Goal: Check status: Check status

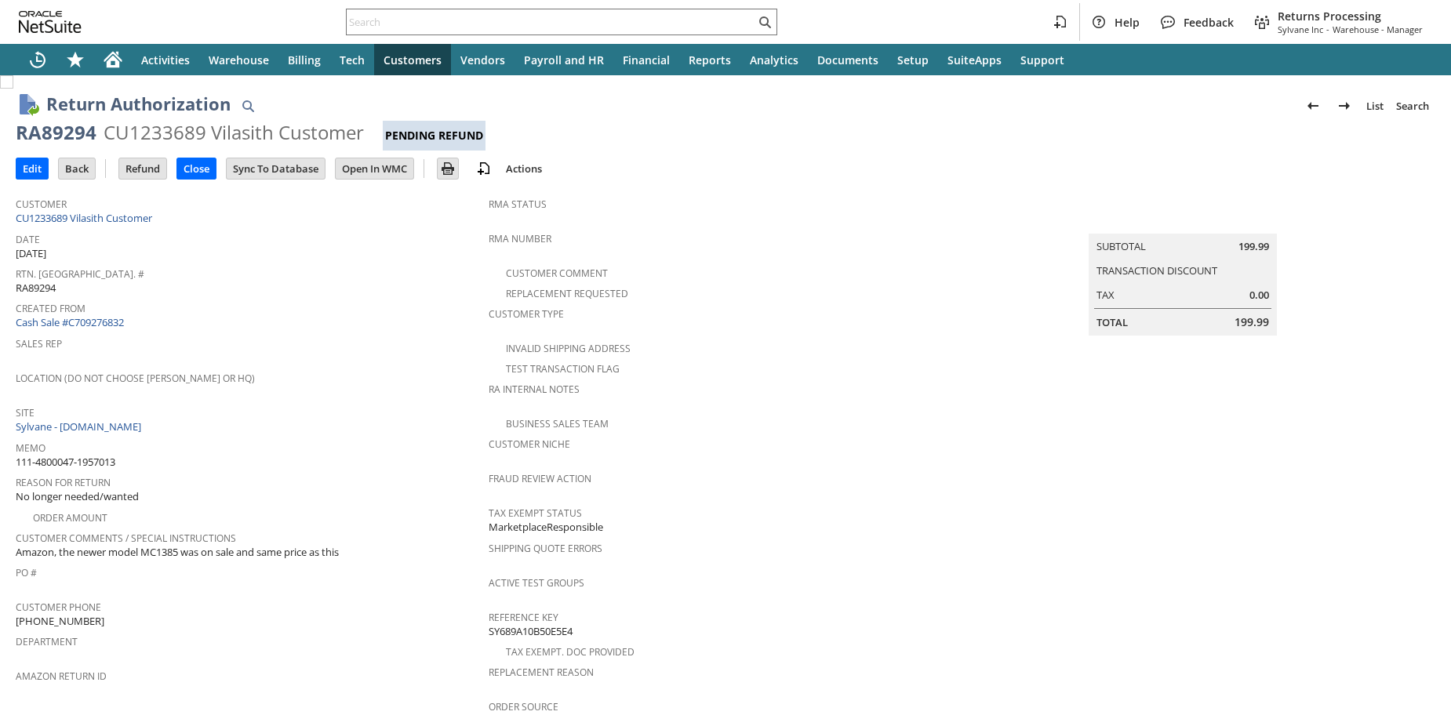
click at [391, 346] on div "Sales Rep" at bounding box center [248, 349] width 465 height 33
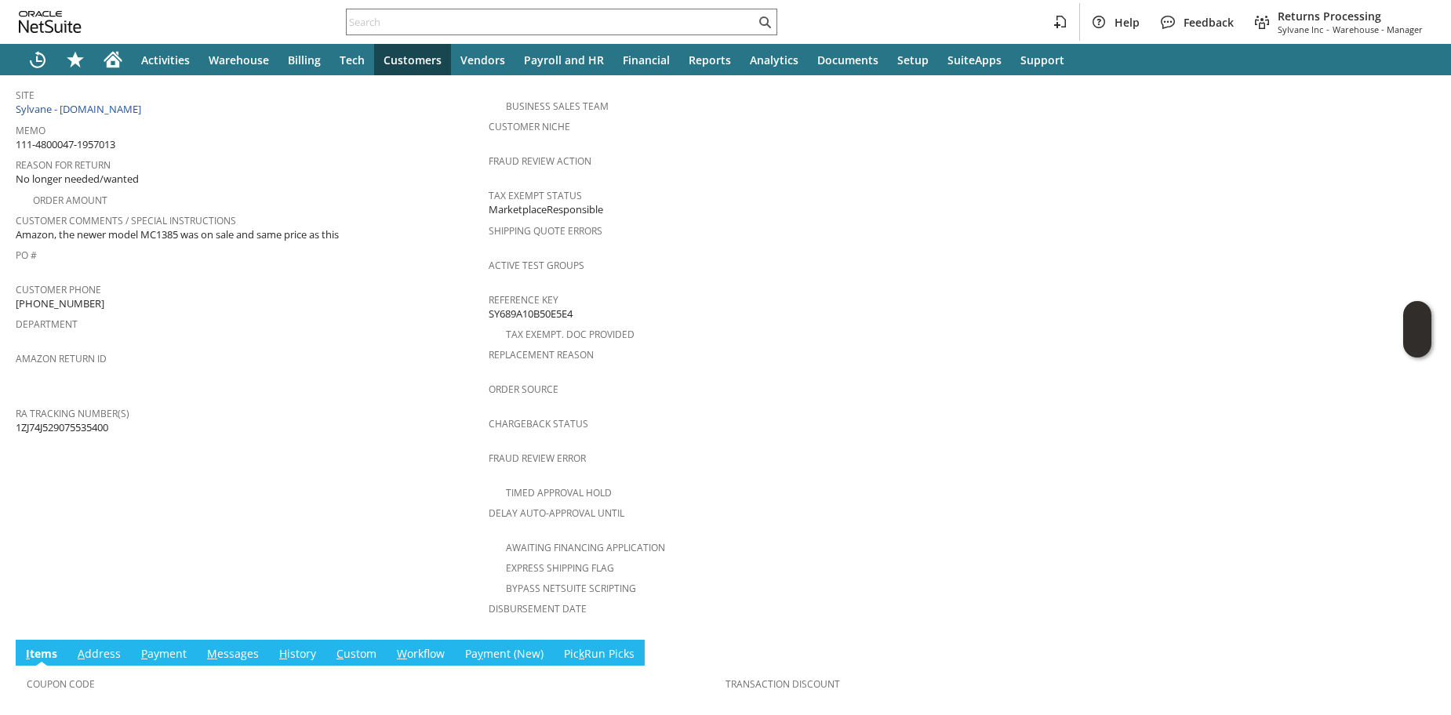
scroll to position [525, 0]
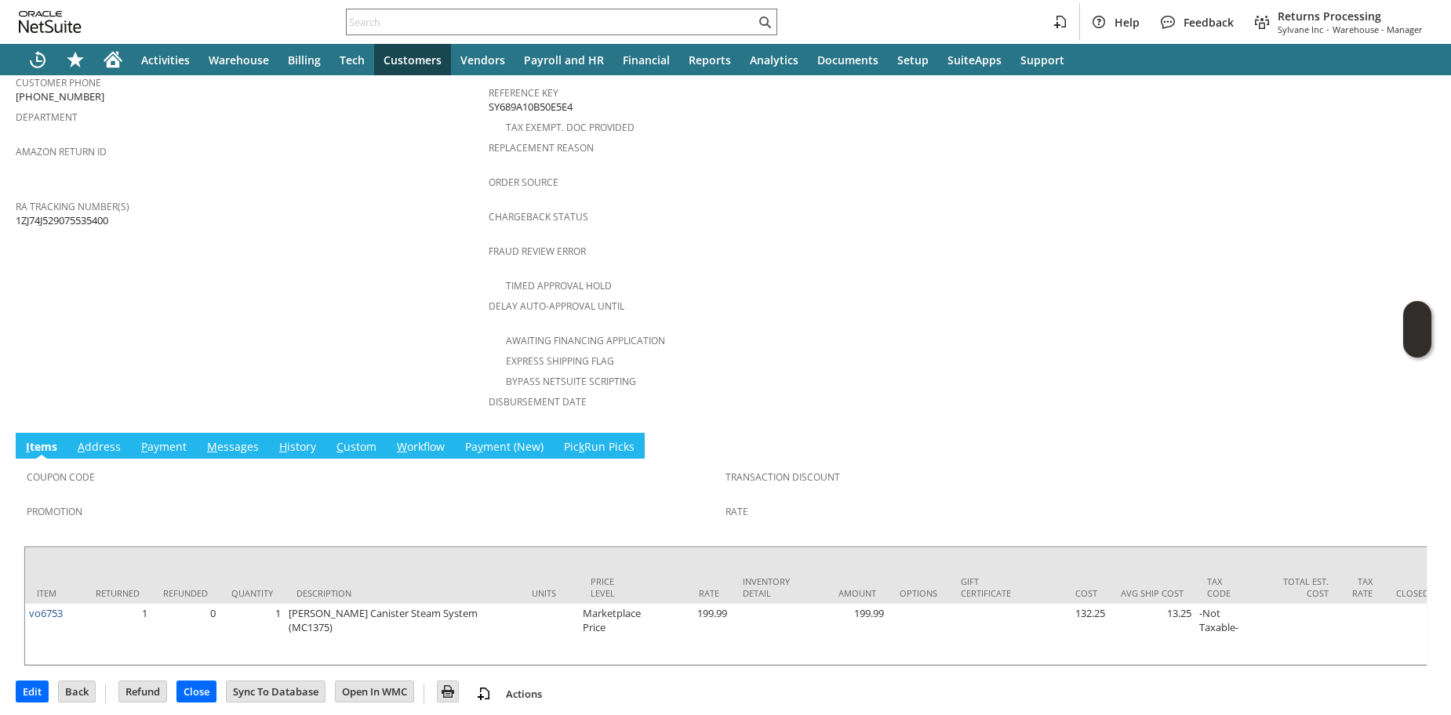
click at [308, 439] on link "H istory" at bounding box center [297, 447] width 45 height 17
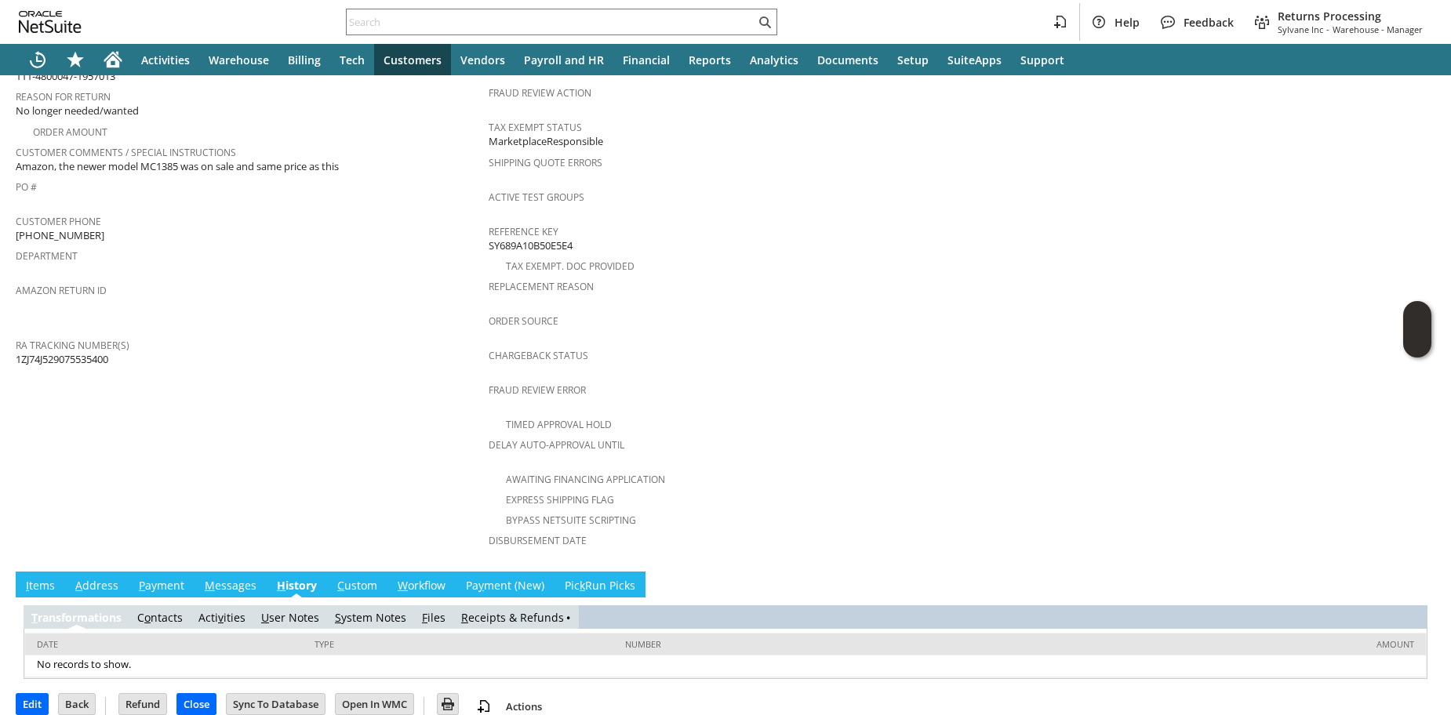
click at [477, 610] on link "R eceipts & Refunds" at bounding box center [512, 617] width 103 height 15
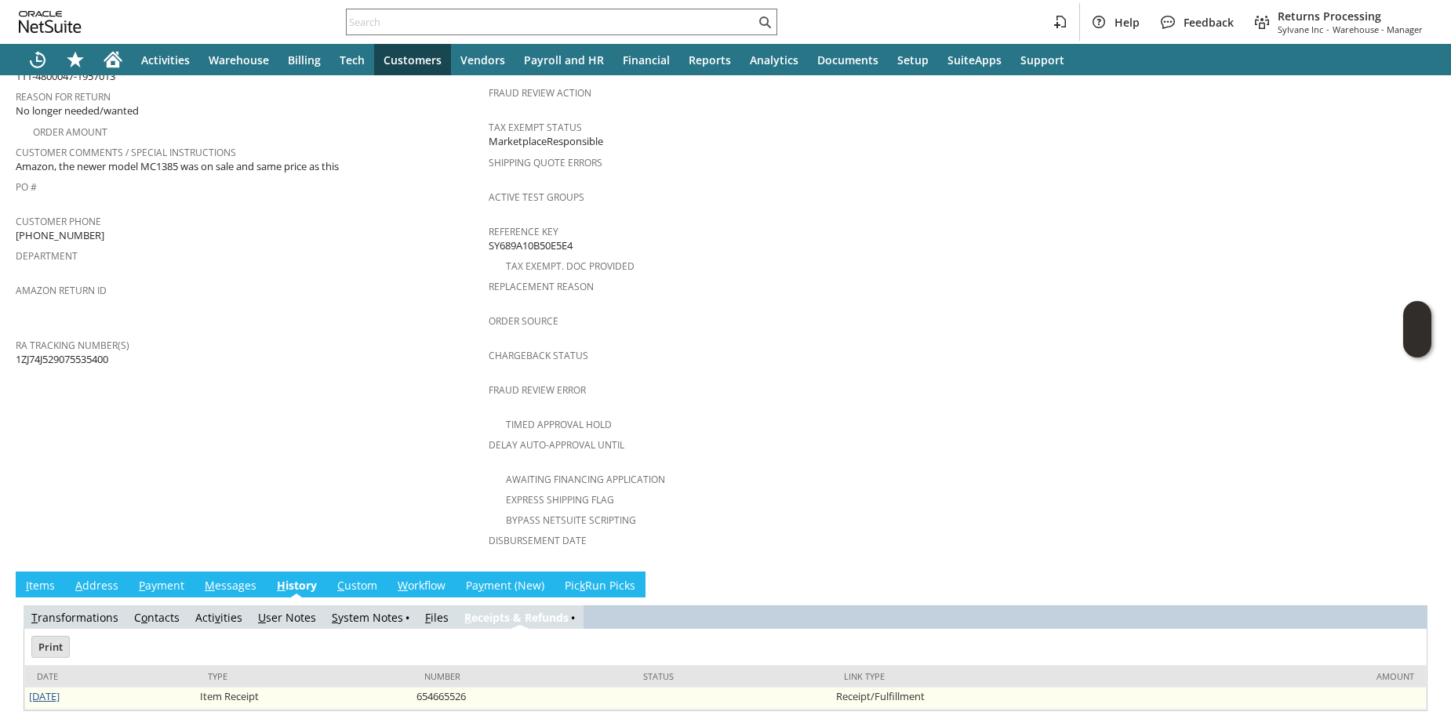
scroll to position [0, 0]
click at [31, 690] on link "8/26/2025" at bounding box center [44, 697] width 31 height 14
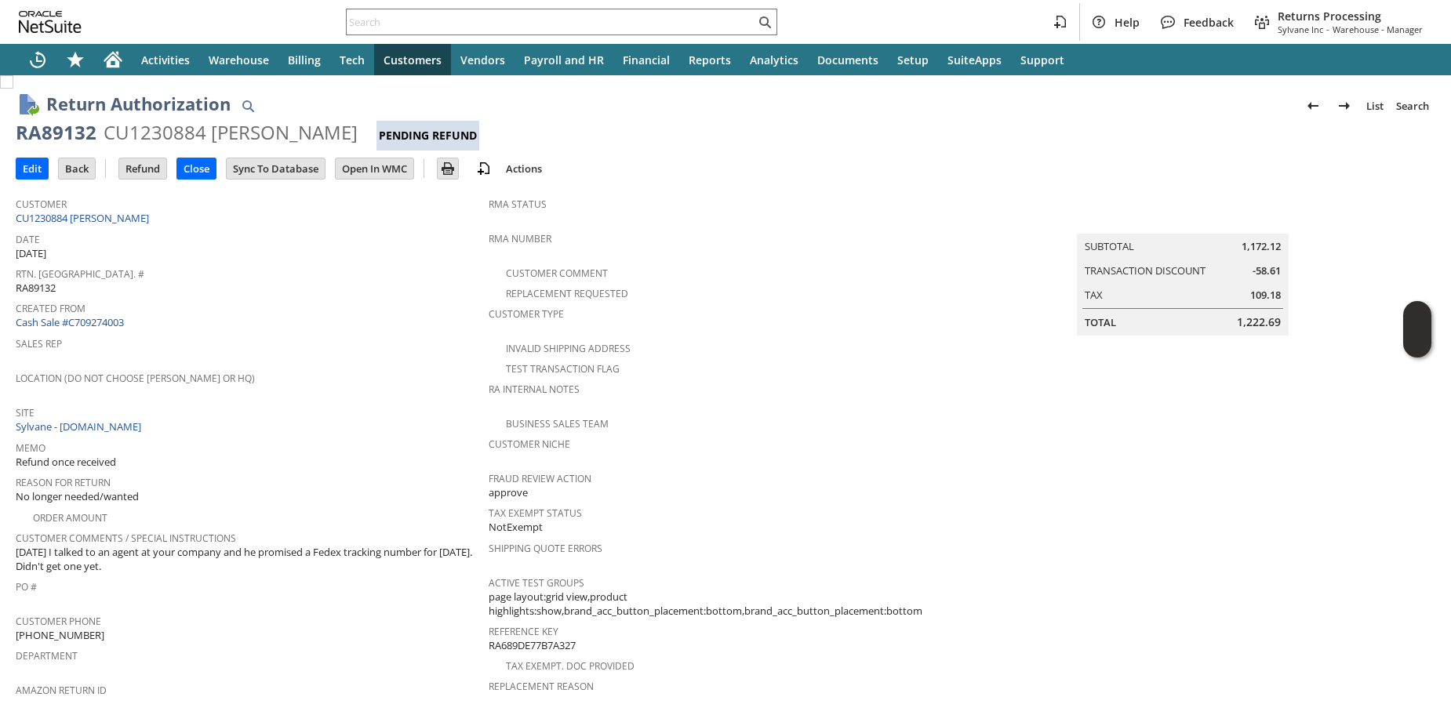
click at [260, 340] on span "Sales Rep" at bounding box center [248, 342] width 465 height 18
click at [248, 268] on span "Rtn. [GEOGRAPHIC_DATA]. #" at bounding box center [248, 272] width 465 height 18
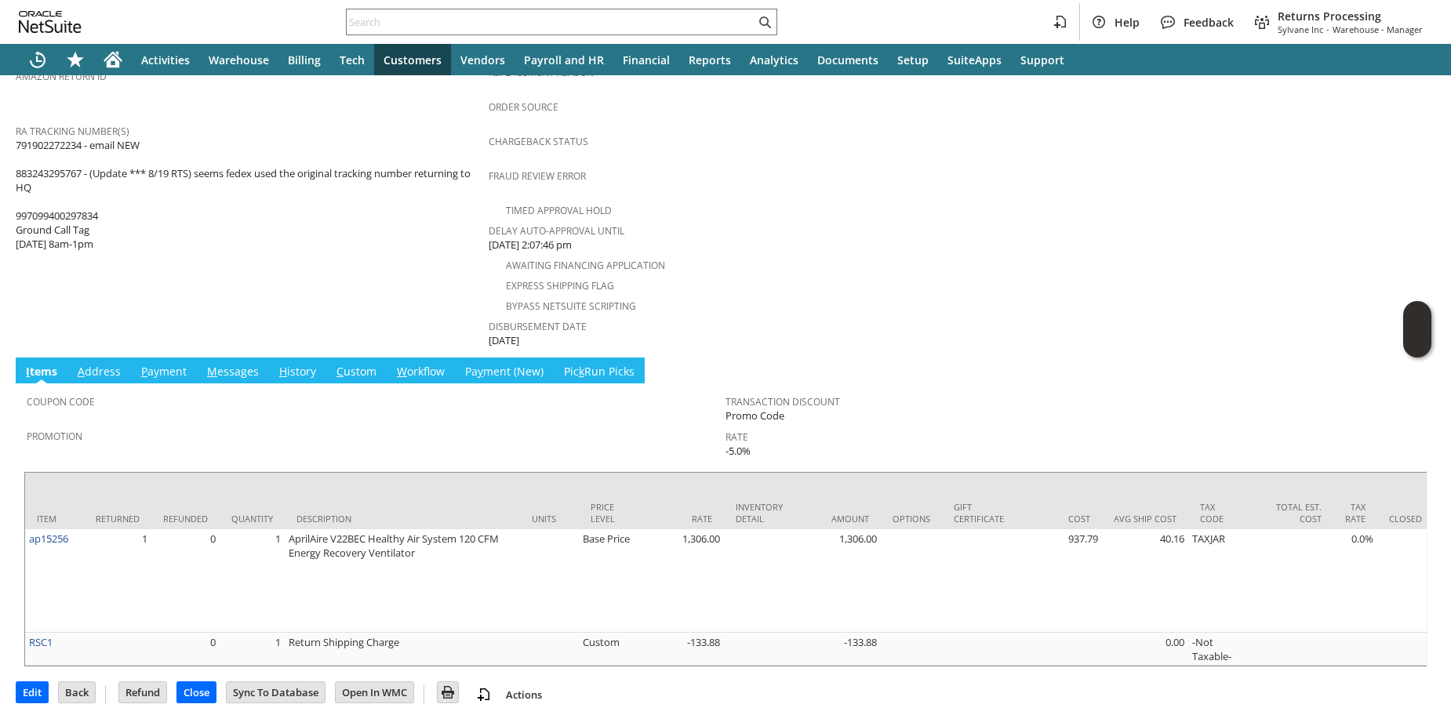
click at [303, 364] on link "H istory" at bounding box center [297, 372] width 45 height 17
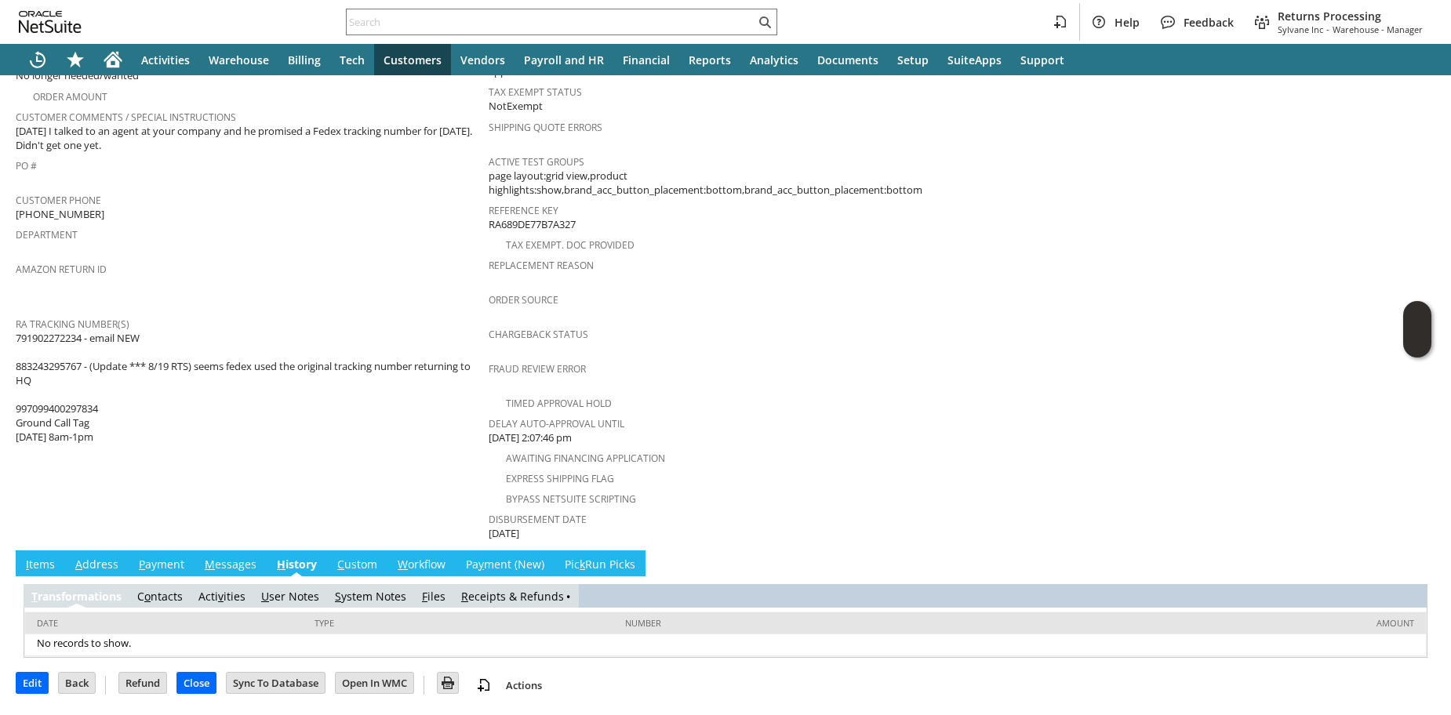
scroll to position [400, 0]
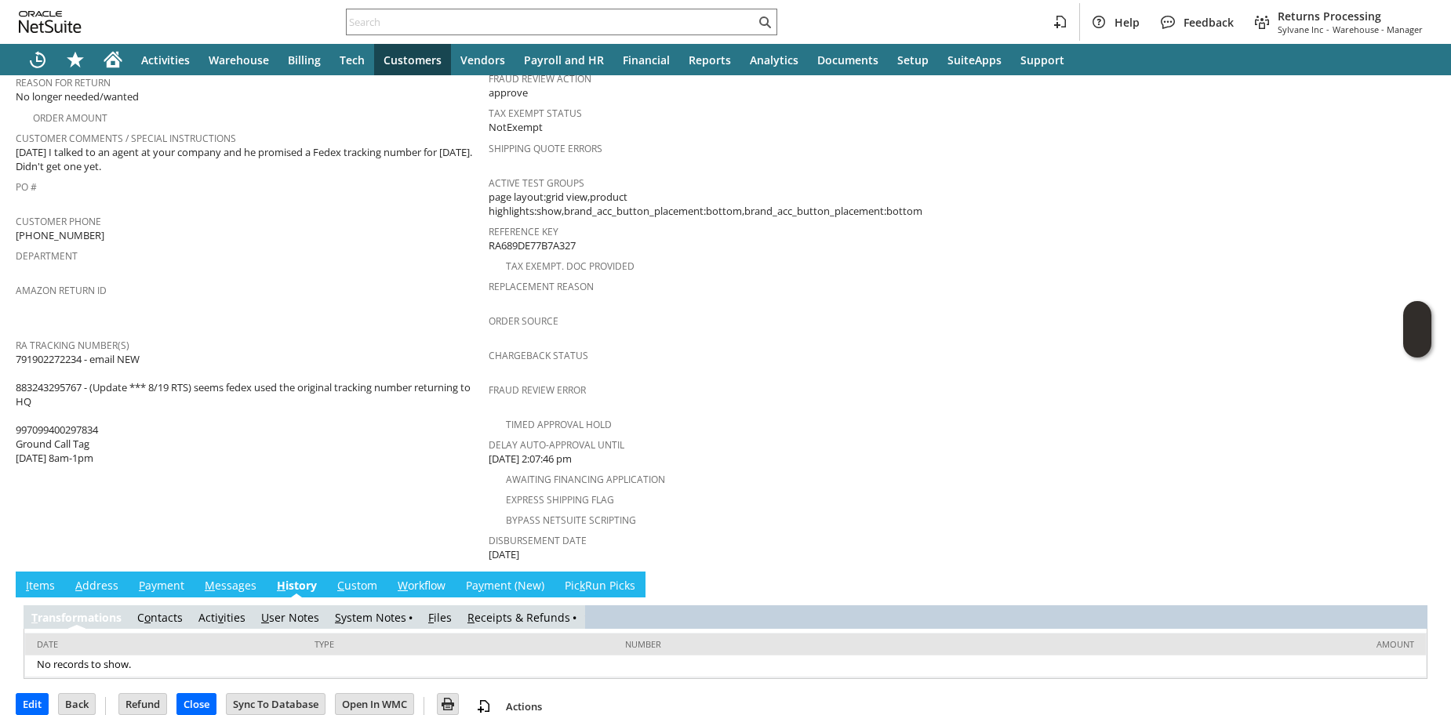
click at [505, 610] on link "R eceipts & Refunds" at bounding box center [519, 617] width 103 height 15
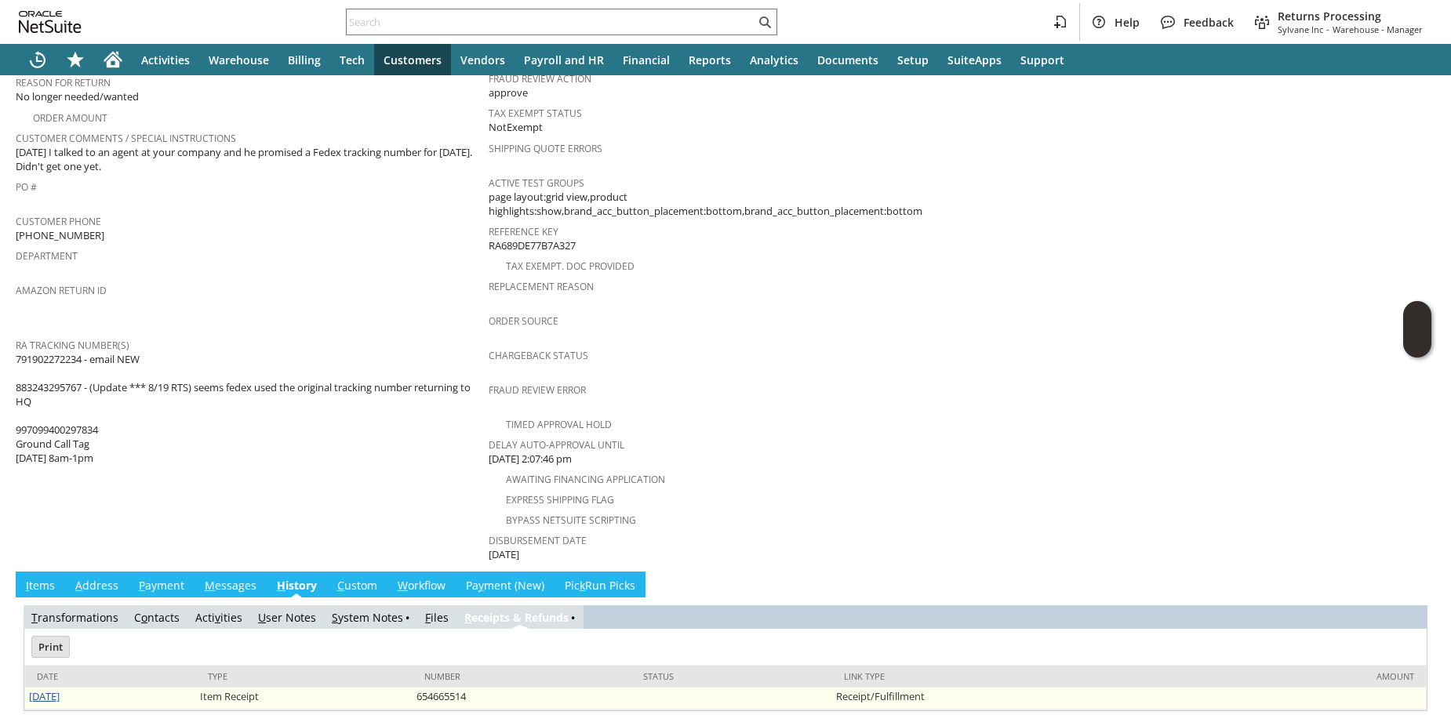
scroll to position [0, 0]
click at [53, 690] on link "[DATE]" at bounding box center [44, 697] width 31 height 14
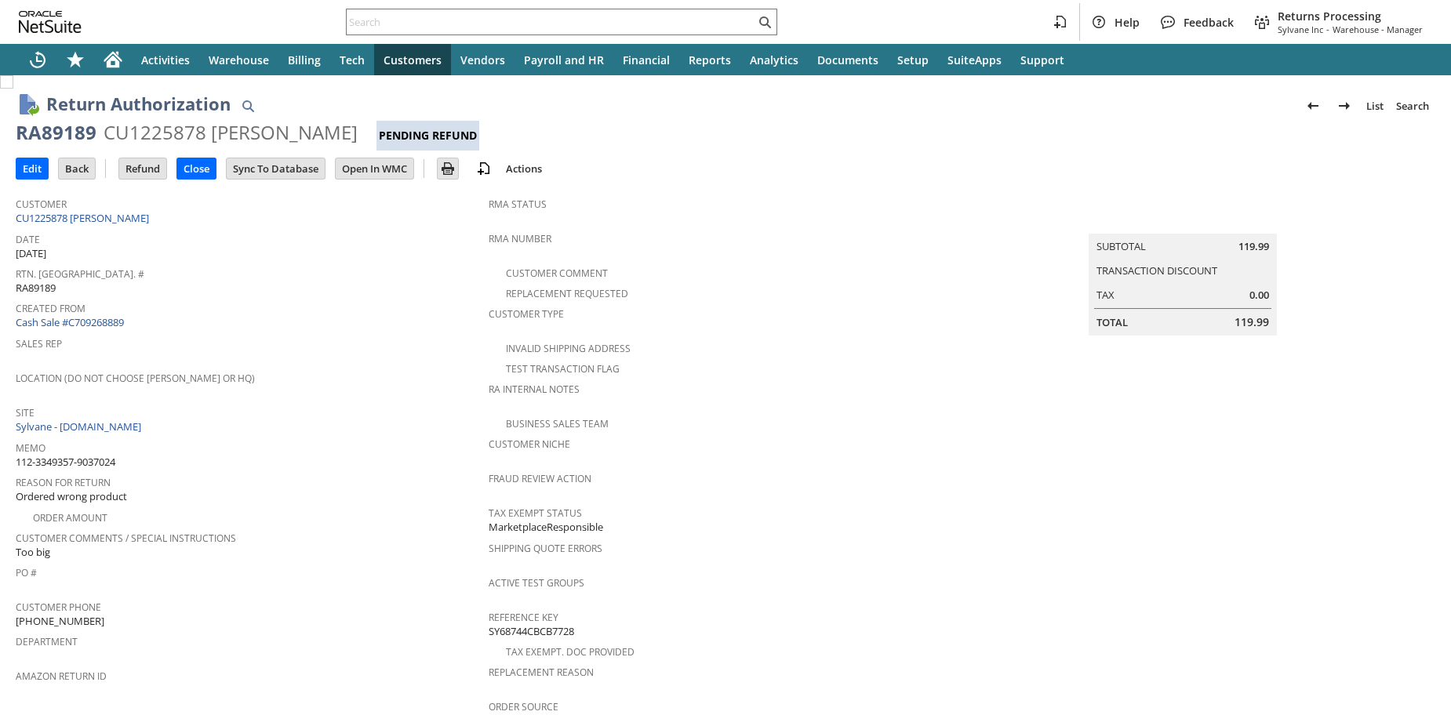
click at [436, 446] on span "Memo" at bounding box center [248, 446] width 465 height 18
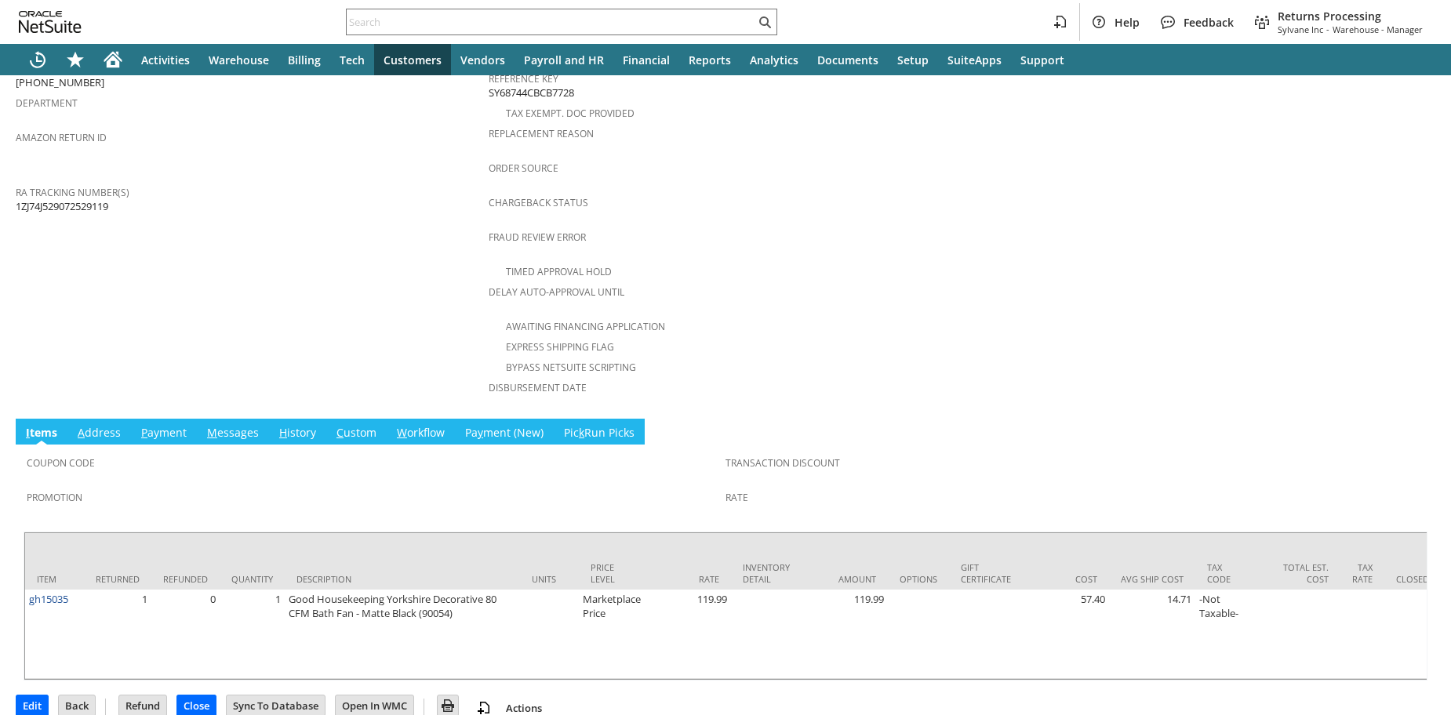
click at [325, 275] on td "Customer CU1225878 Courtney holmes Date 8/18/2025 Rtn. Auth. # RA89189 Created …" at bounding box center [252, 30] width 473 height 761
click at [303, 425] on link "H istory" at bounding box center [297, 433] width 45 height 17
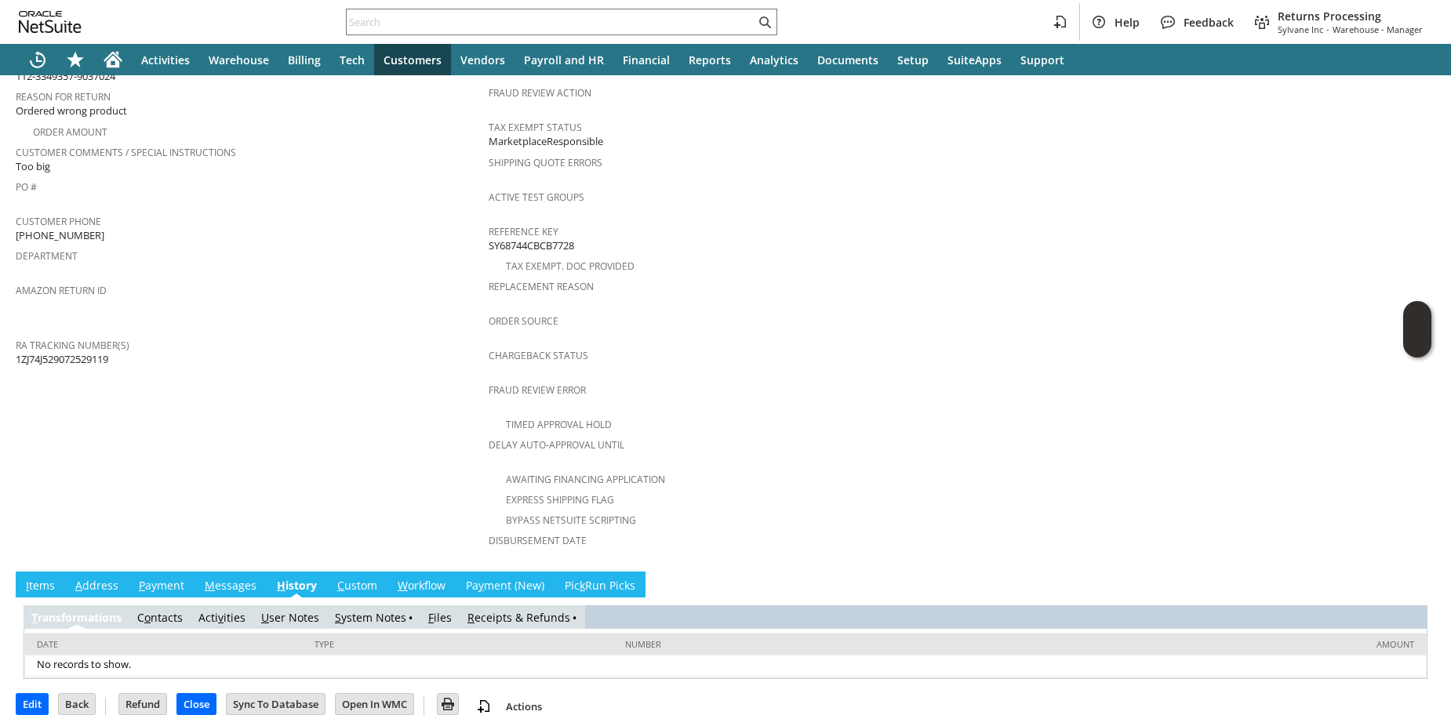
click at [539, 610] on link "R eceipts & Refunds" at bounding box center [519, 617] width 103 height 15
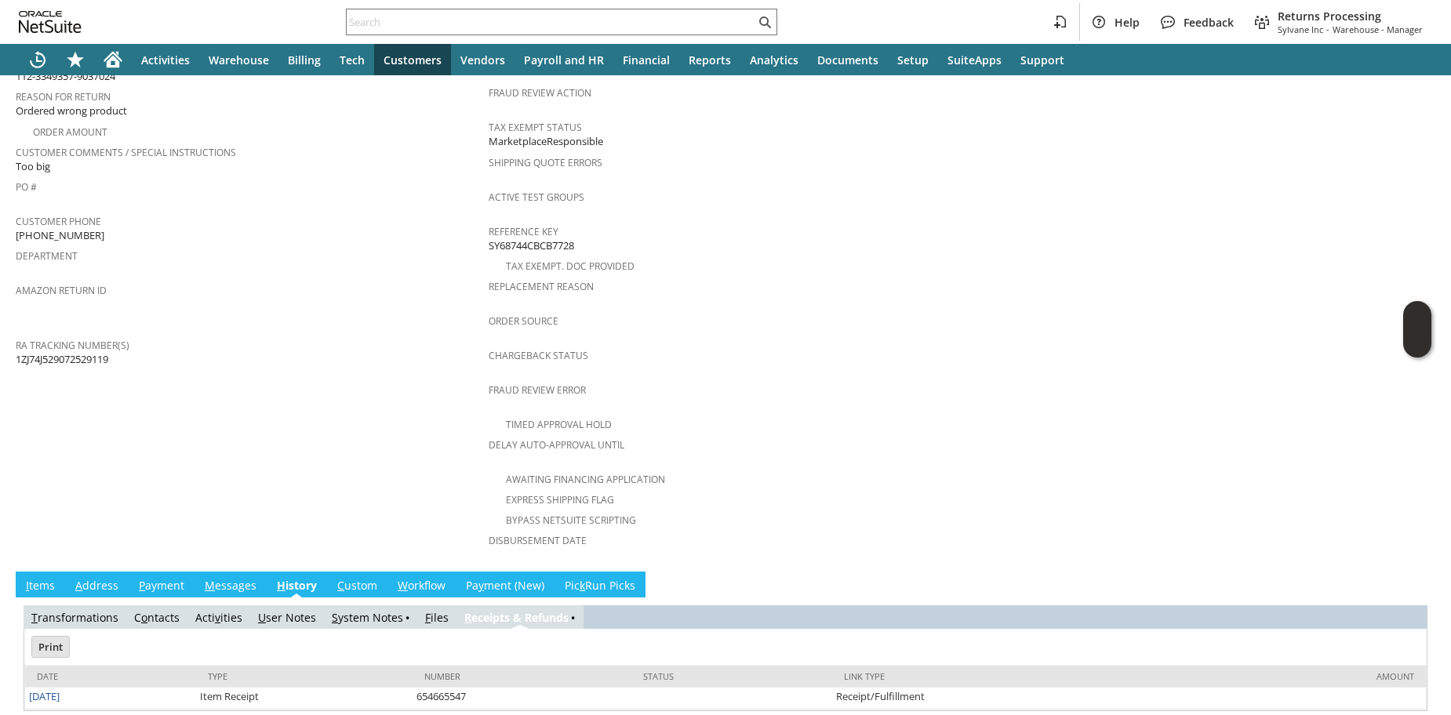
scroll to position [0, 0]
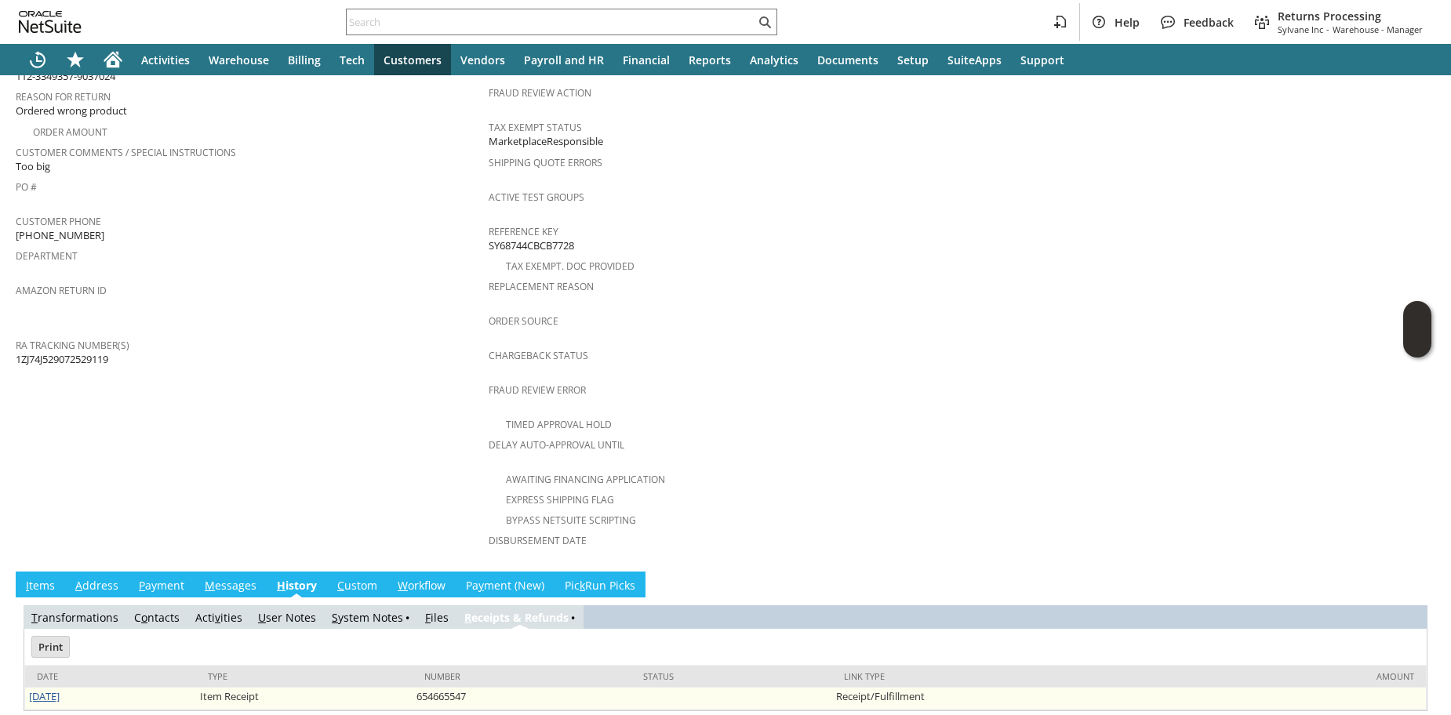
click at [43, 690] on link "[DATE]" at bounding box center [44, 697] width 31 height 14
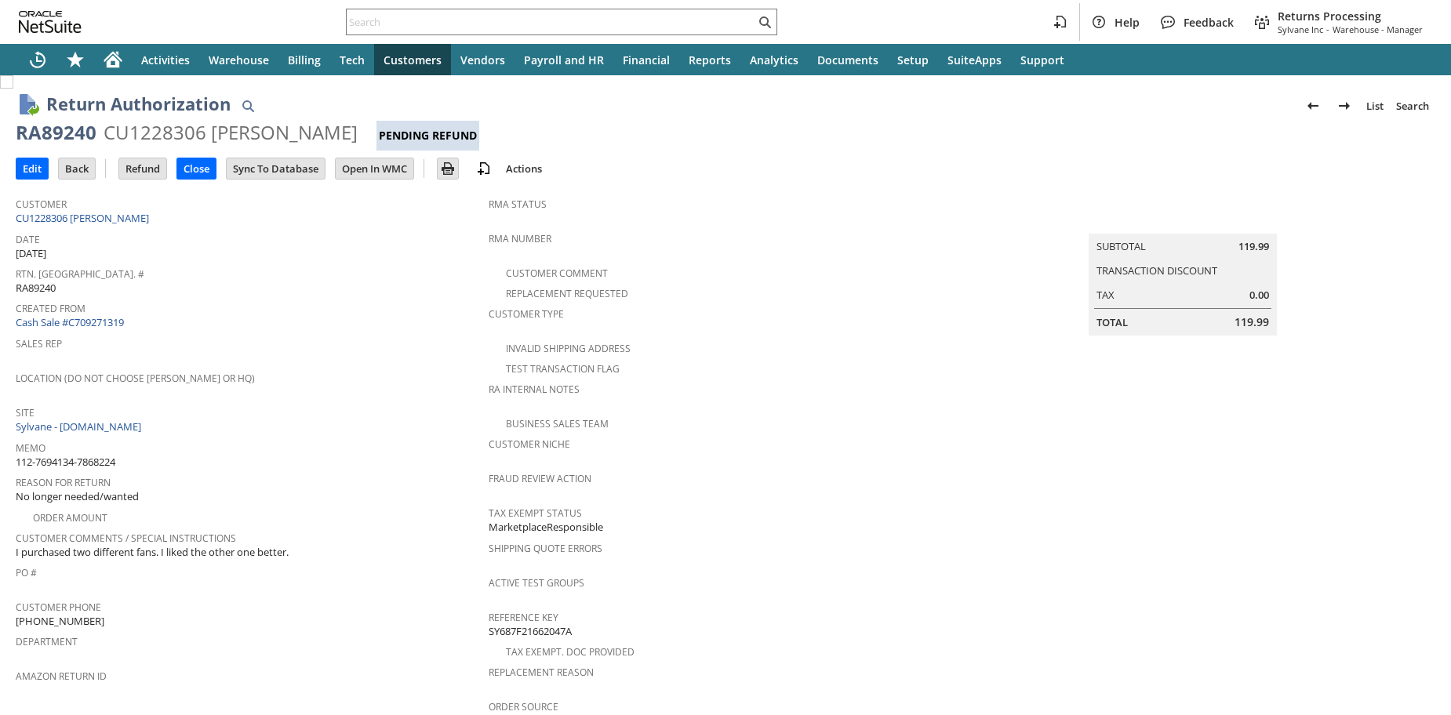
scroll to position [553, 0]
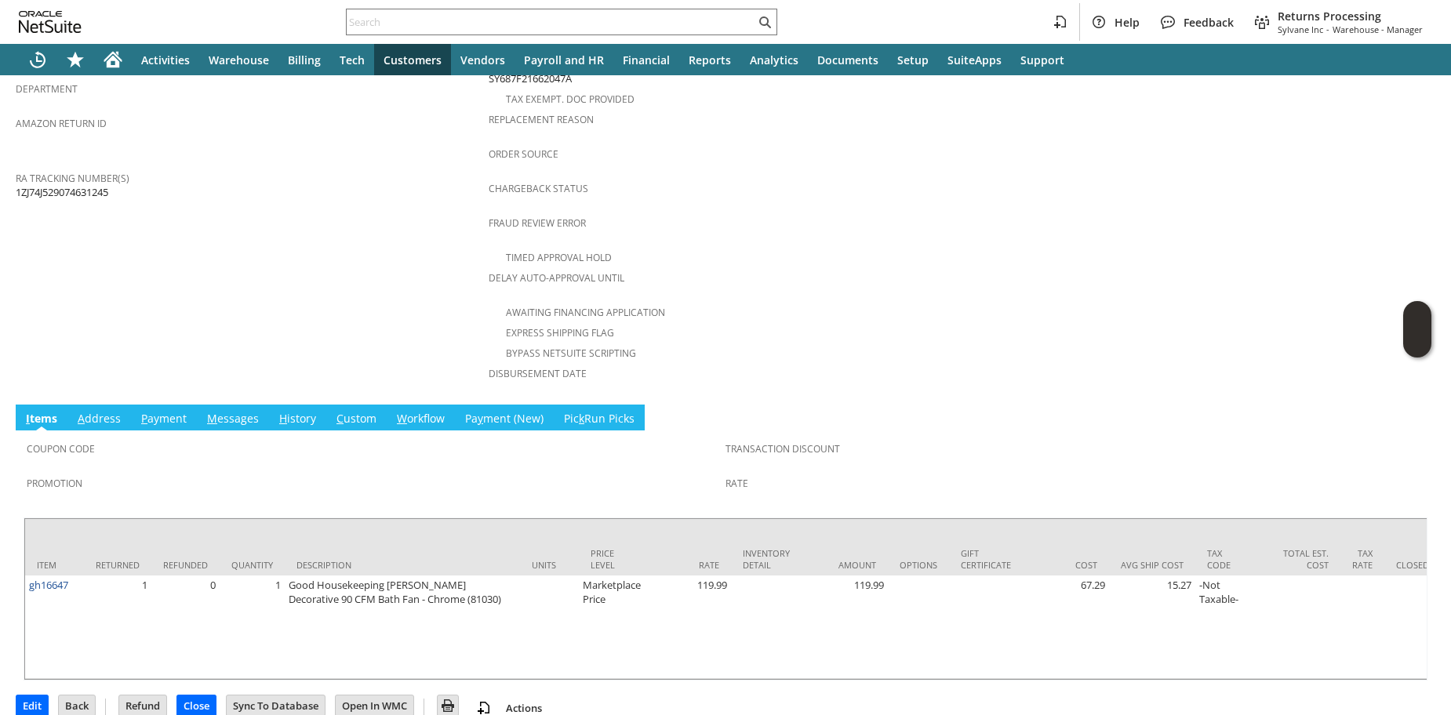
click at [297, 411] on link "H istory" at bounding box center [297, 419] width 45 height 17
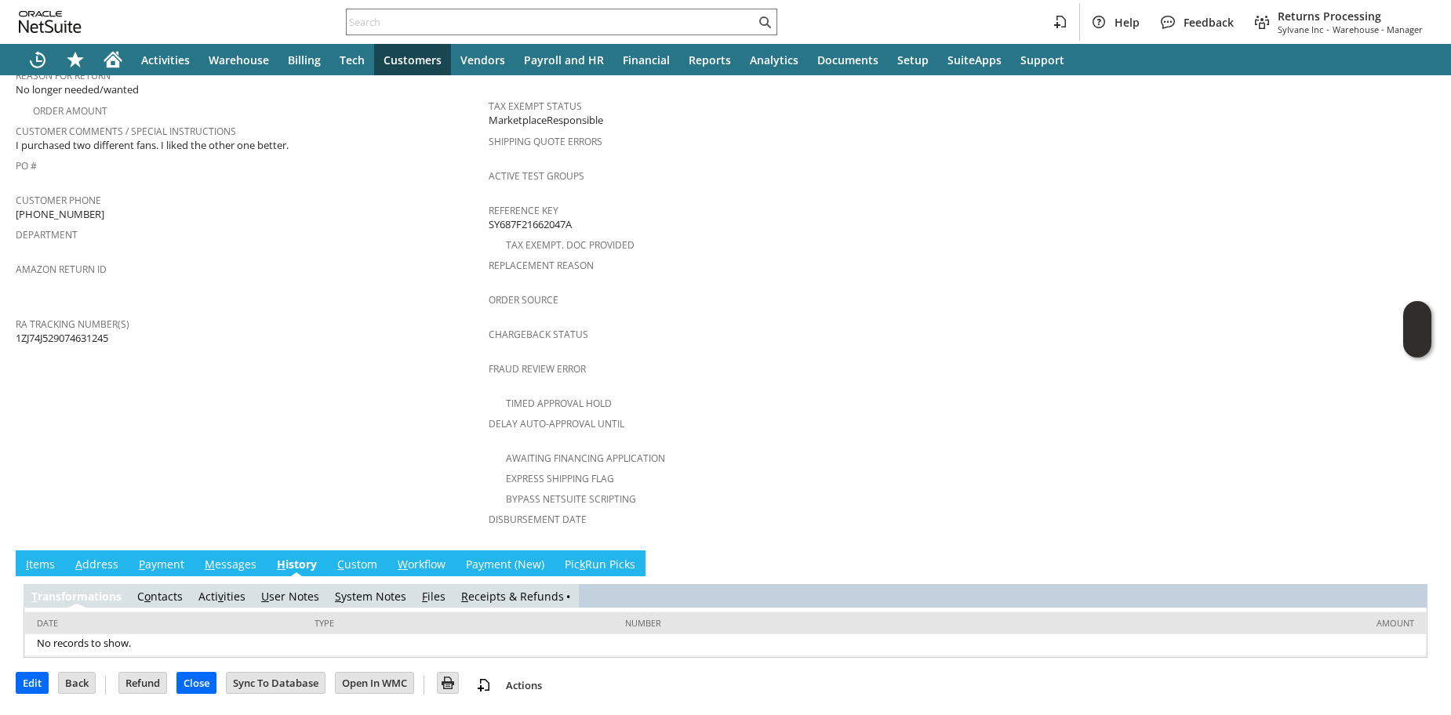
scroll to position [386, 0]
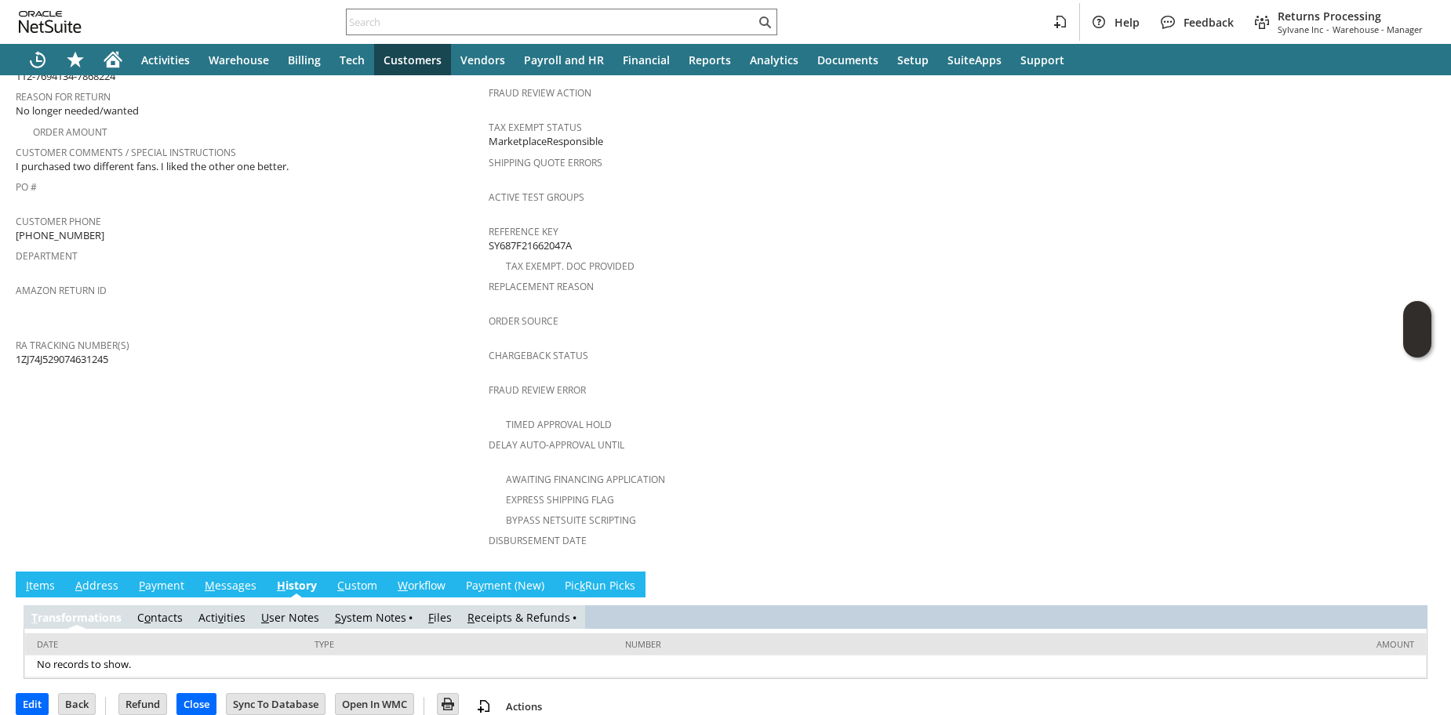
click at [522, 606] on td "R eceipts & Refunds" at bounding box center [522, 618] width 125 height 24
click at [519, 610] on link "R eceipts & Refunds" at bounding box center [519, 617] width 103 height 15
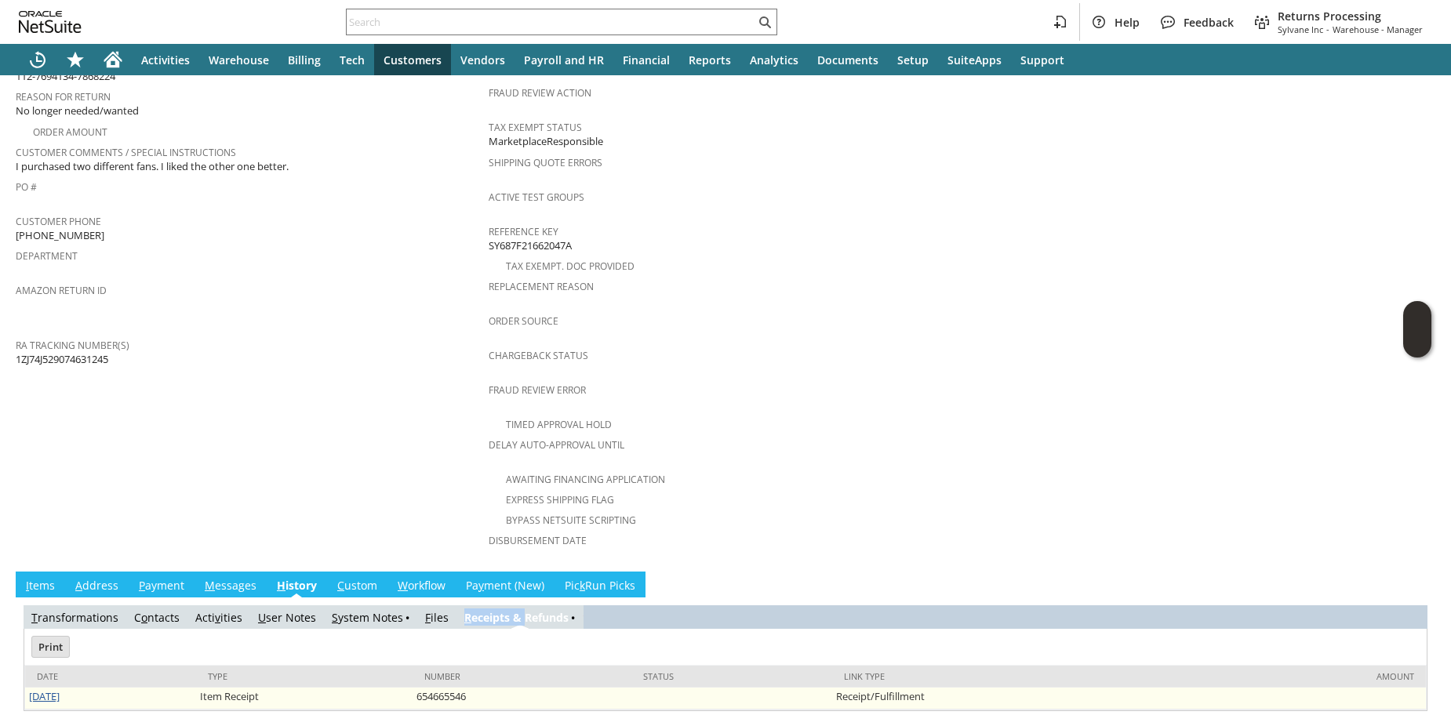
click at [60, 690] on link "[DATE]" at bounding box center [44, 697] width 31 height 14
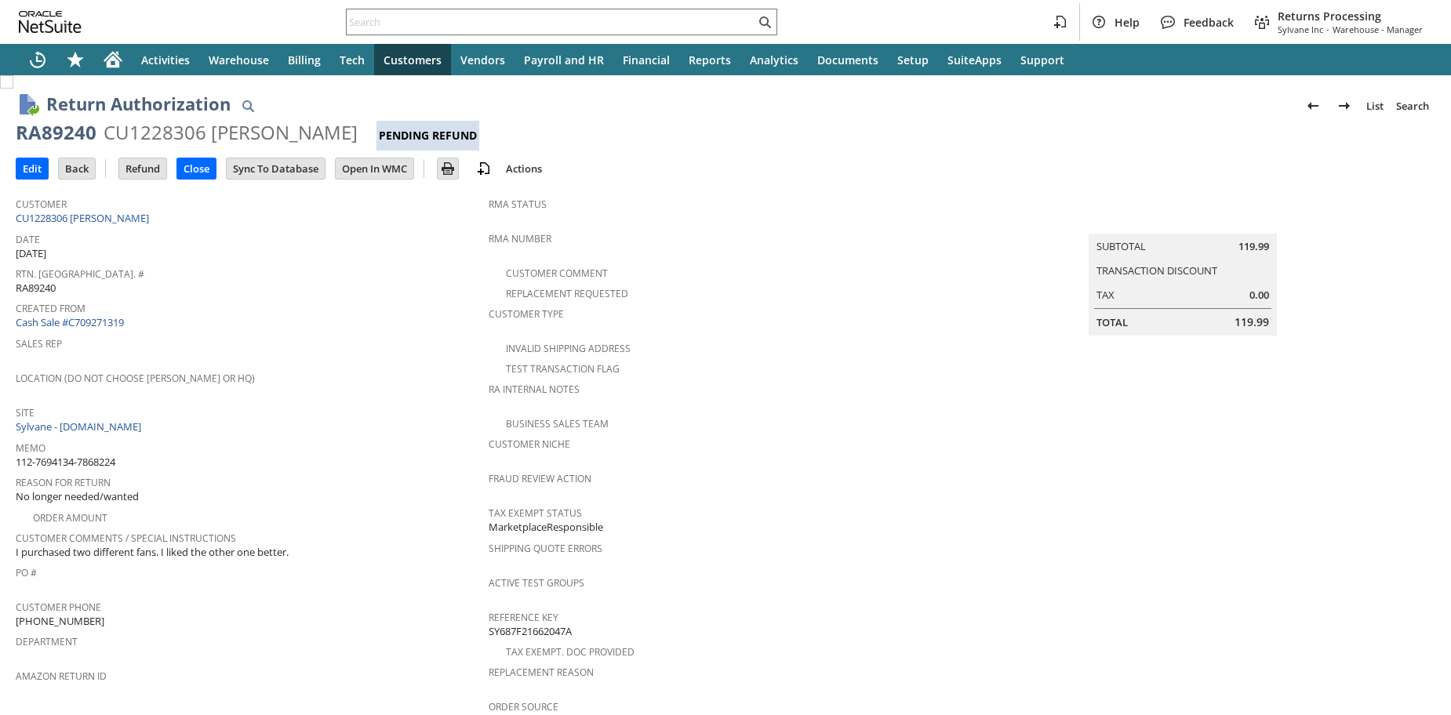
scroll to position [553, 0]
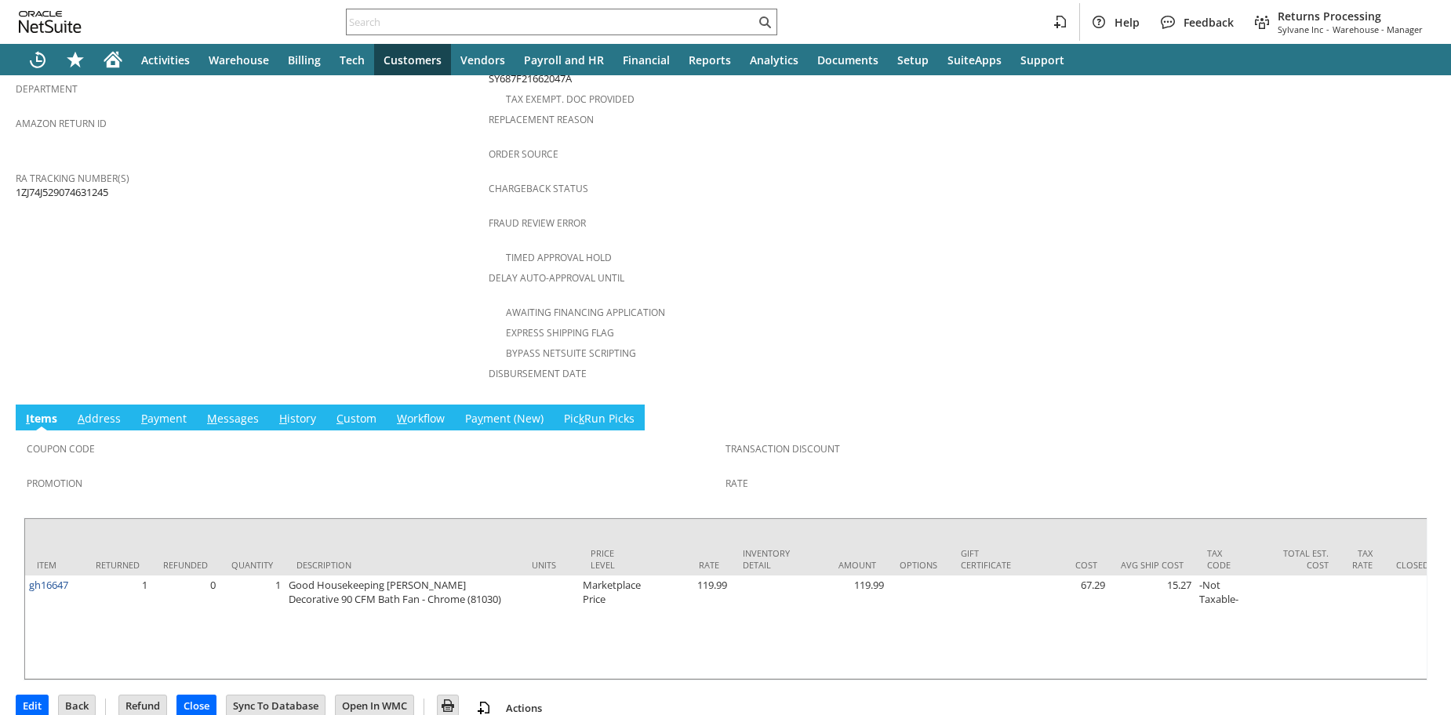
click at [298, 411] on link "H istory" at bounding box center [297, 419] width 45 height 17
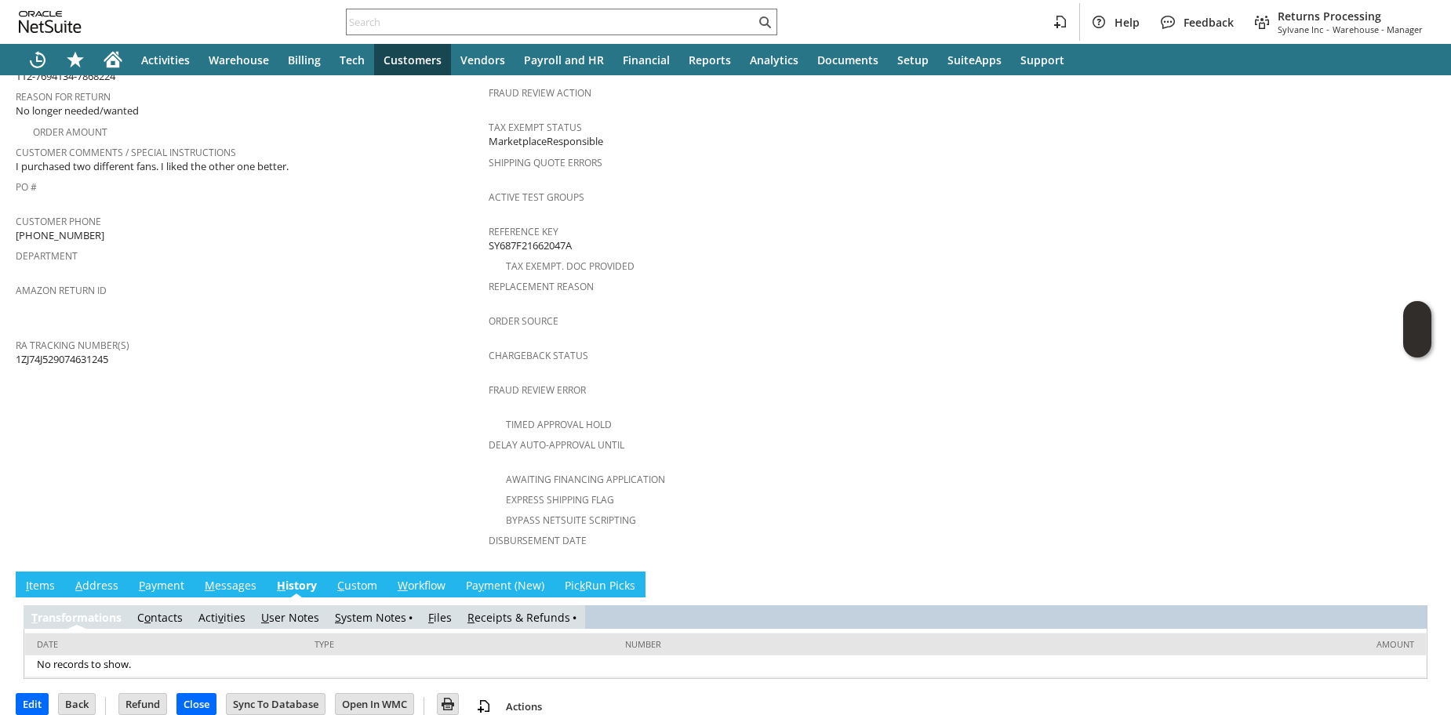
click at [330, 462] on td "Customer CU1228306 Rosalyn G Montgomery Date 8/20/2025 Rtn. Auth. # RA89240 Cre…" at bounding box center [252, 183] width 473 height 761
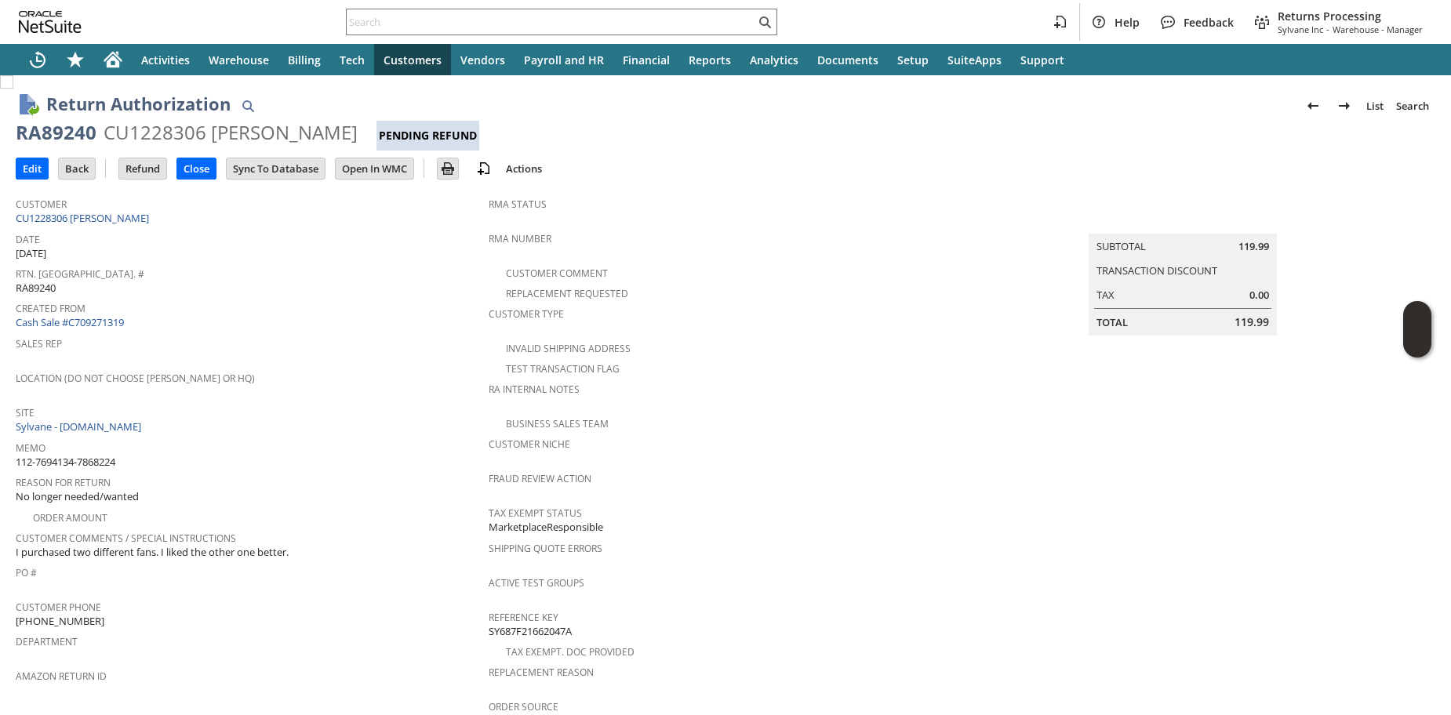
scroll to position [0, 0]
click at [155, 126] on div "CU1228306 Rosalyn G Montgomery" at bounding box center [231, 132] width 254 height 25
click at [155, 129] on div "CU1228306 Rosalyn G Montgomery" at bounding box center [231, 132] width 254 height 25
click at [156, 109] on h1 "Return Authorization" at bounding box center [138, 104] width 184 height 26
click at [170, 137] on div "CU1228306 Rosalyn G Montgomery" at bounding box center [231, 132] width 254 height 25
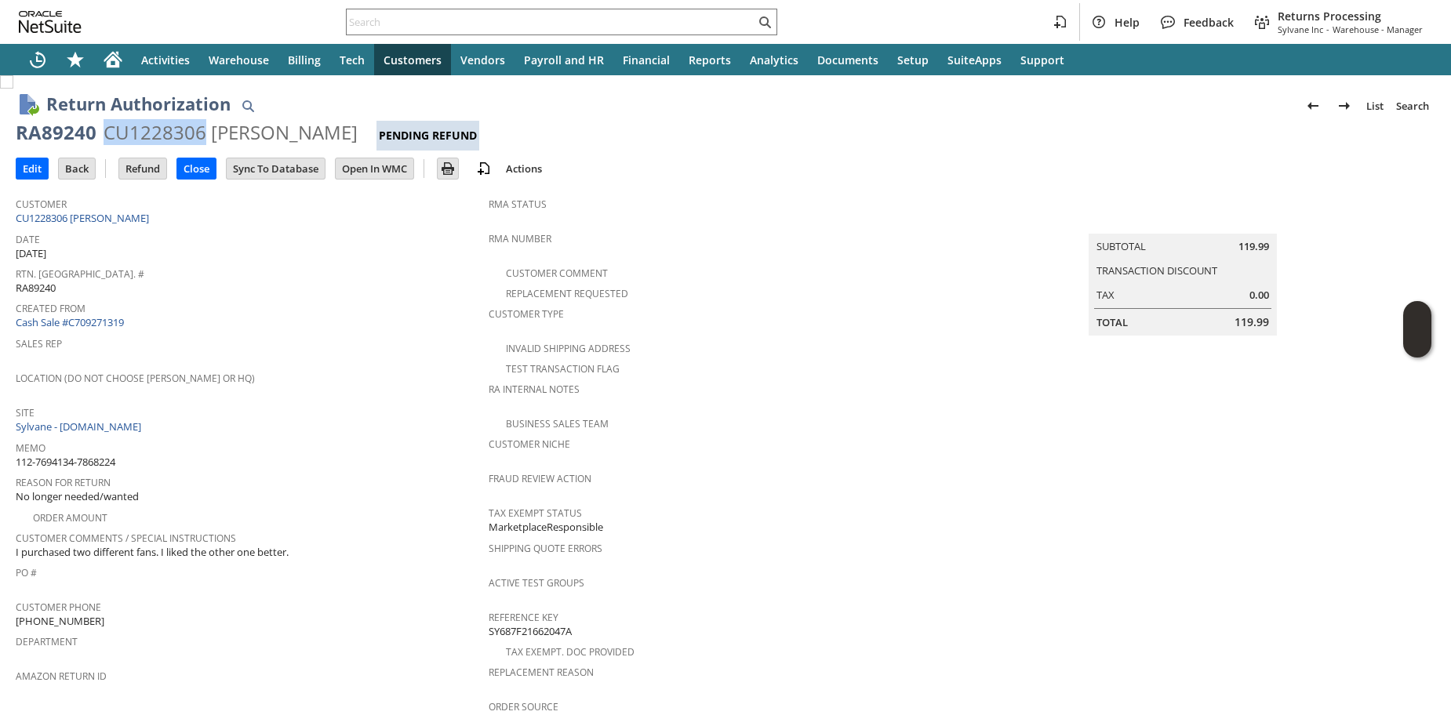
click at [170, 137] on div "CU1228306 Rosalyn G Montgomery" at bounding box center [231, 132] width 254 height 25
copy div "CU1228306"
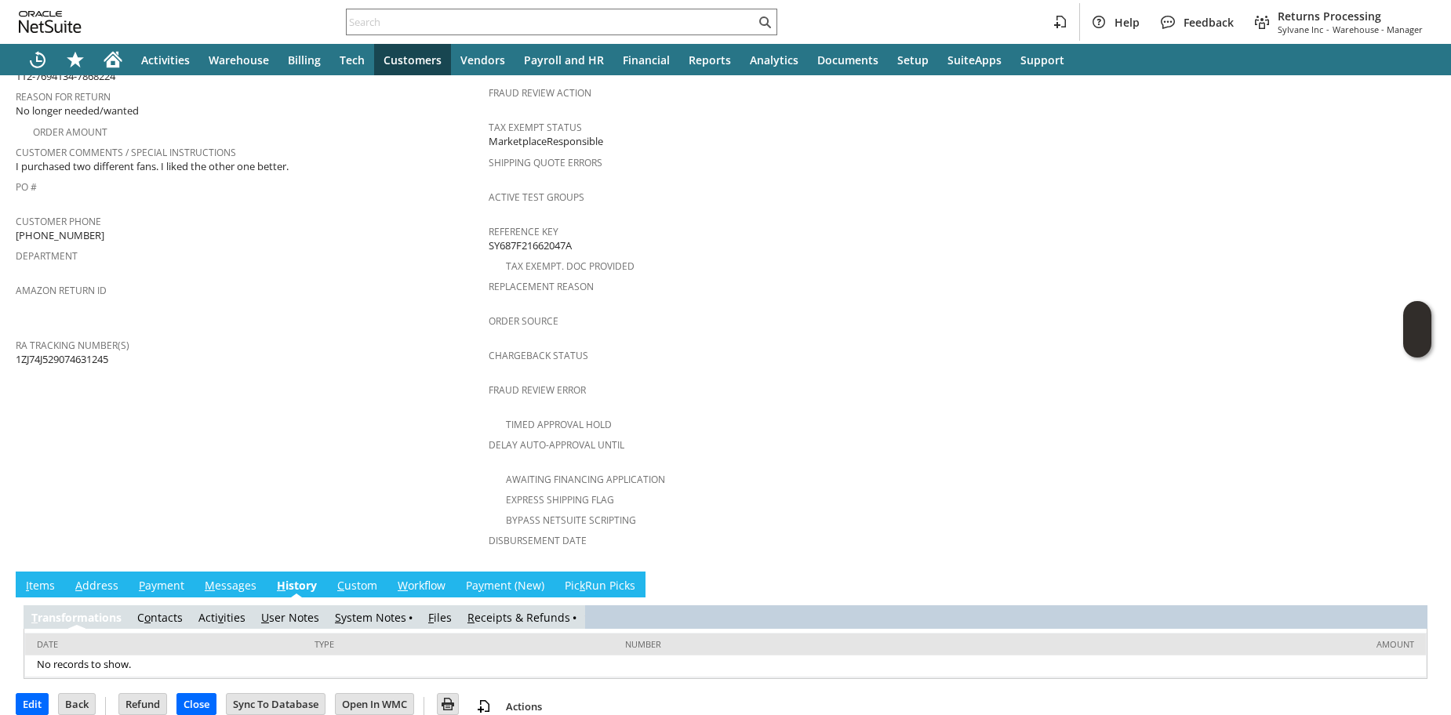
click at [50, 578] on link "I tems" at bounding box center [40, 586] width 37 height 17
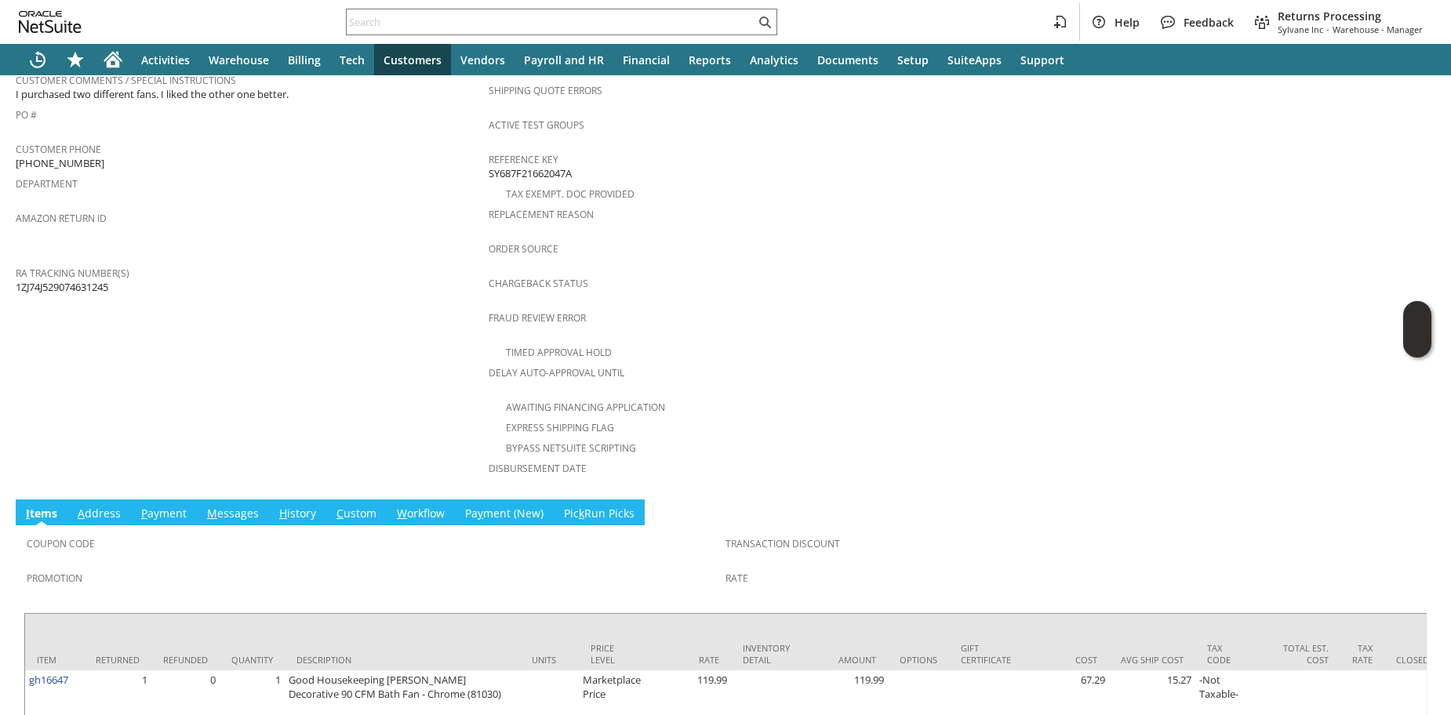
scroll to position [553, 0]
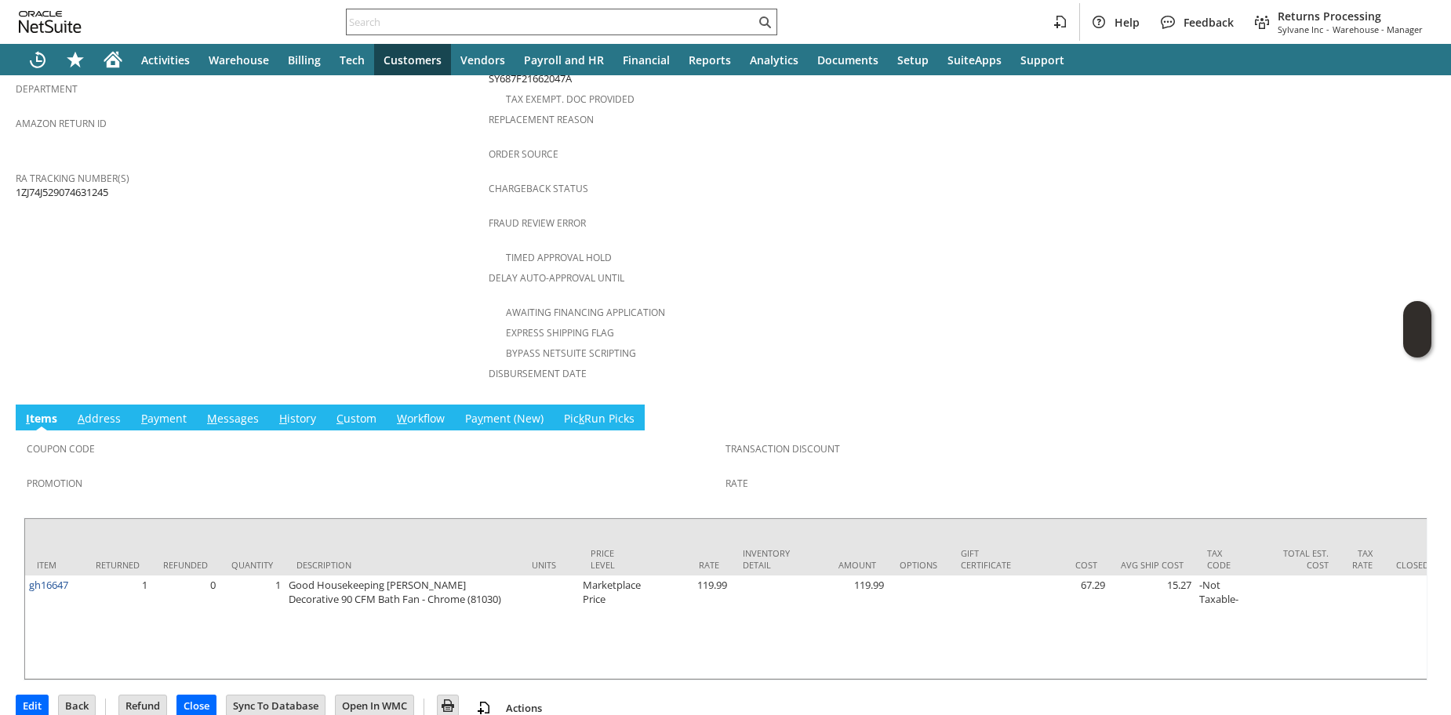
click at [555, 20] on input "text" at bounding box center [551, 22] width 409 height 19
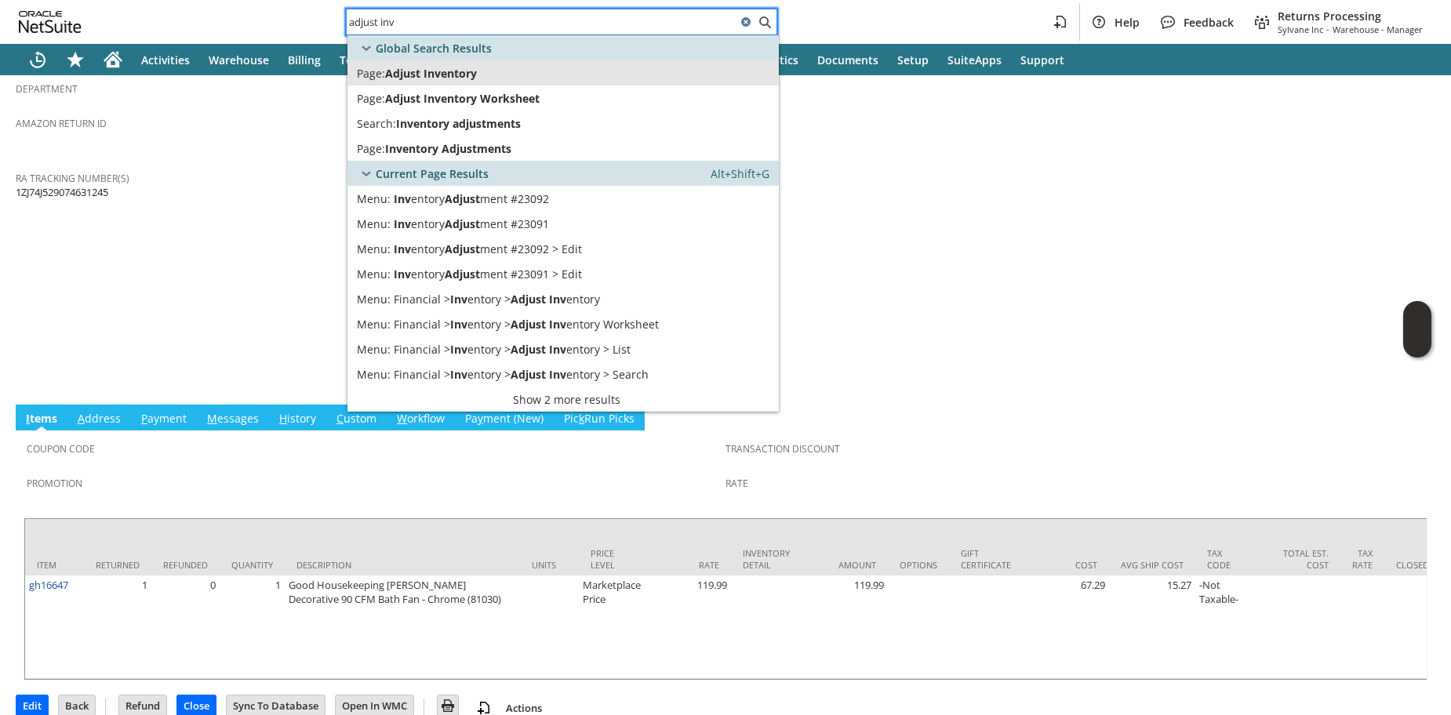
type input "adjust inv"
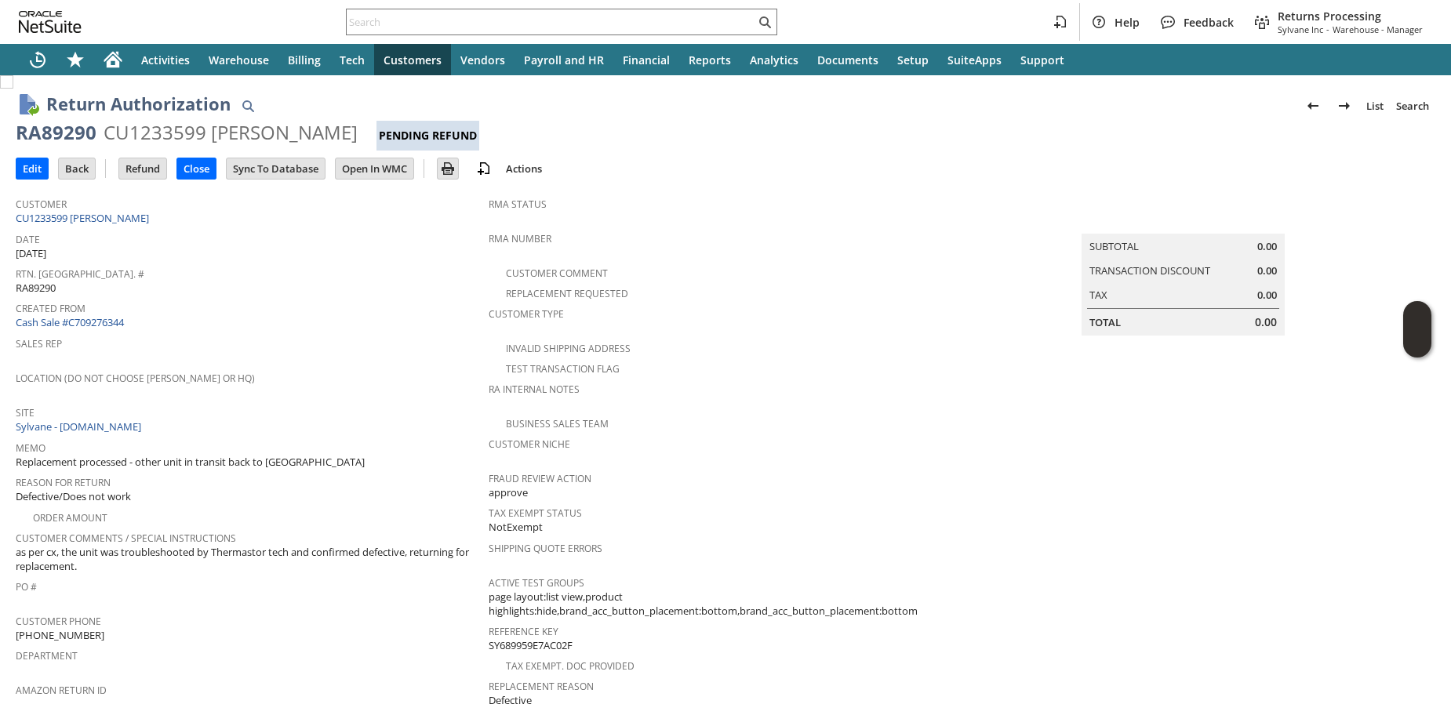
scroll to position [511, 0]
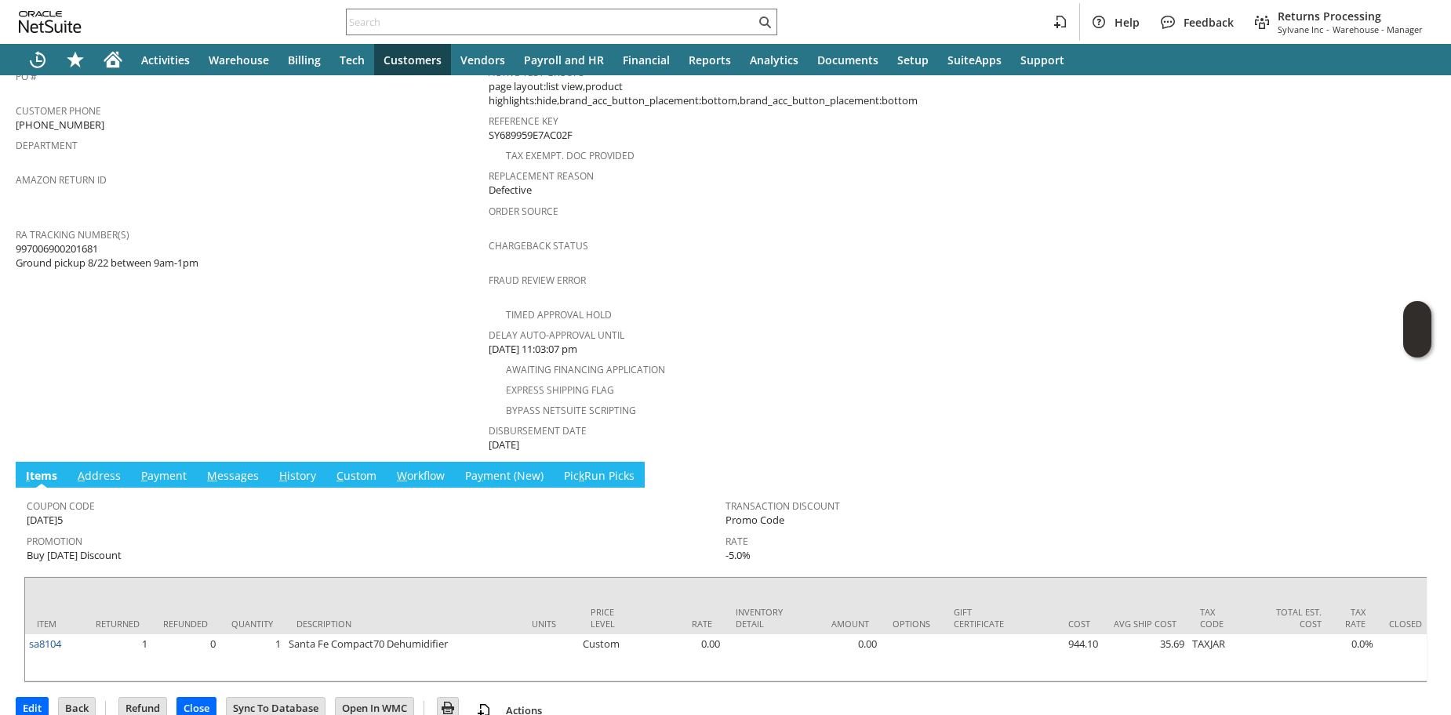
click at [216, 331] on td "Customer CU1233599 [PERSON_NAME] Date [DATE] [GEOGRAPHIC_DATA]. [GEOGRAPHIC_DAT…" at bounding box center [252, 66] width 473 height 776
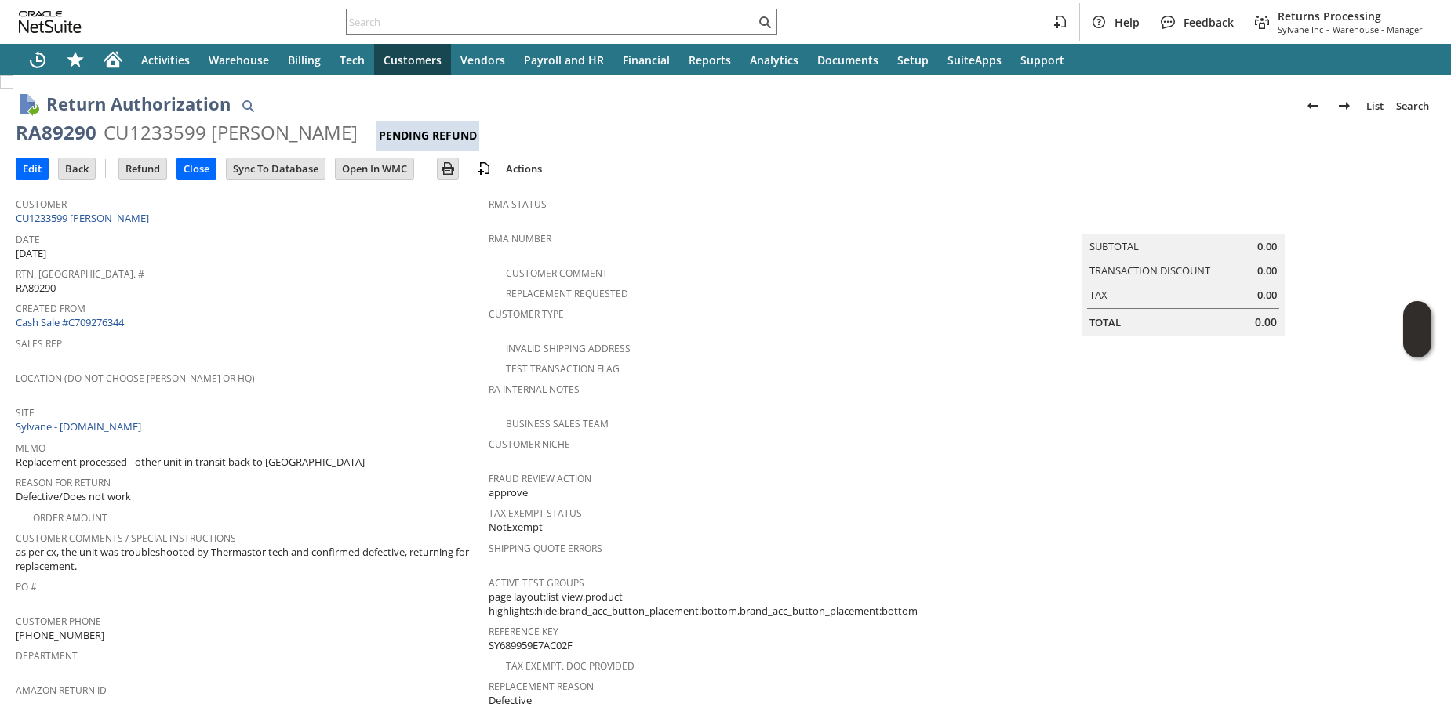
click at [344, 369] on span "Location (Do Not Choose [PERSON_NAME] or HQ)" at bounding box center [248, 376] width 465 height 18
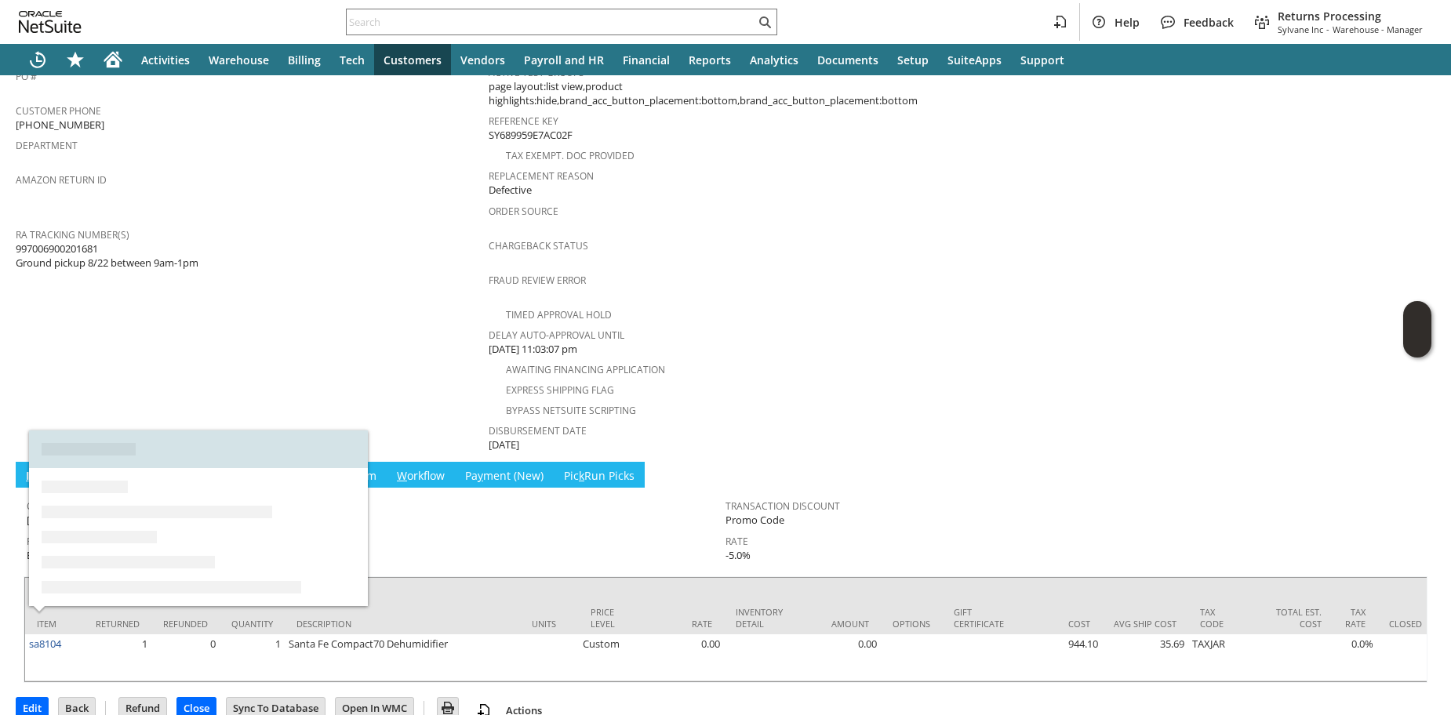
click at [348, 272] on td "Customer CU1233599 [PERSON_NAME] Date [DATE] [GEOGRAPHIC_DATA]. [GEOGRAPHIC_DAT…" at bounding box center [252, 66] width 473 height 776
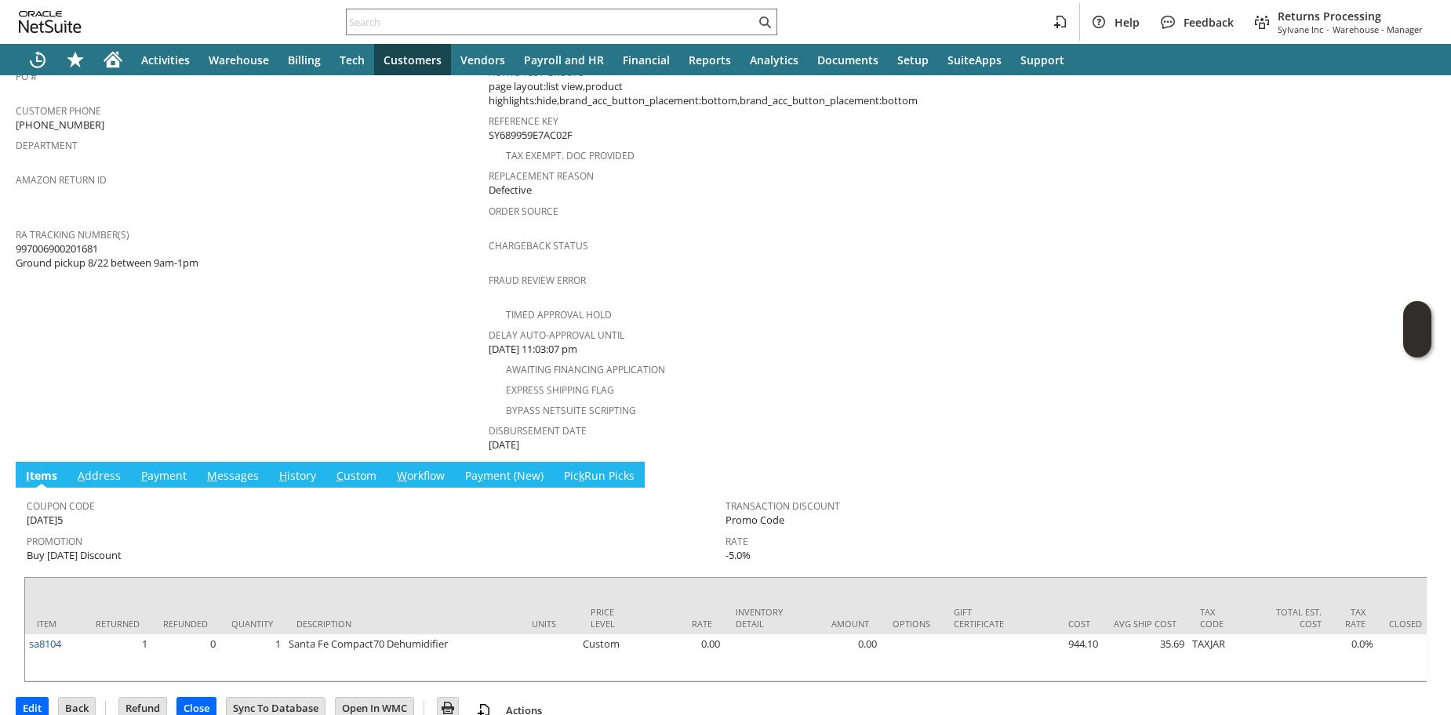
click at [294, 468] on link "H istory" at bounding box center [297, 476] width 45 height 17
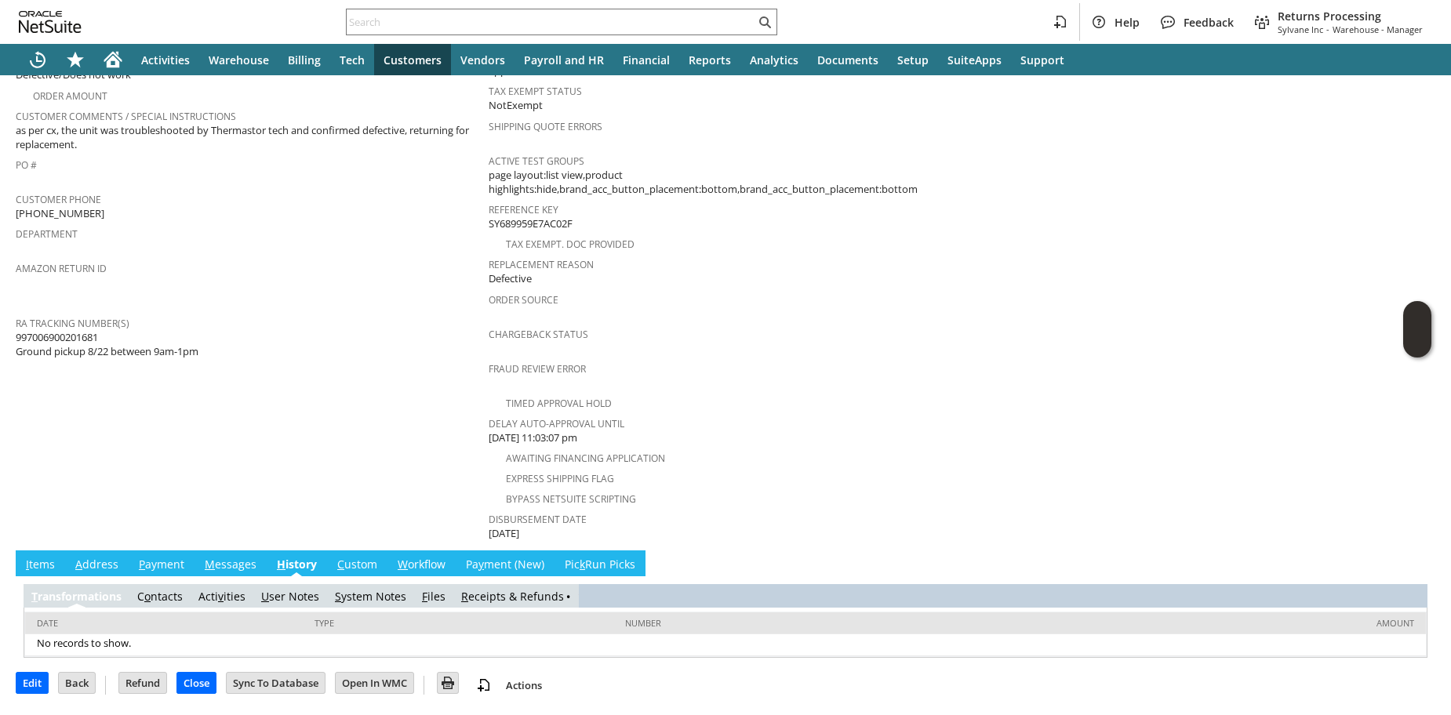
scroll to position [400, 0]
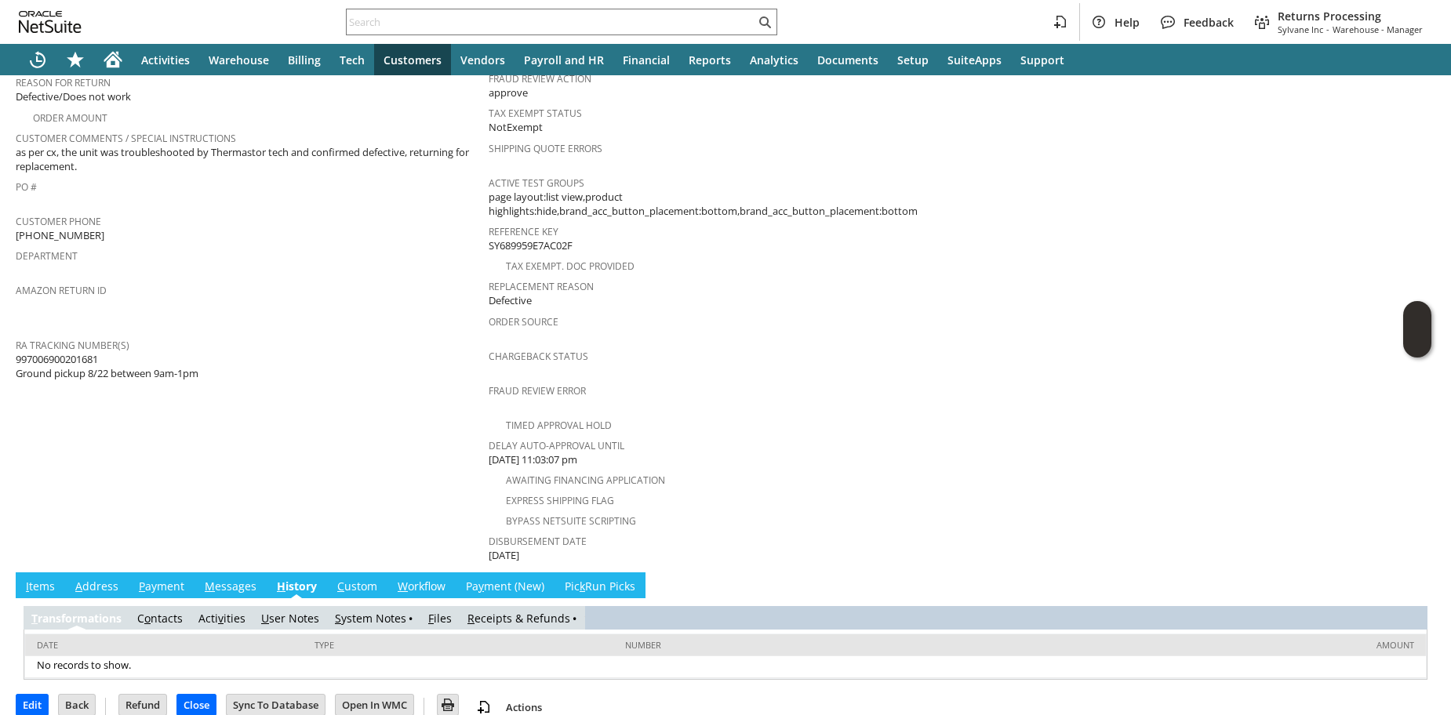
click at [359, 611] on link "S ystem Notes" at bounding box center [370, 618] width 71 height 15
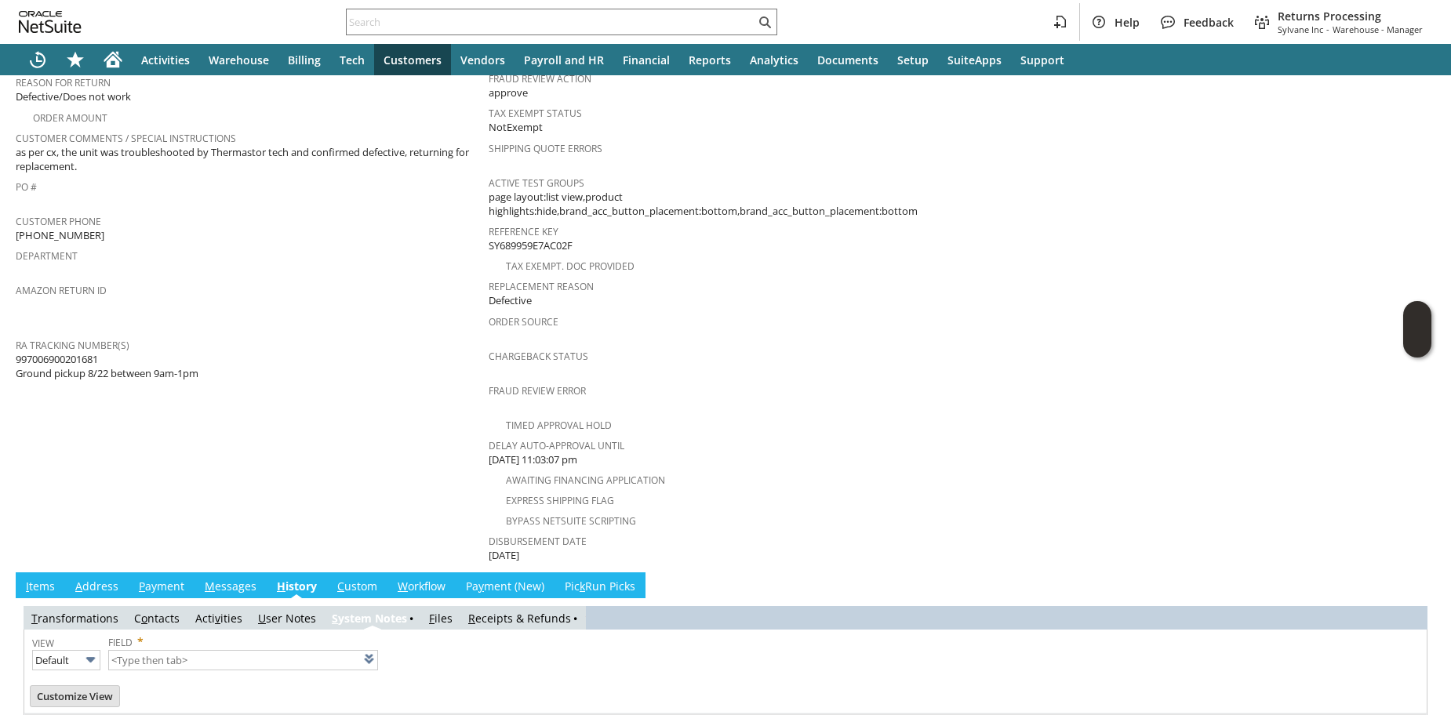
type input "1 to 25 of 83"
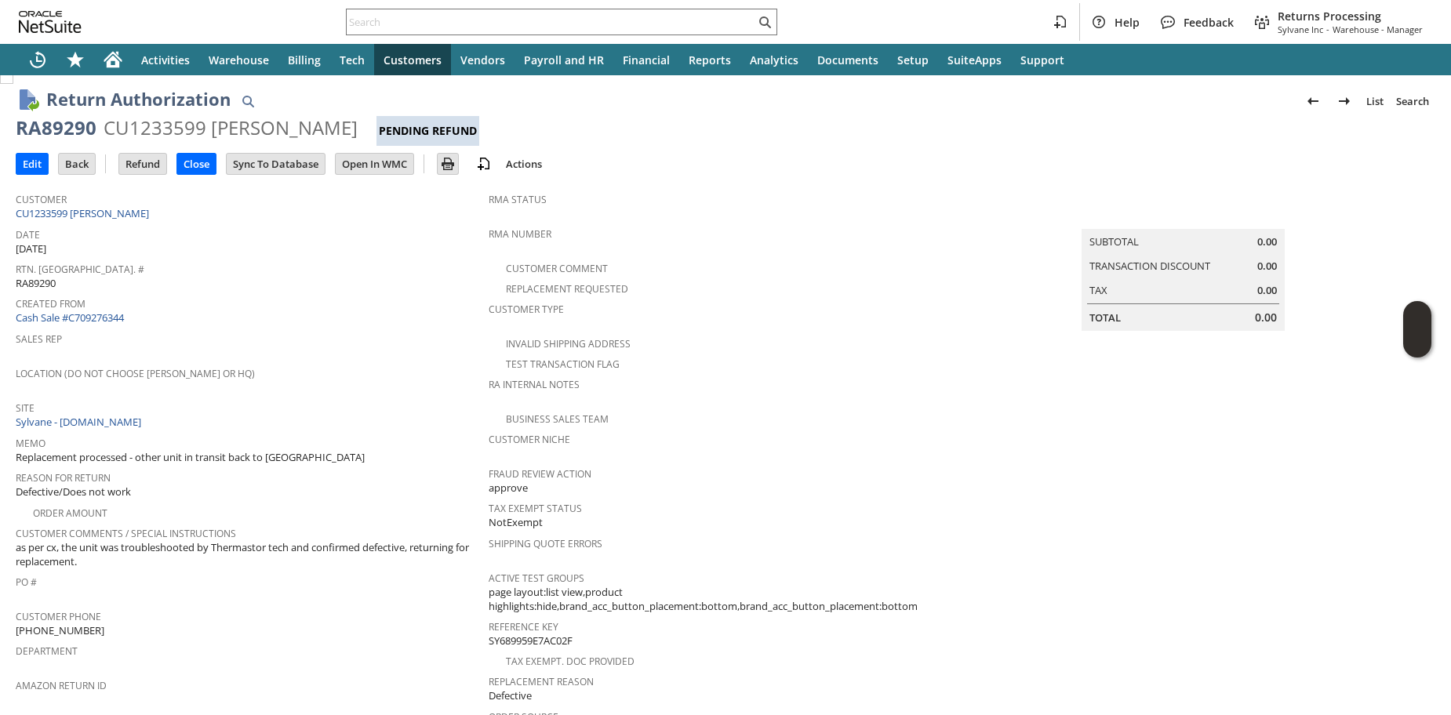
scroll to position [0, 0]
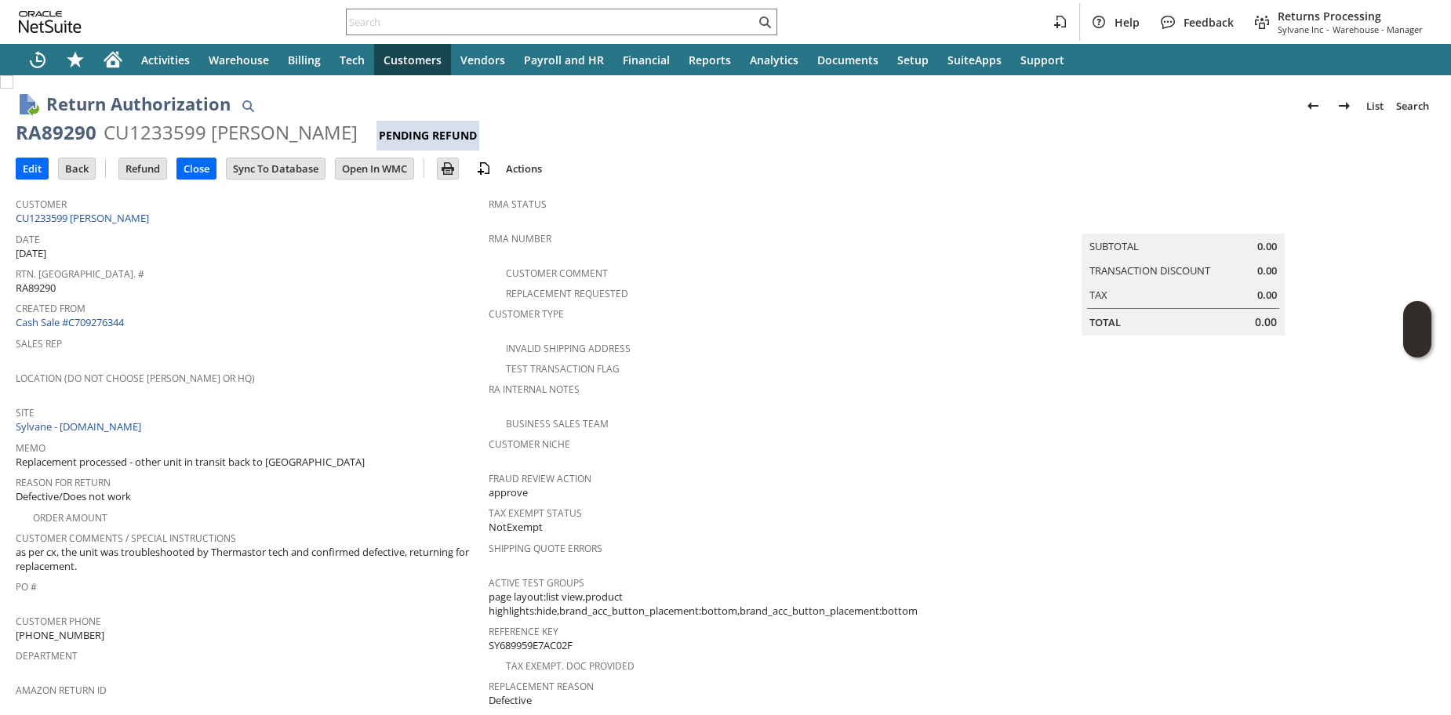
click at [369, 413] on div "Site Sylvane - www.sylvane.com" at bounding box center [248, 419] width 465 height 34
click at [93, 219] on link "CU1233599 Elena M Penny" at bounding box center [84, 218] width 137 height 14
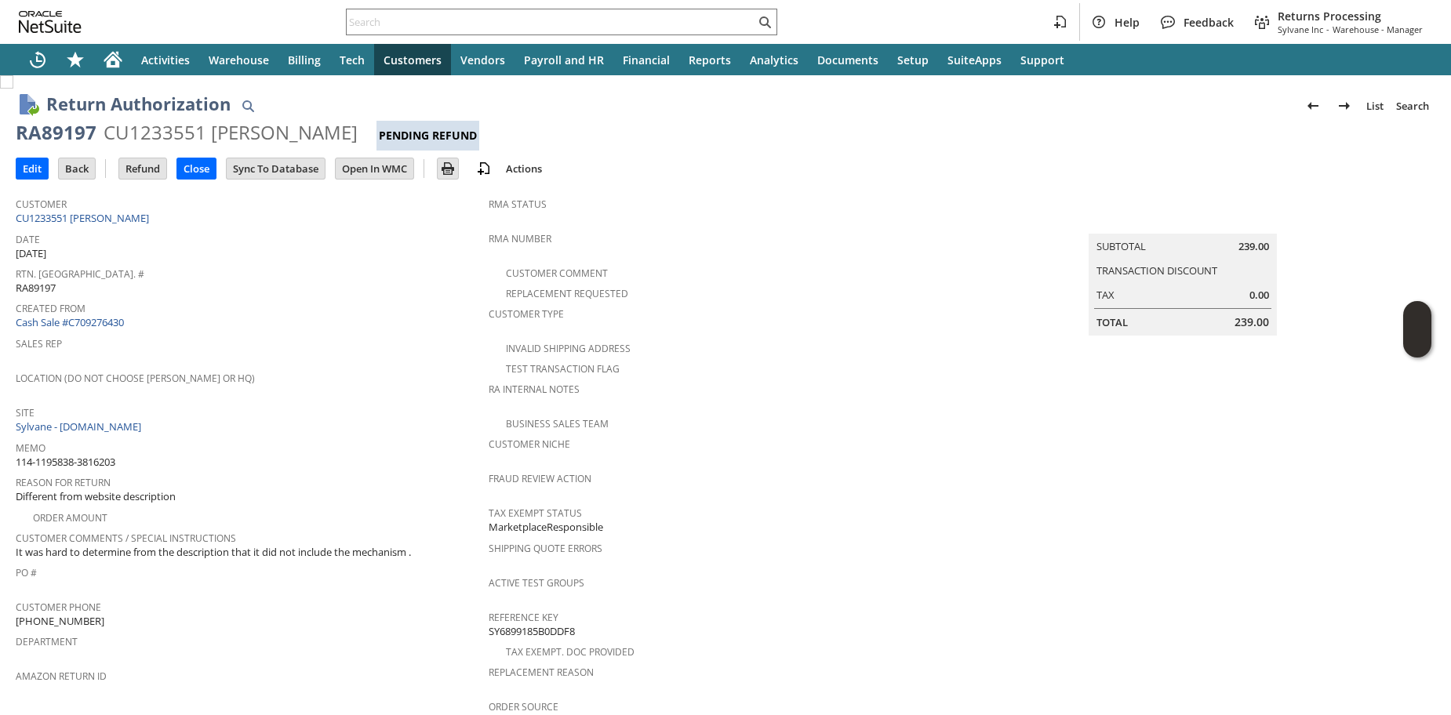
click at [299, 437] on span "Memo" at bounding box center [248, 446] width 465 height 18
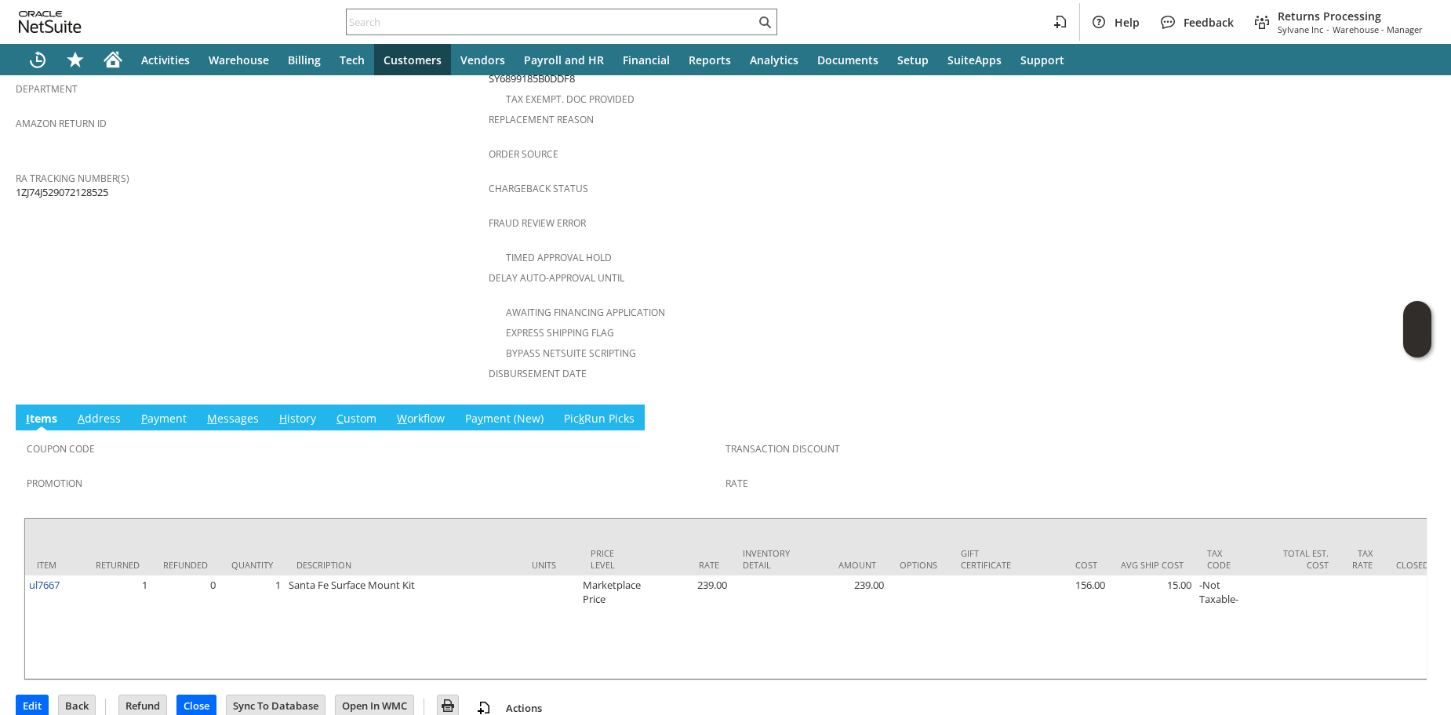
click at [296, 411] on link "H istory" at bounding box center [297, 419] width 45 height 17
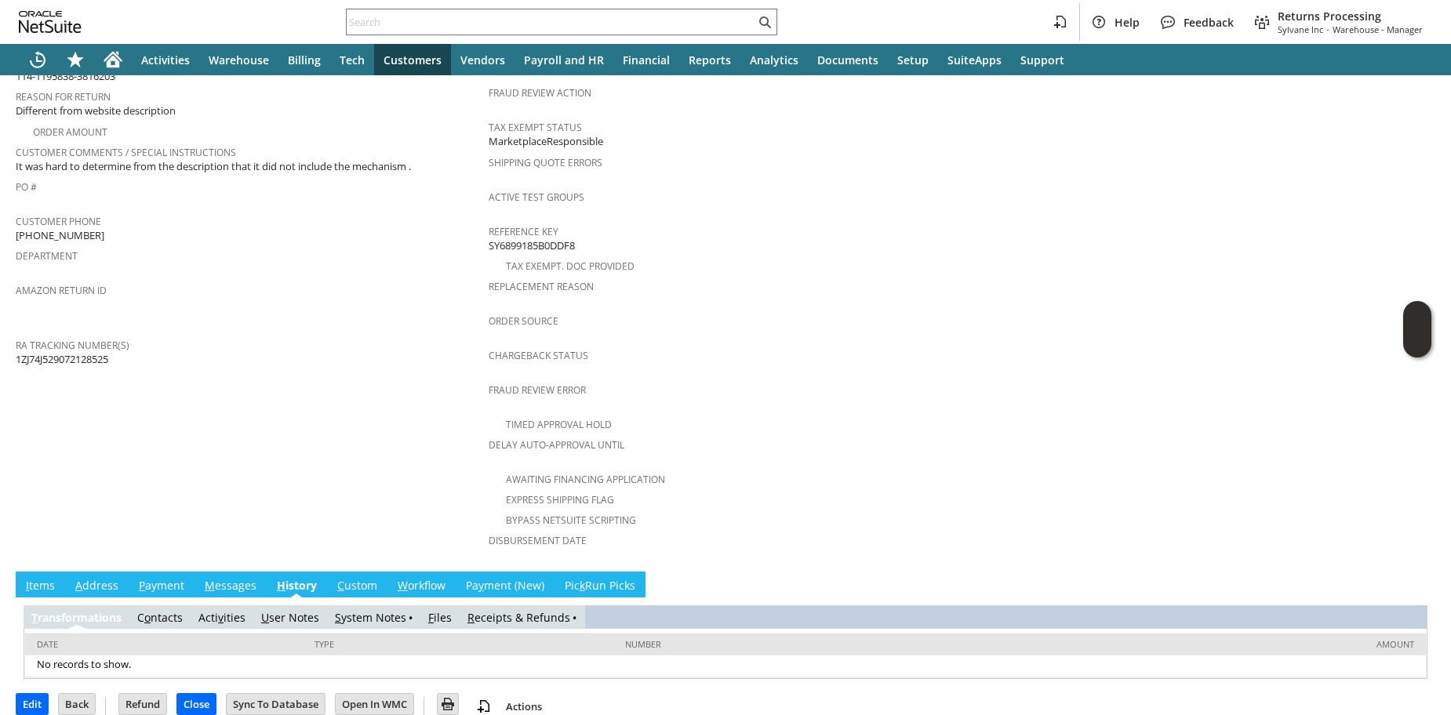
click at [532, 610] on link "R eceipts & Refunds" at bounding box center [519, 617] width 103 height 15
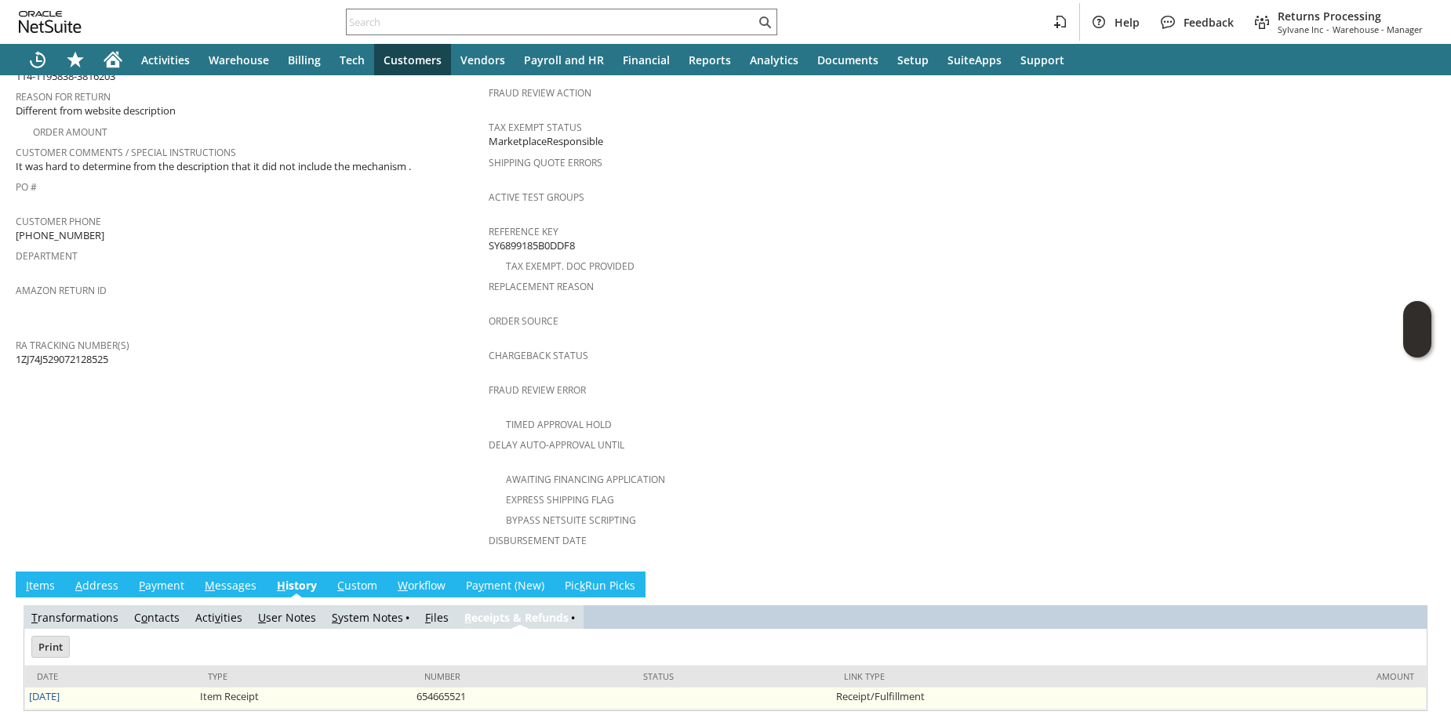
scroll to position [0, 0]
click at [70, 688] on td "8/26/2025" at bounding box center [110, 699] width 171 height 22
click at [60, 690] on link "8/26/2025" at bounding box center [44, 697] width 31 height 14
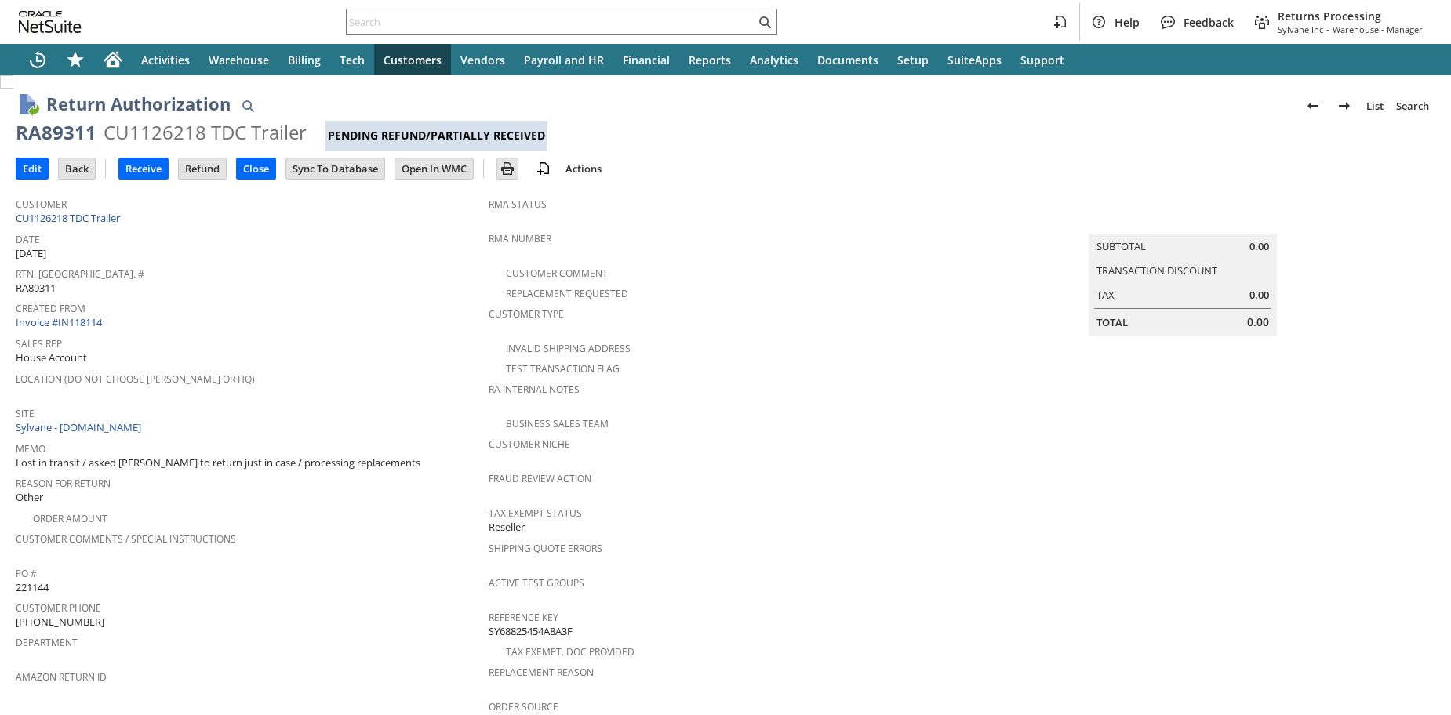
click at [359, 351] on div "Sales Rep House Account" at bounding box center [248, 350] width 465 height 34
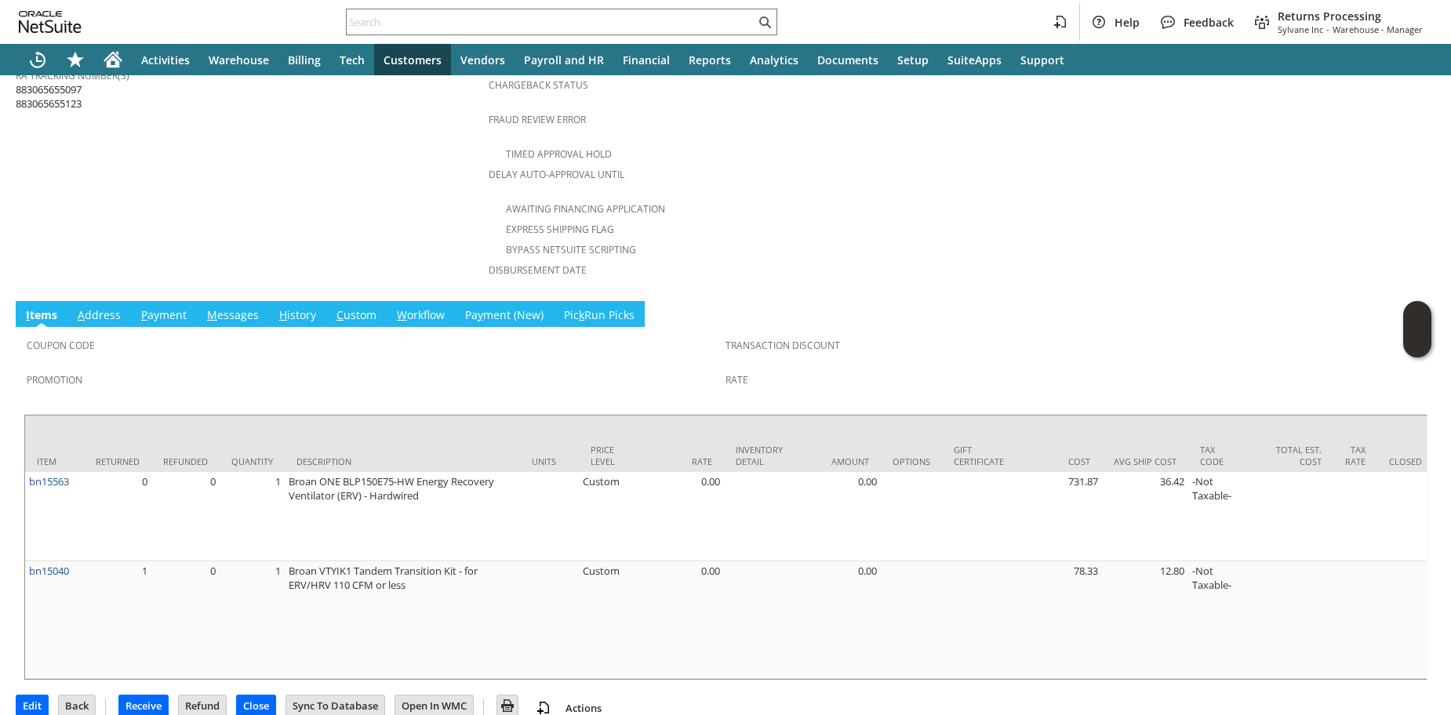
click at [280, 308] on span "H" at bounding box center [283, 315] width 8 height 15
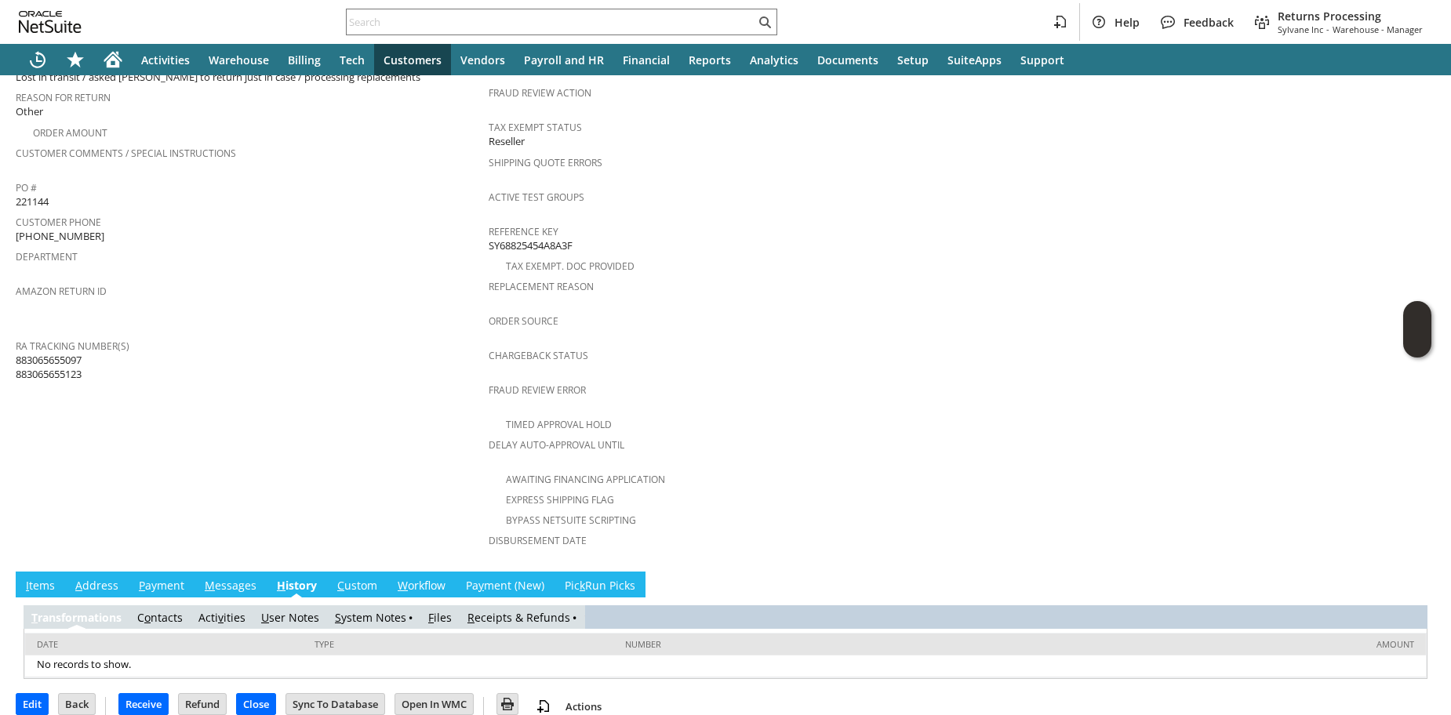
click at [485, 610] on link "R eceipts & Refunds" at bounding box center [519, 617] width 103 height 15
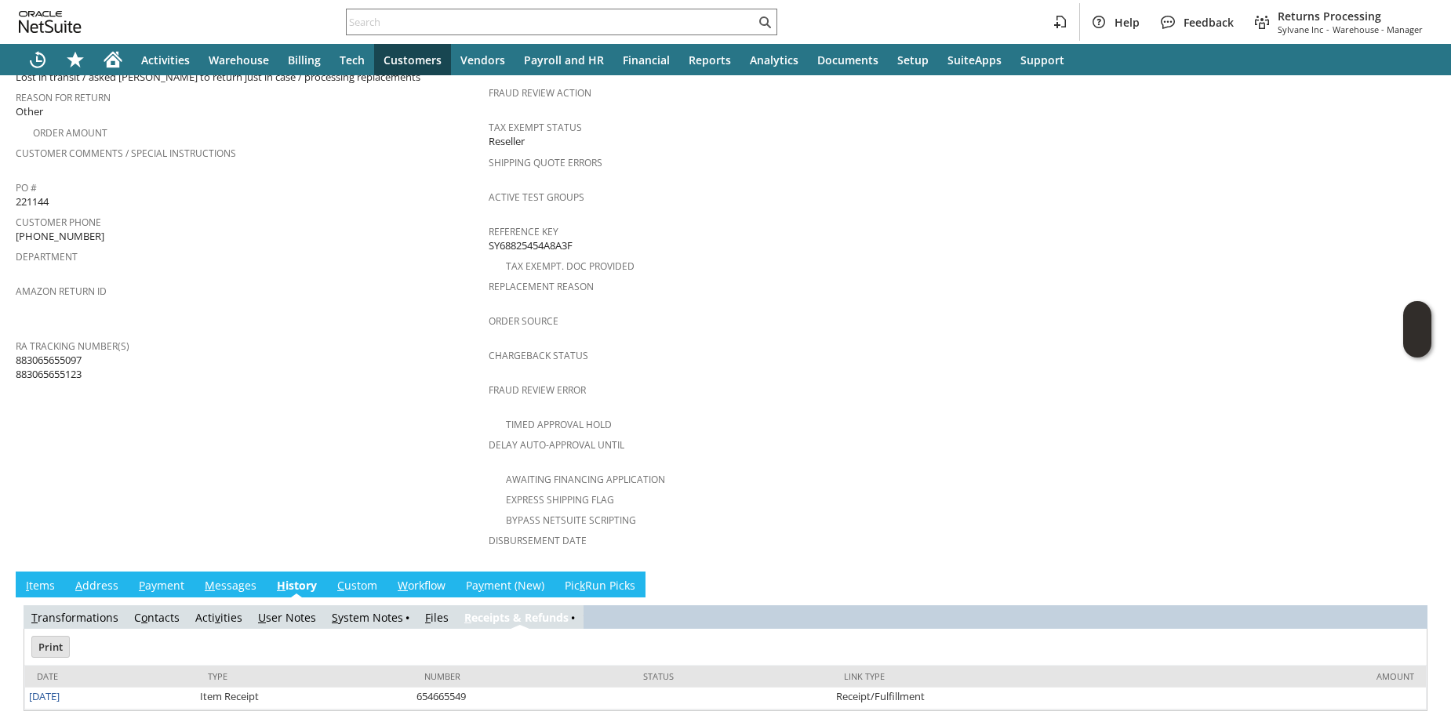
scroll to position [0, 0]
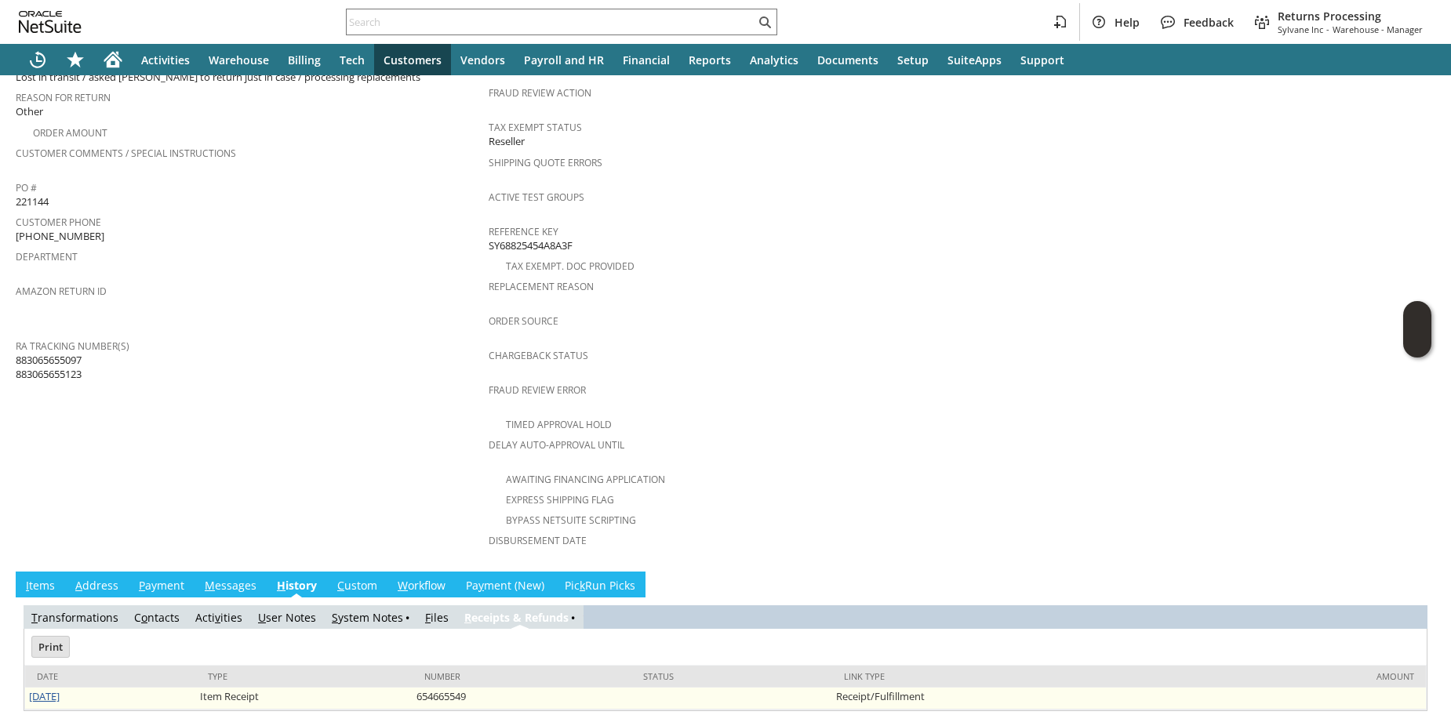
click at [54, 690] on link "[DATE]" at bounding box center [44, 697] width 31 height 14
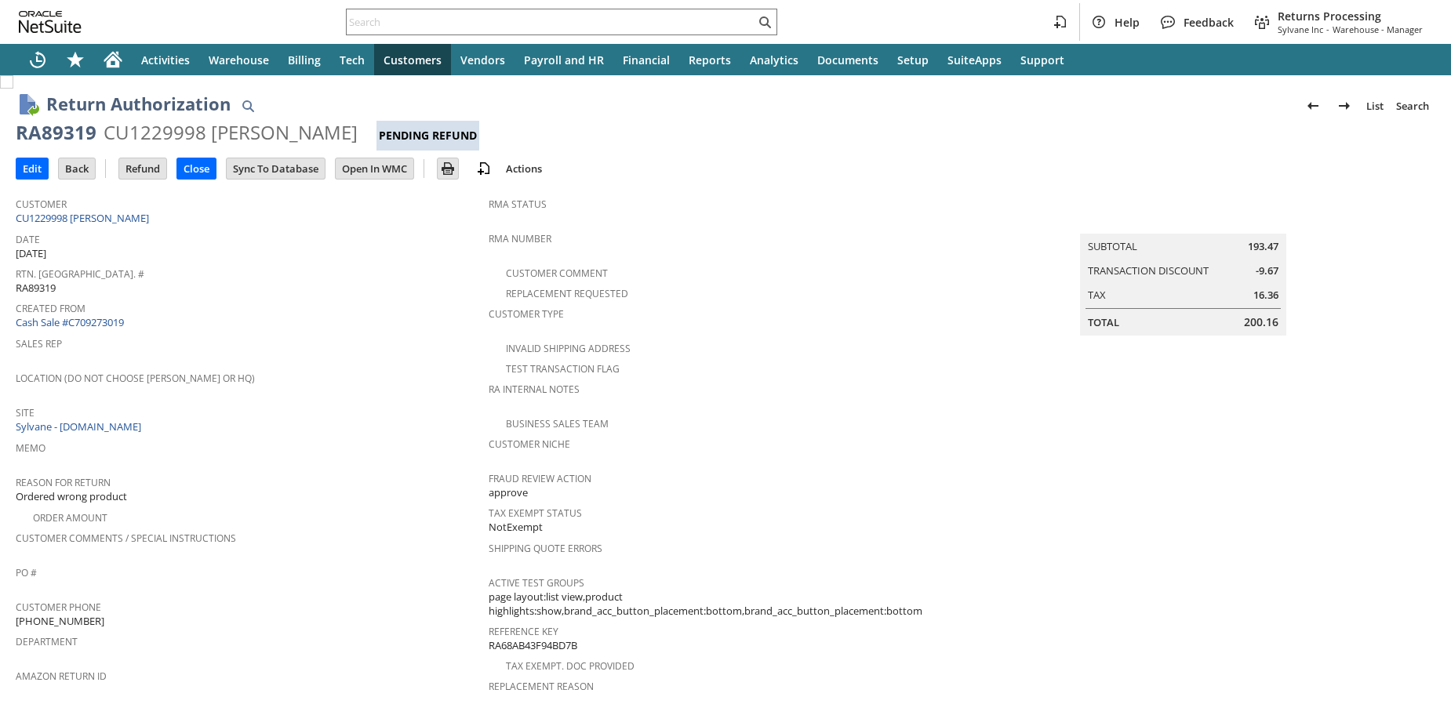
scroll to position [525, 0]
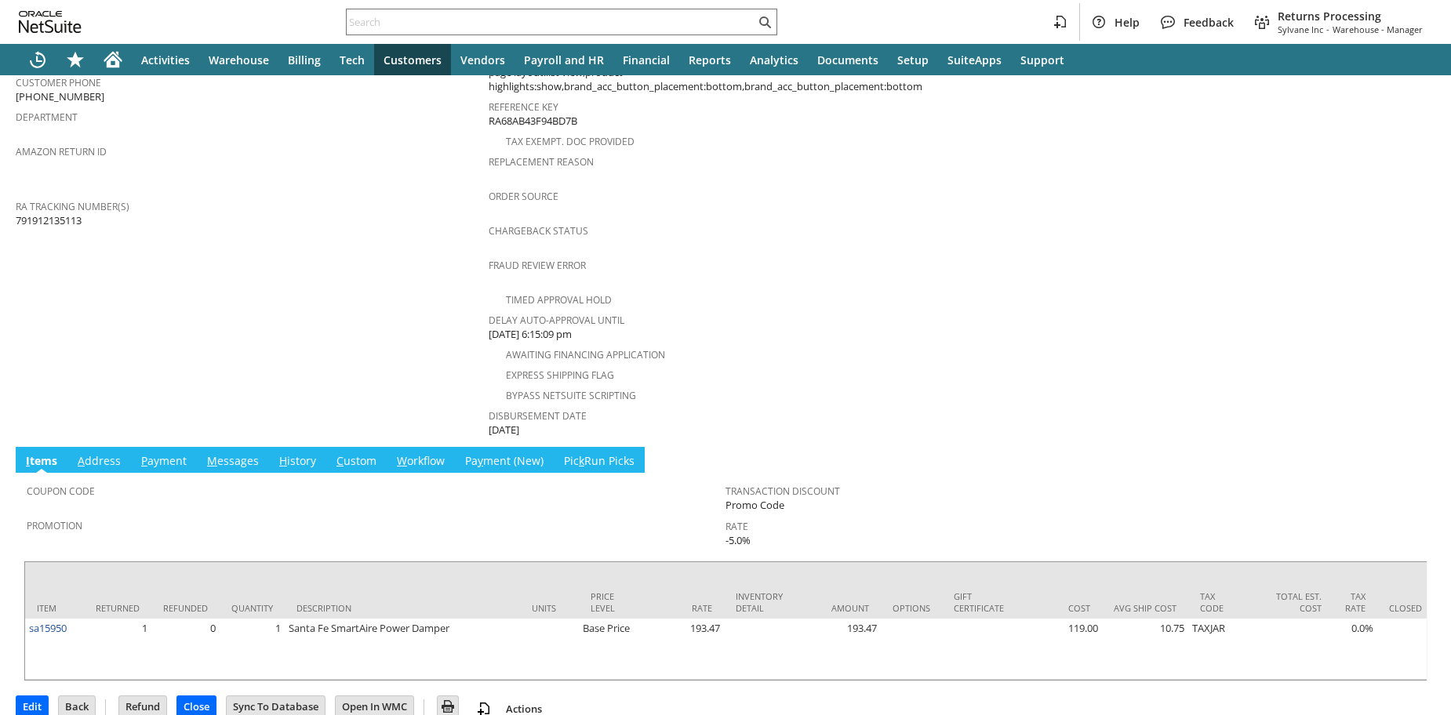
click at [392, 328] on td "Customer CU1229998 Brian Buckner Date 8/24/2025 Rtn. Auth. # RA89319 Created Fr…" at bounding box center [252, 51] width 473 height 775
click at [298, 453] on link "H istory" at bounding box center [297, 461] width 45 height 17
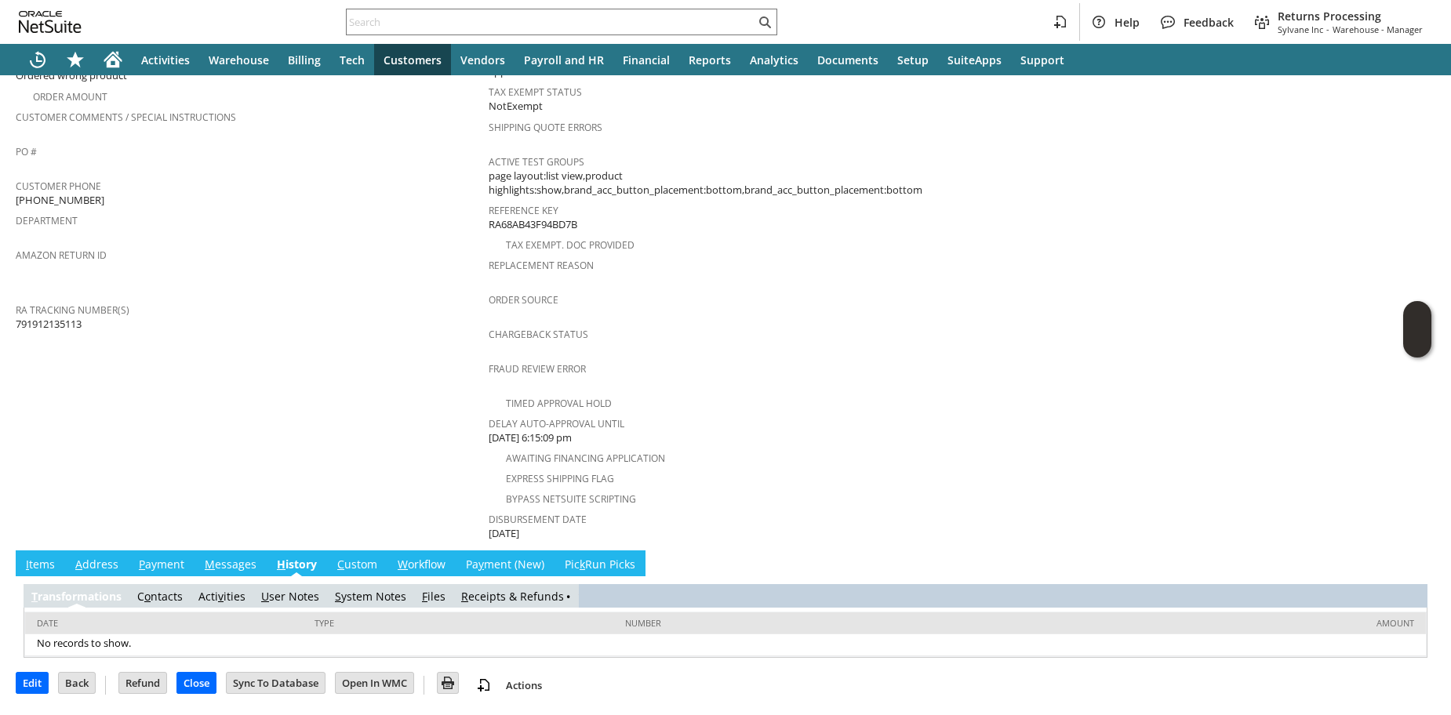
scroll to position [400, 0]
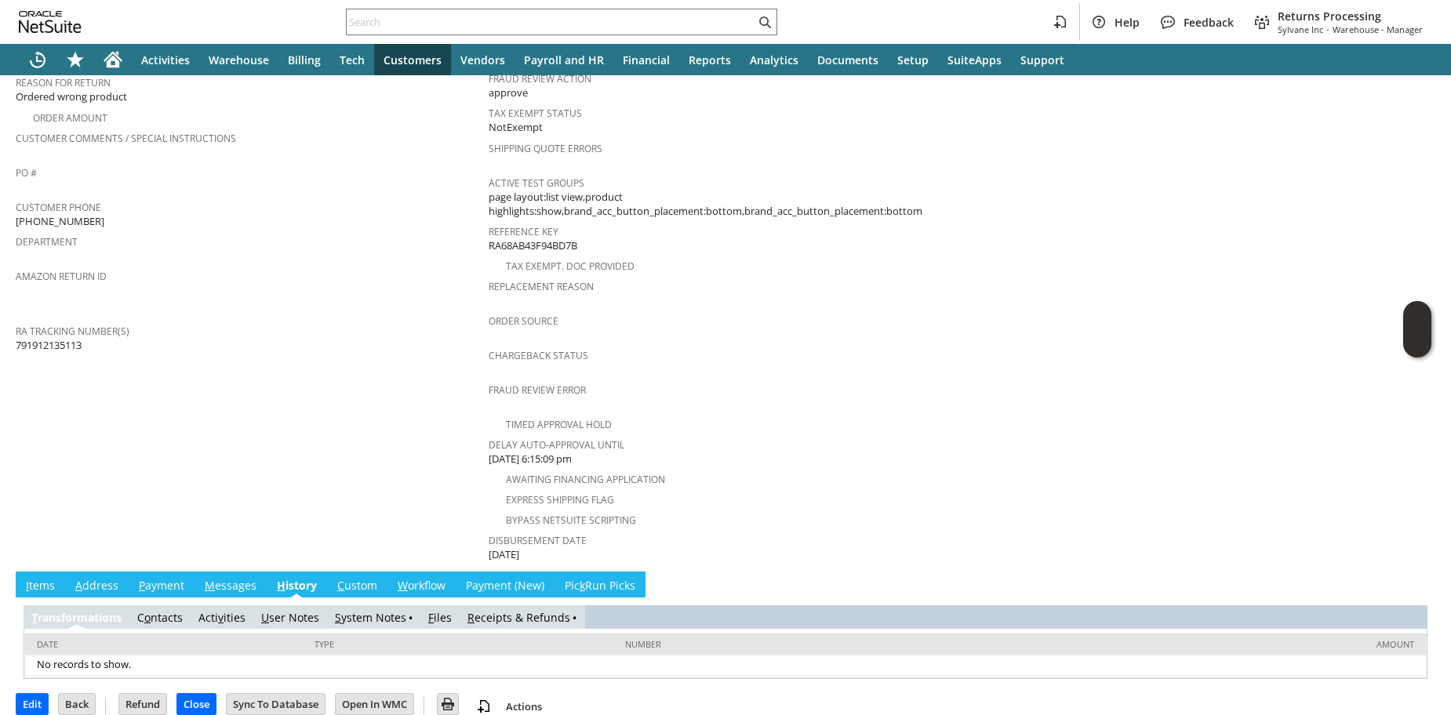
click at [394, 610] on link "S ystem Notes" at bounding box center [370, 617] width 71 height 15
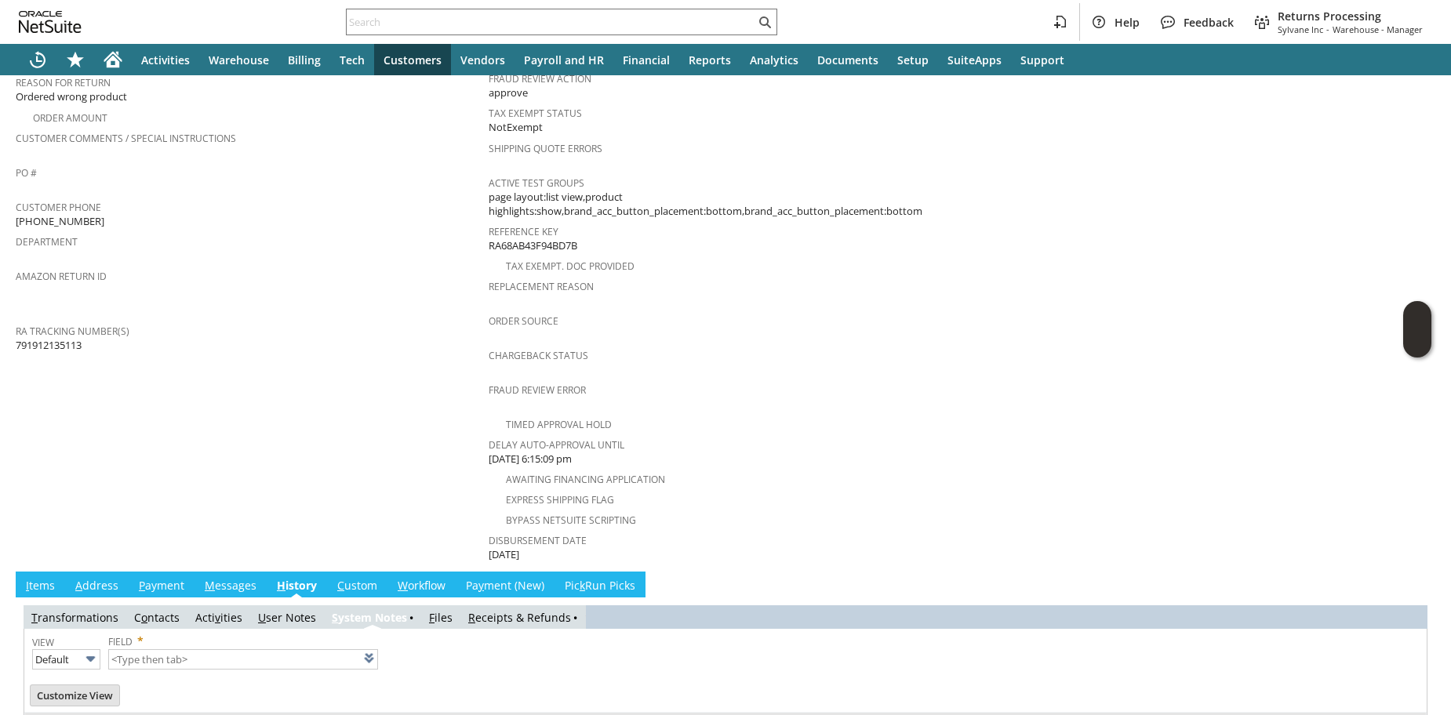
type input "1 to 25 of 80"
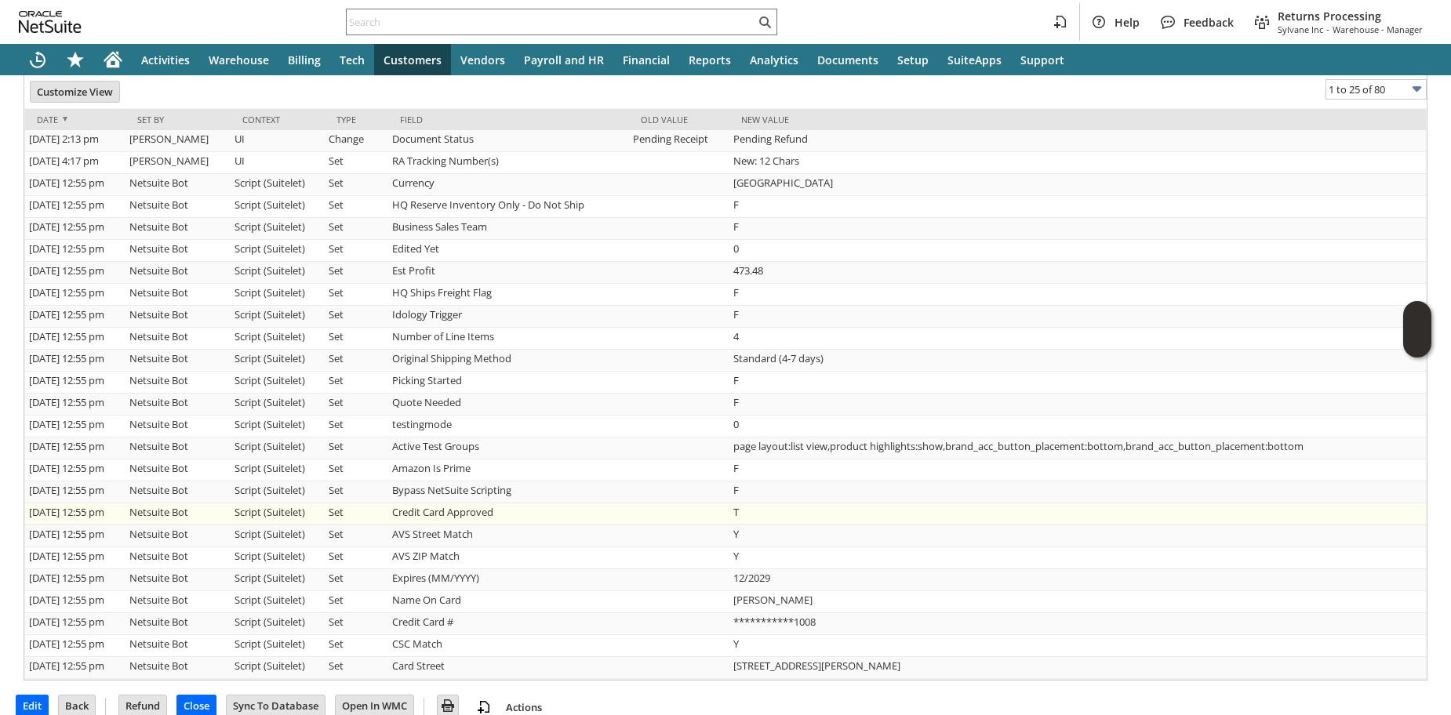
scroll to position [0, 0]
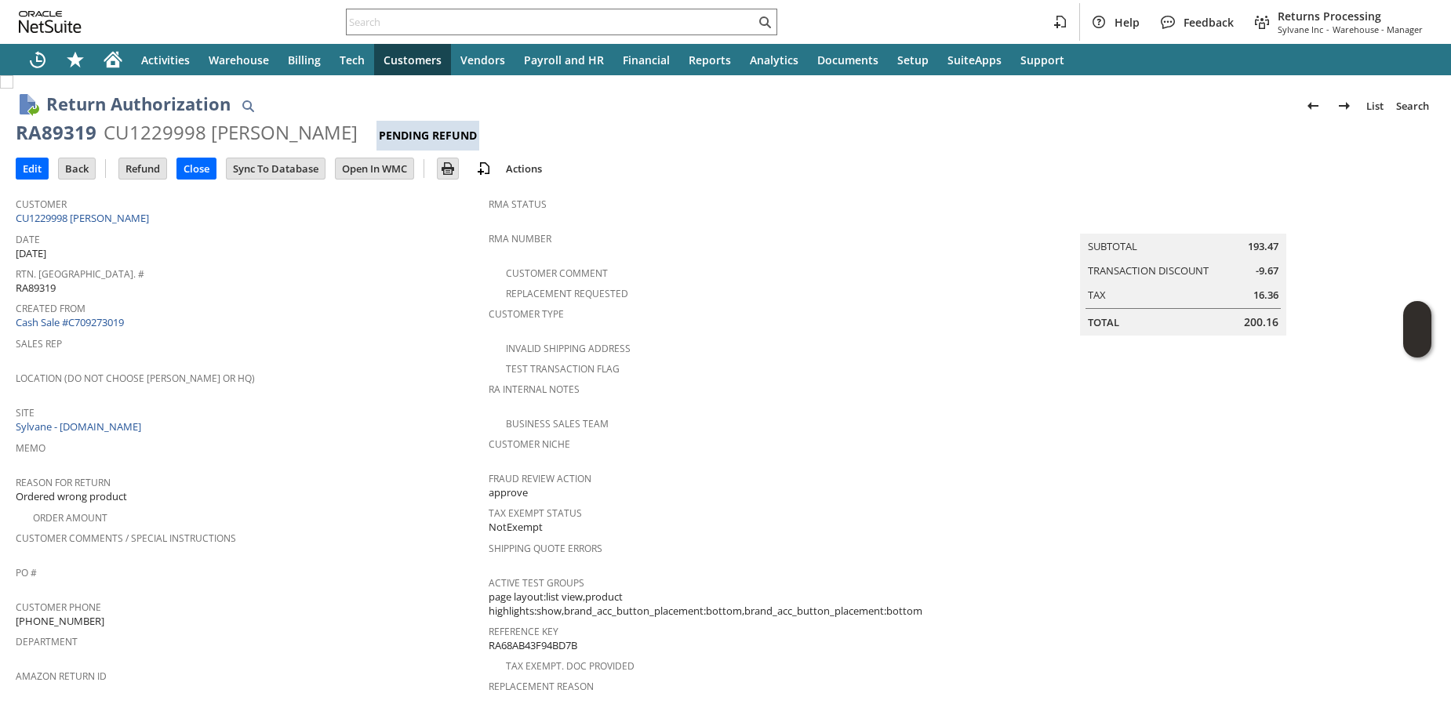
click at [368, 486] on div "Reason For Return Ordered wrong product" at bounding box center [248, 488] width 465 height 34
click at [338, 297] on span "Created From" at bounding box center [248, 306] width 465 height 18
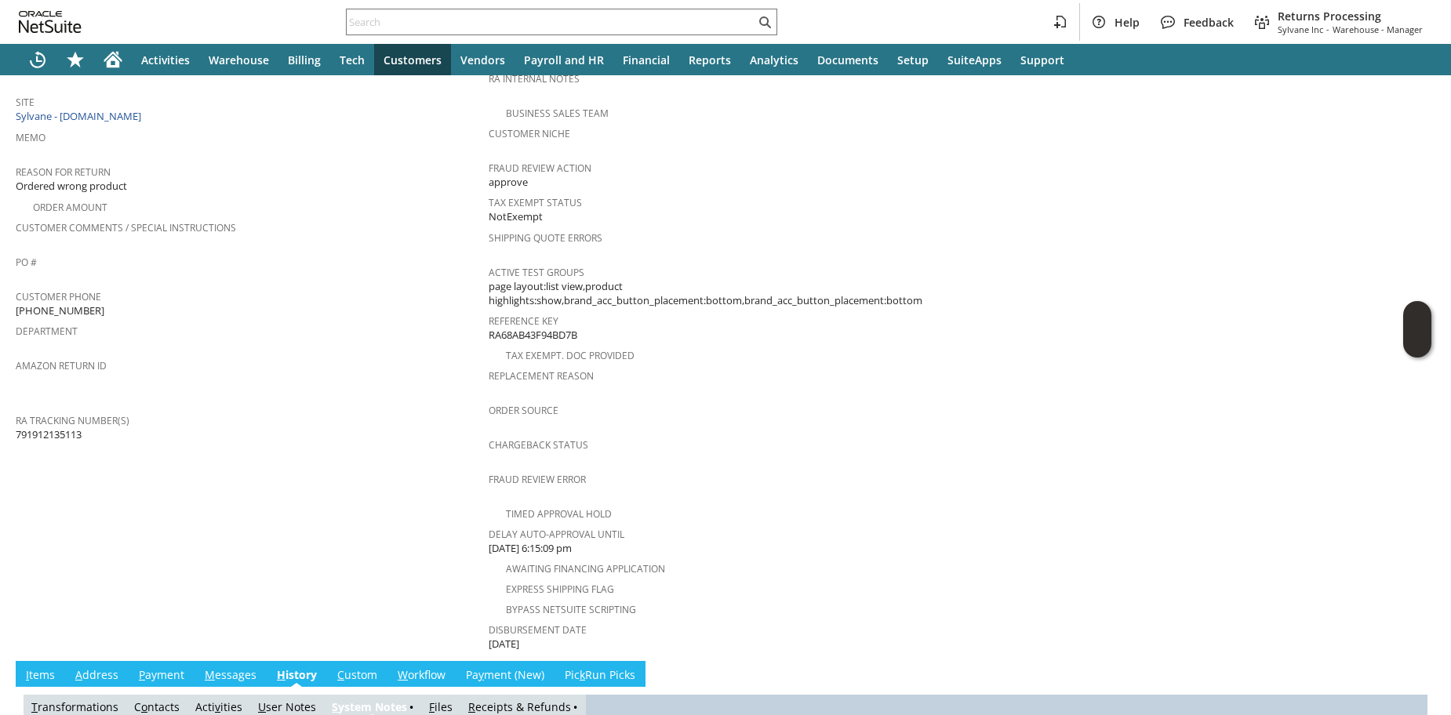
scroll to position [828, 0]
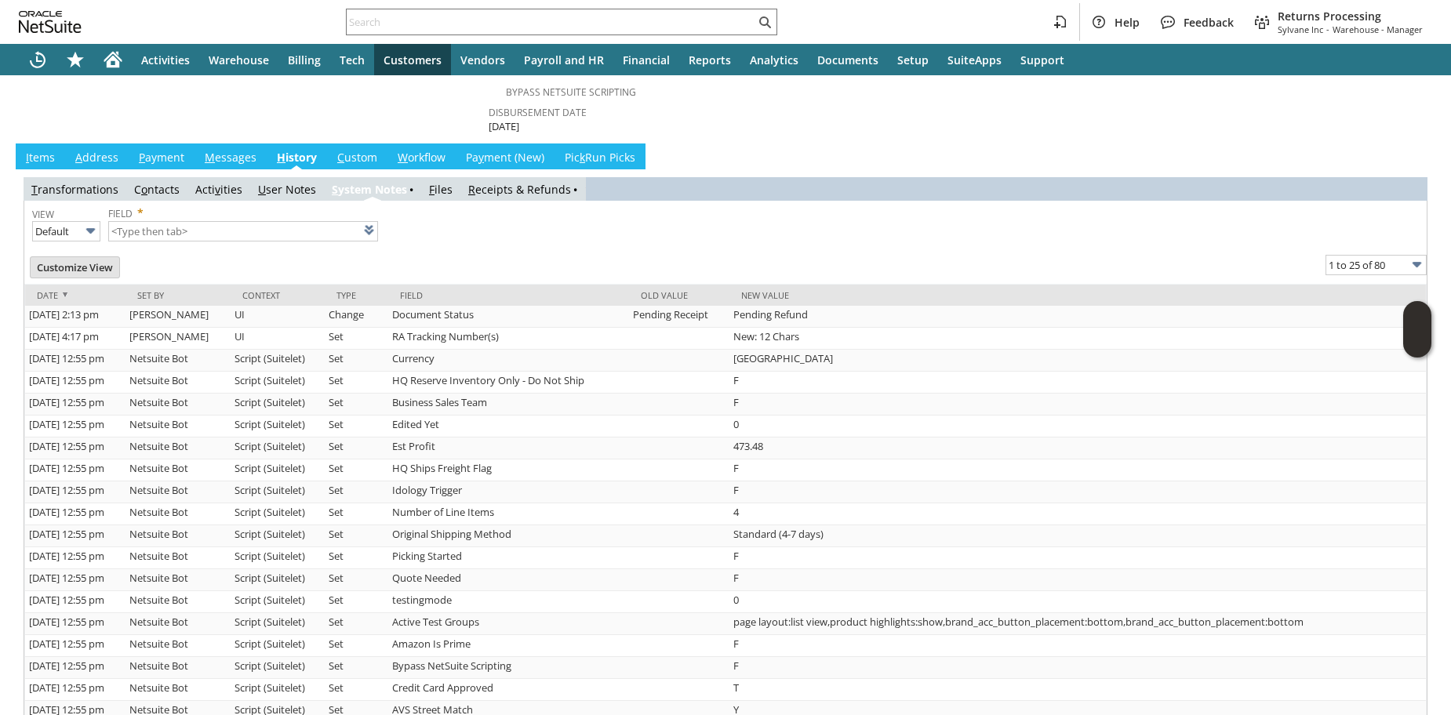
click at [545, 182] on link "R eceipts & Refunds" at bounding box center [519, 189] width 103 height 15
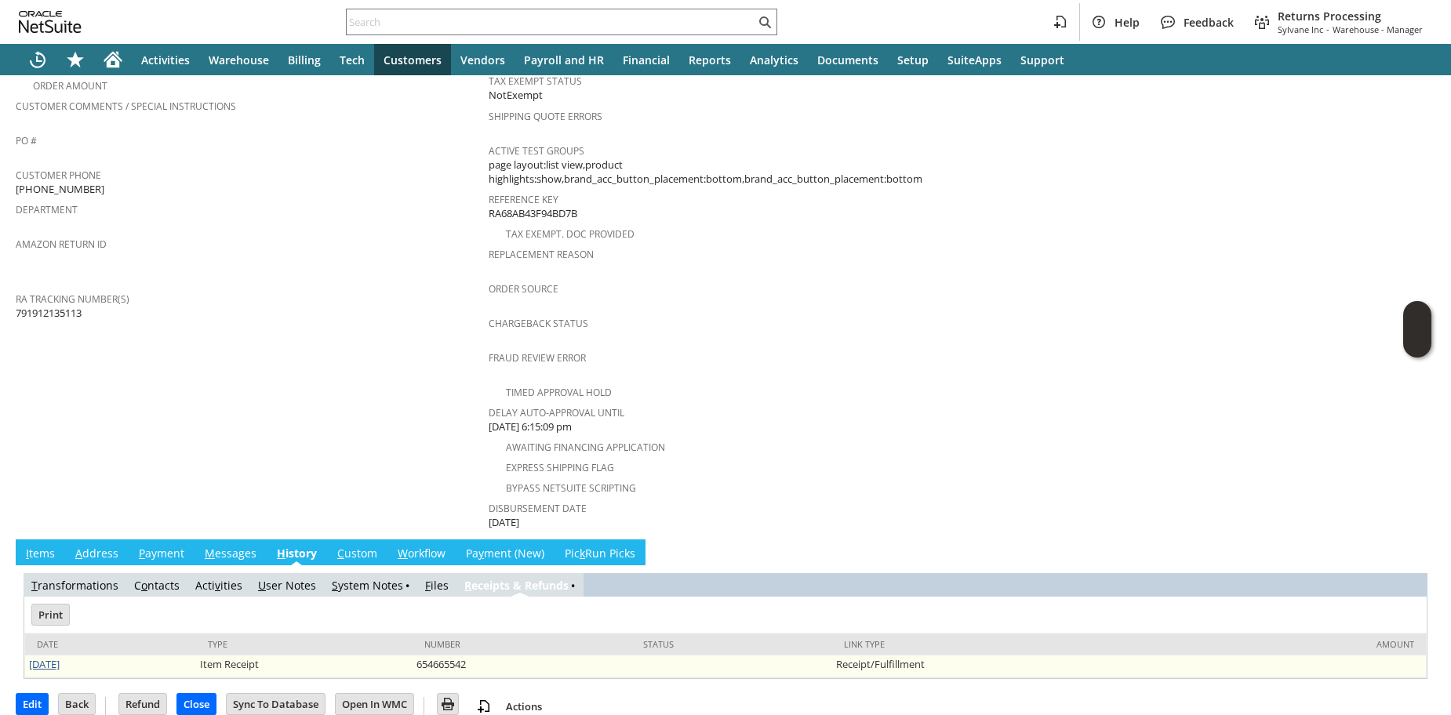
click at [56, 657] on link "8/27/2025" at bounding box center [44, 664] width 31 height 14
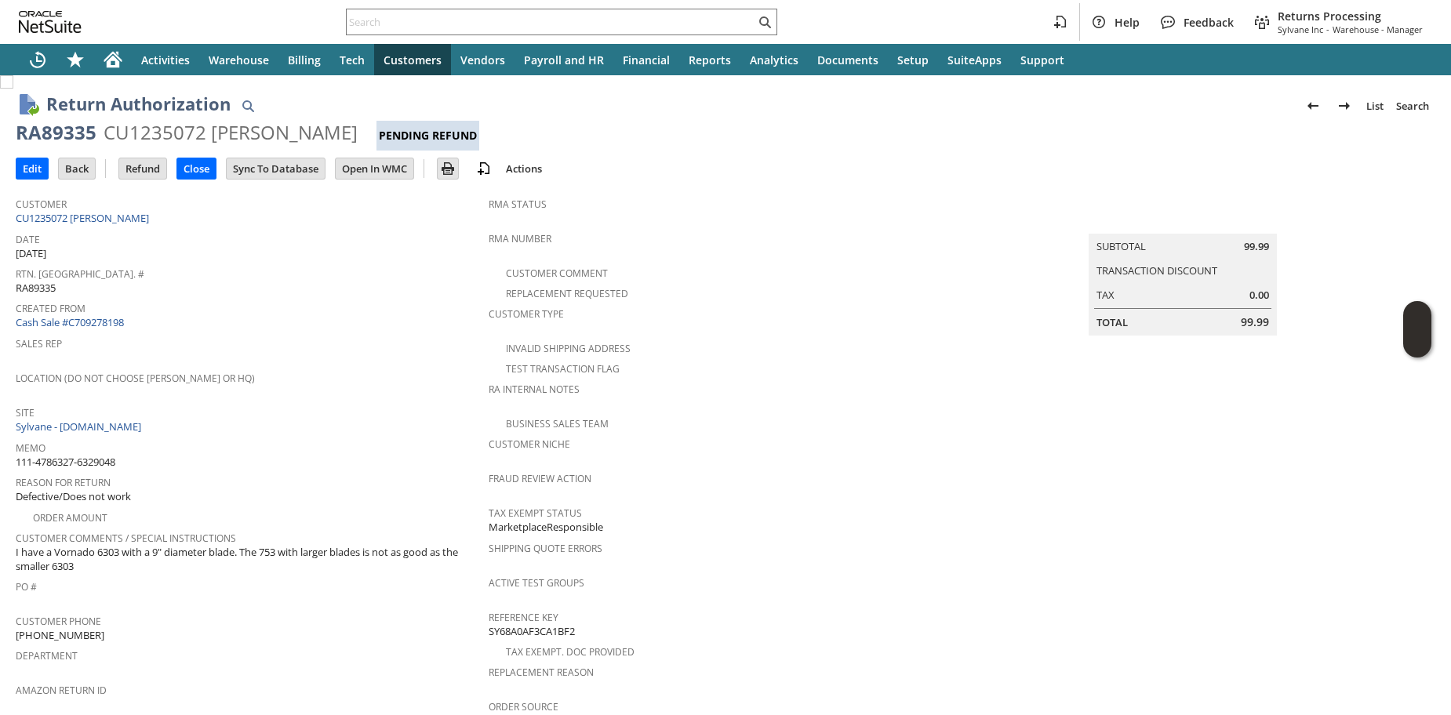
click at [288, 359] on div "Sales Rep" at bounding box center [248, 349] width 465 height 33
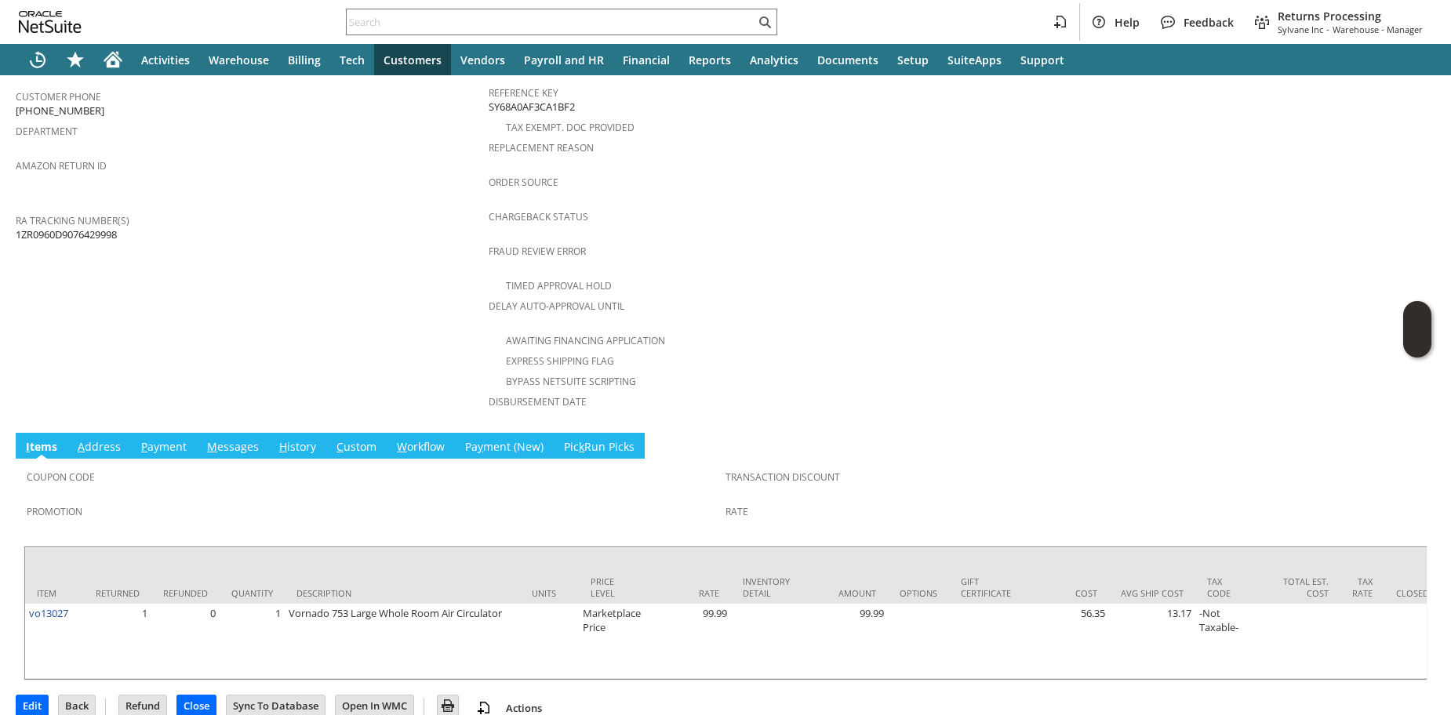
click at [294, 439] on link "H istory" at bounding box center [297, 447] width 45 height 17
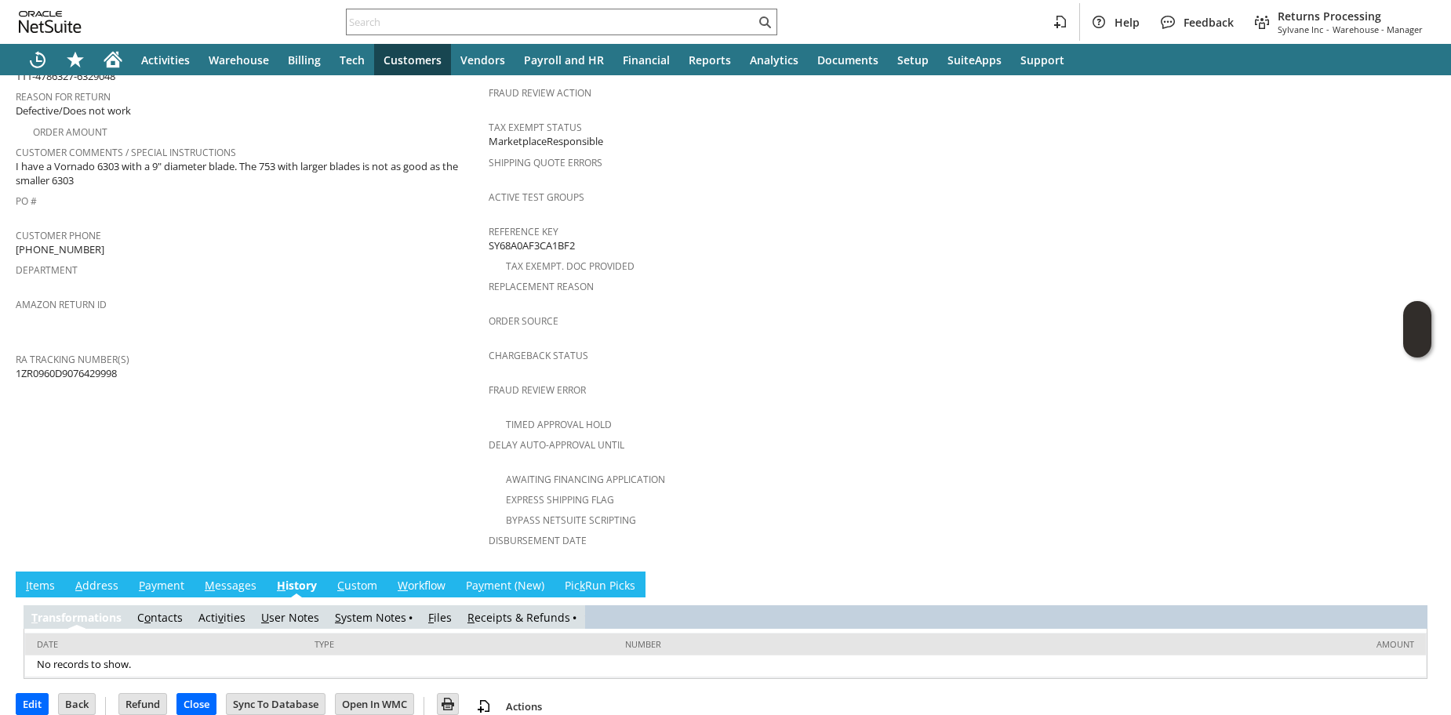
click at [522, 610] on link "R eceipts & Refunds" at bounding box center [519, 617] width 103 height 15
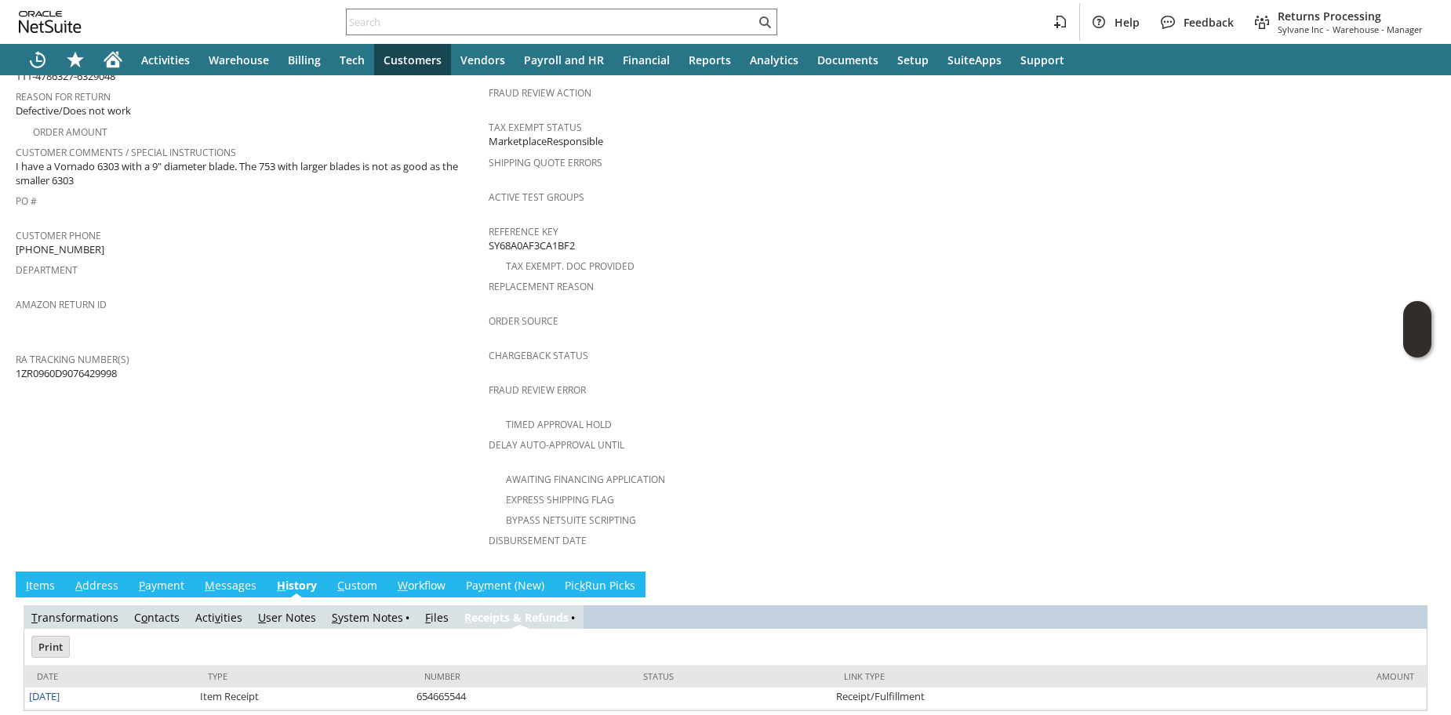
scroll to position [0, 0]
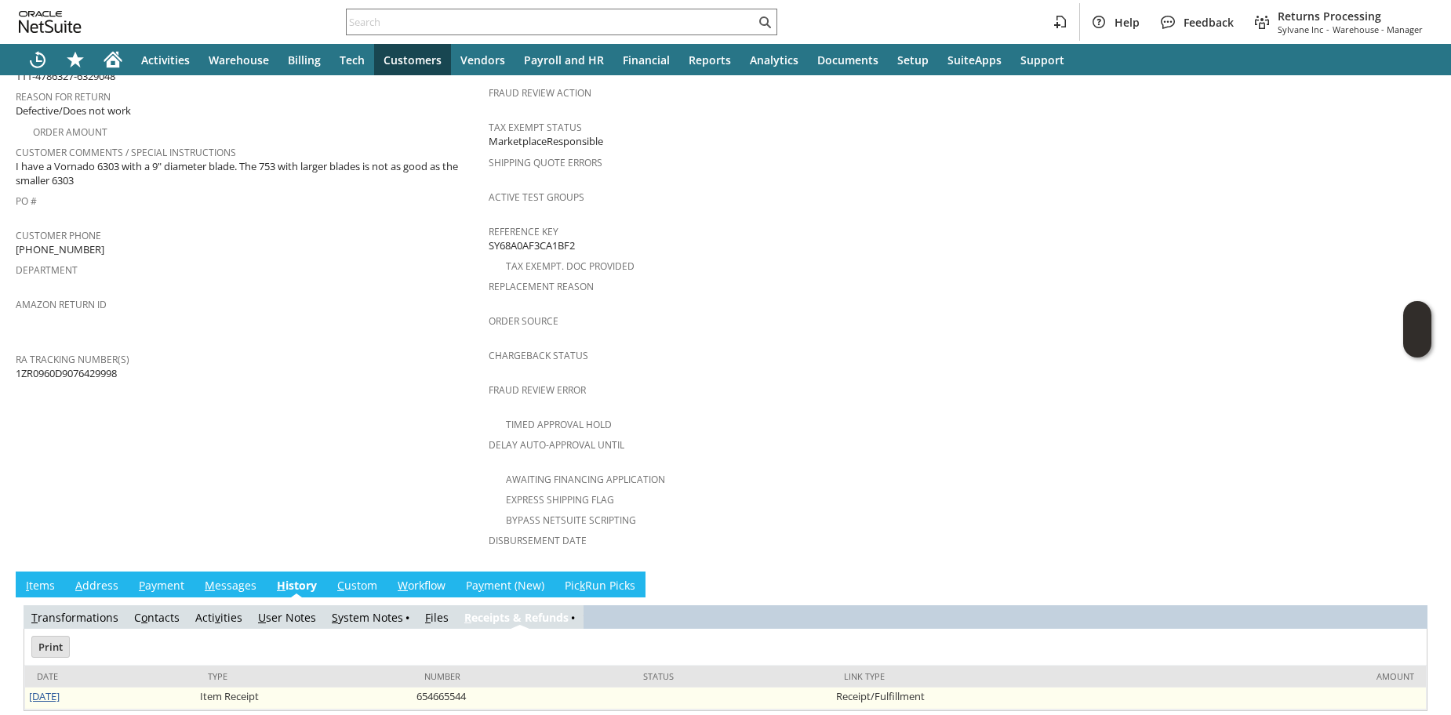
click at [60, 690] on link "8/27/2025" at bounding box center [44, 697] width 31 height 14
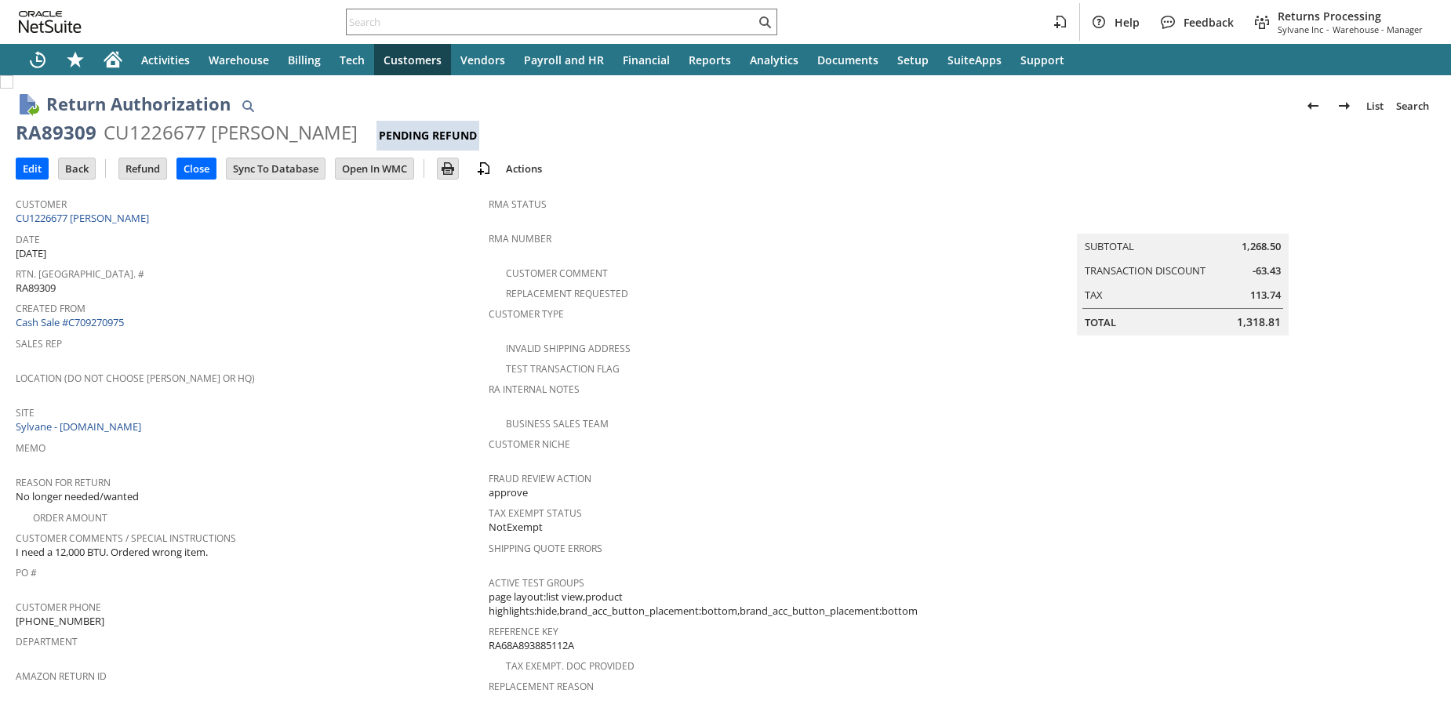
scroll to position [807, 0]
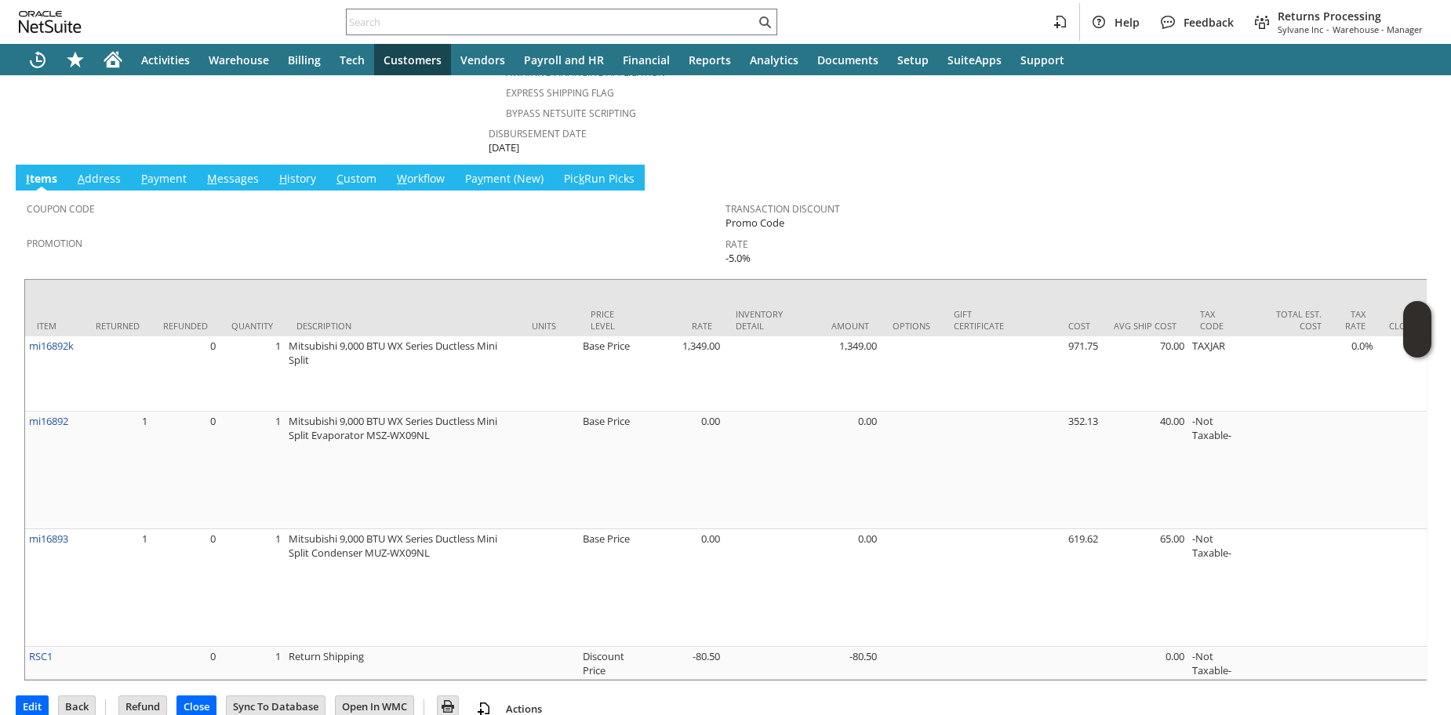
click at [310, 171] on link "H istory" at bounding box center [297, 179] width 45 height 17
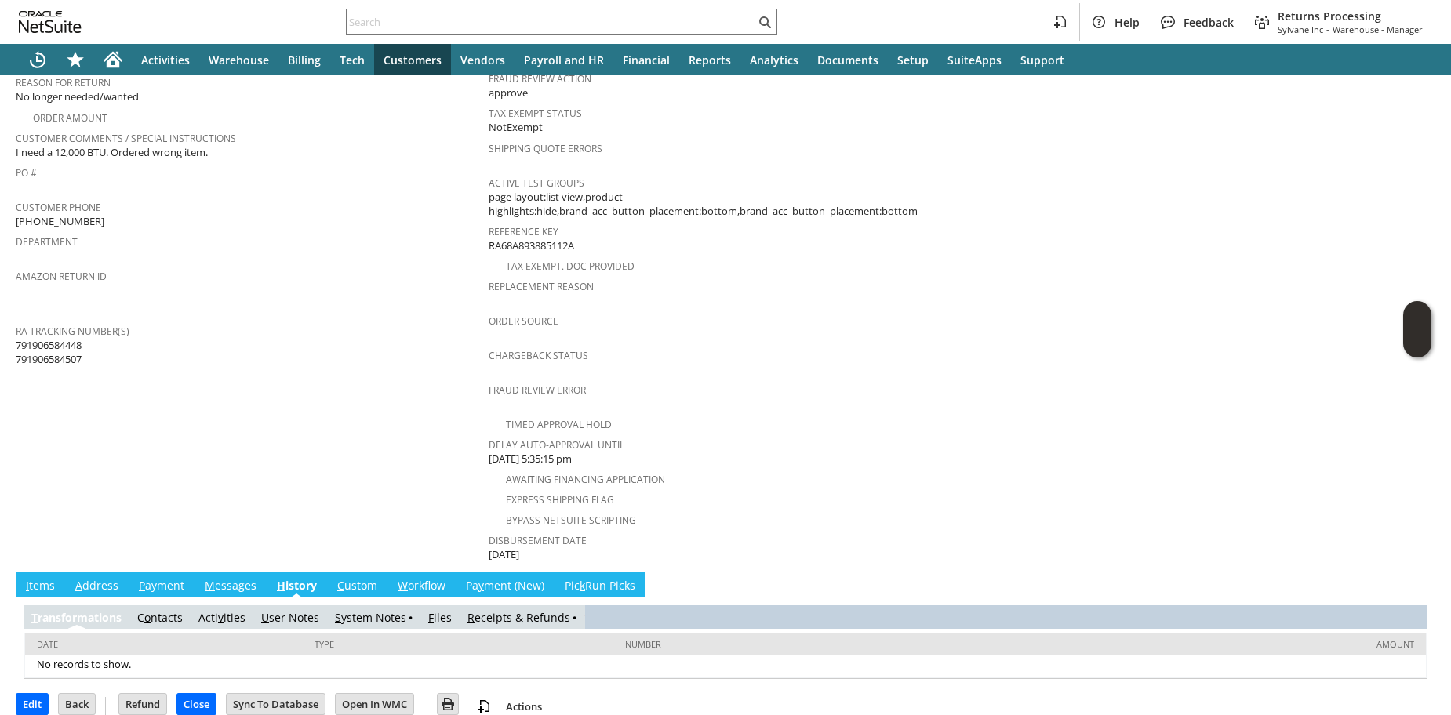
click at [495, 610] on link "R eceipts & Refunds" at bounding box center [519, 617] width 103 height 15
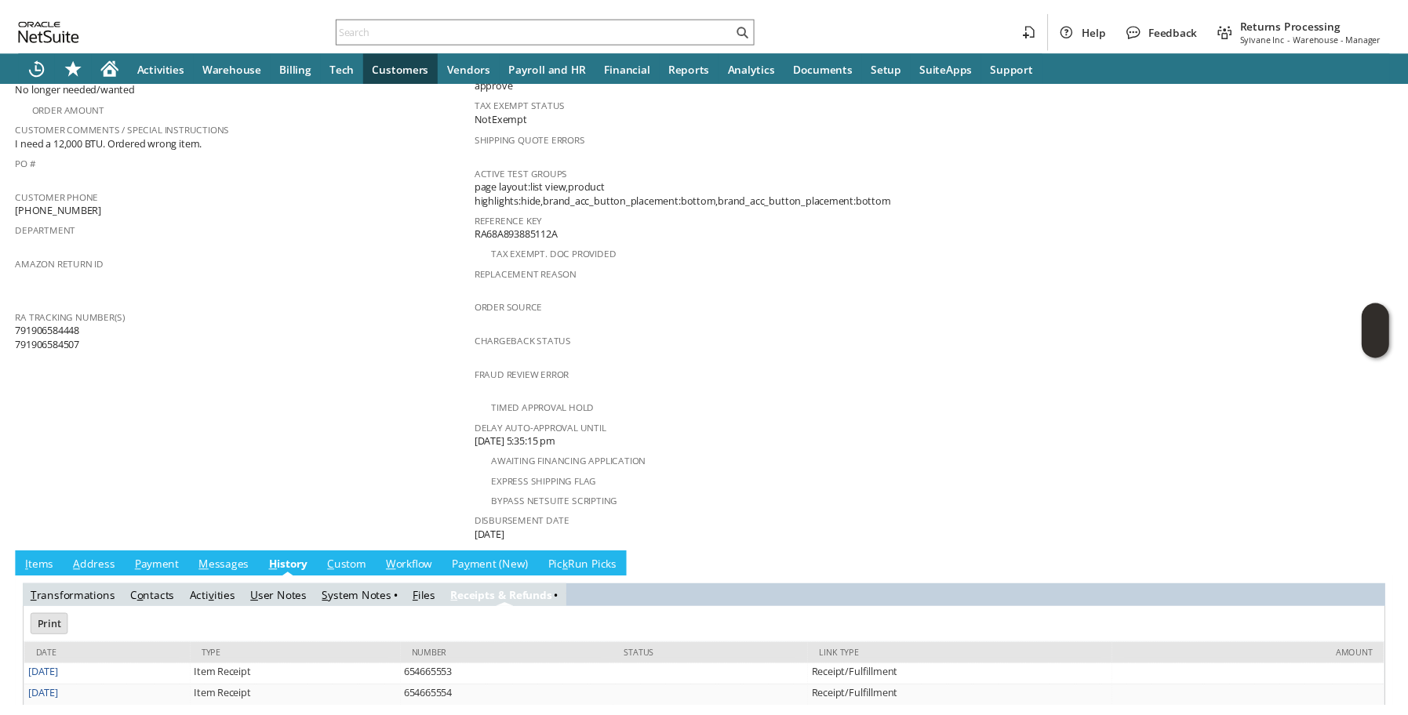
scroll to position [454, 0]
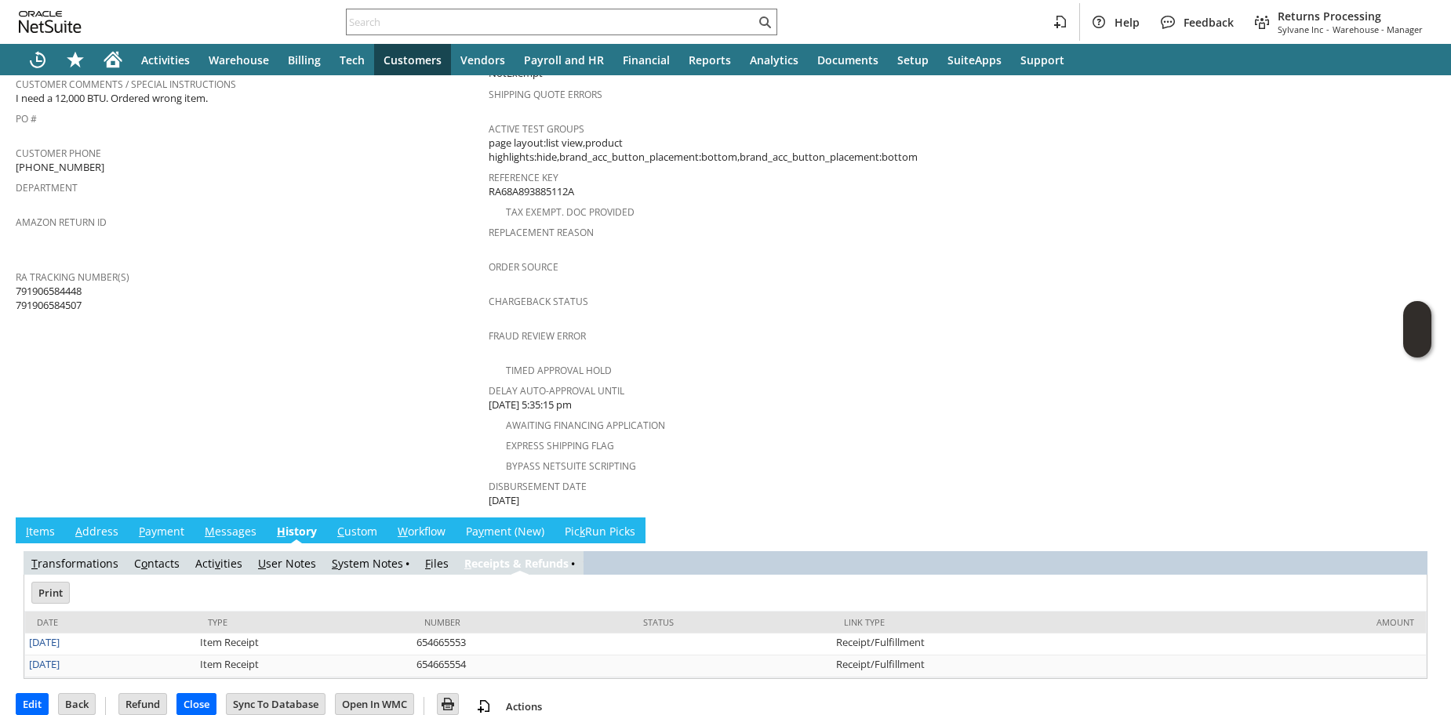
drag, startPoint x: 243, startPoint y: 311, endPoint x: 241, endPoint y: 321, distance: 10.5
click at [244, 311] on td "Customer CU1226677 Alizah Brozgold Date 8/22/2025 Rtn. Auth. # RA89309 Created …" at bounding box center [252, 122] width 473 height 775
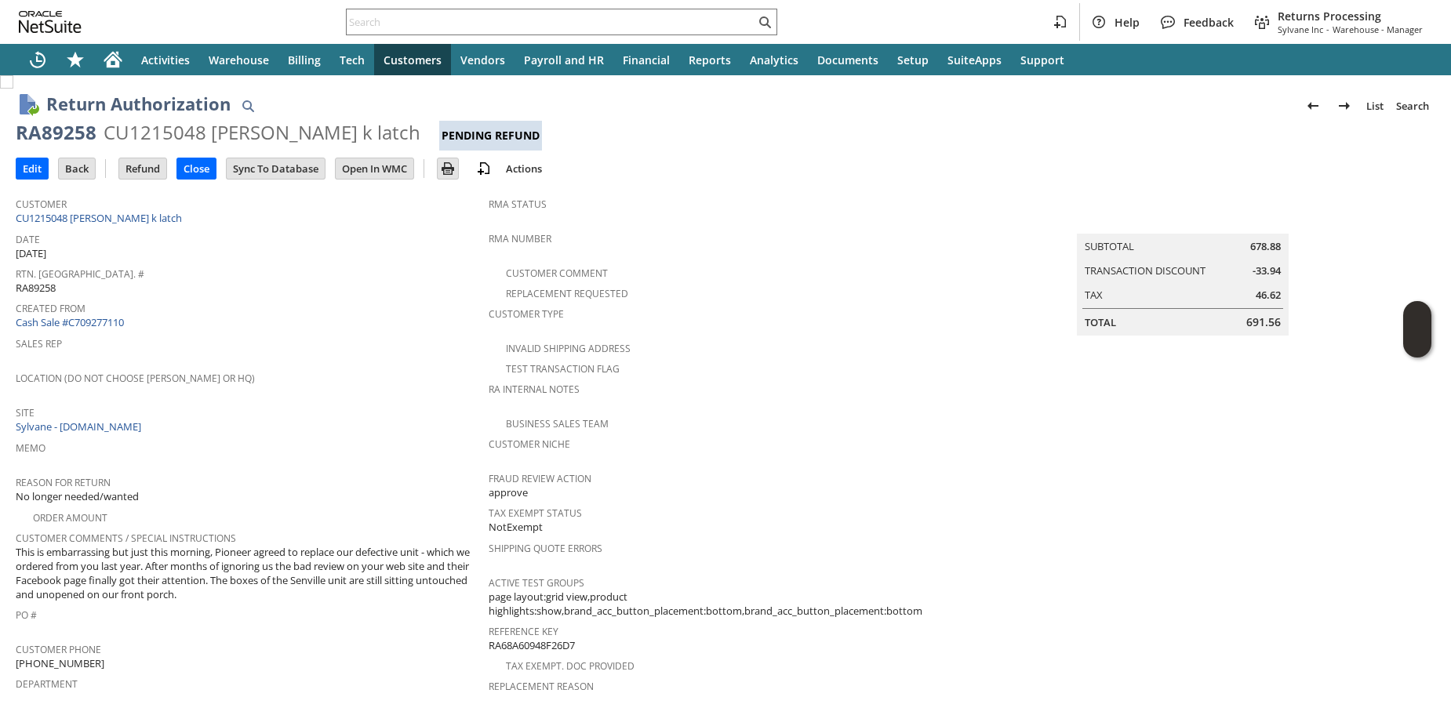
scroll to position [765, 0]
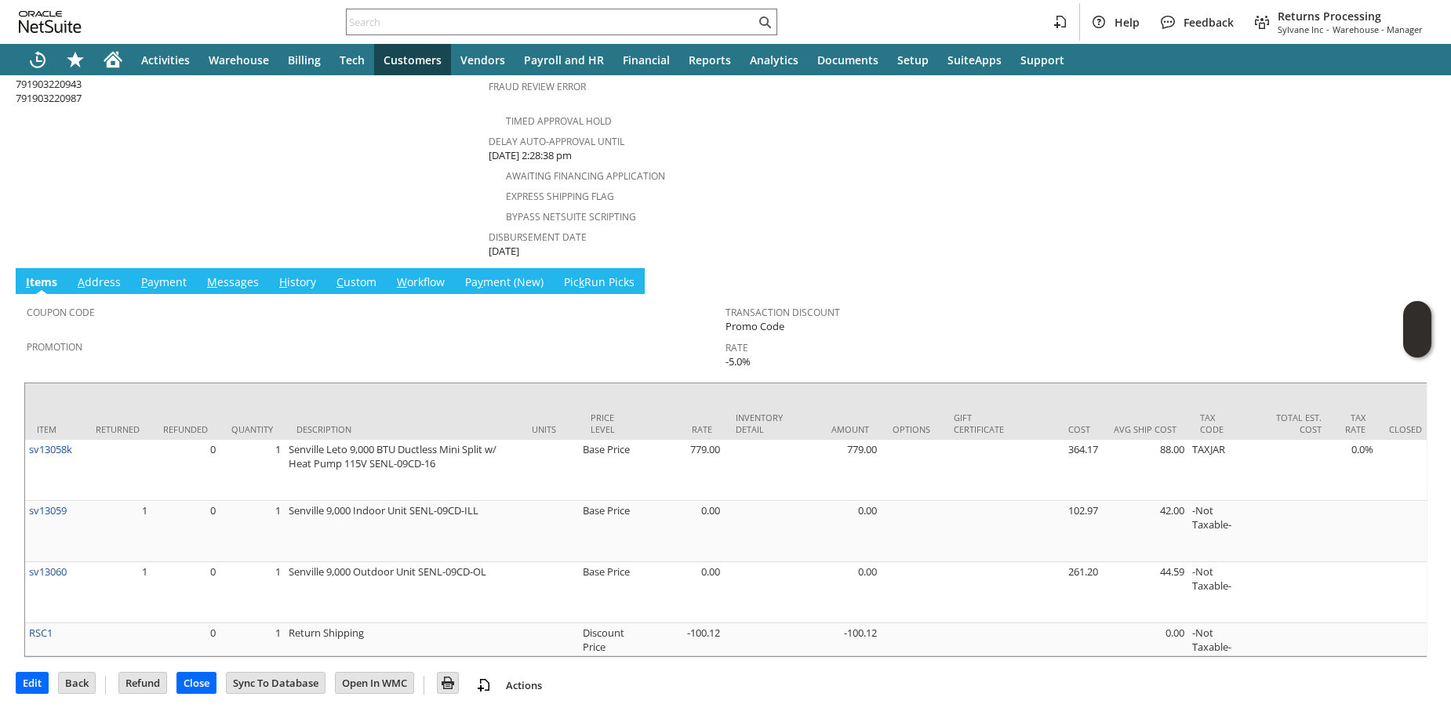
click at [285, 275] on link "H istory" at bounding box center [297, 283] width 45 height 17
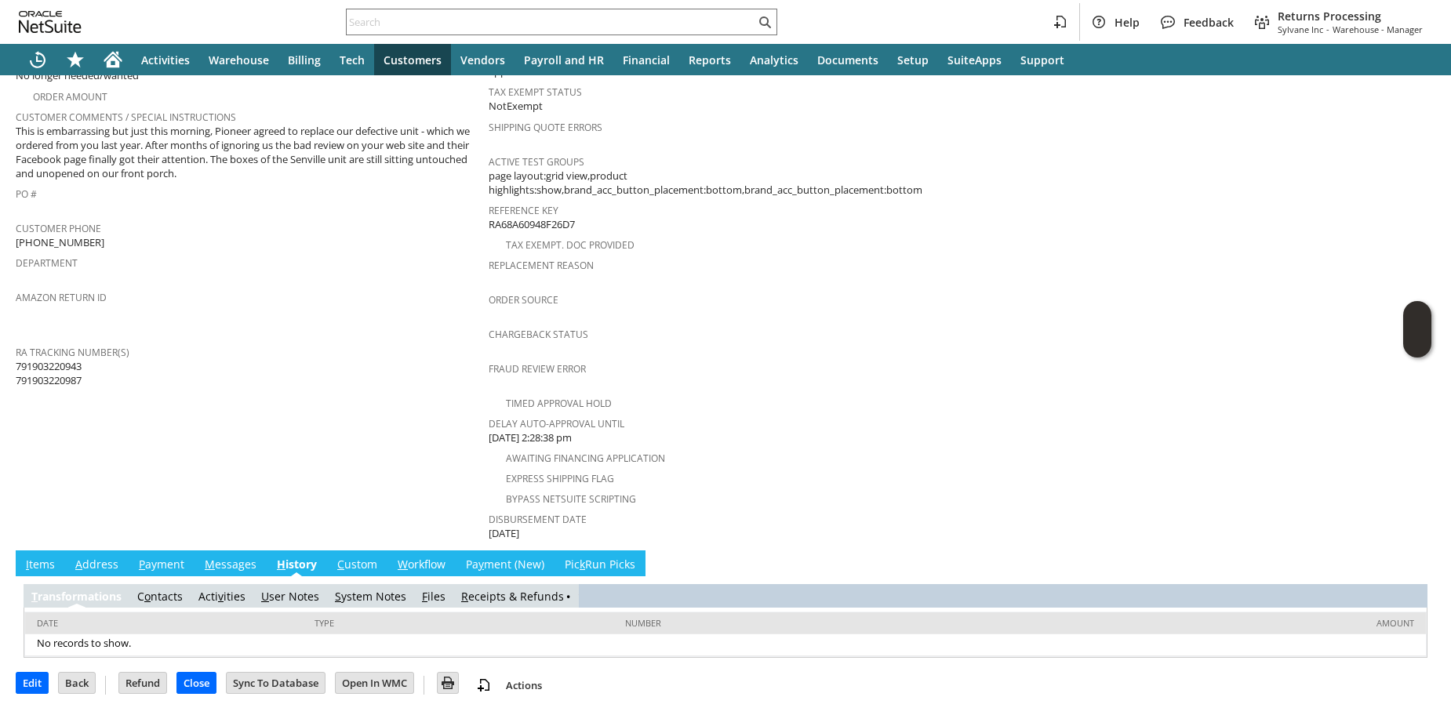
scroll to position [400, 0]
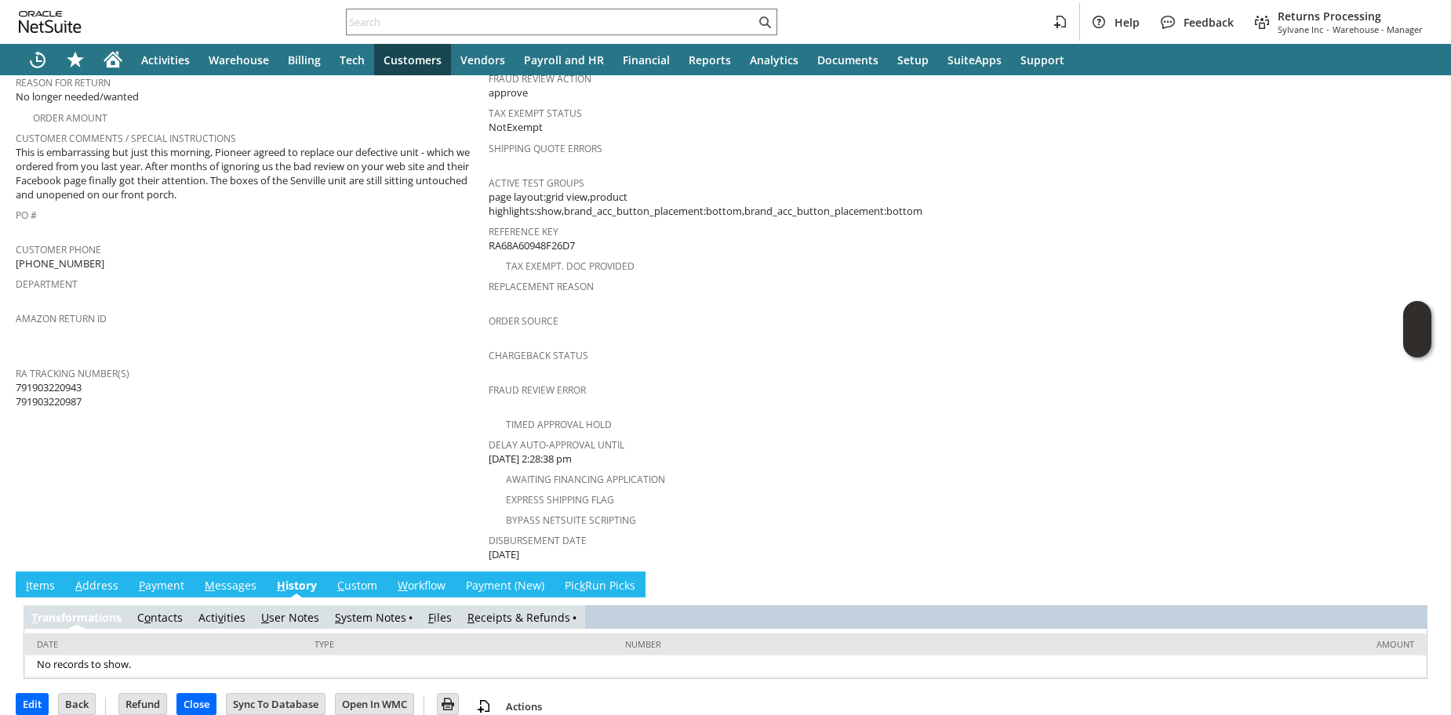
click at [526, 610] on link "R eceipts & Refunds" at bounding box center [519, 617] width 103 height 15
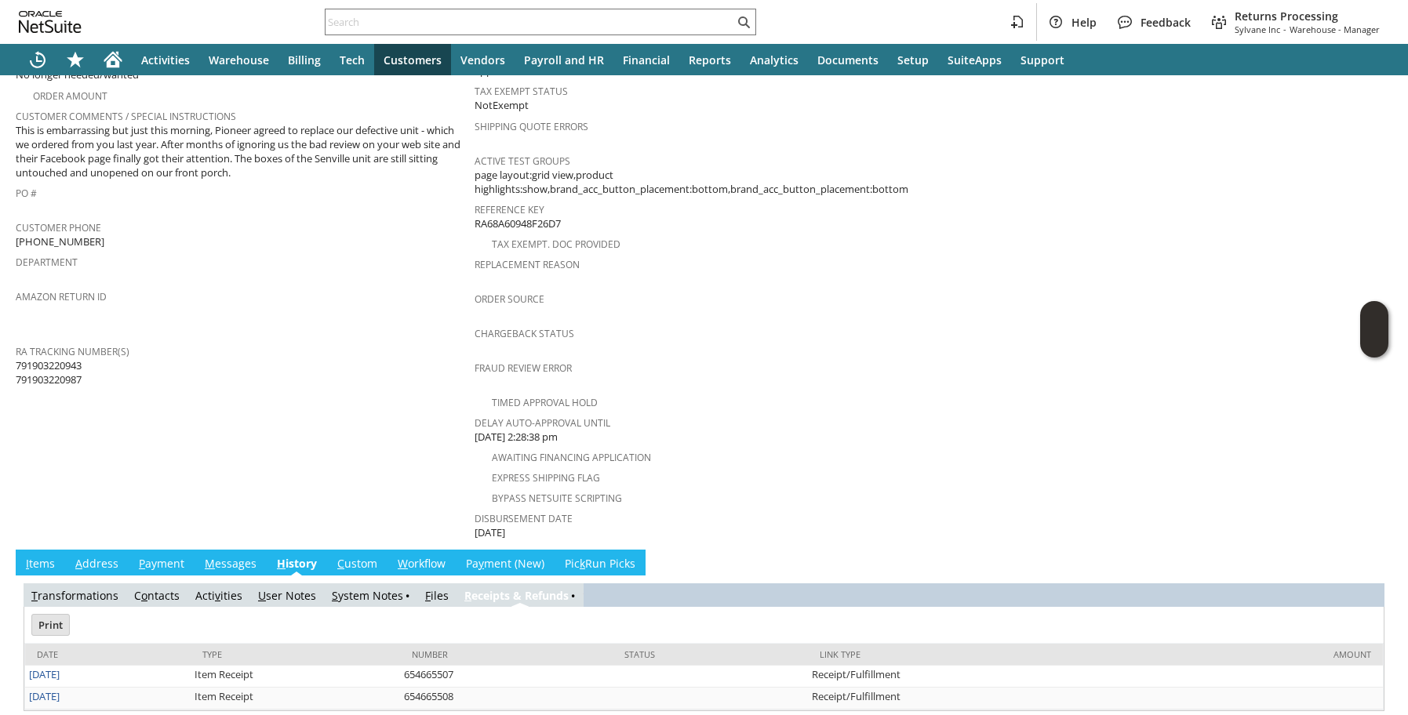
scroll to position [454, 0]
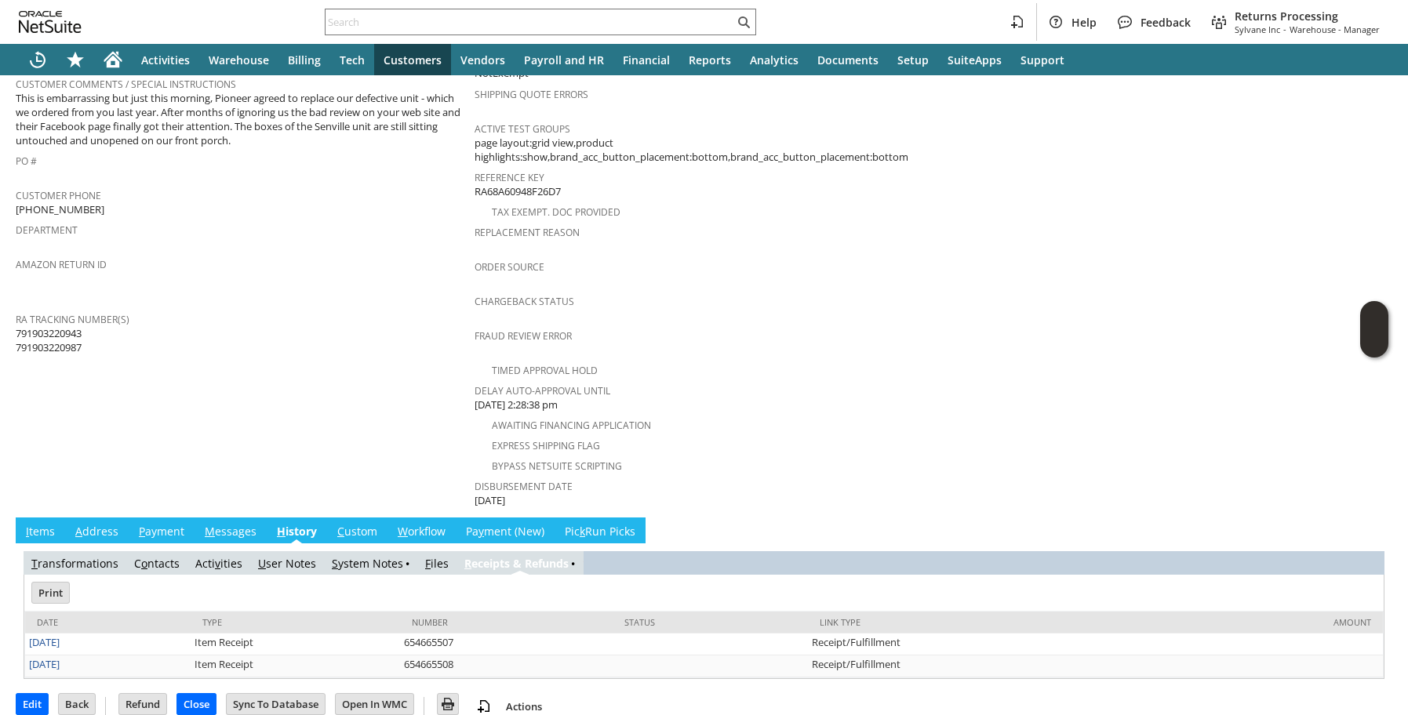
click at [140, 457] on td "Customer CU1215048 douglas k latch Date 8/20/2025 Rtn. Auth. # RA89258 Created …" at bounding box center [245, 122] width 459 height 775
click at [220, 446] on td "Customer CU1215048 douglas k latch Date 8/20/2025 Rtn. Auth. # RA89258 Created …" at bounding box center [245, 122] width 459 height 775
click at [242, 417] on td "Customer CU1215048 douglas k latch Date 8/20/2025 Rtn. Auth. # RA89258 Created …" at bounding box center [245, 122] width 459 height 775
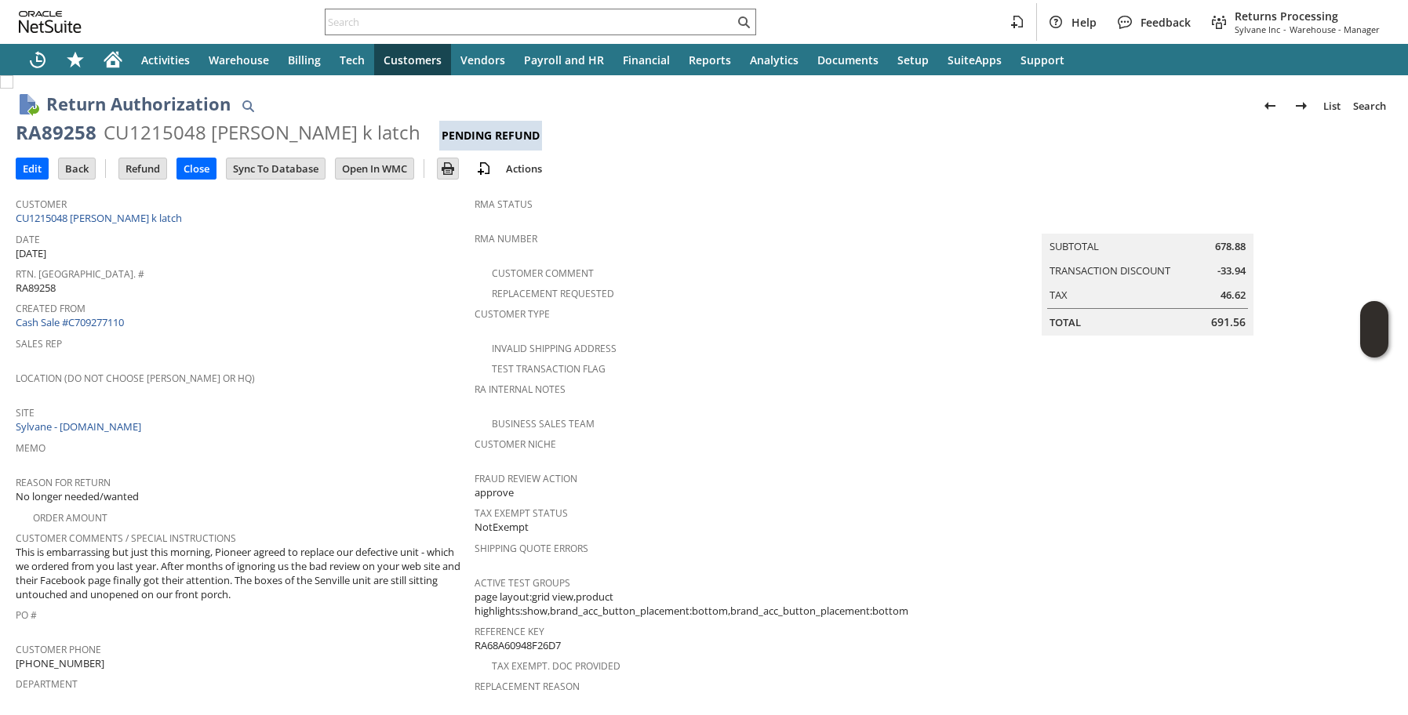
click at [712, 199] on span "RMA Status" at bounding box center [700, 202] width 451 height 18
click at [459, 210] on span "Customer" at bounding box center [241, 202] width 451 height 18
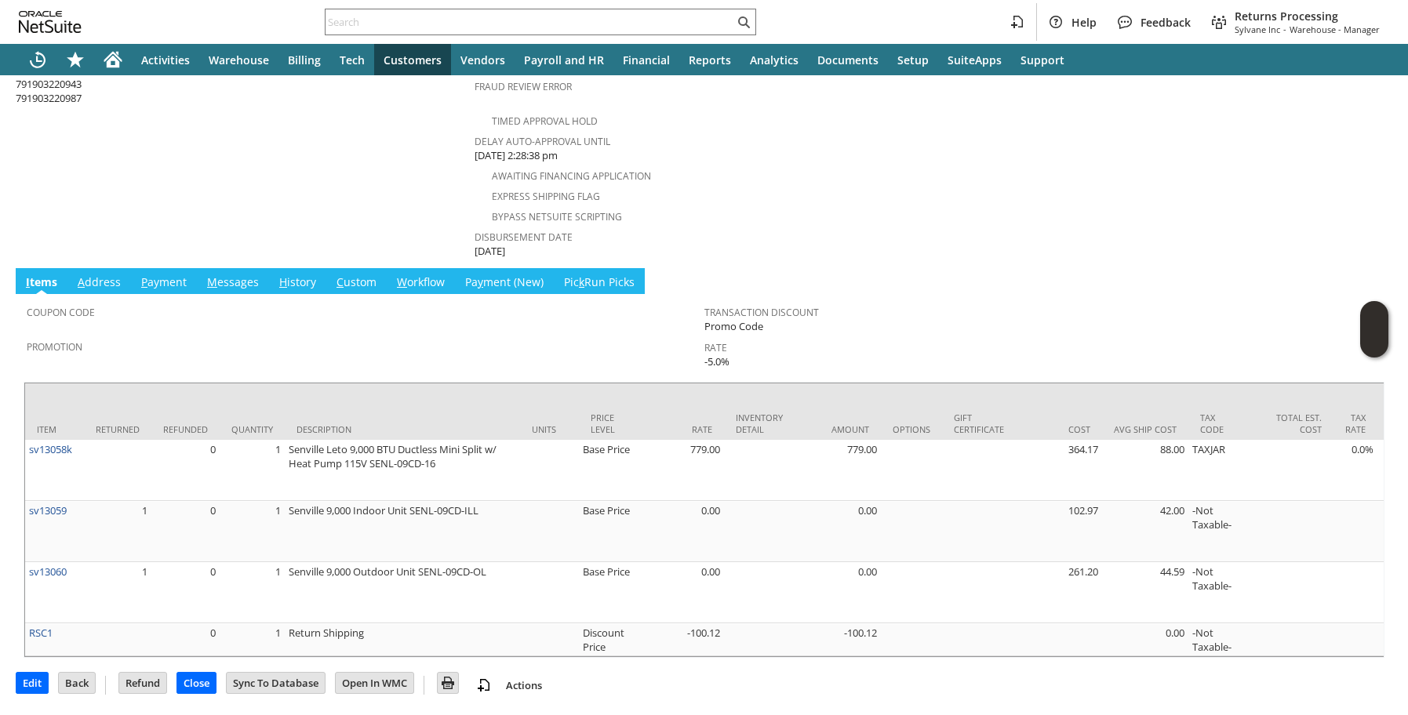
click at [313, 275] on link "H istory" at bounding box center [297, 283] width 45 height 17
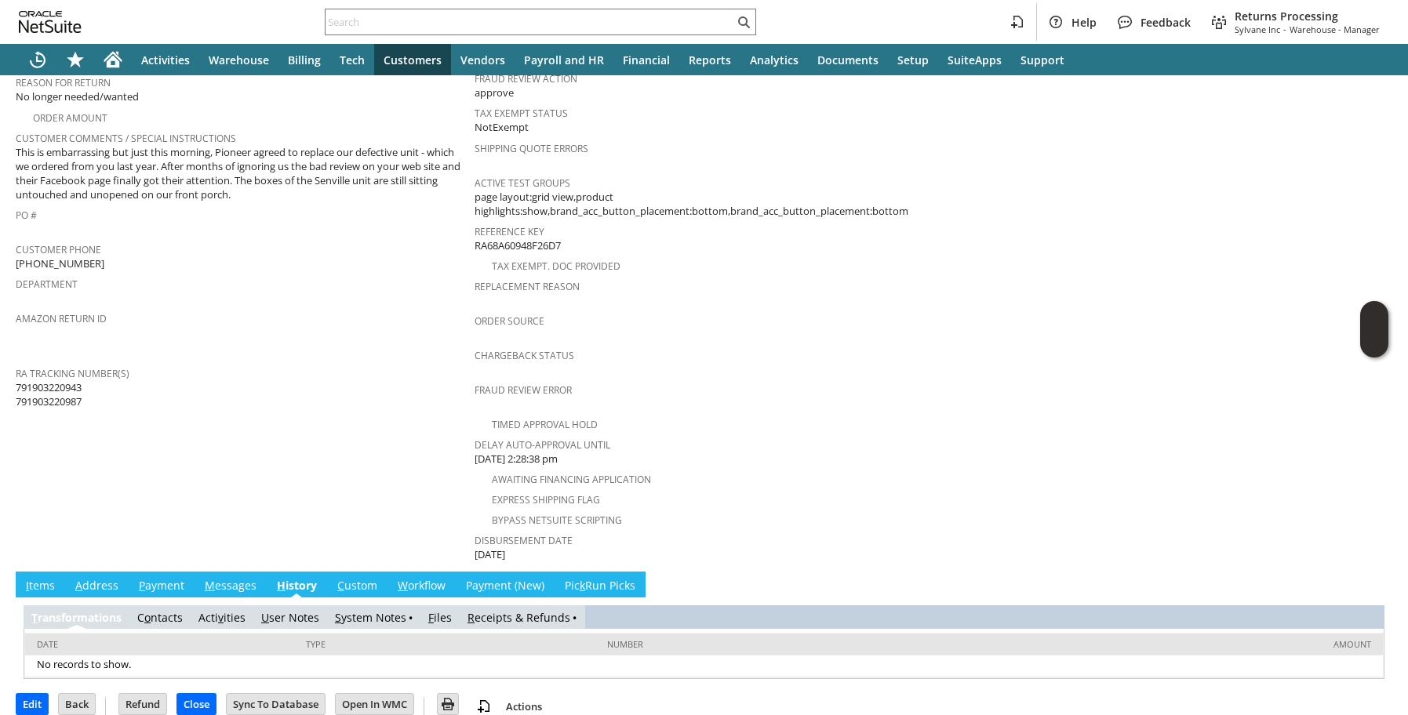
click at [482, 610] on link "R eceipts & Refunds" at bounding box center [519, 617] width 103 height 15
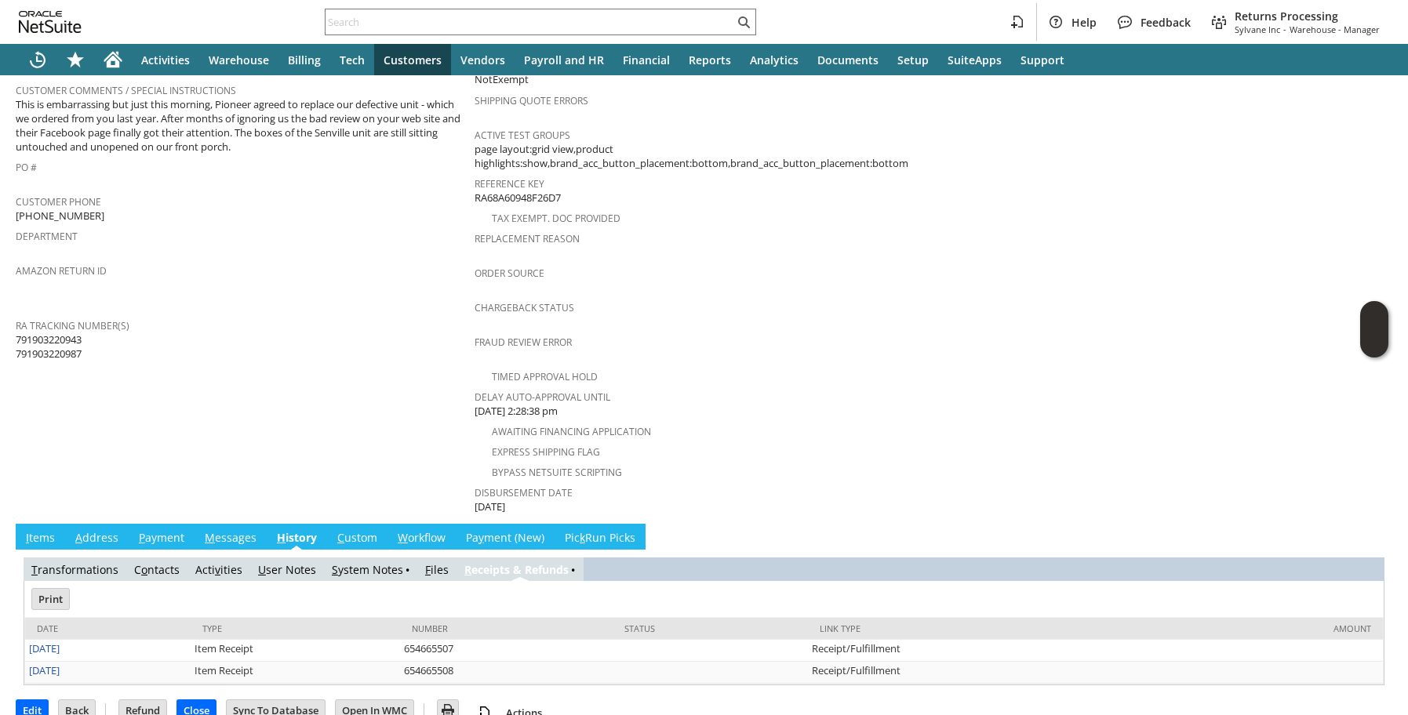
scroll to position [454, 0]
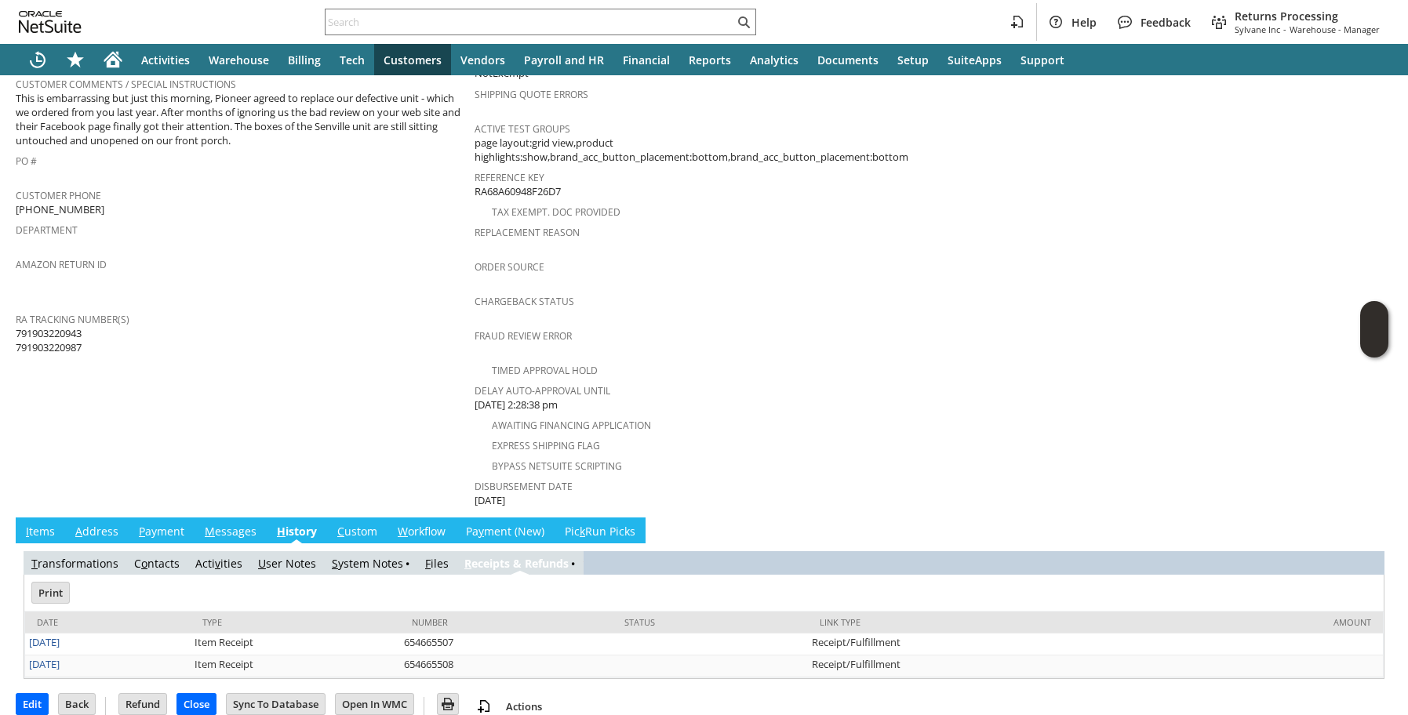
click at [167, 482] on td "Customer CU1215048 douglas k latch Date 8/20/2025 Rtn. Auth. # RA89258 Created …" at bounding box center [245, 122] width 459 height 775
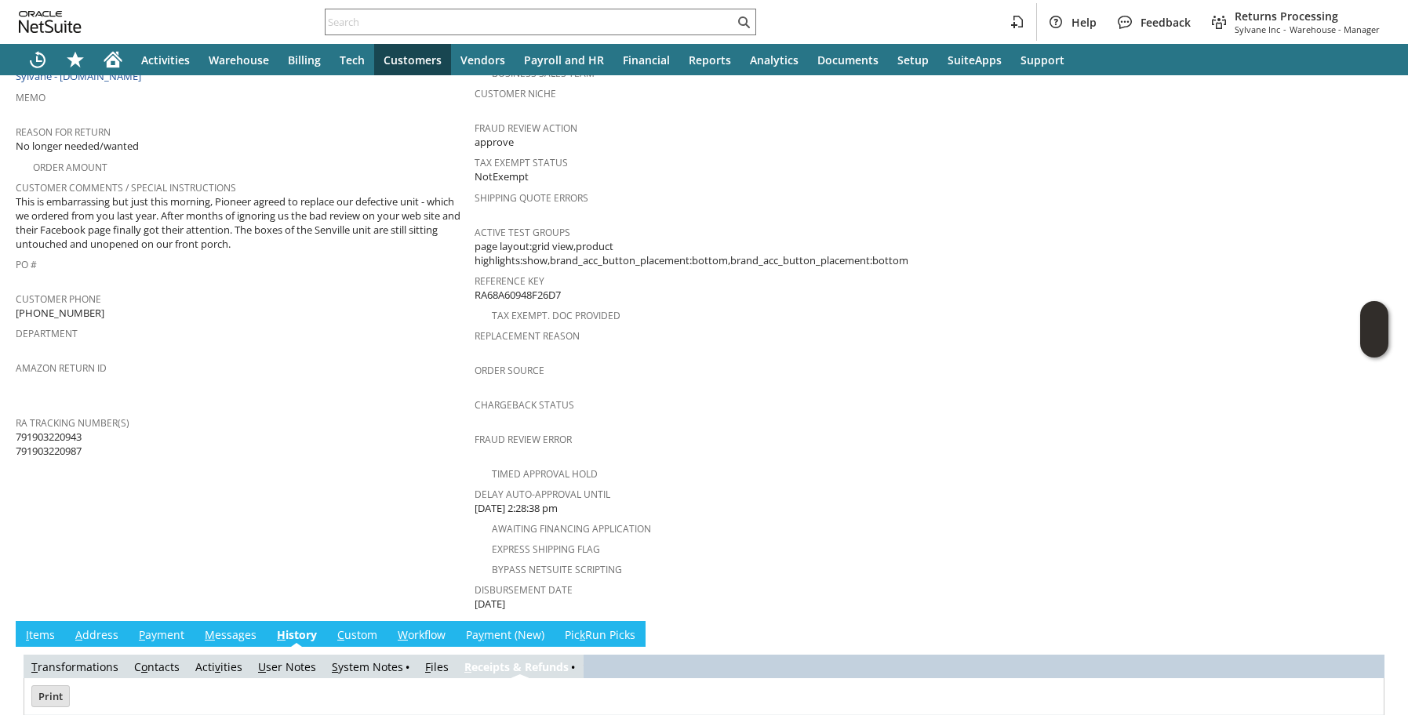
click at [185, 496] on td "Customer CU1215048 douglas k latch Date 8/20/2025 Rtn. Auth. # RA89258 Created …" at bounding box center [245, 225] width 459 height 775
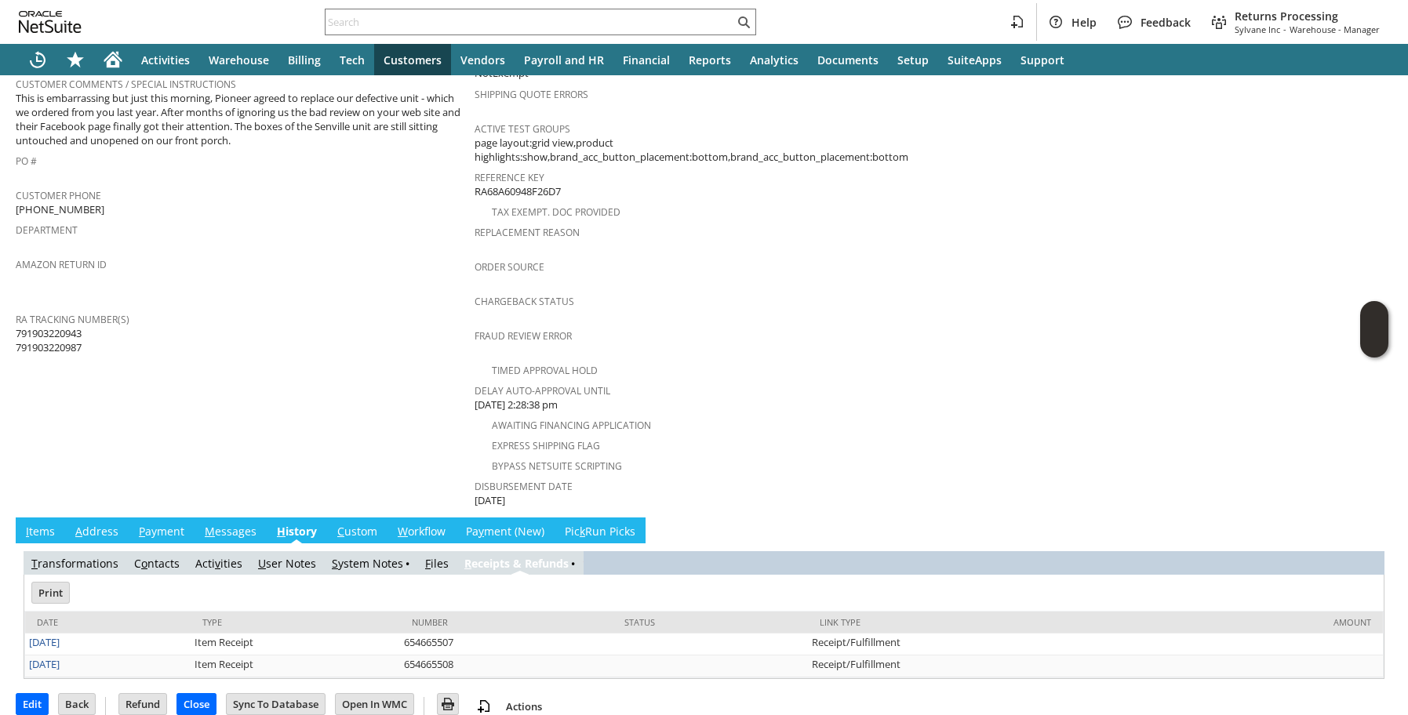
click at [177, 430] on td "Customer CU1215048 douglas k latch Date 8/20/2025 Rtn. Auth. # RA89258 Created …" at bounding box center [245, 122] width 459 height 775
click at [450, 268] on div "Amazon Return ID" at bounding box center [241, 269] width 451 height 33
click at [304, 355] on td "Customer CU1215048 douglas k latch Date 8/20/2025 Rtn. Auth. # RA89258 Created …" at bounding box center [245, 122] width 459 height 775
click at [198, 391] on td "Customer CU1215048 douglas k latch Date 8/20/2025 Rtn. Auth. # RA89258 Created …" at bounding box center [245, 122] width 459 height 775
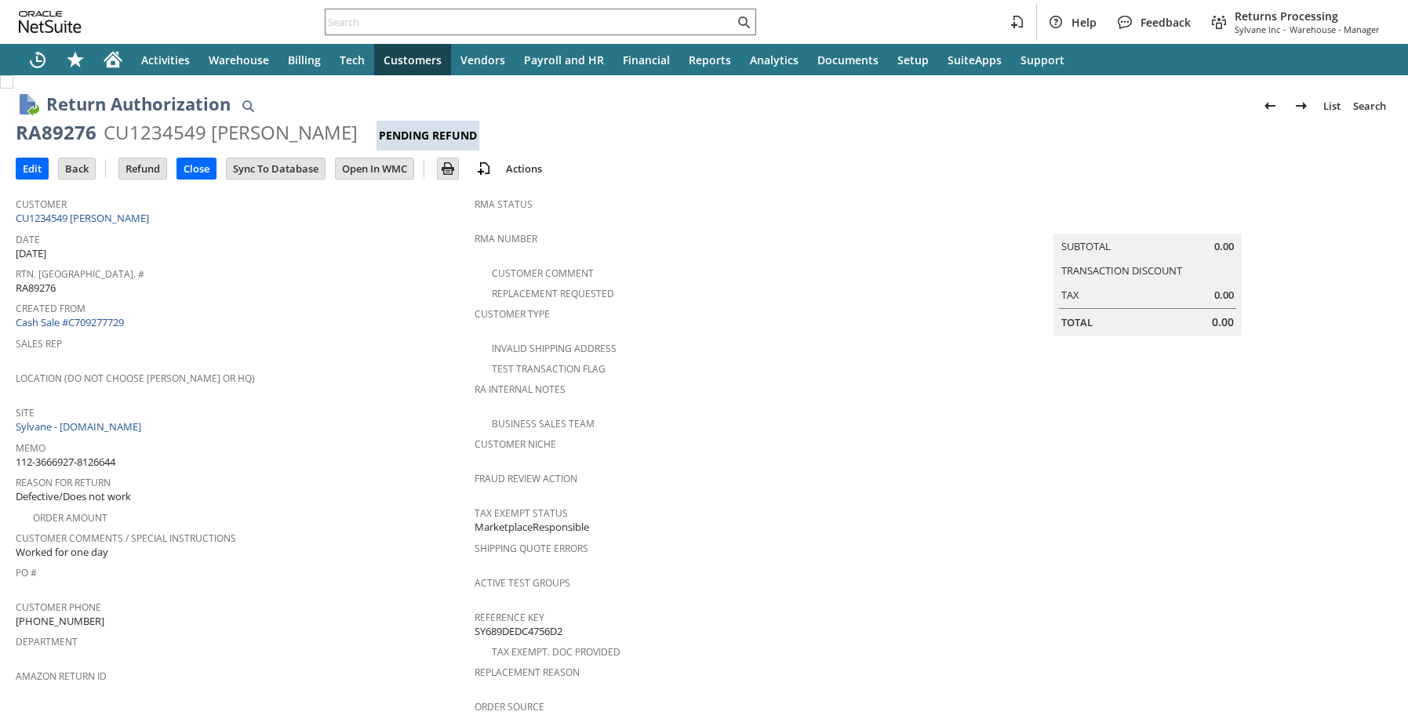
click at [286, 276] on span "Rtn. [GEOGRAPHIC_DATA]. #" at bounding box center [241, 272] width 451 height 18
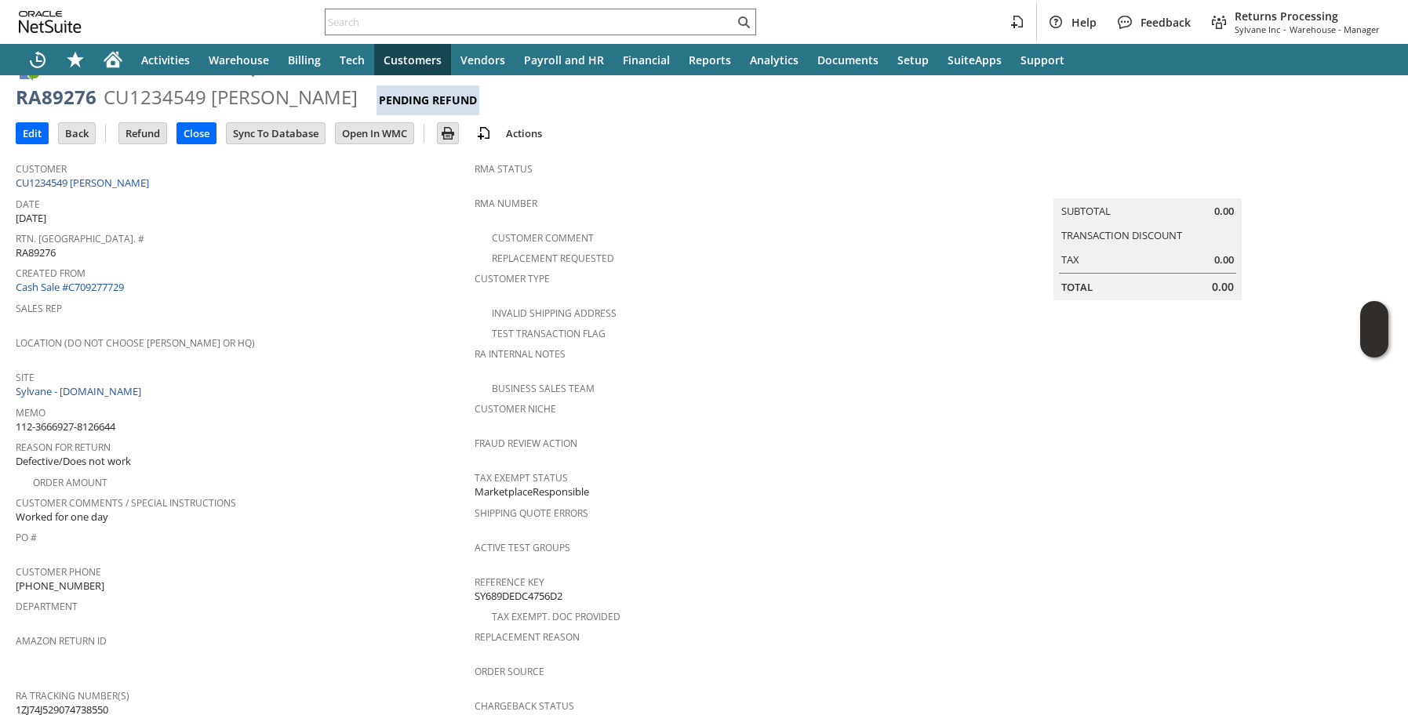
scroll to position [553, 0]
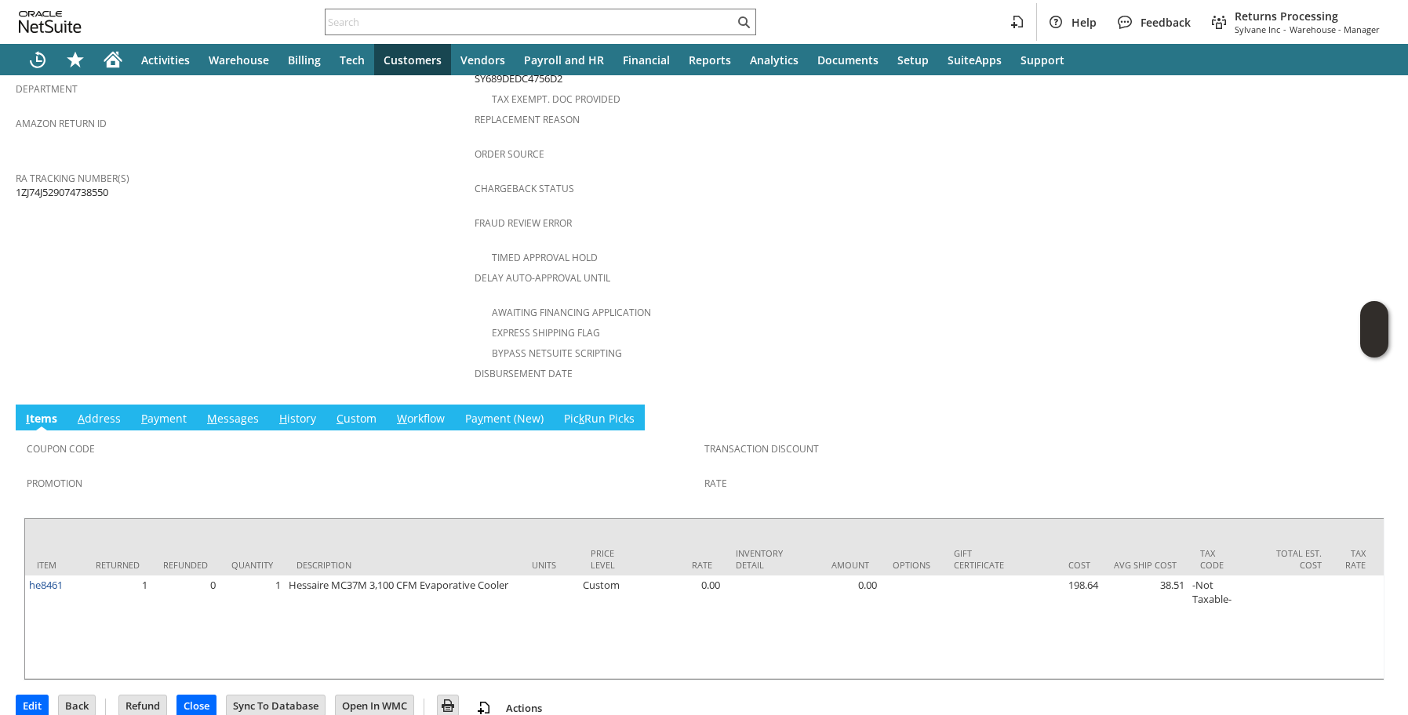
click at [304, 411] on link "H istory" at bounding box center [297, 419] width 45 height 17
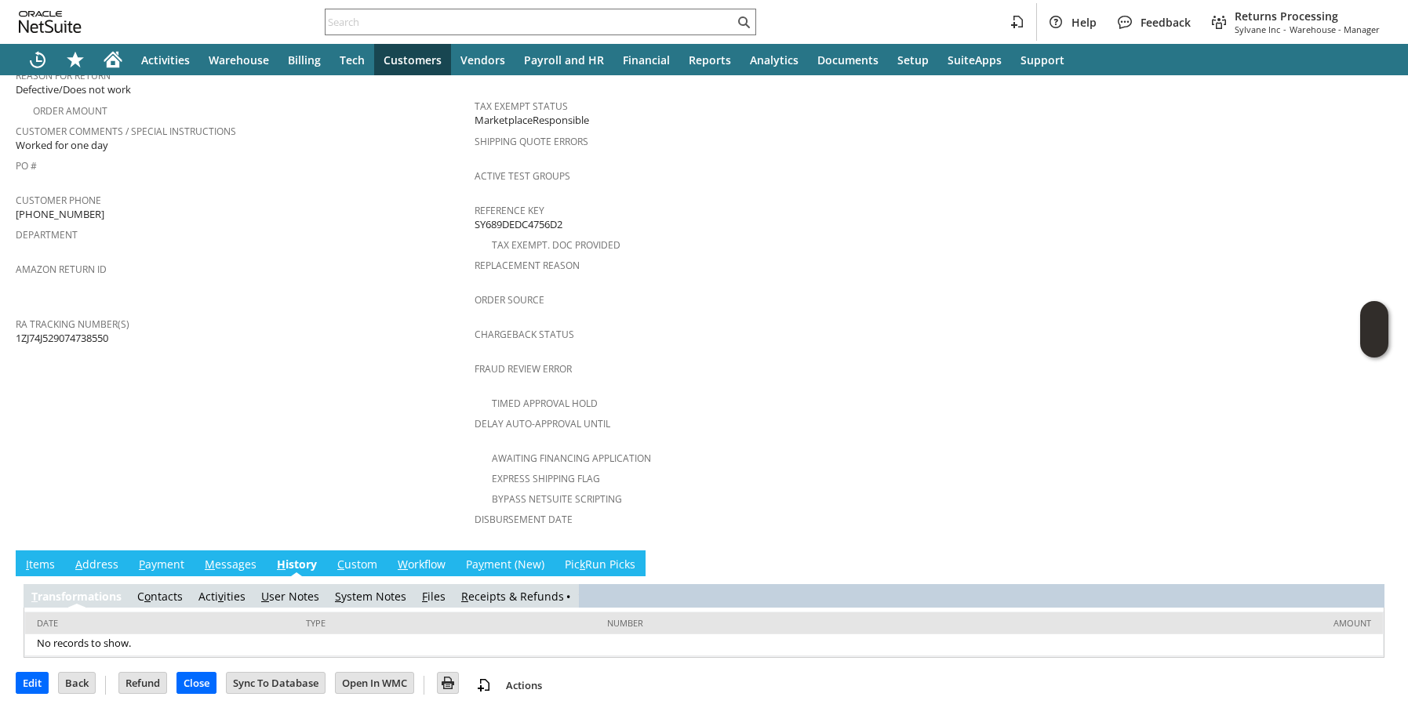
scroll to position [386, 0]
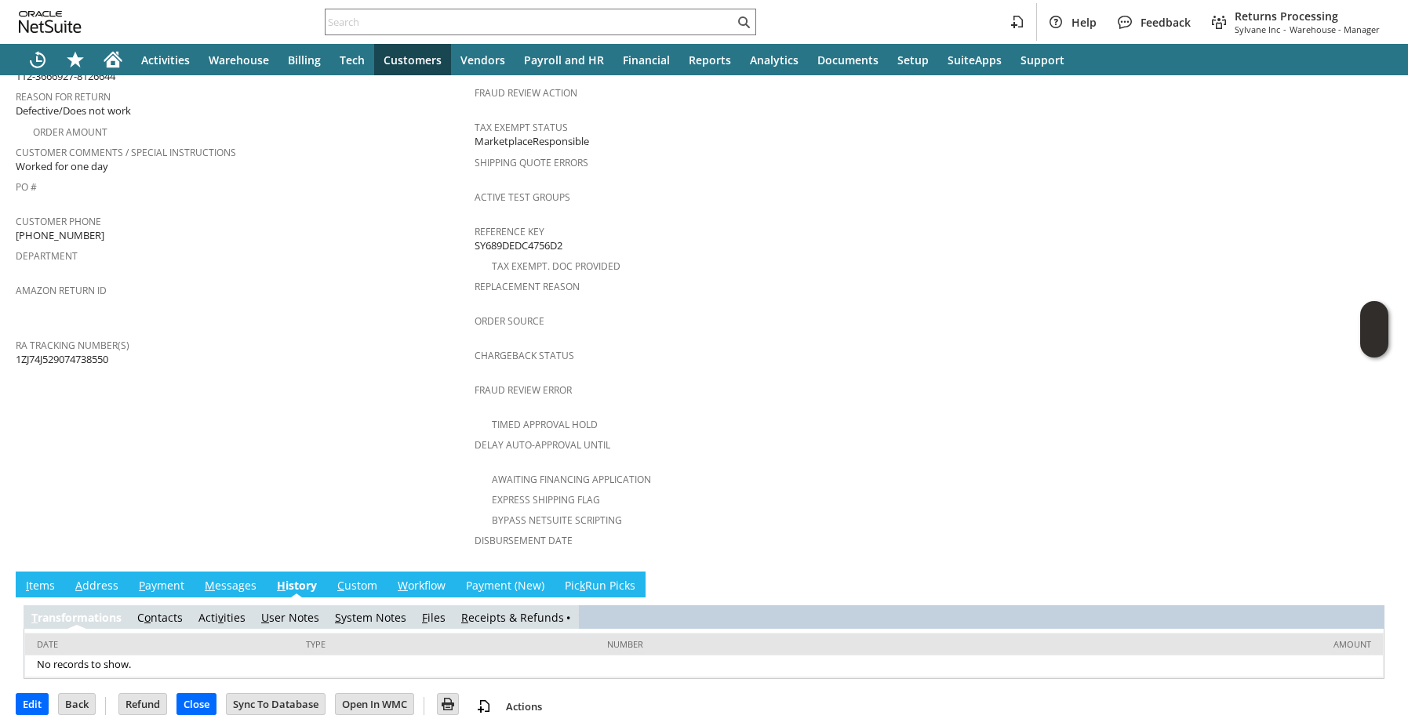
click at [508, 610] on link "R eceipts & Refunds" at bounding box center [512, 617] width 103 height 15
click at [517, 610] on link "R eceipts & Refunds" at bounding box center [519, 617] width 103 height 15
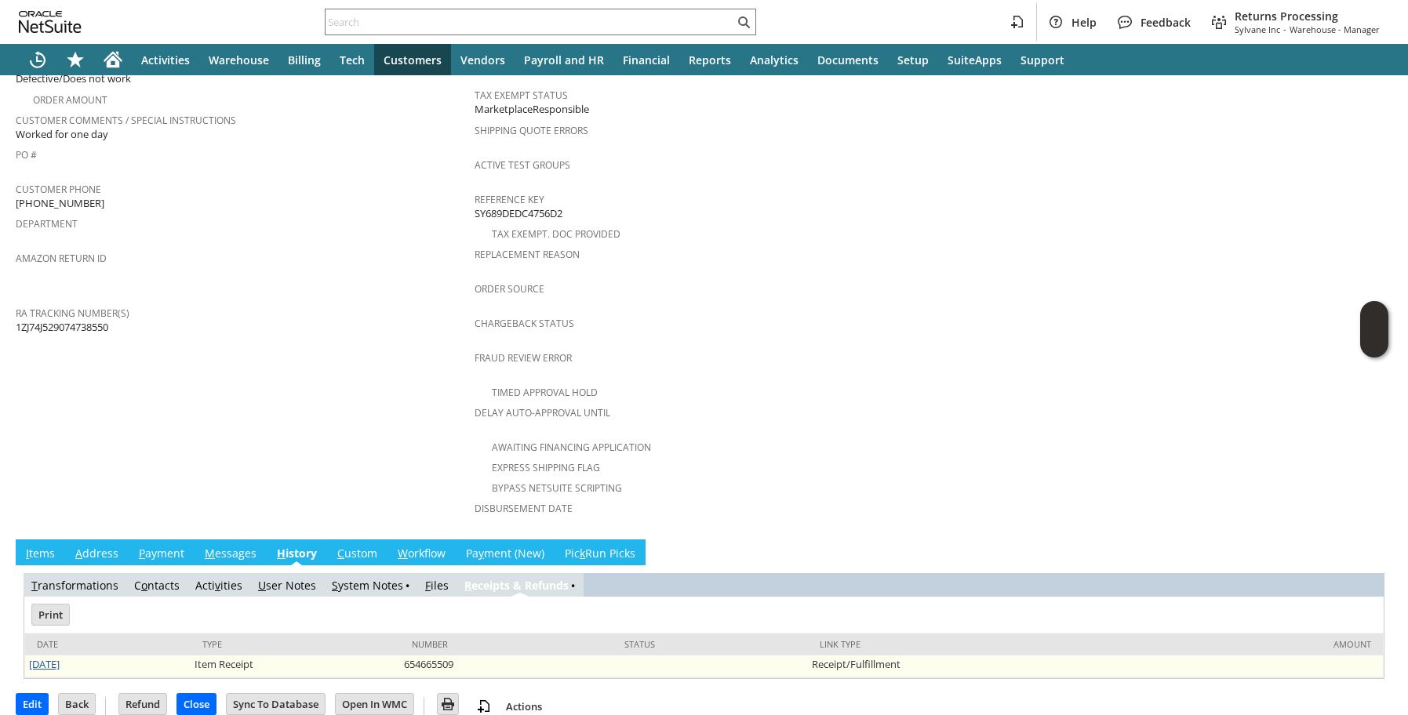
scroll to position [0, 0]
click at [46, 657] on link "[DATE]" at bounding box center [44, 664] width 31 height 14
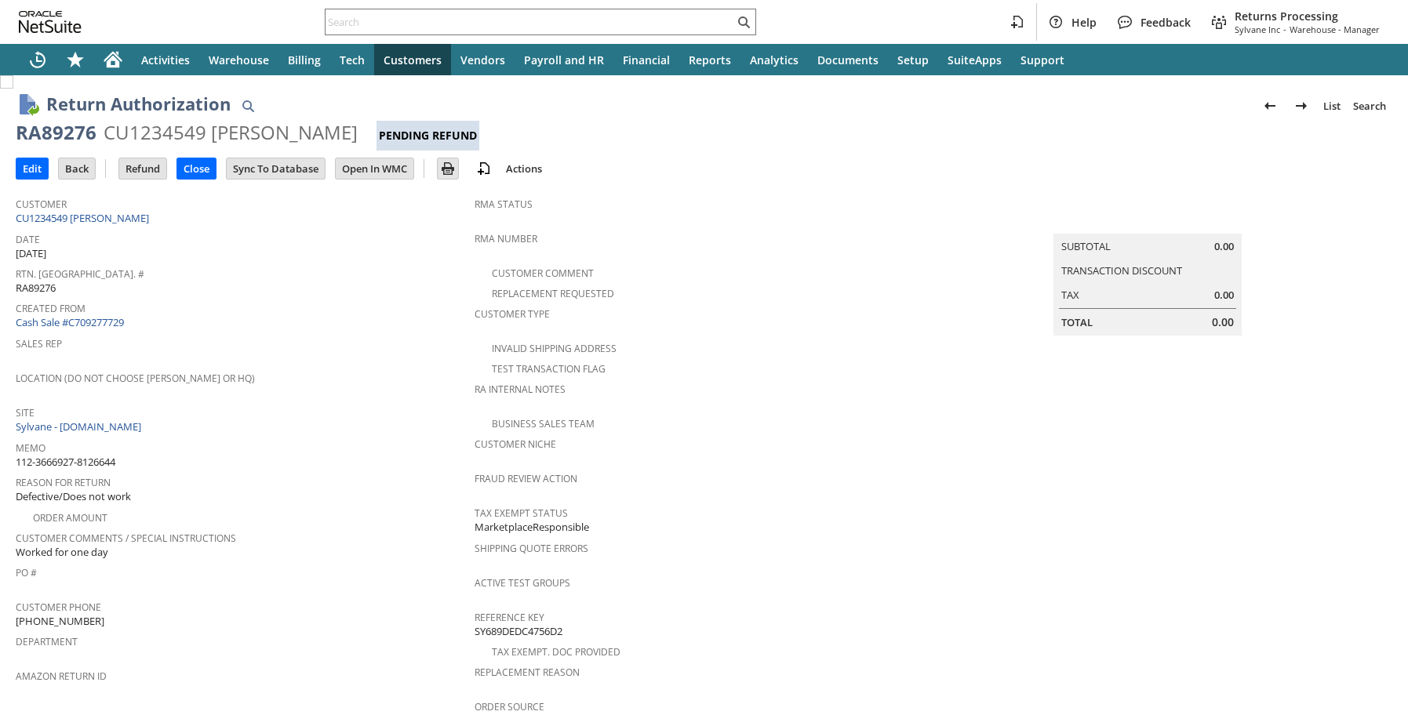
scroll to position [553, 0]
click at [403, 388] on div "Location (Do Not Choose [PERSON_NAME] or HQ)" at bounding box center [241, 383] width 451 height 33
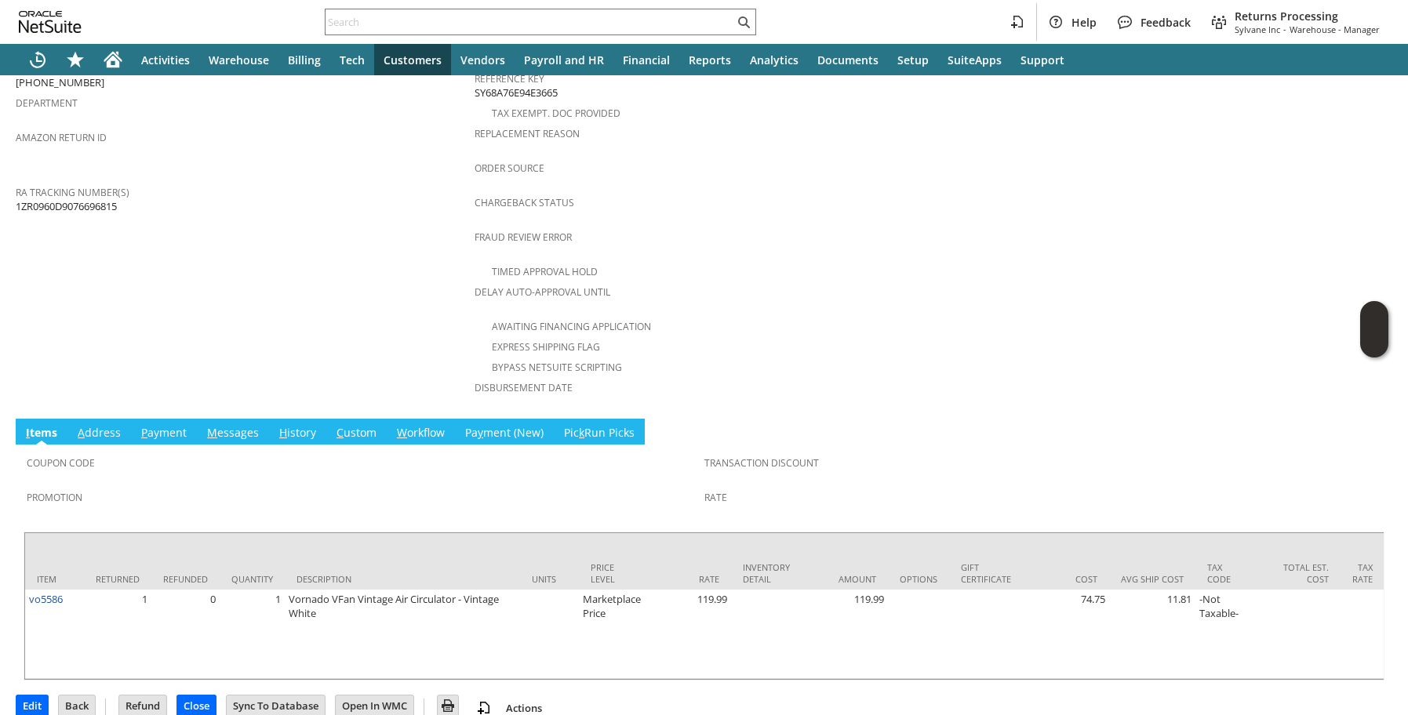
click at [303, 425] on link "H istory" at bounding box center [297, 433] width 45 height 17
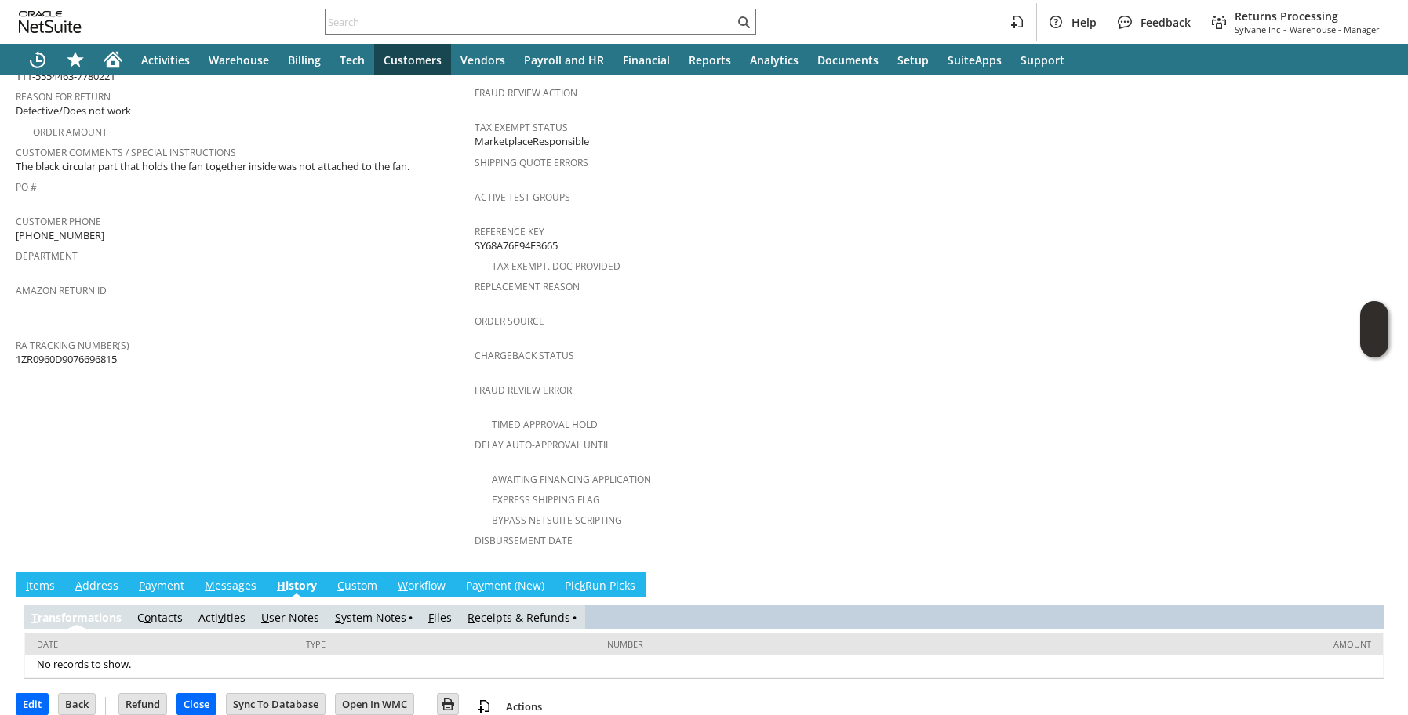
click at [528, 610] on link "R eceipts & Refunds" at bounding box center [519, 617] width 103 height 15
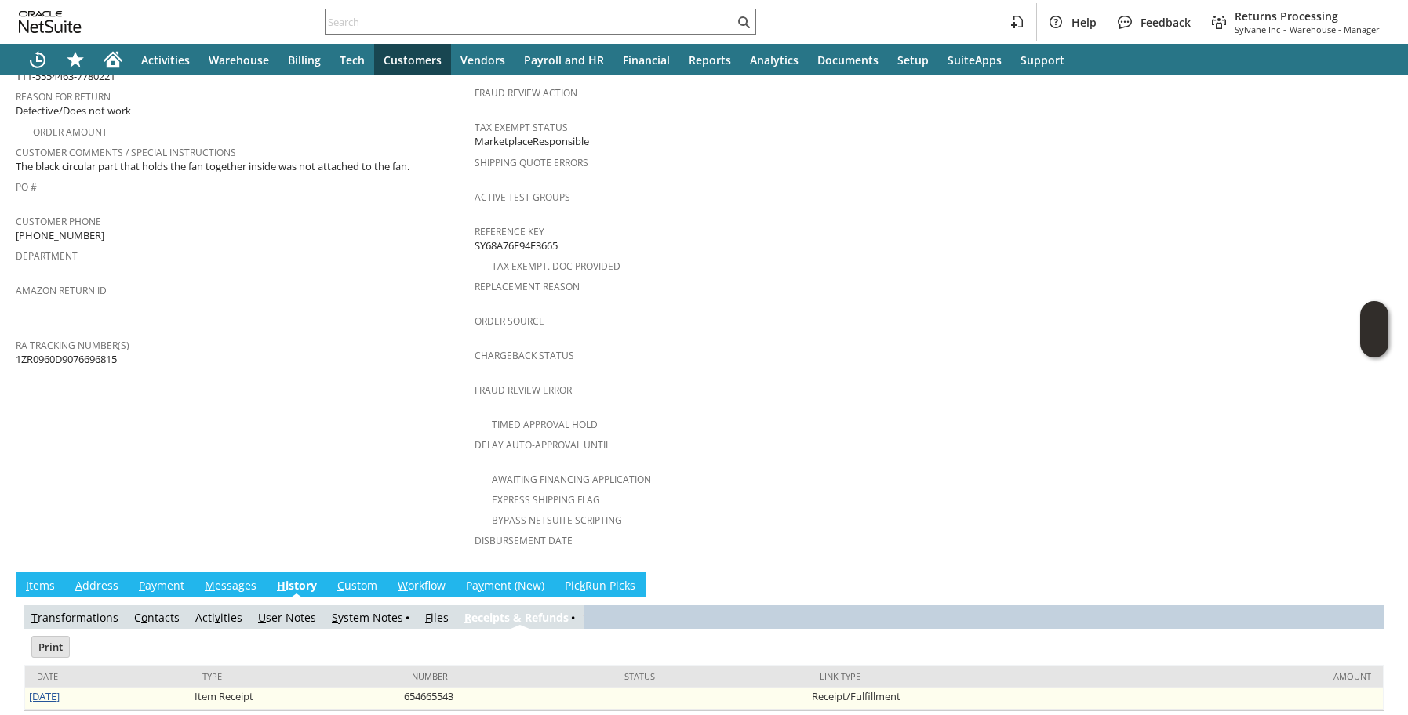
click at [60, 690] on link "[DATE]" at bounding box center [44, 697] width 31 height 14
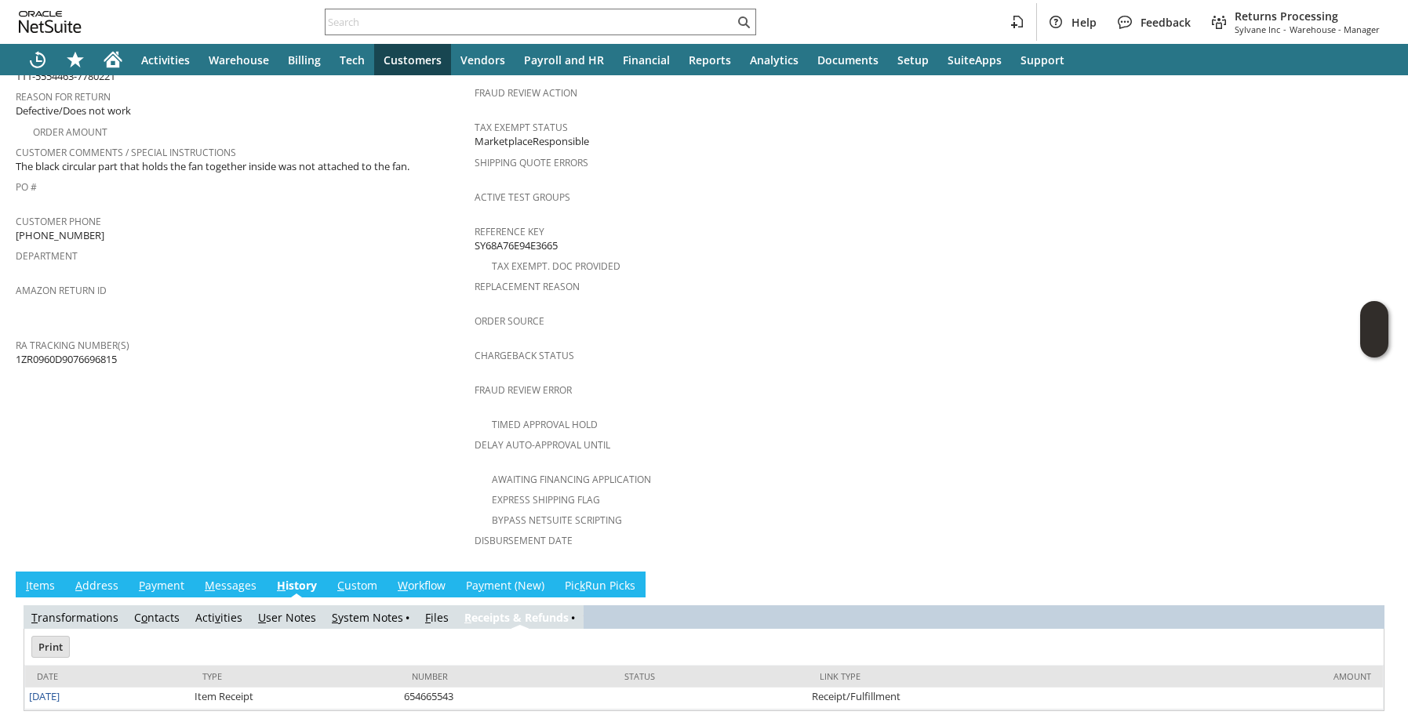
scroll to position [0, 0]
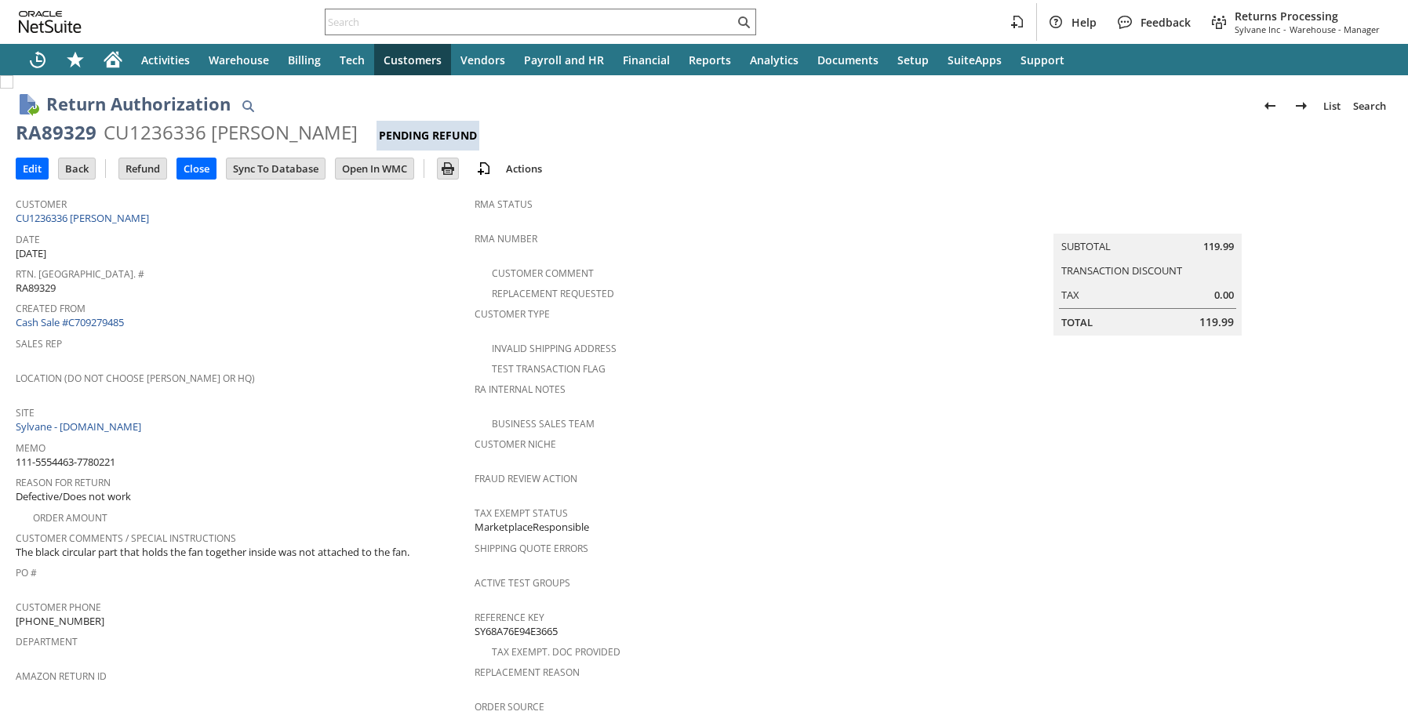
drag, startPoint x: 18, startPoint y: 544, endPoint x: 423, endPoint y: 548, distance: 404.8
click at [423, 548] on div "Customer Comments / Special Instructions The black circular part that holds the…" at bounding box center [241, 543] width 451 height 33
copy span "The black circular part that holds the fan together inside was not attached to …"
click at [420, 15] on input "text" at bounding box center [530, 22] width 409 height 19
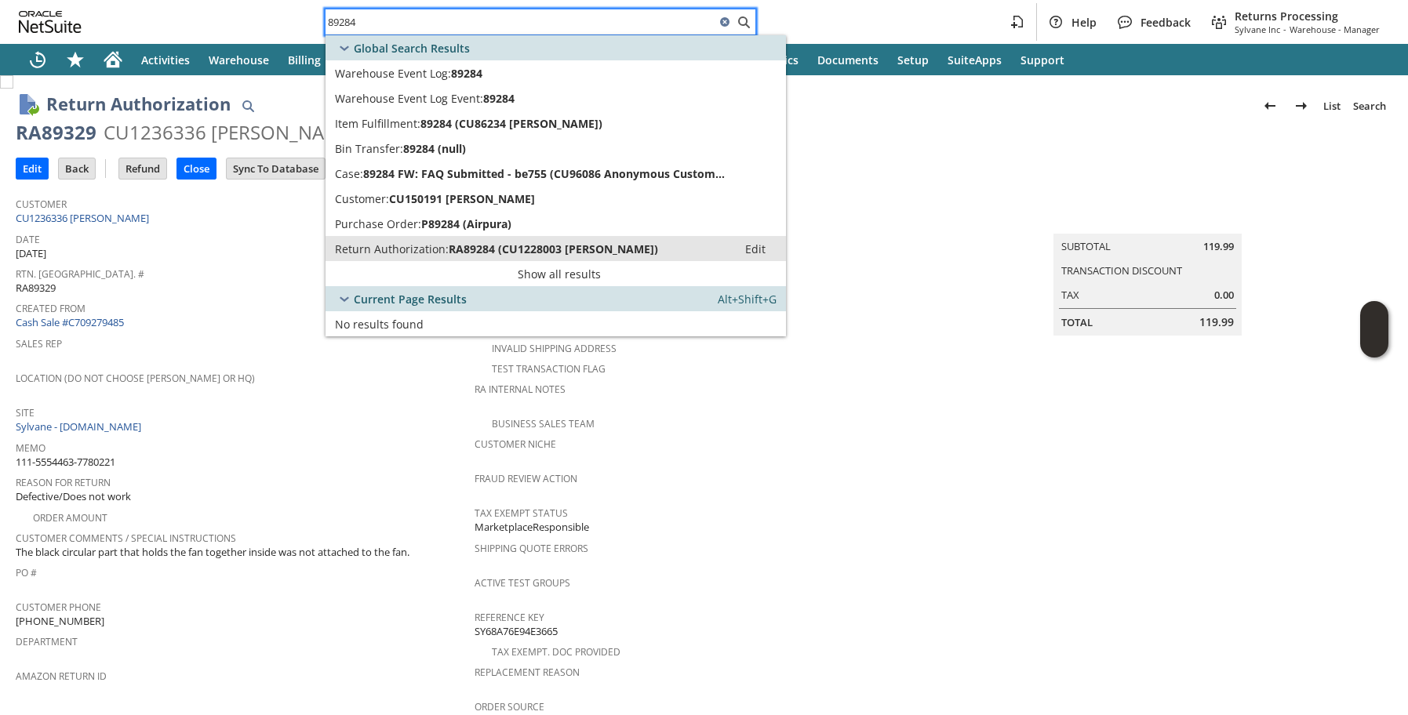
type input "89284"
click at [351, 253] on span "Return Authorization:" at bounding box center [392, 249] width 114 height 15
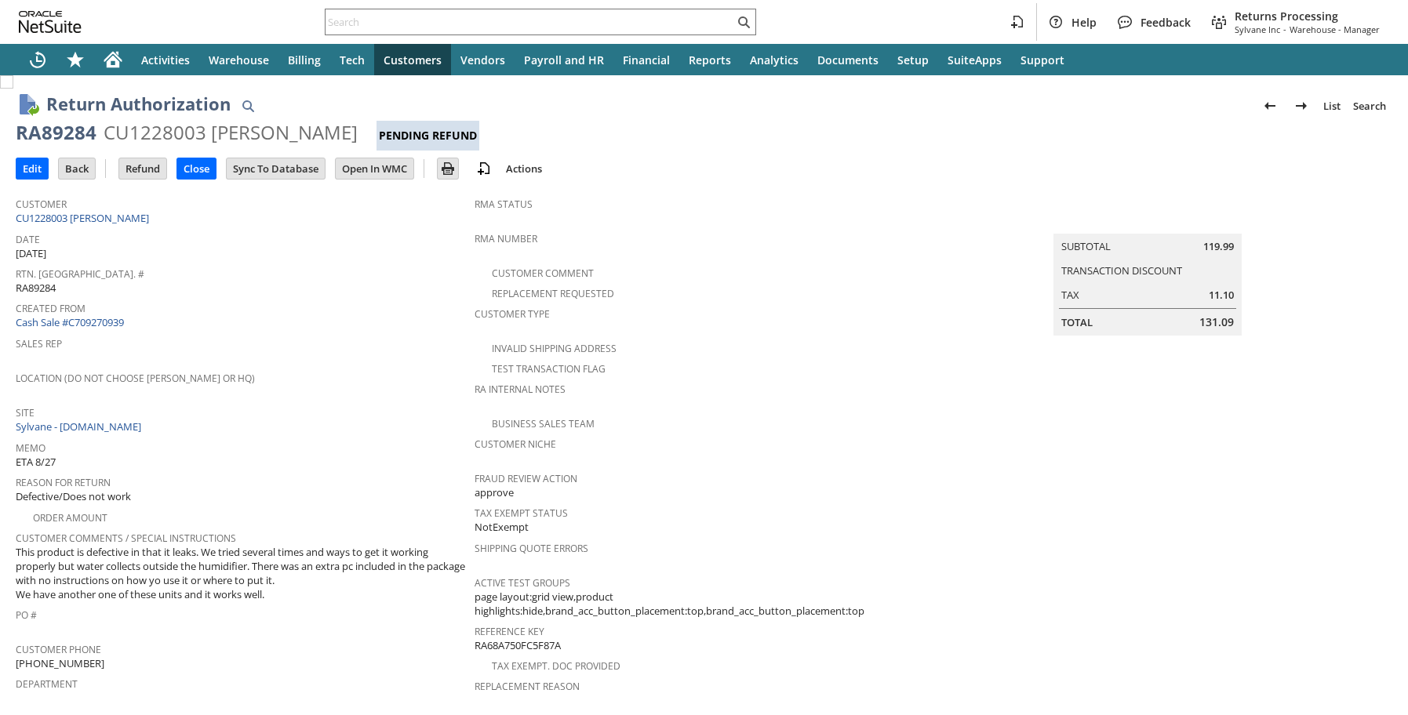
click at [351, 334] on span "Sales Rep" at bounding box center [241, 342] width 451 height 18
click at [347, 286] on div "Rtn. Auth. # RA89284" at bounding box center [241, 279] width 451 height 33
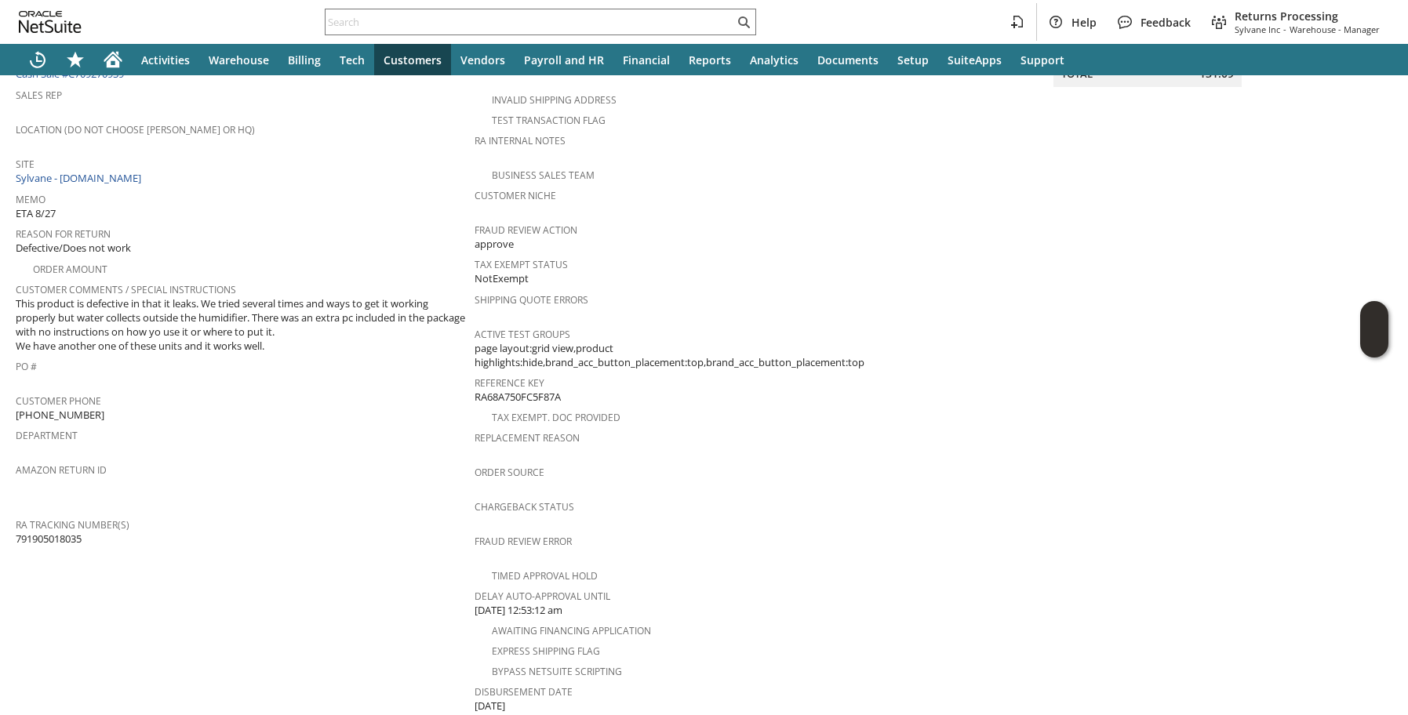
scroll to position [311, 0]
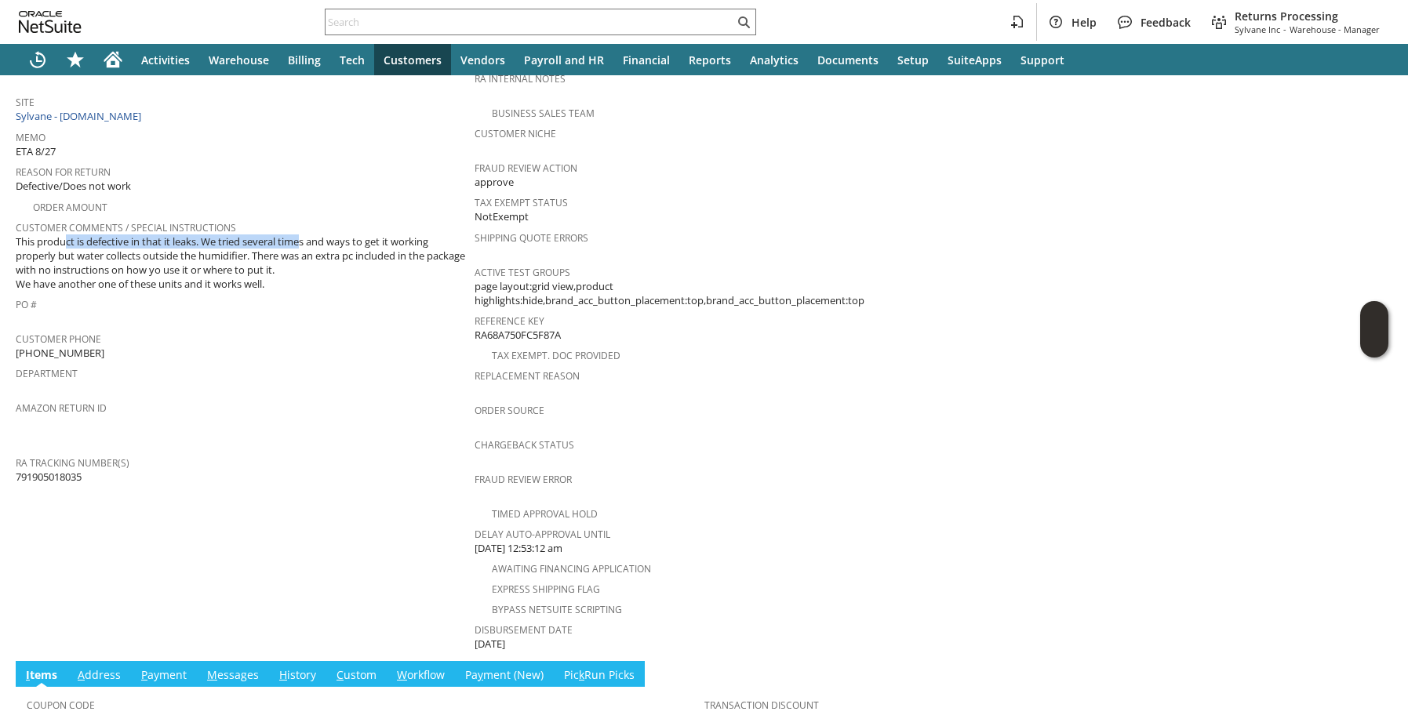
drag, startPoint x: 20, startPoint y: 231, endPoint x: 264, endPoint y: 236, distance: 244.0
click at [264, 236] on span "This product is defective in that it leaks. We tried several times and ways to …" at bounding box center [241, 263] width 451 height 57
click at [278, 275] on span "This product is defective in that it leaks. We tried several times and ways to …" at bounding box center [241, 263] width 451 height 57
drag, startPoint x: 20, startPoint y: 231, endPoint x: 311, endPoint y: 278, distance: 295.7
click at [311, 278] on span "This product is defective in that it leaks. We tried several times and ways to …" at bounding box center [241, 263] width 451 height 57
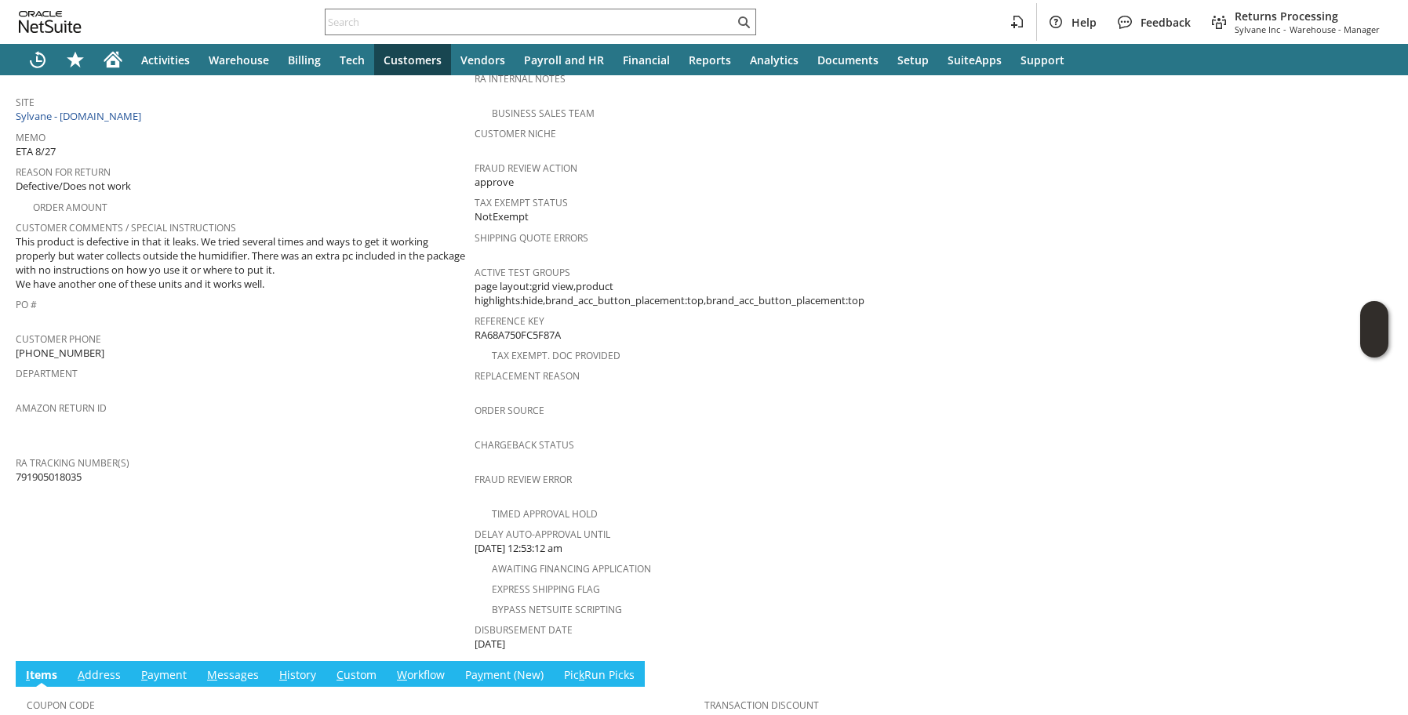
copy span "his product is defective in that it leaks. We tried several times and ways to g…"
click at [413, 293] on span "PO #" at bounding box center [241, 302] width 451 height 18
drag, startPoint x: 20, startPoint y: 230, endPoint x: 254, endPoint y: 250, distance: 235.4
click at [254, 250] on span "This product is defective in that it leaks. We tried several times and ways to …" at bounding box center [241, 263] width 451 height 57
copy span "his product is defective in that it leaks. We tried several times and ways to g…"
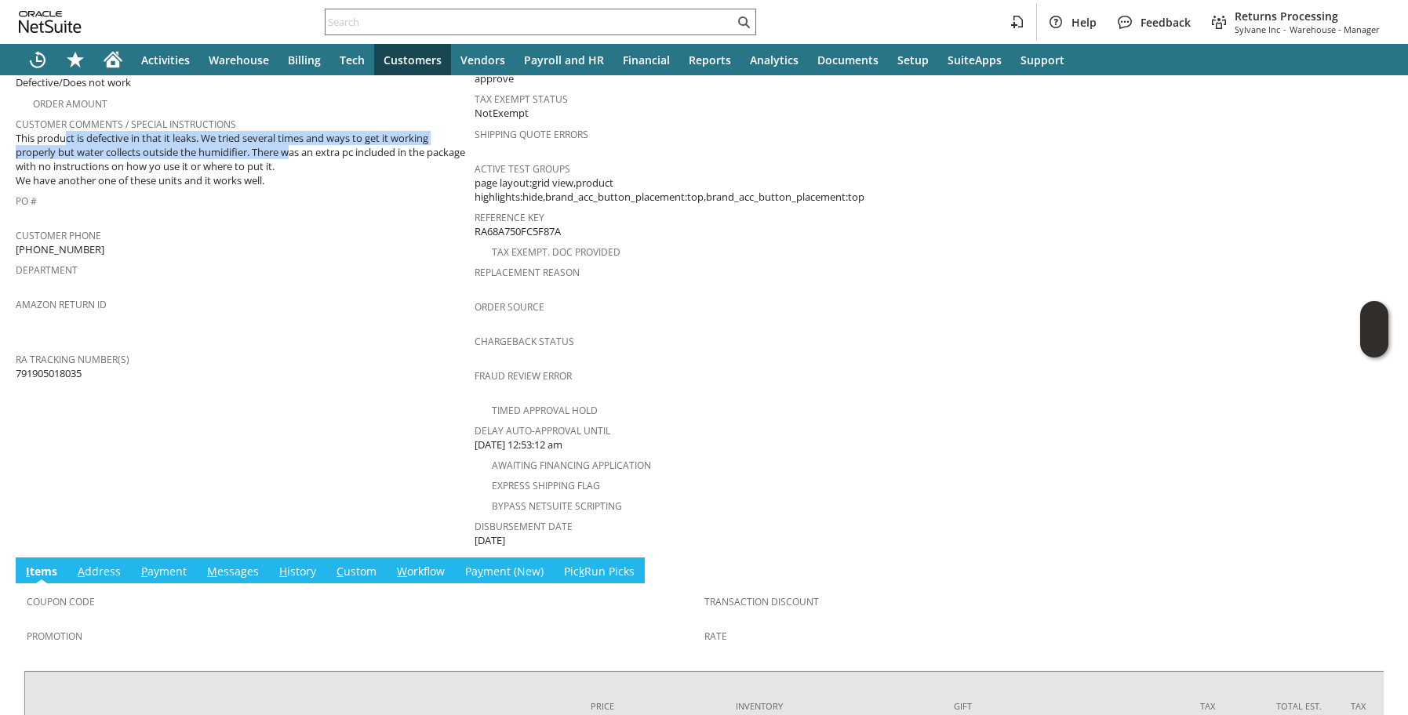
scroll to position [553, 0]
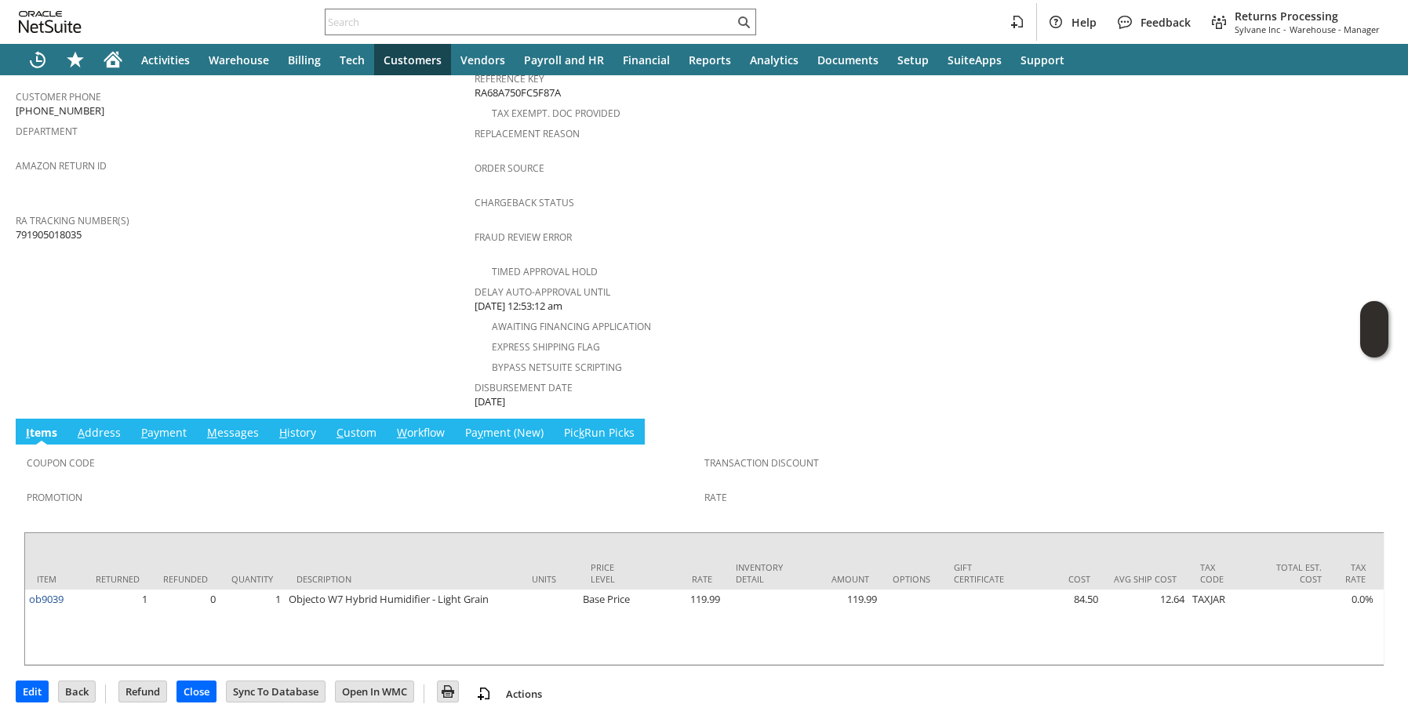
click at [340, 284] on td "Customer CU1228003 Lesley Ball Date 8/21/2025 Rtn. Auth. # RA89284 Created From…" at bounding box center [245, 23] width 459 height 775
click at [306, 425] on link "H istory" at bounding box center [297, 433] width 45 height 17
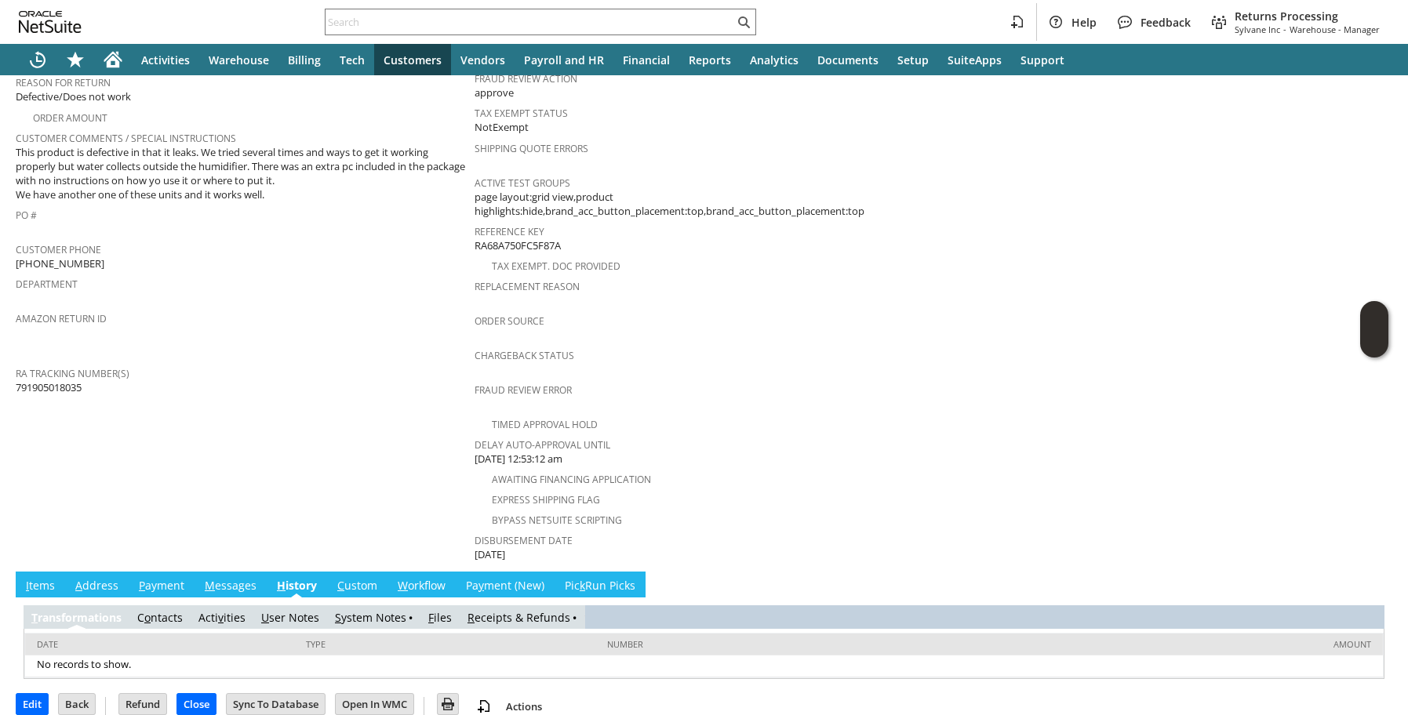
click at [549, 610] on link "R eceipts & Refunds" at bounding box center [519, 617] width 103 height 15
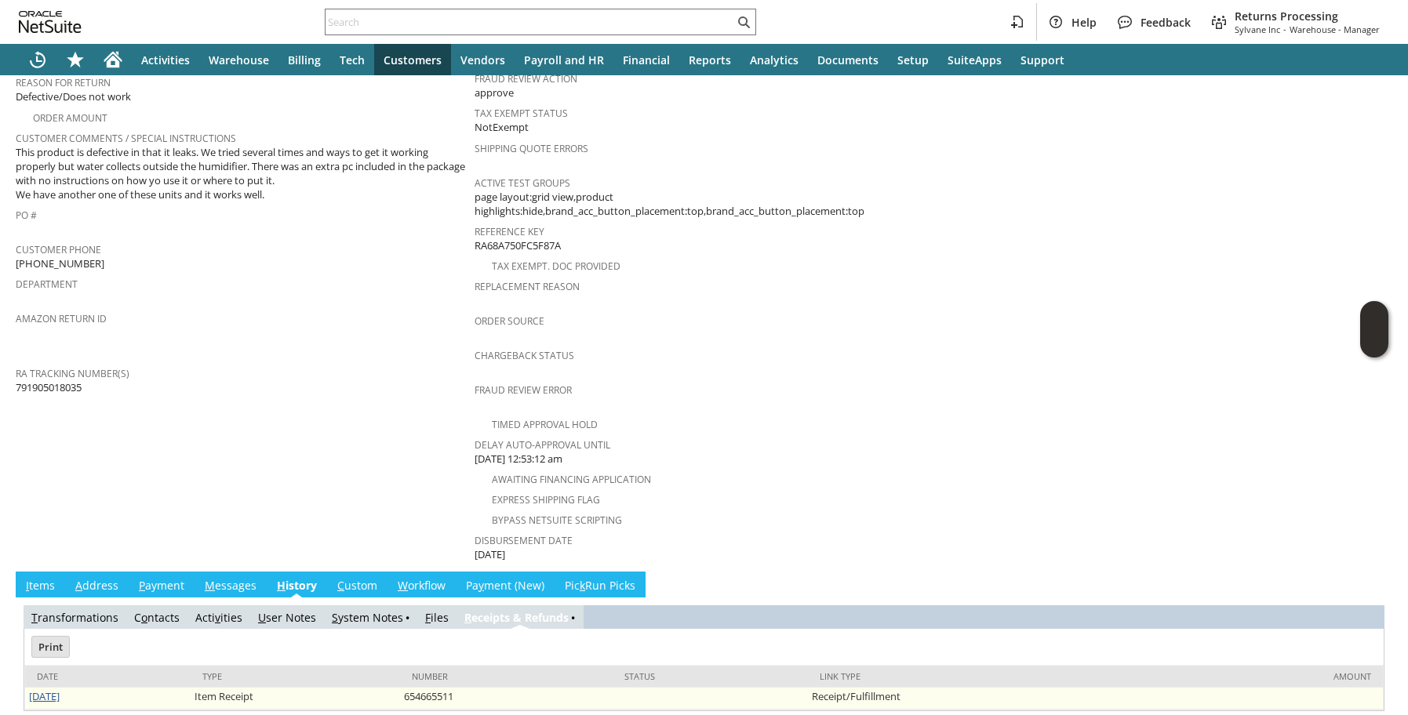
scroll to position [0, 0]
click at [45, 690] on link "8/26/2025" at bounding box center [44, 697] width 31 height 14
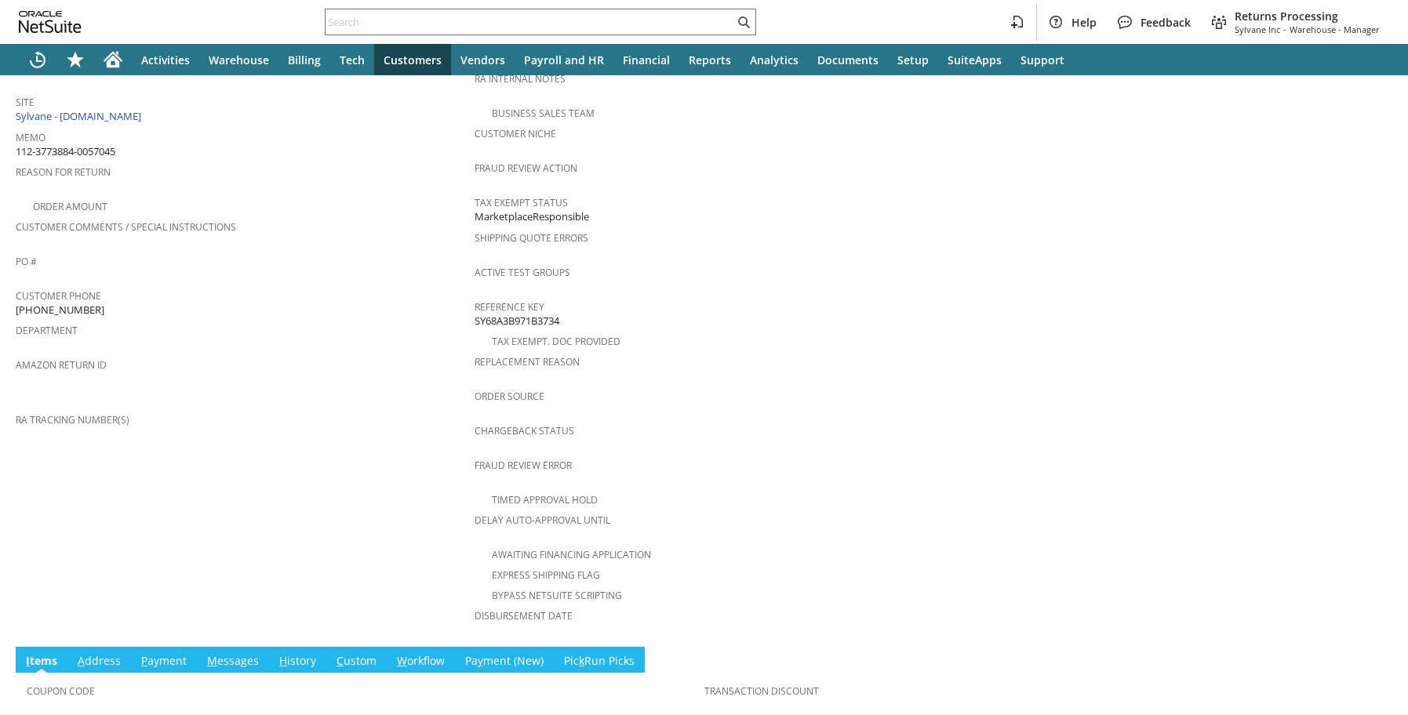
scroll to position [525, 0]
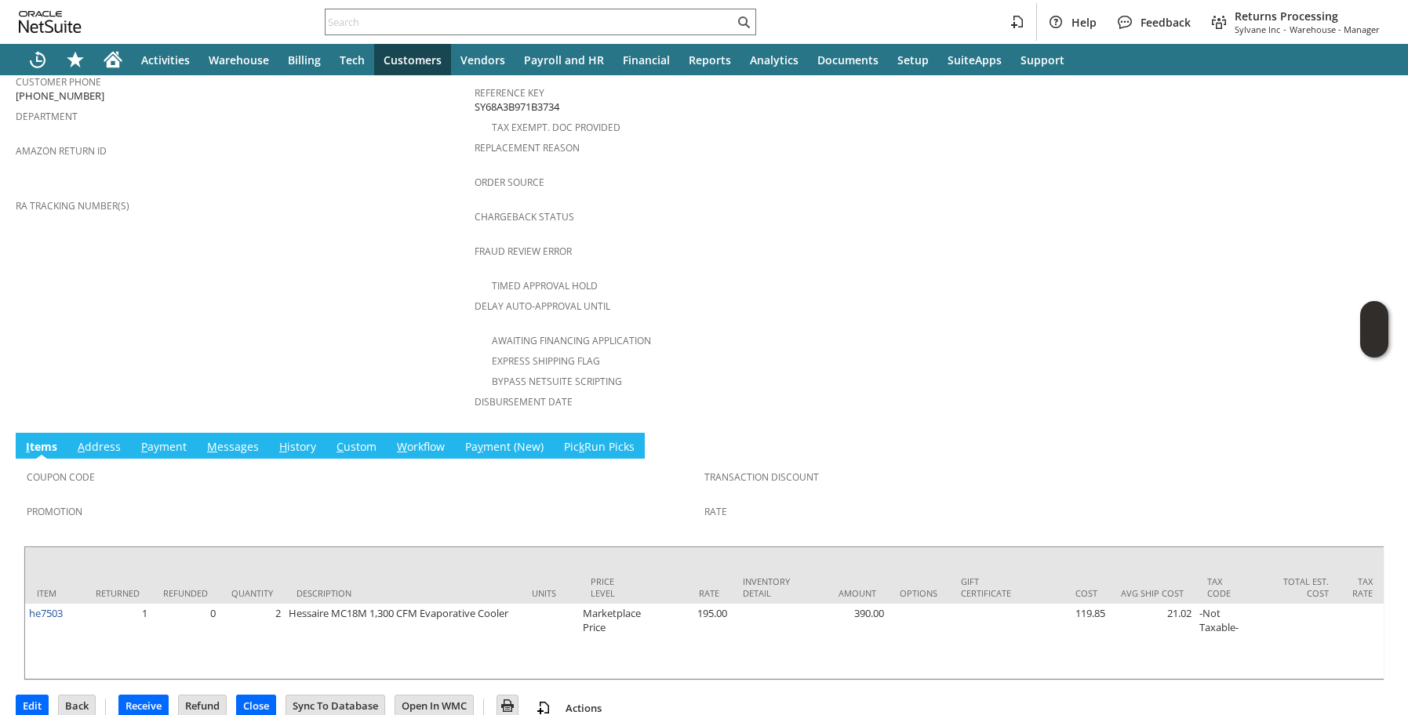
click at [302, 439] on link "H istory" at bounding box center [297, 447] width 45 height 17
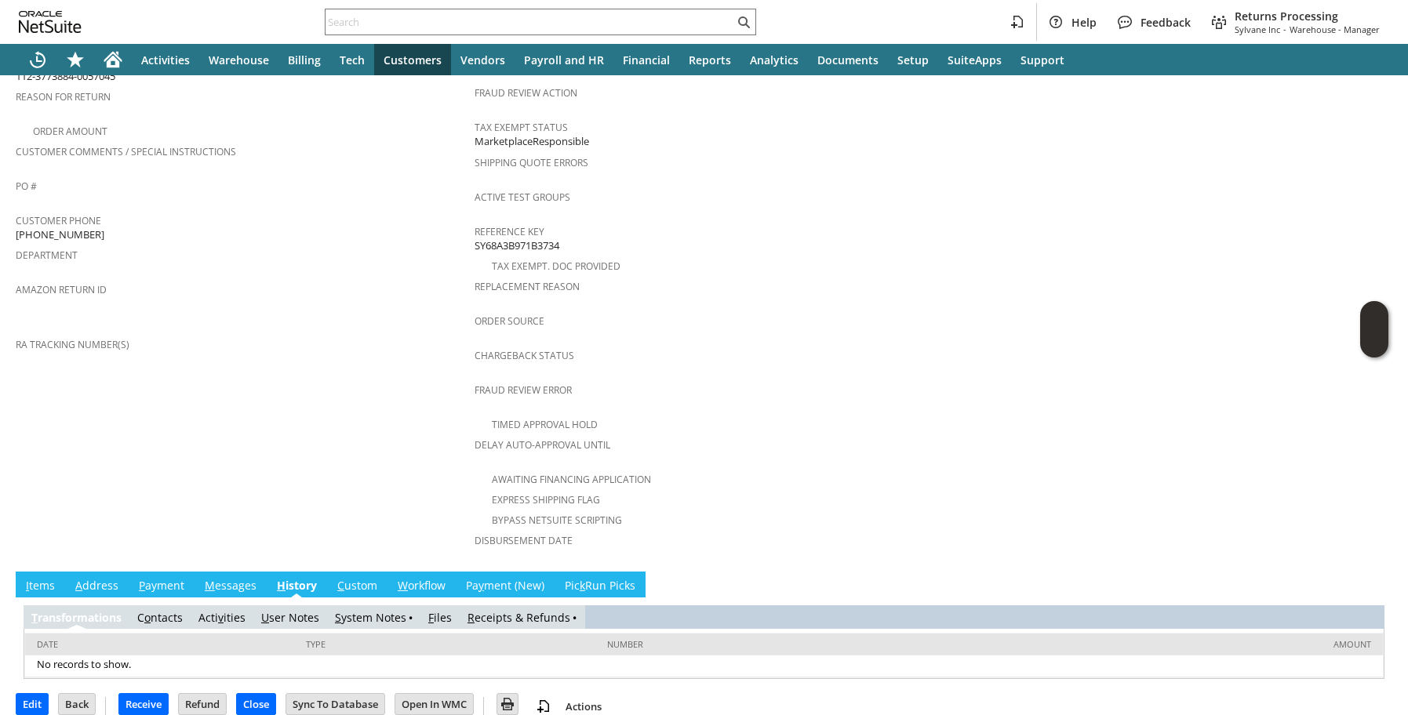
scroll to position [0, 0]
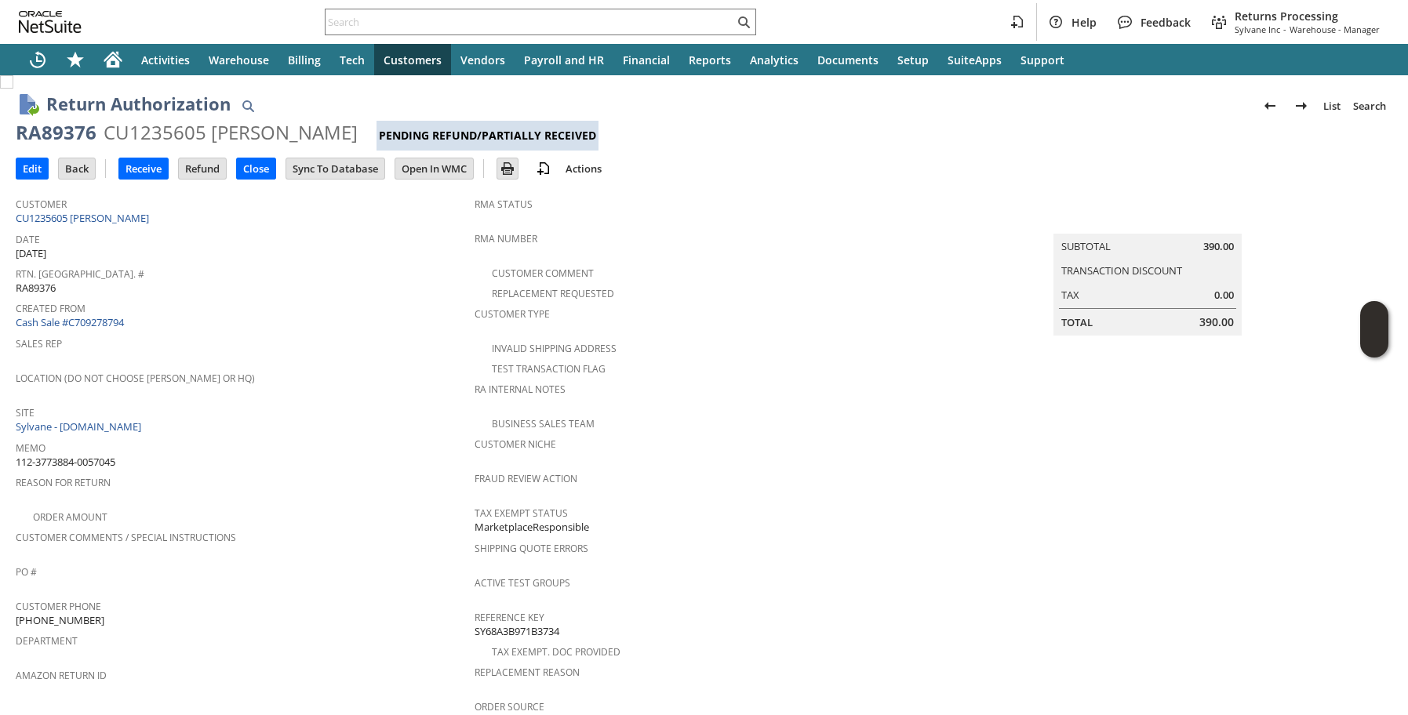
click at [329, 333] on span "Sales Rep" at bounding box center [241, 342] width 451 height 18
click at [122, 224] on link "CU1235605 [PERSON_NAME]" at bounding box center [84, 218] width 137 height 14
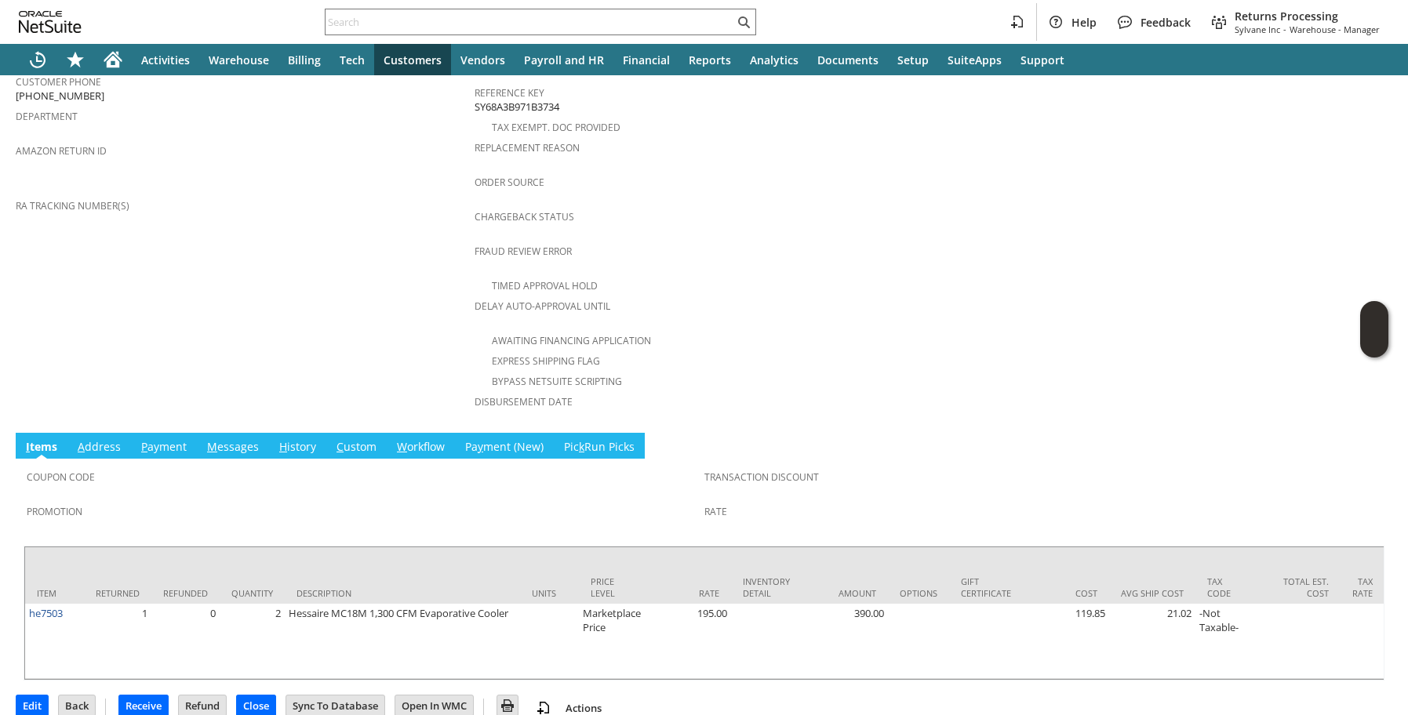
click at [294, 439] on link "H istory" at bounding box center [297, 447] width 45 height 17
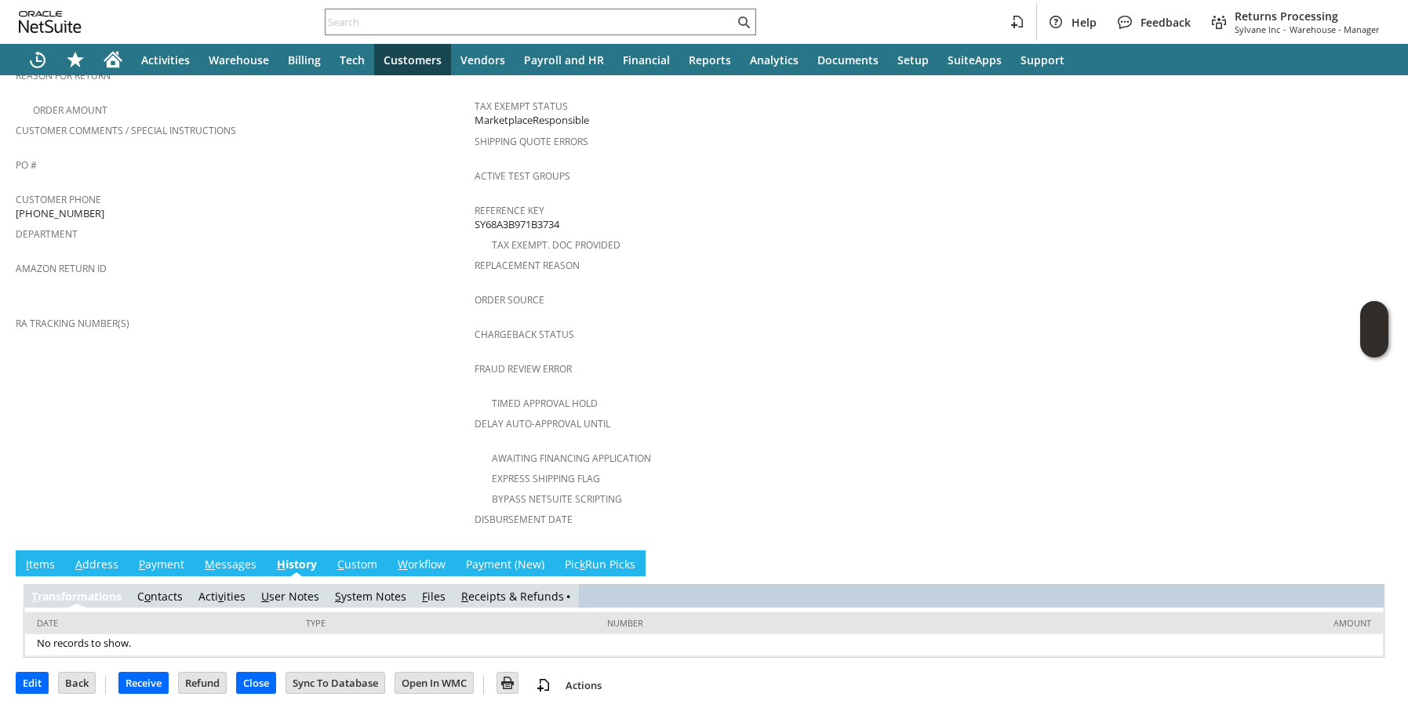
scroll to position [386, 0]
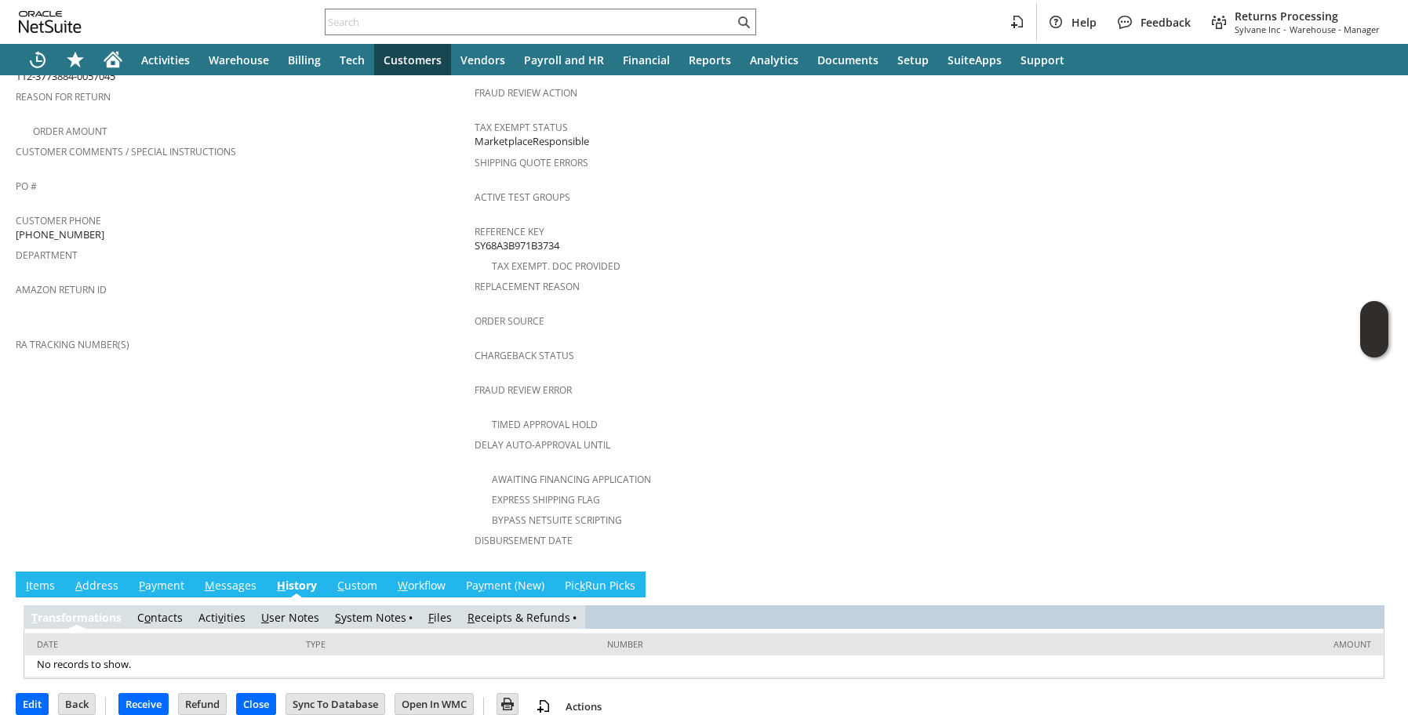
click at [511, 610] on link "R eceipts & Refunds" at bounding box center [519, 617] width 103 height 15
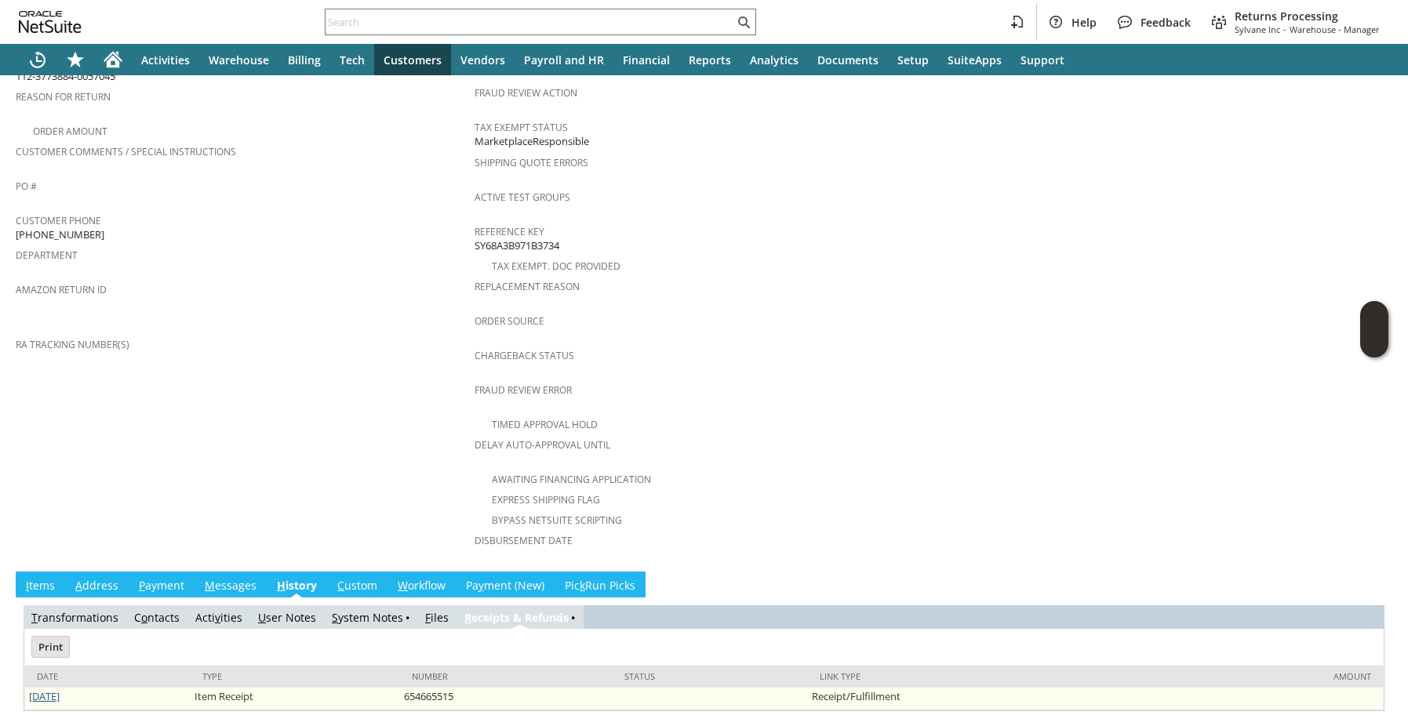
scroll to position [0, 0]
click at [60, 690] on link "[DATE]" at bounding box center [44, 697] width 31 height 14
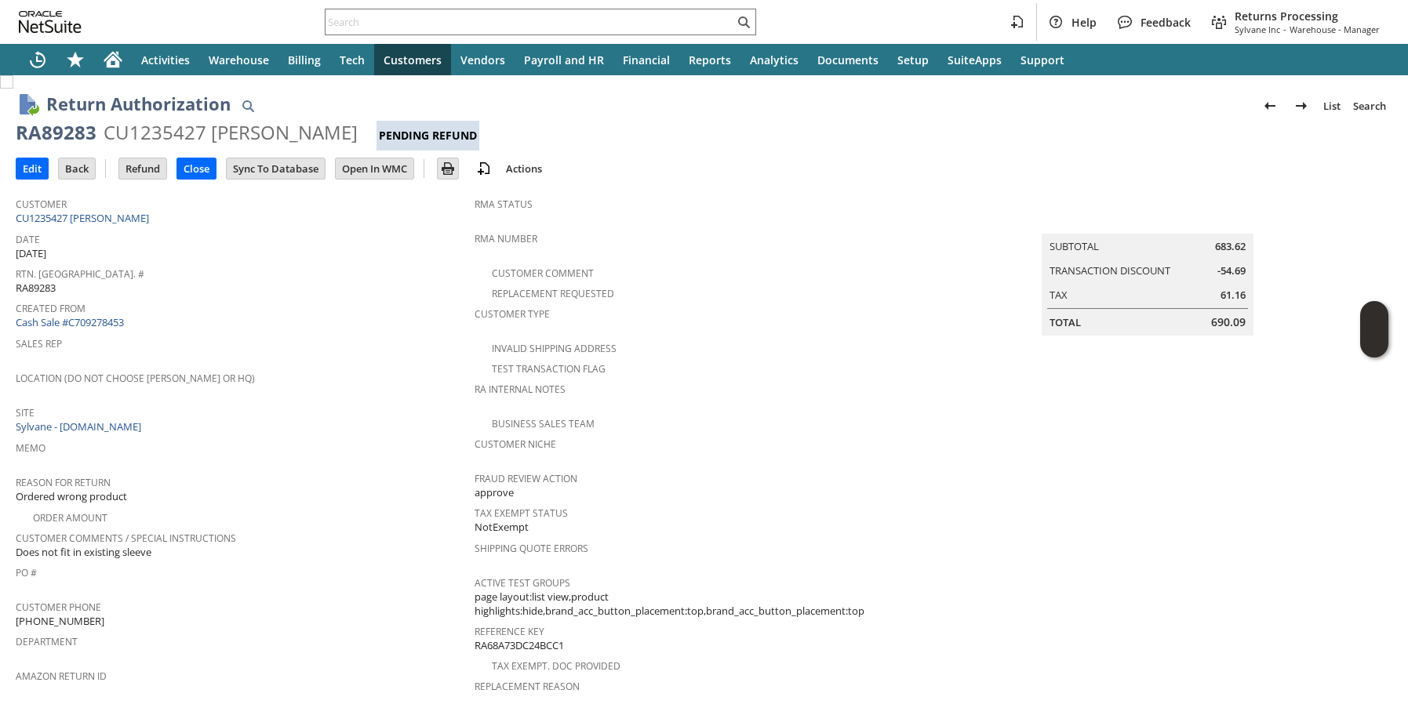
scroll to position [586, 0]
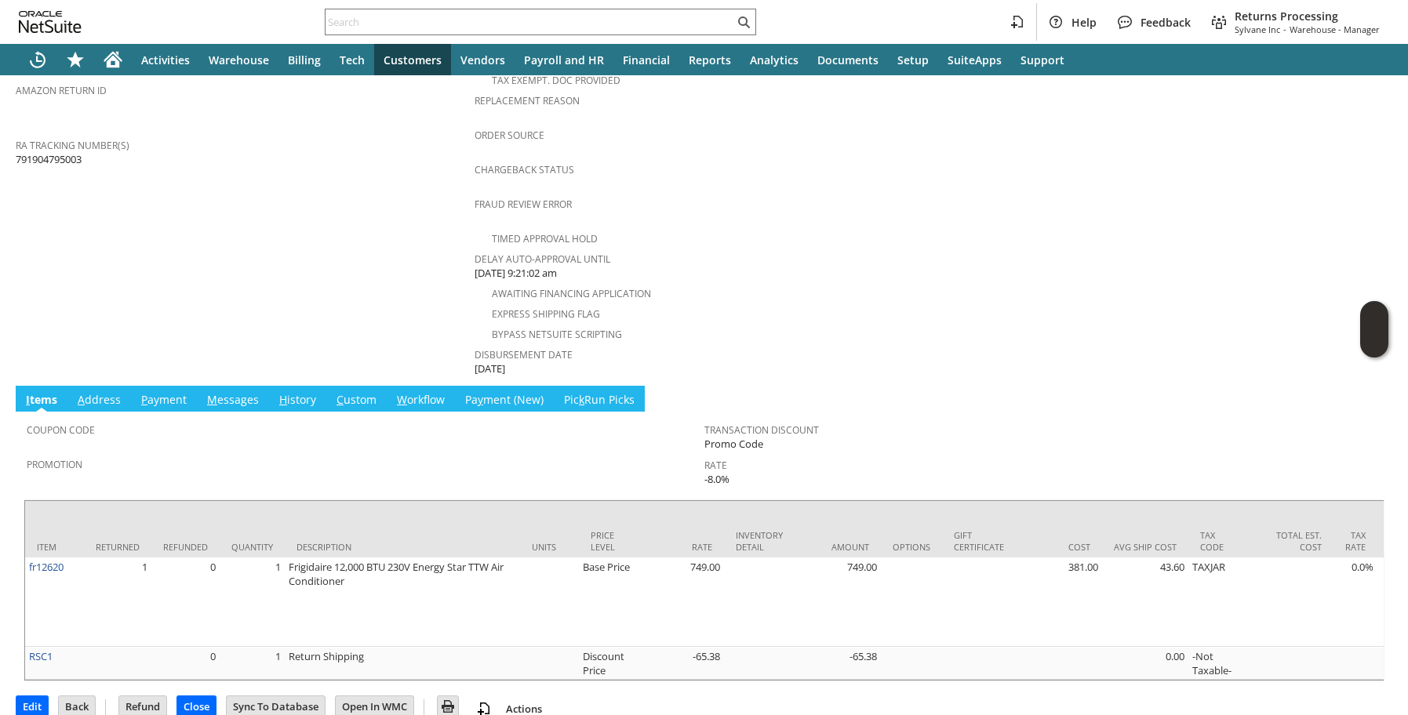
click at [296, 392] on link "H istory" at bounding box center [297, 400] width 45 height 17
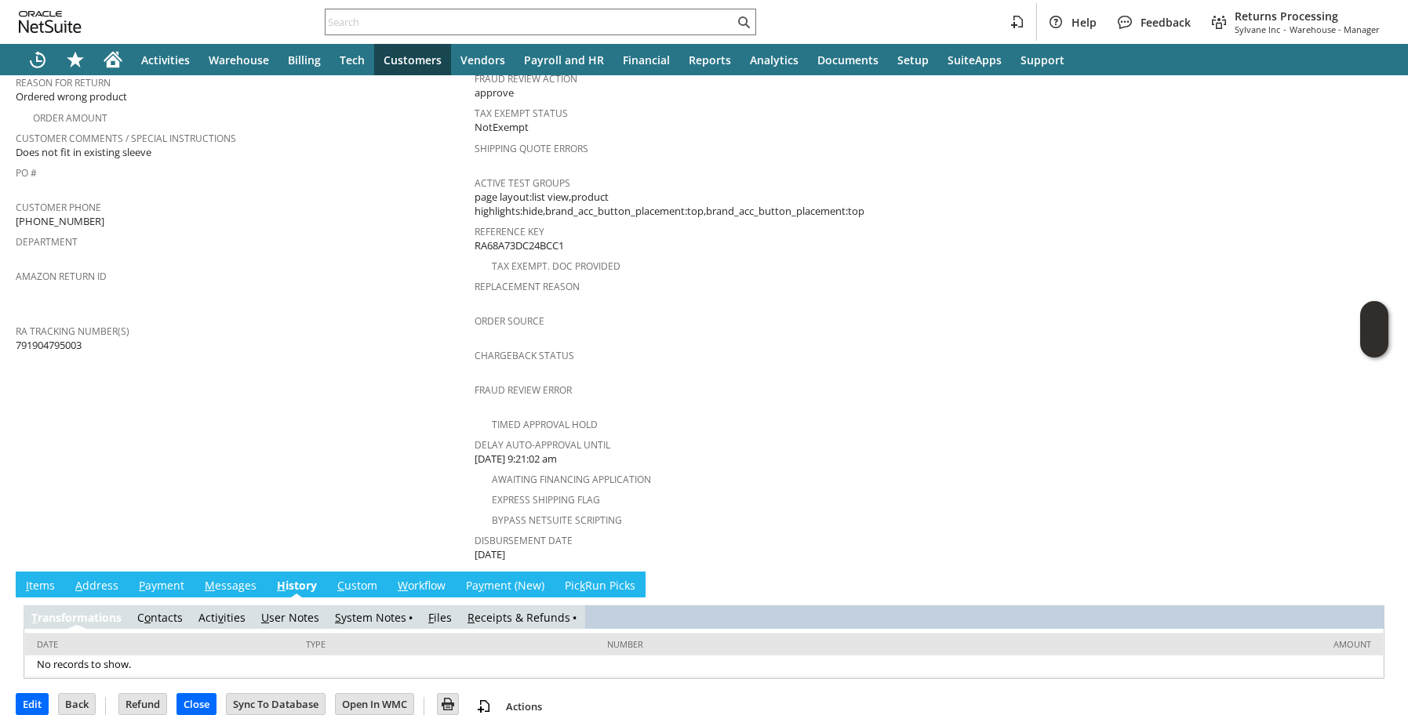
click at [522, 610] on link "R eceipts & Refunds" at bounding box center [519, 617] width 103 height 15
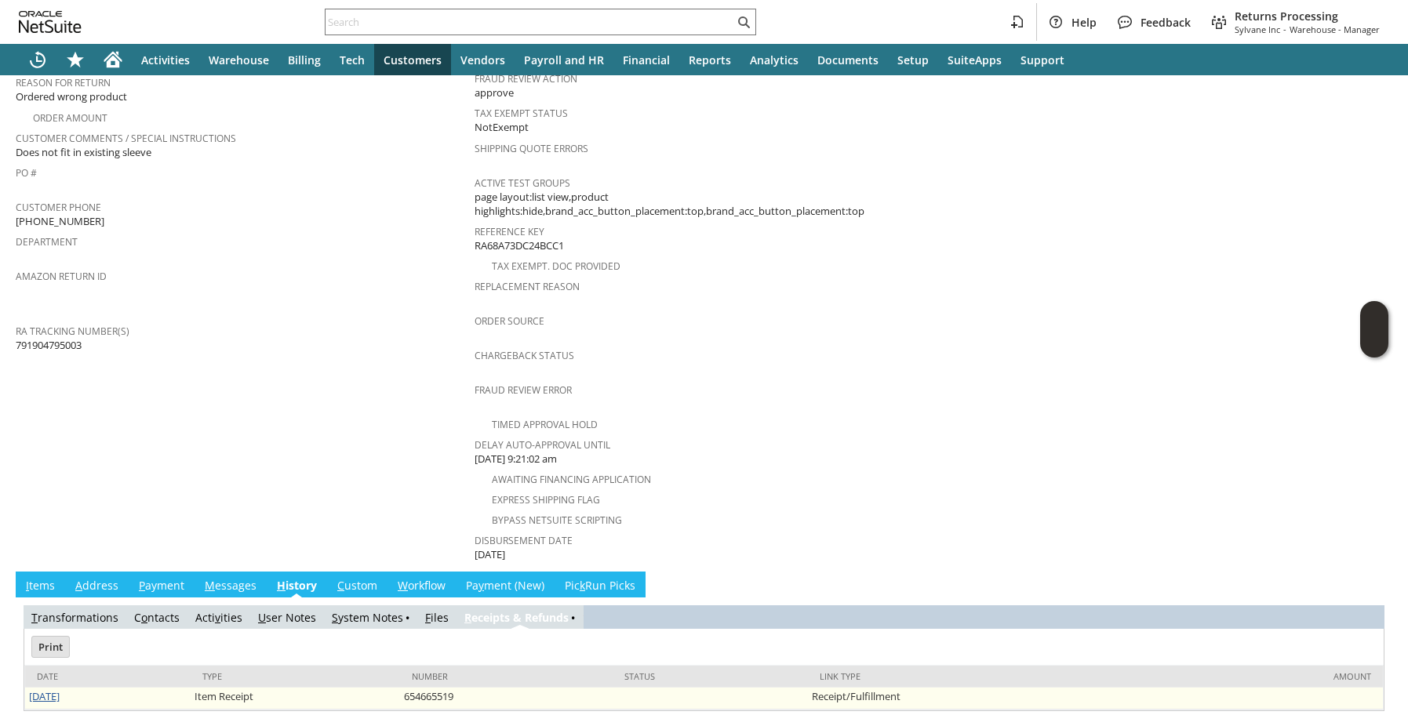
click at [52, 690] on link "8/26/2025" at bounding box center [44, 697] width 31 height 14
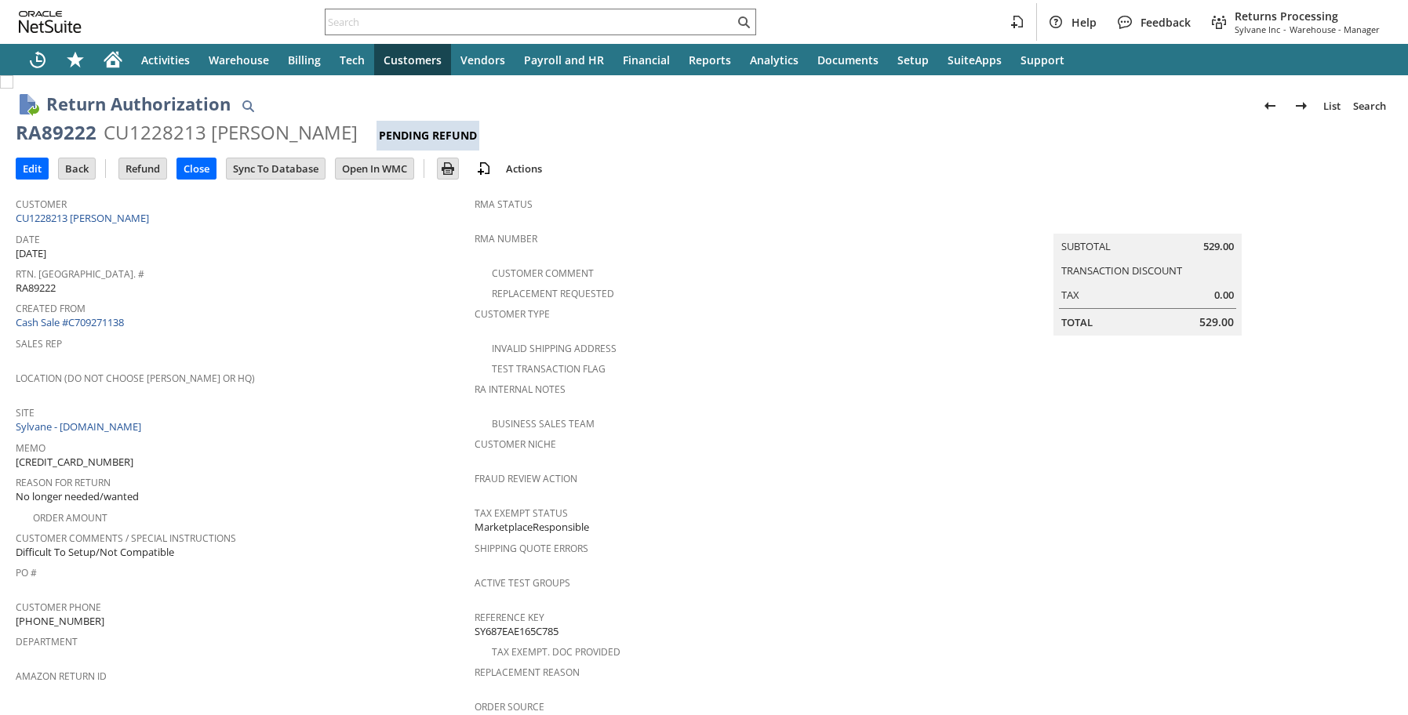
click at [342, 335] on span "Sales Rep" at bounding box center [241, 342] width 451 height 18
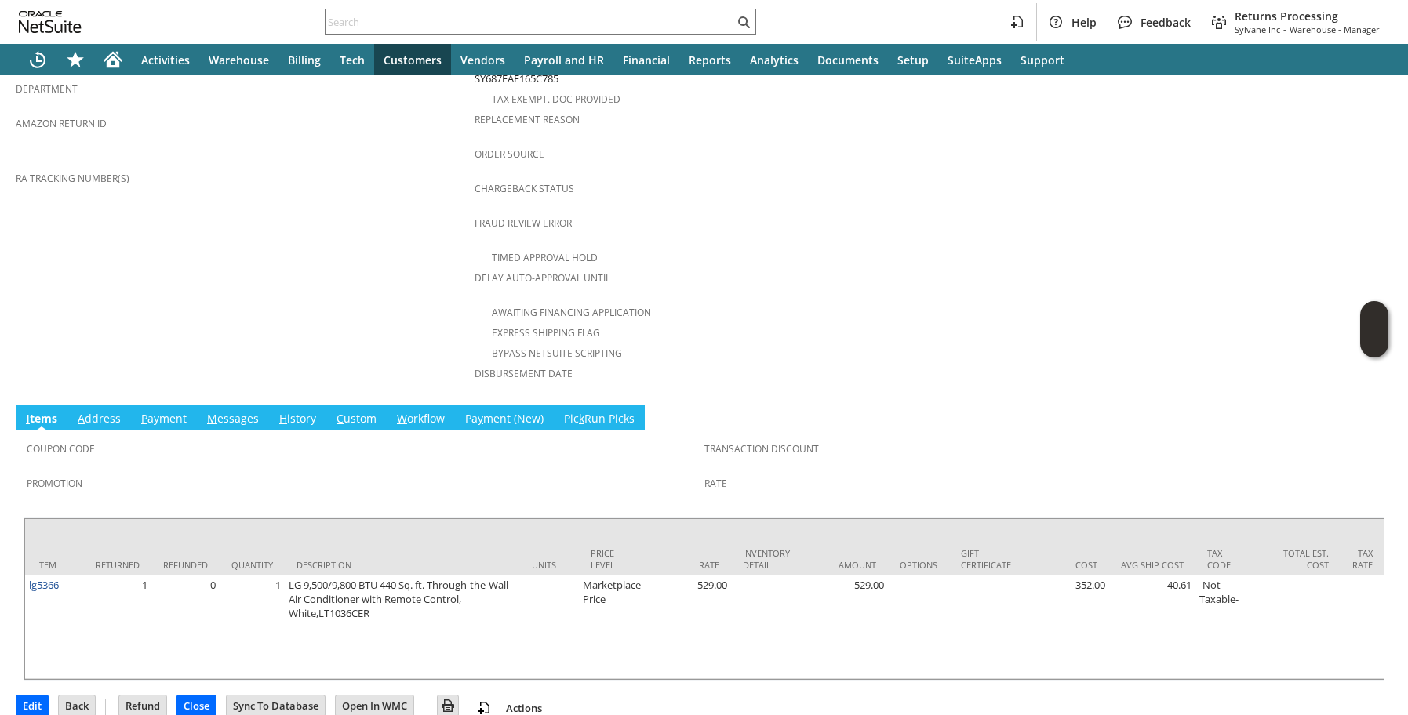
click at [310, 411] on link "H istory" at bounding box center [297, 419] width 45 height 17
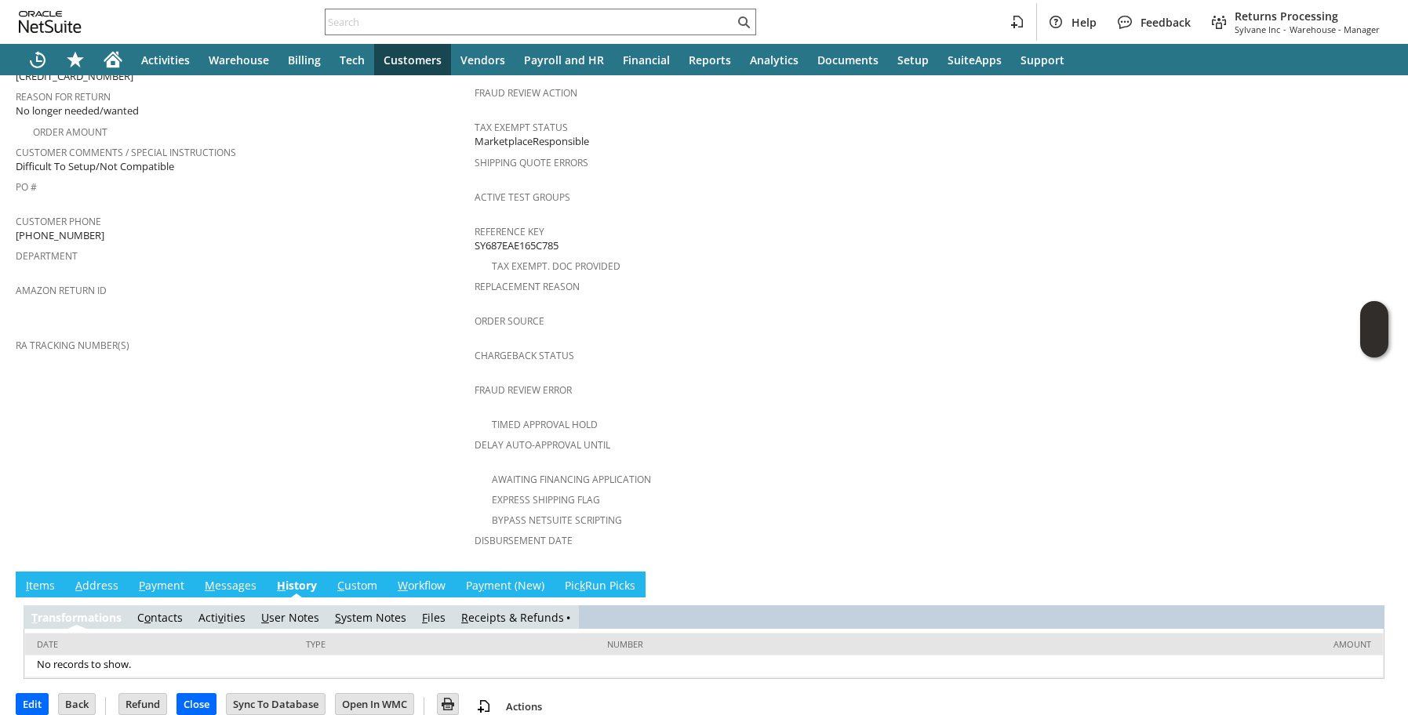
click at [532, 610] on link "R eceipts & Refunds" at bounding box center [512, 617] width 103 height 15
click at [532, 610] on link "R eceipts & Refunds" at bounding box center [519, 617] width 103 height 15
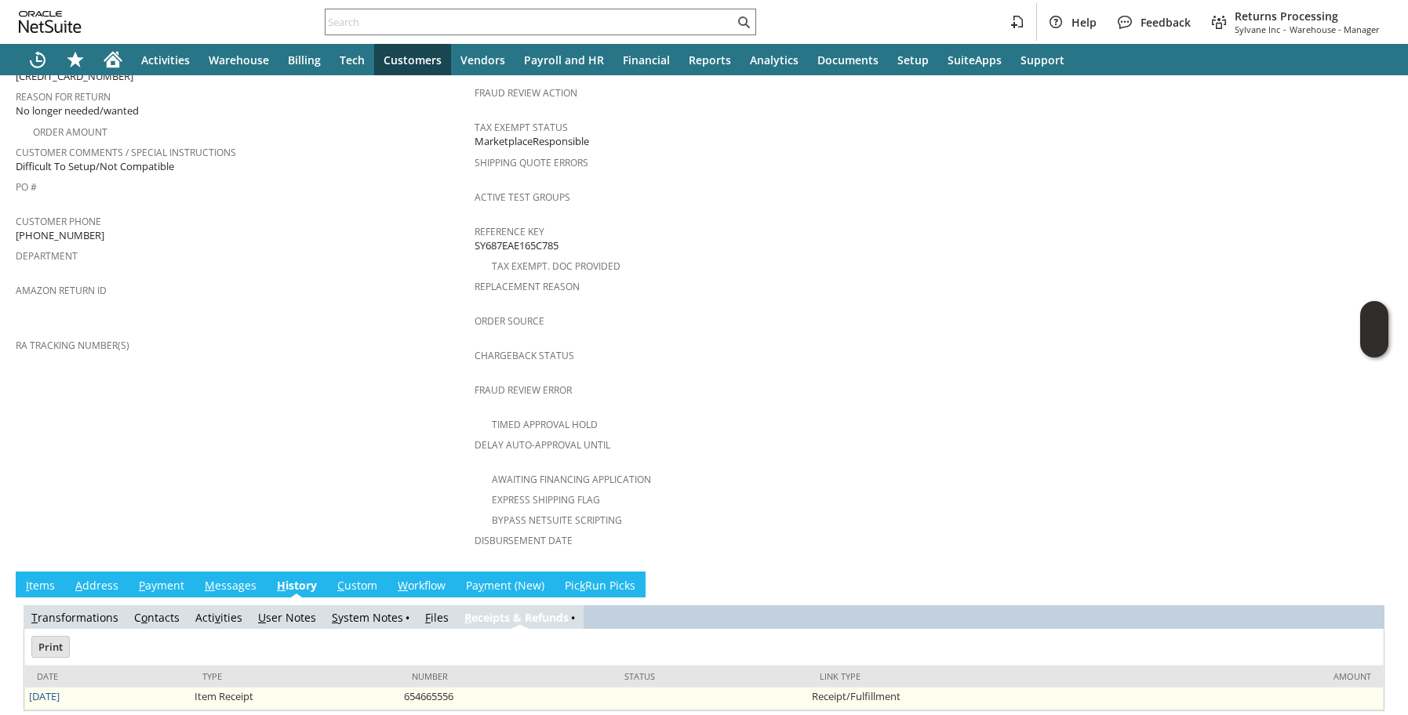
scroll to position [0, 0]
click at [64, 688] on td "[DATE]" at bounding box center [108, 699] width 166 height 22
click at [60, 690] on link "[DATE]" at bounding box center [44, 697] width 31 height 14
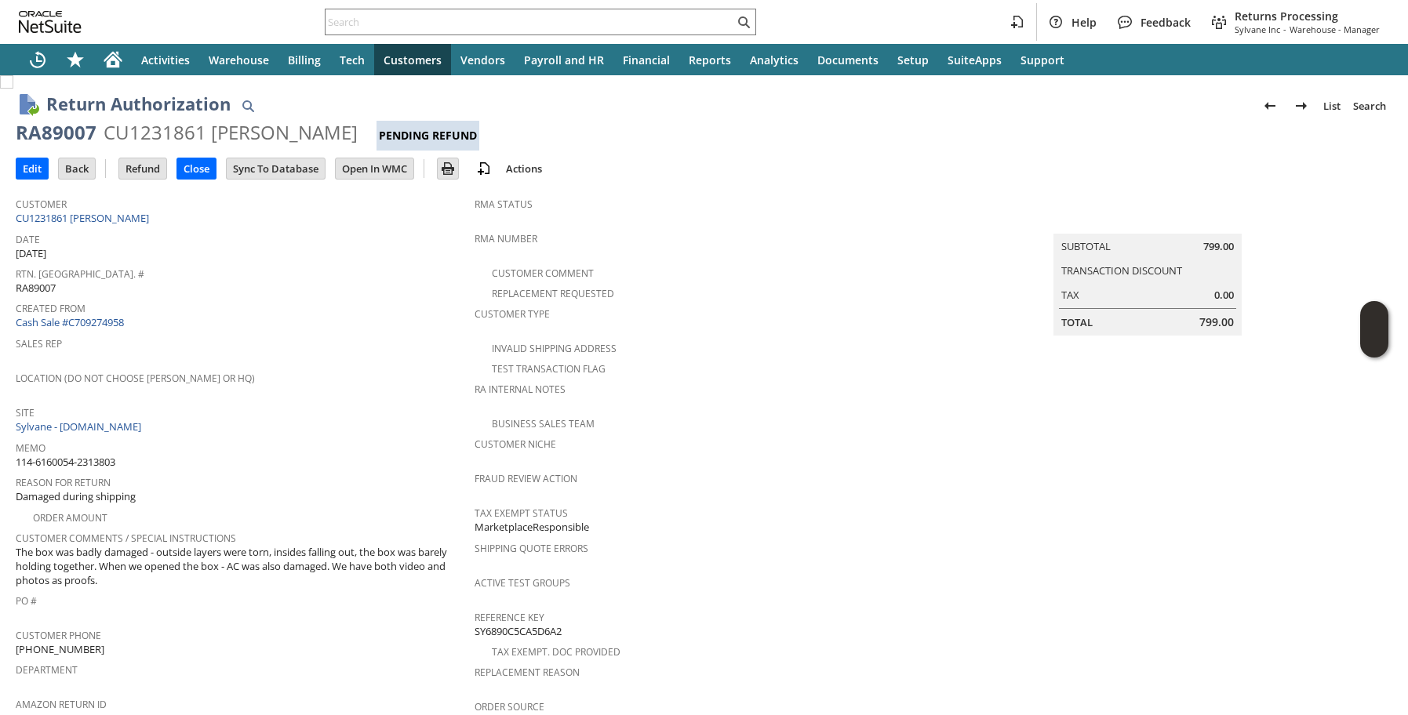
click at [164, 305] on span "Created From" at bounding box center [241, 306] width 451 height 18
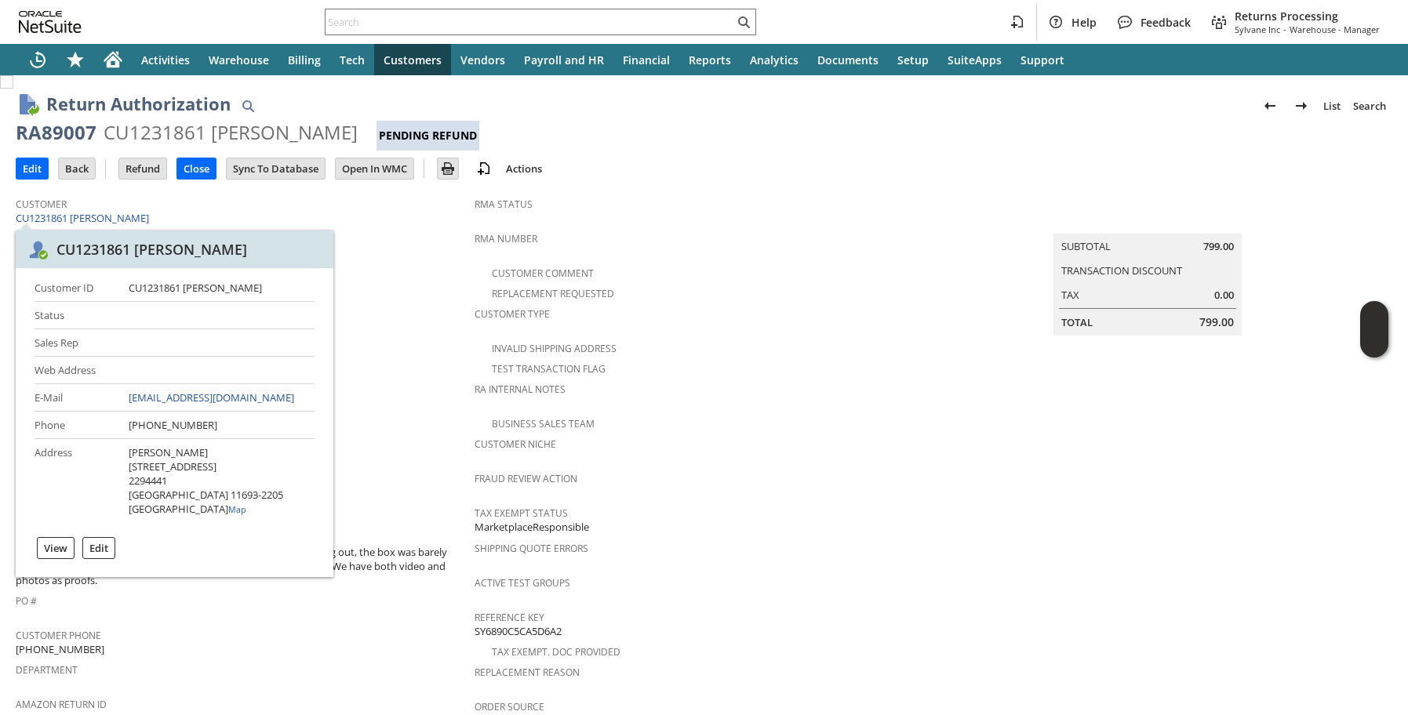
drag, startPoint x: 100, startPoint y: 221, endPoint x: 192, endPoint y: 206, distance: 93.9
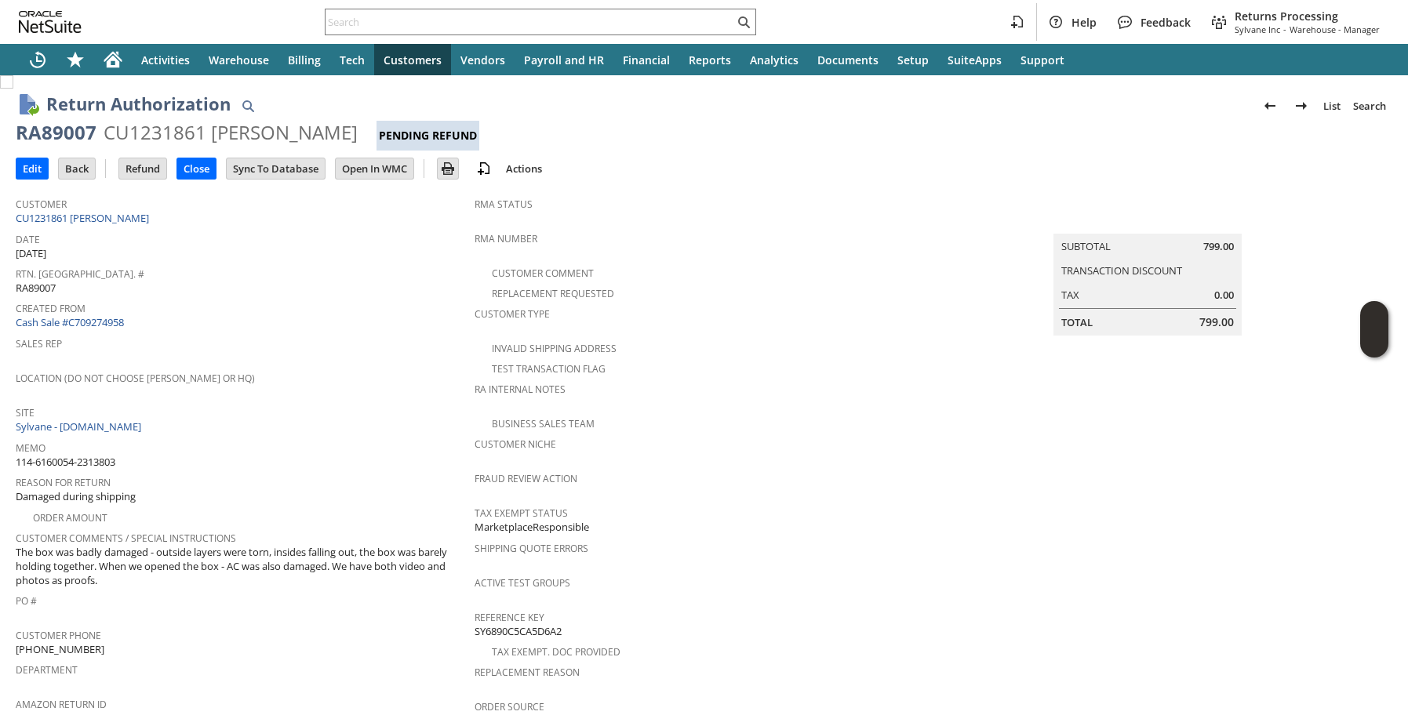
scroll to position [104, 0]
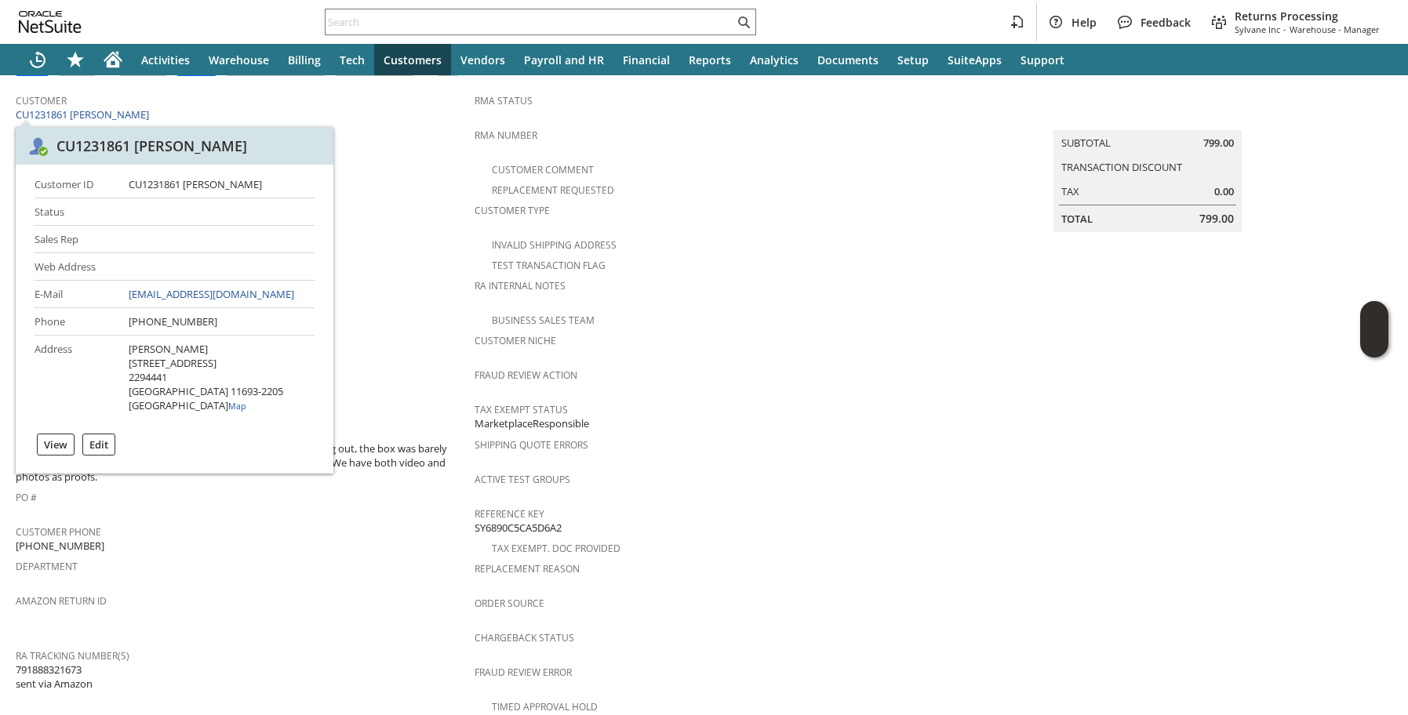
click at [223, 228] on div "Customer ID CU1231861 [PERSON_NAME] Status Sales Rep Web Address E-Mail [EMAIL_…" at bounding box center [175, 294] width 280 height 235
click at [410, 264] on span "Location (Do Not Choose [PERSON_NAME] or HQ)" at bounding box center [241, 273] width 451 height 18
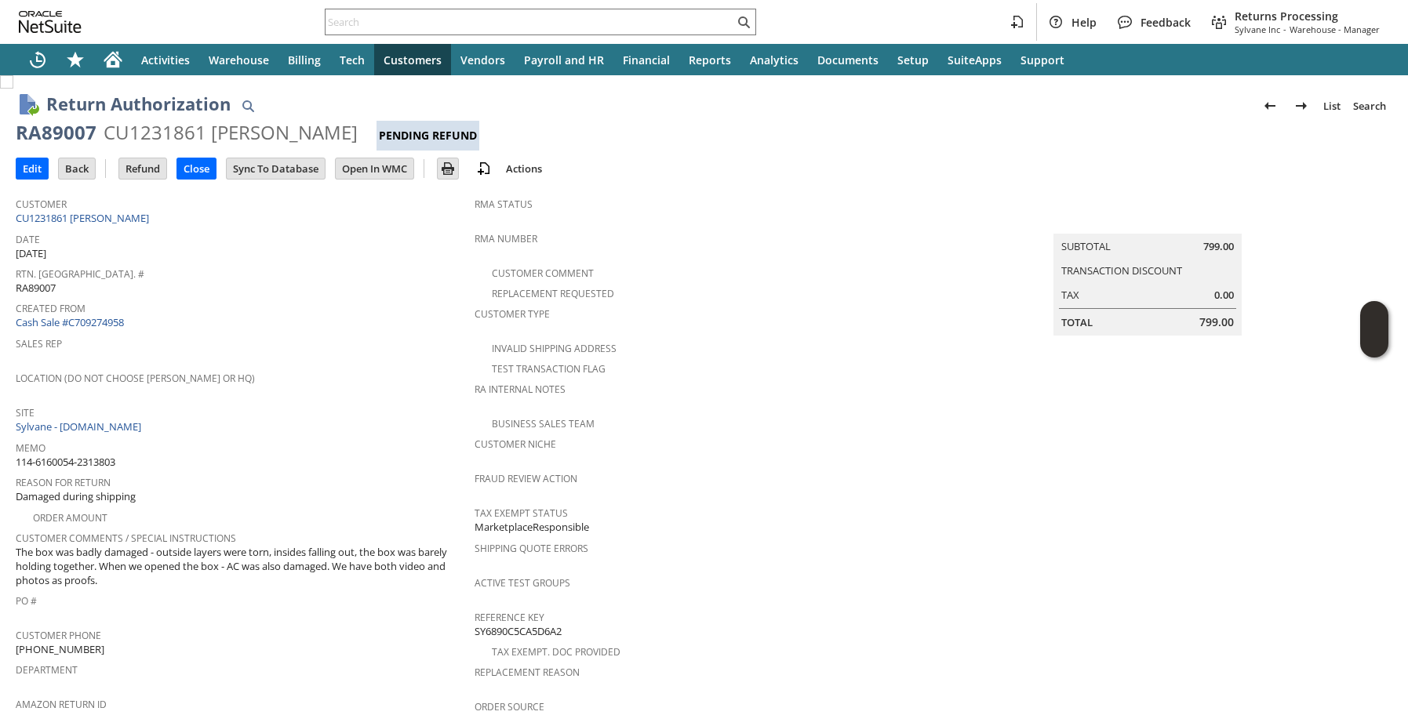
scroll to position [525, 0]
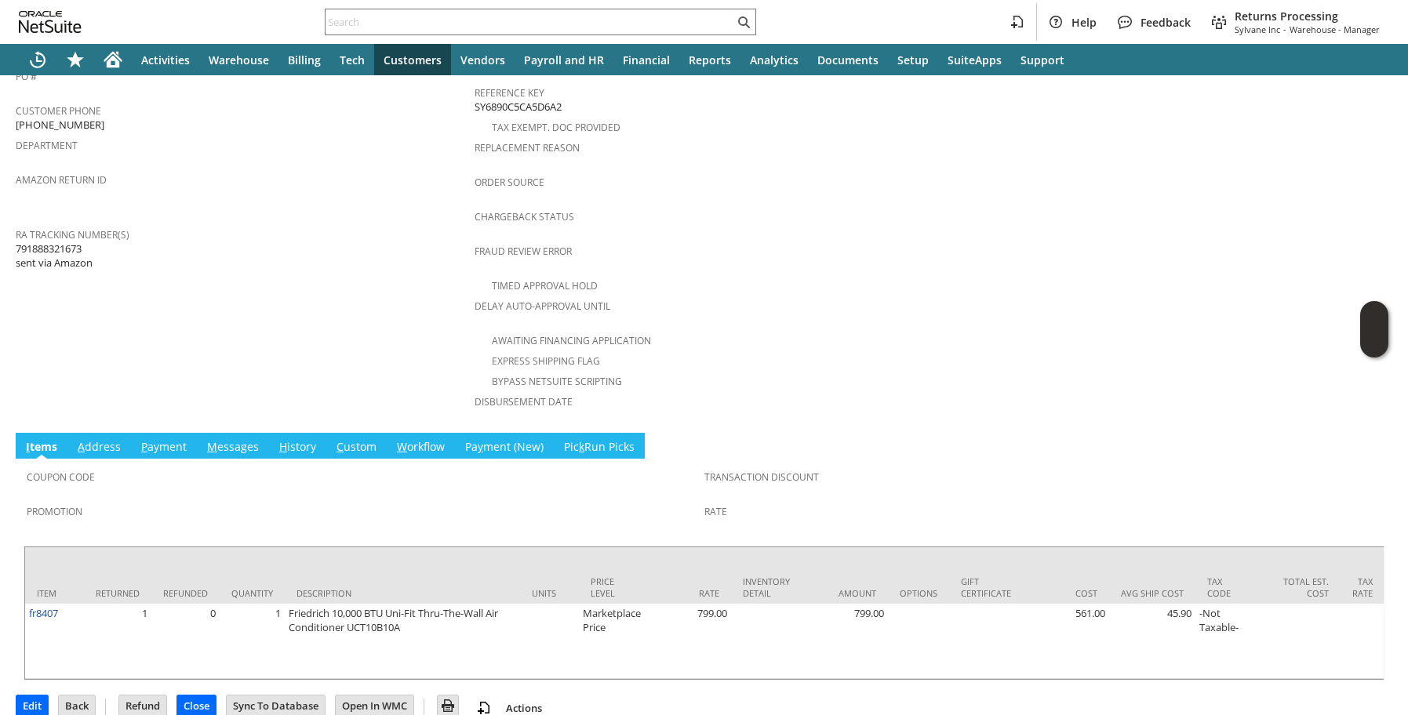
click at [297, 439] on link "H istory" at bounding box center [297, 447] width 45 height 17
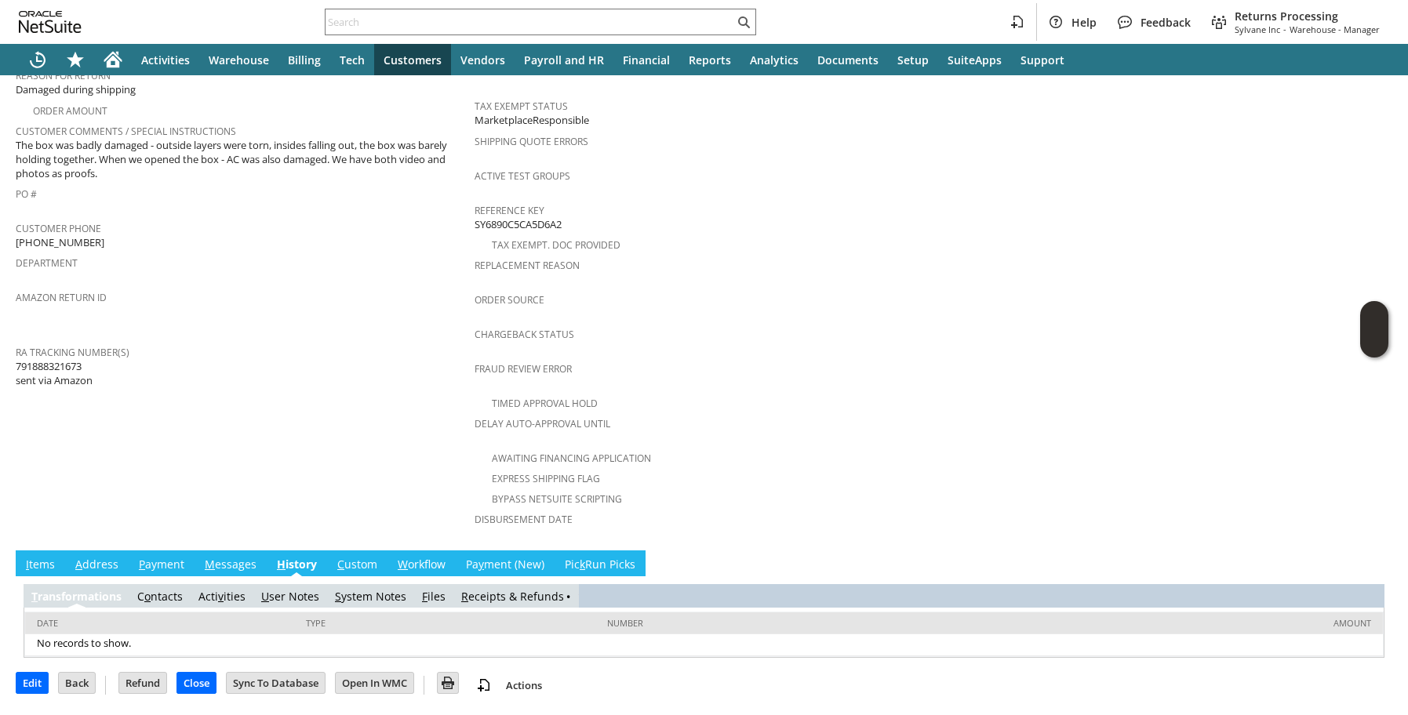
scroll to position [386, 0]
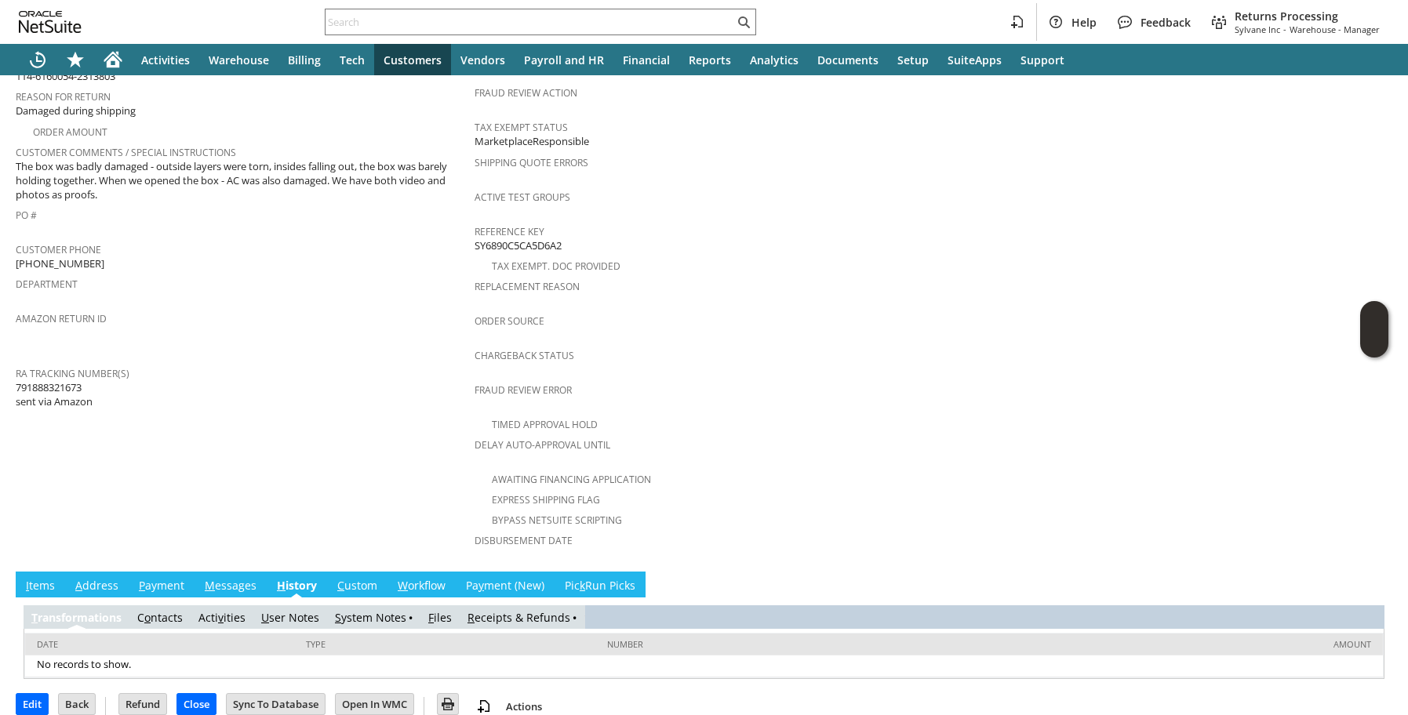
click at [509, 610] on link "R eceipts & Refunds" at bounding box center [519, 617] width 103 height 15
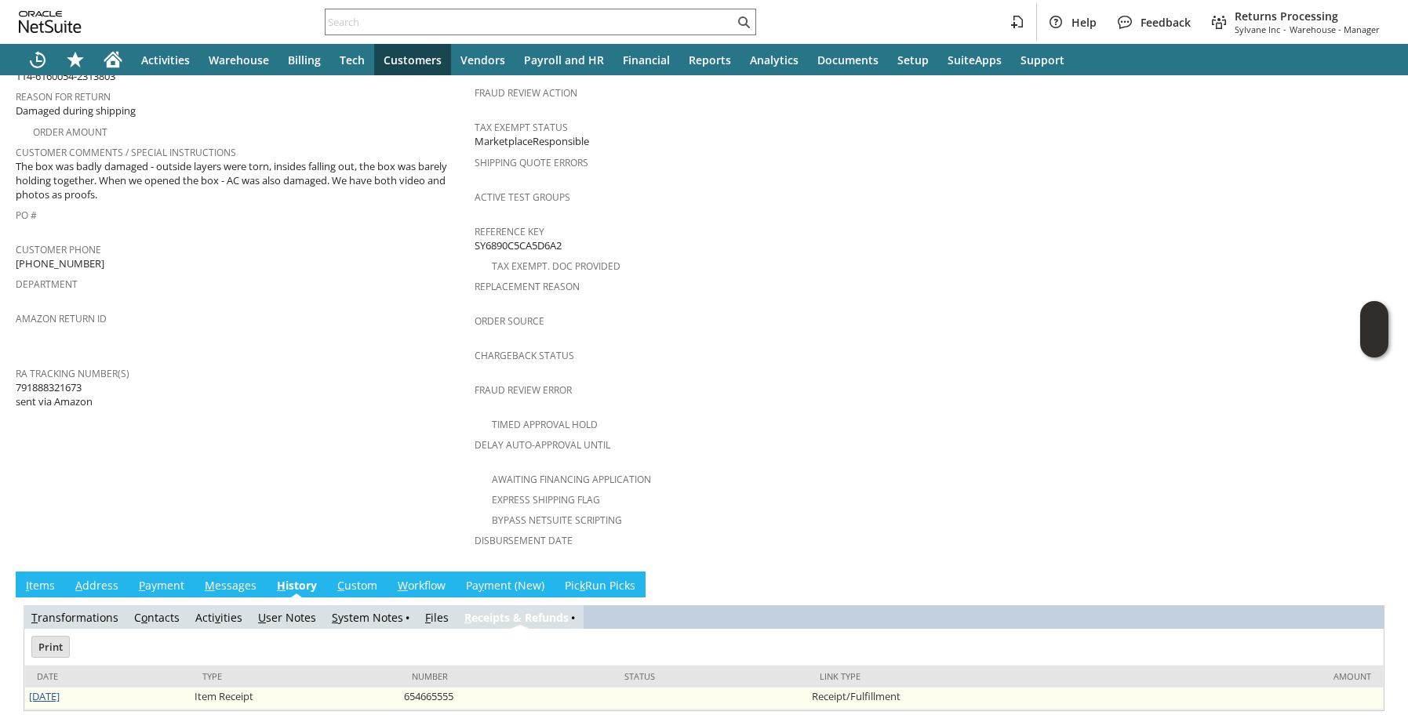
scroll to position [0, 0]
click at [56, 690] on link "8/27/2025" at bounding box center [44, 697] width 31 height 14
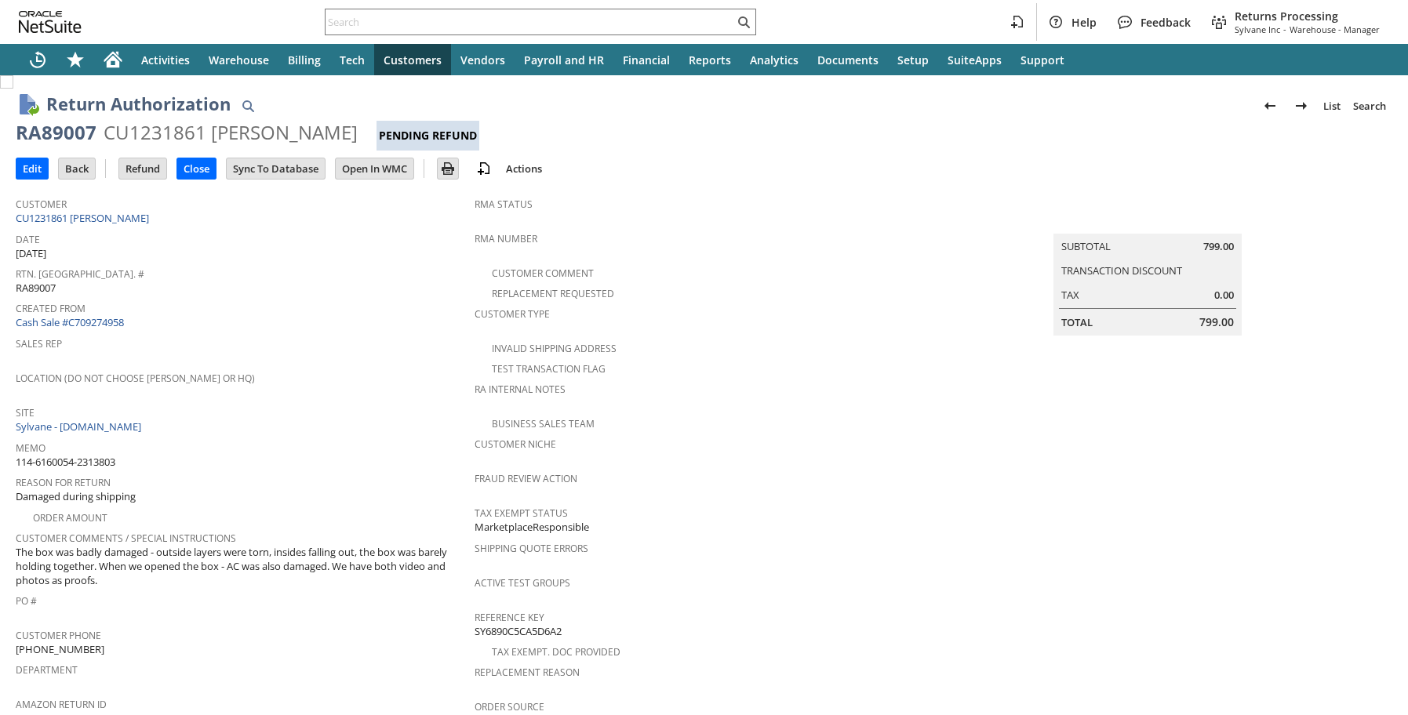
scroll to position [525, 0]
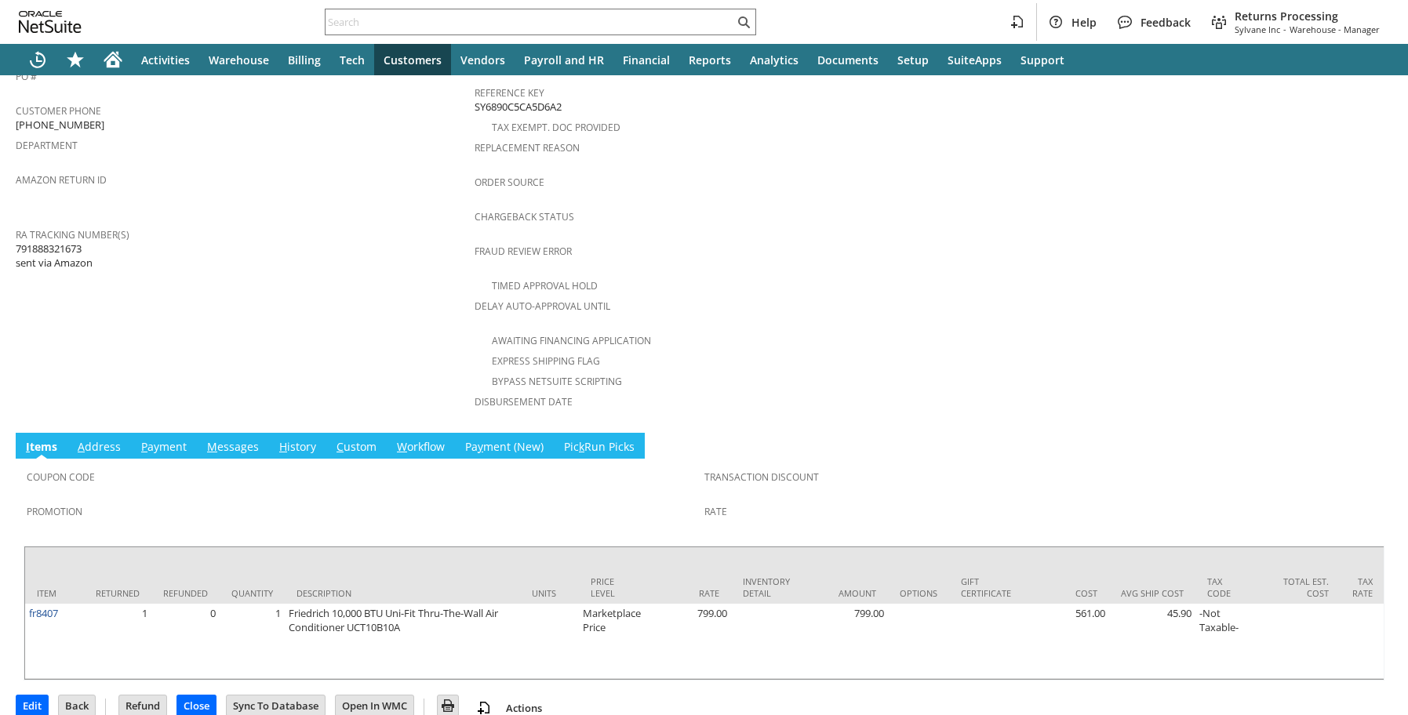
click at [289, 439] on link "H istory" at bounding box center [297, 447] width 45 height 17
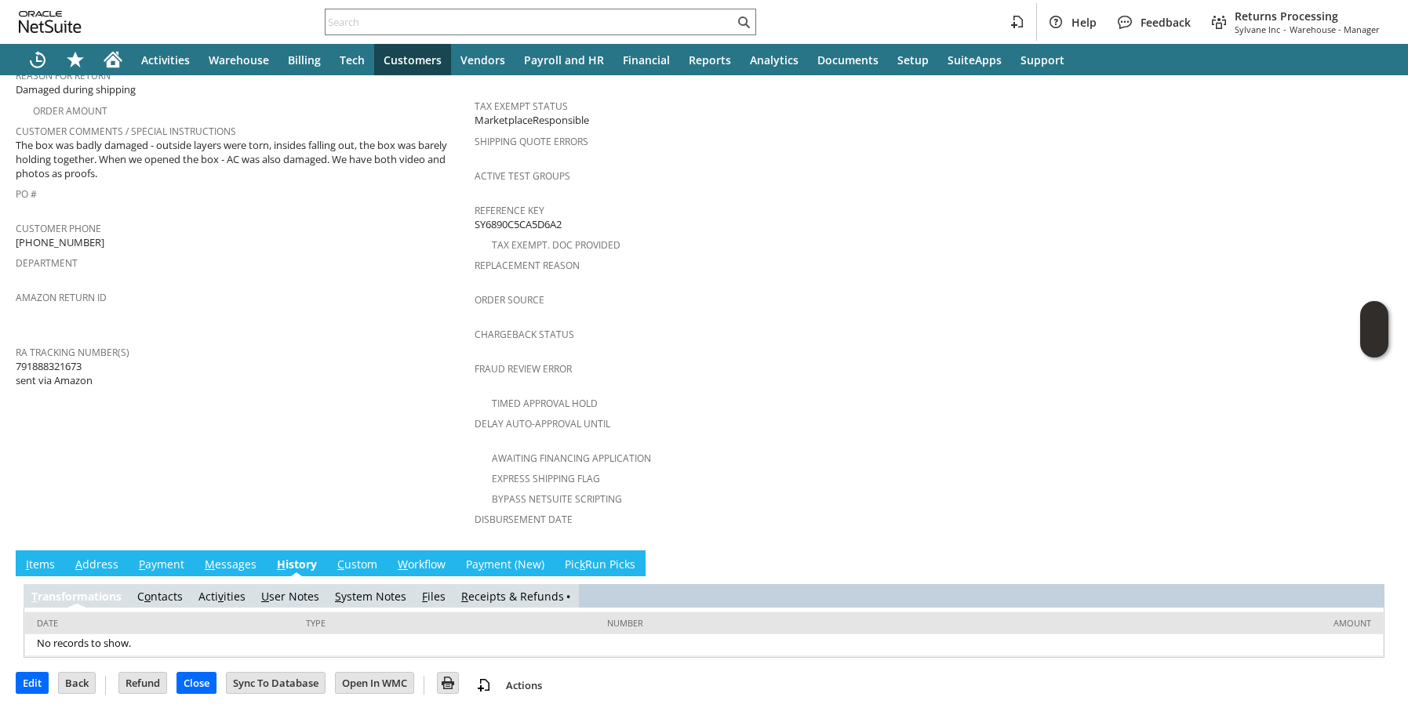
scroll to position [386, 0]
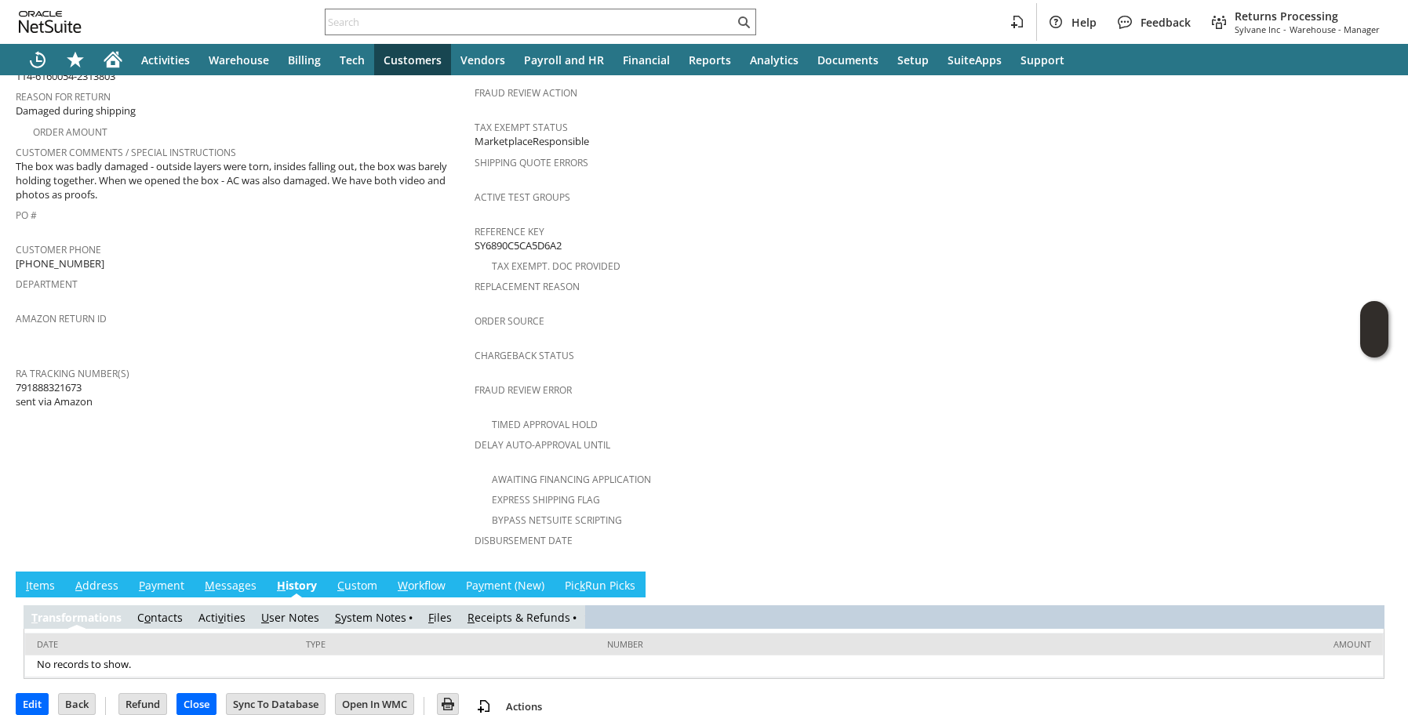
click at [491, 610] on link "R eceipts & Refunds" at bounding box center [519, 617] width 103 height 15
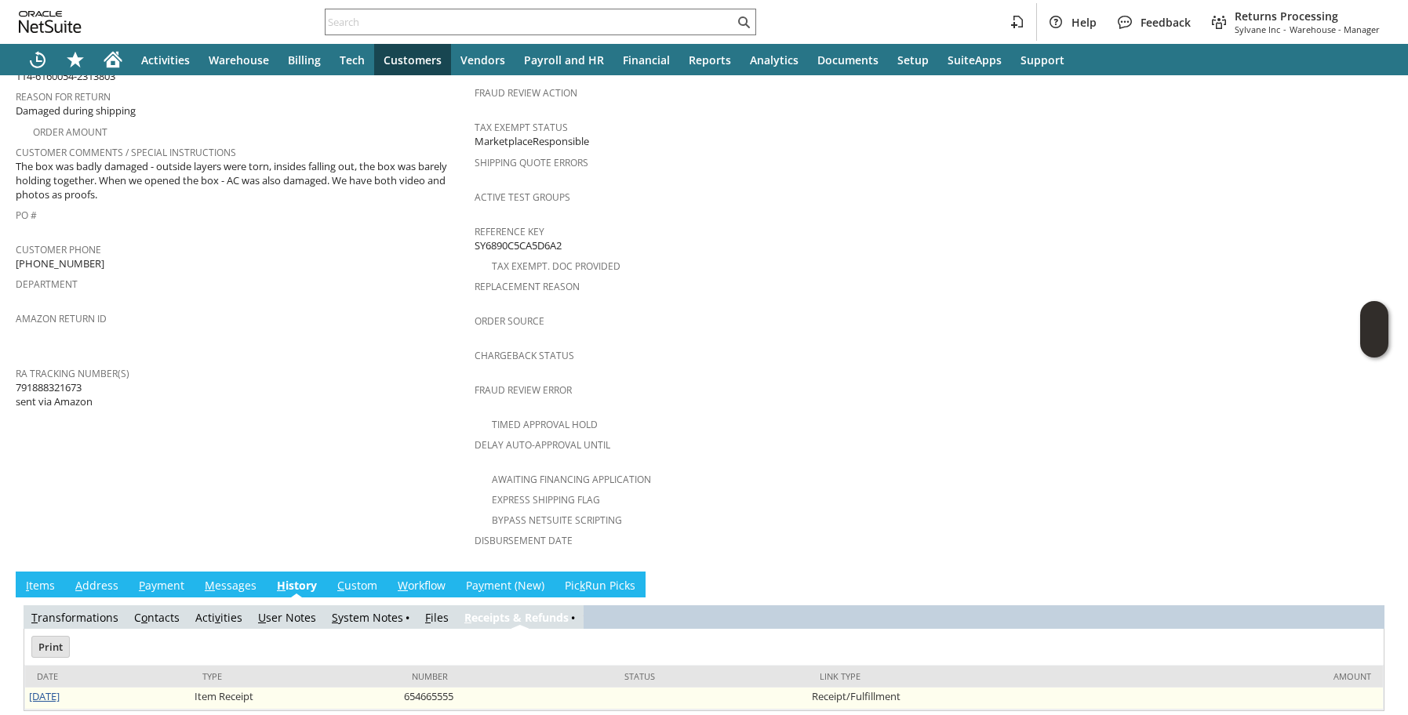
click at [56, 690] on link "8/27/2025" at bounding box center [44, 697] width 31 height 14
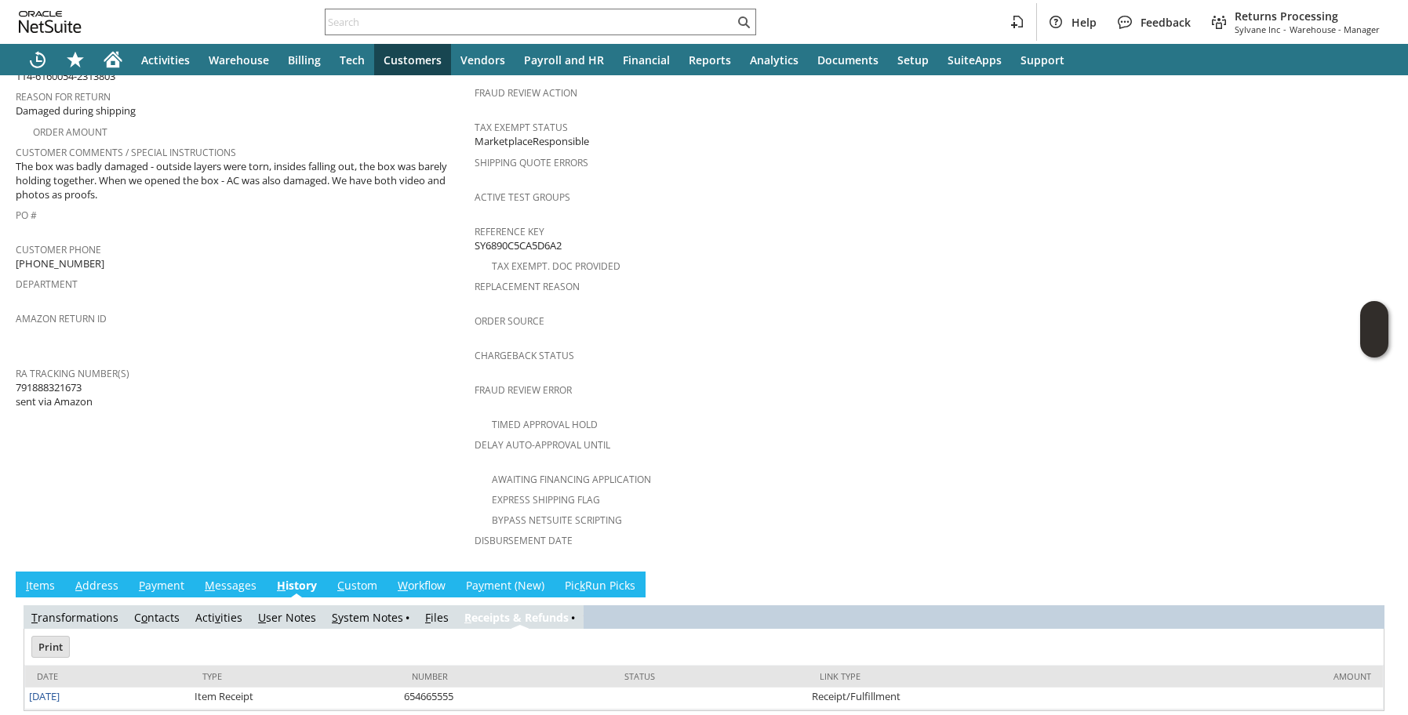
scroll to position [0, 0]
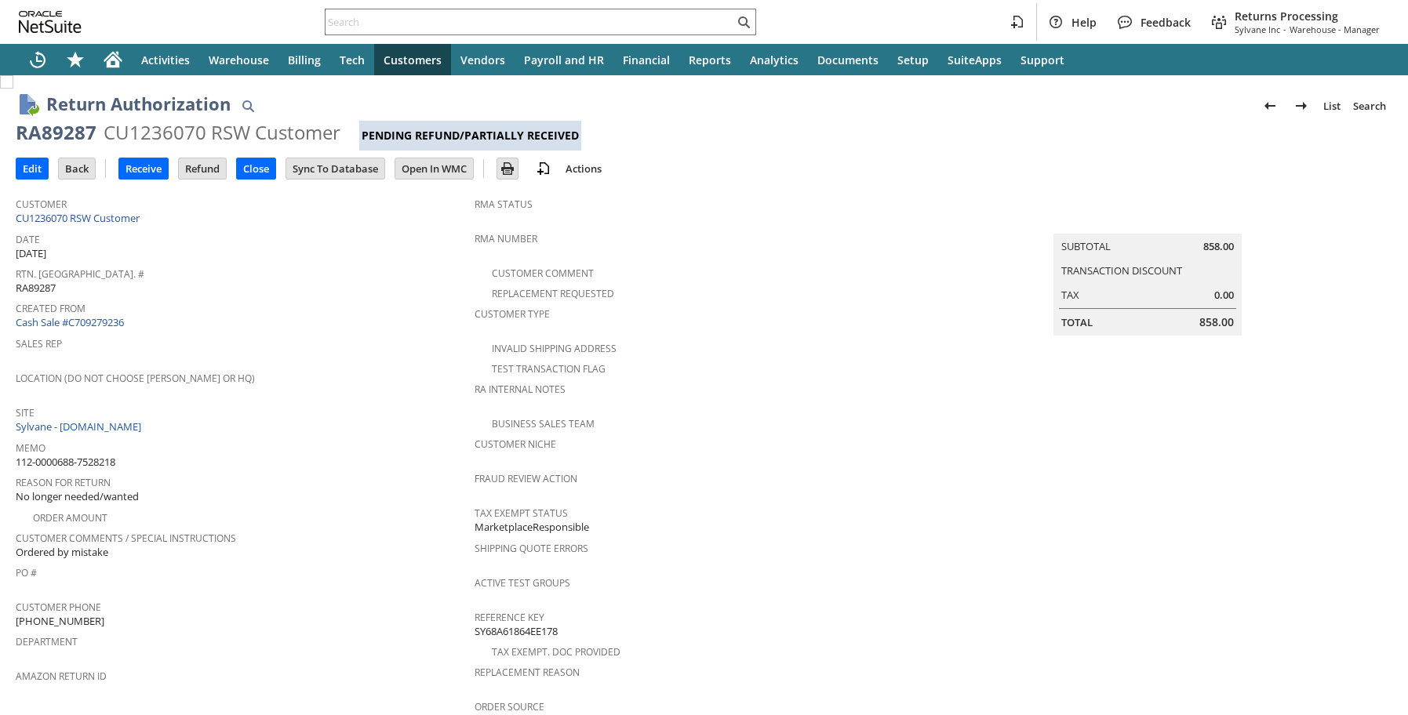
click at [388, 361] on td "Sales Rep" at bounding box center [245, 350] width 459 height 35
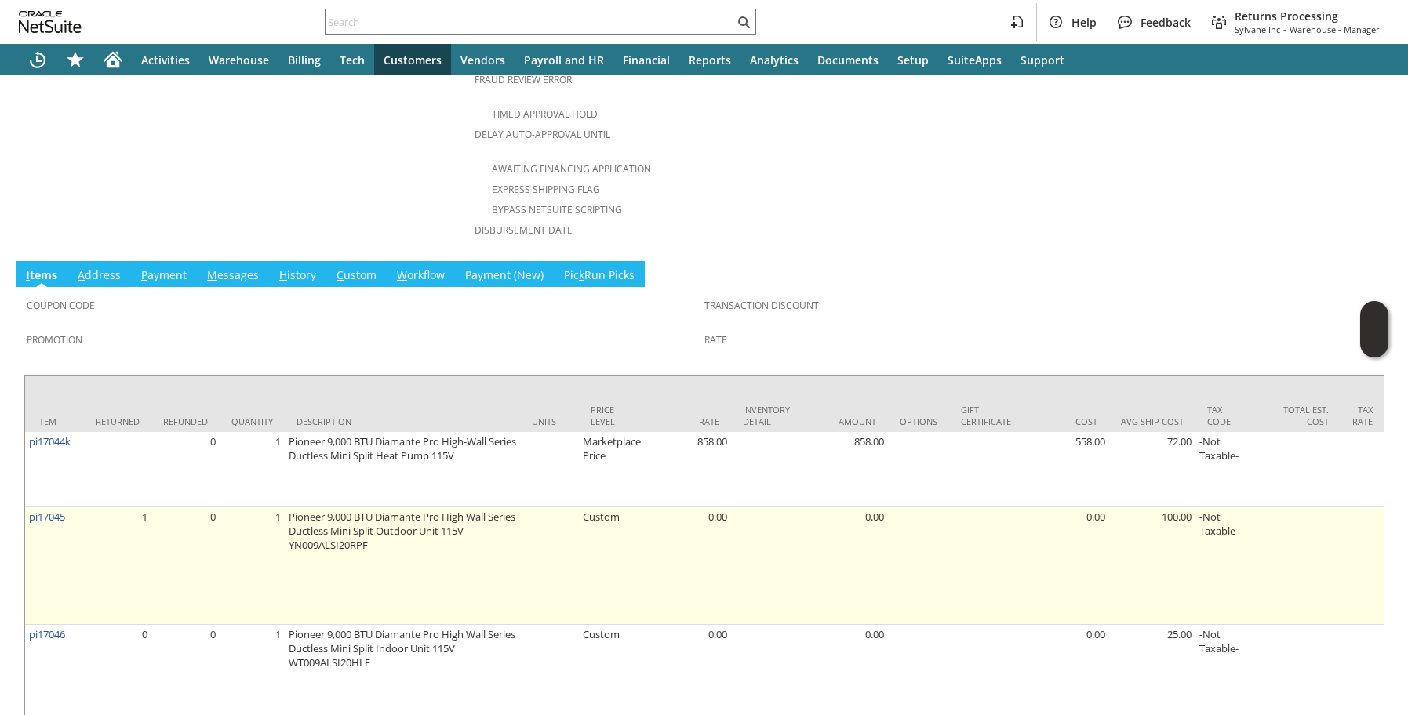
scroll to position [746, 0]
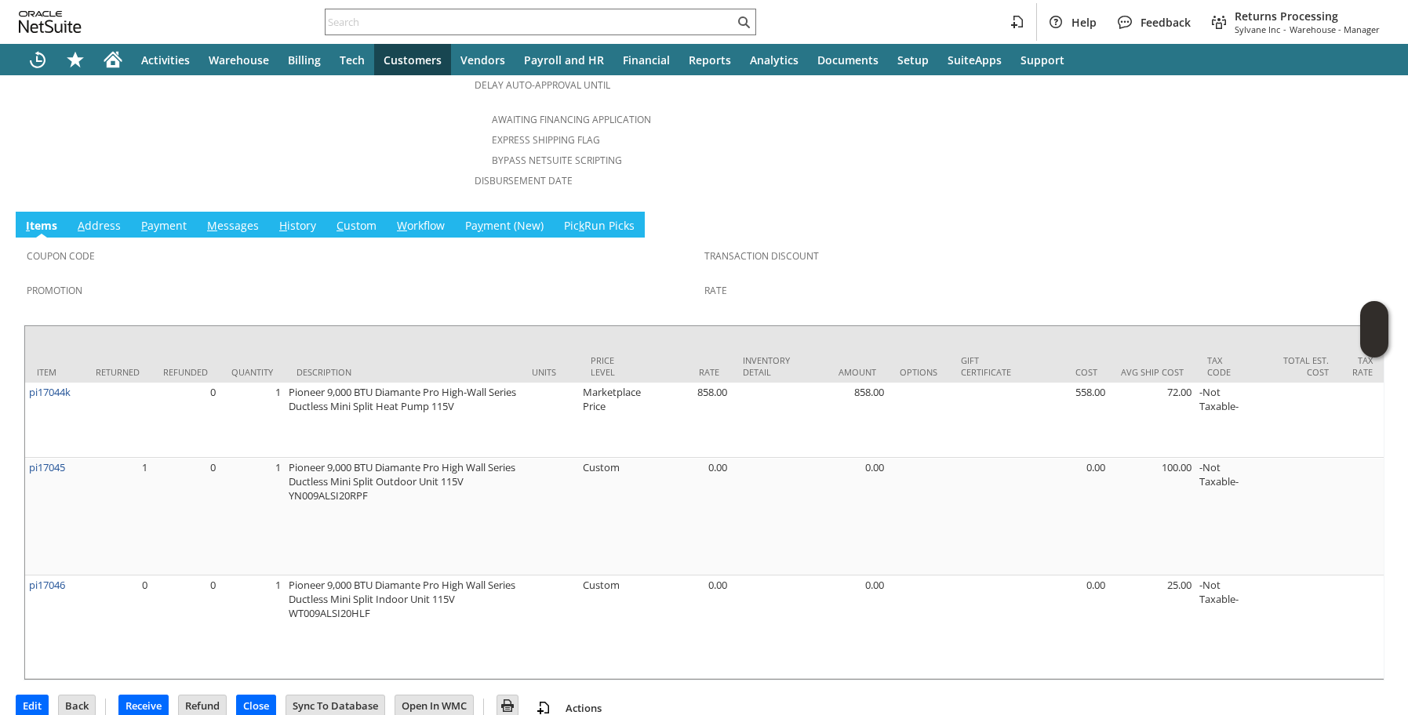
click at [295, 214] on td "H istory" at bounding box center [297, 225] width 57 height 26
click at [302, 218] on link "H istory" at bounding box center [297, 226] width 45 height 17
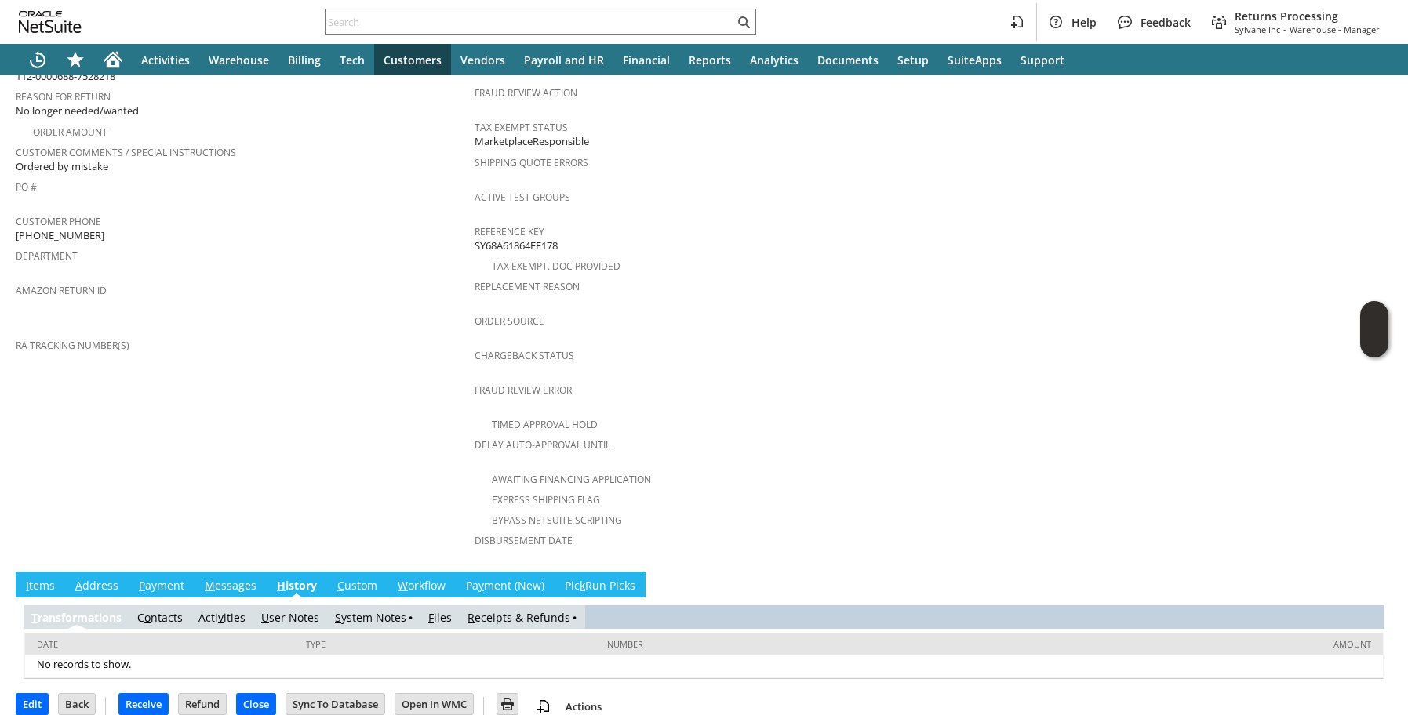
click at [499, 610] on link "R eceipts & Refunds" at bounding box center [519, 617] width 103 height 15
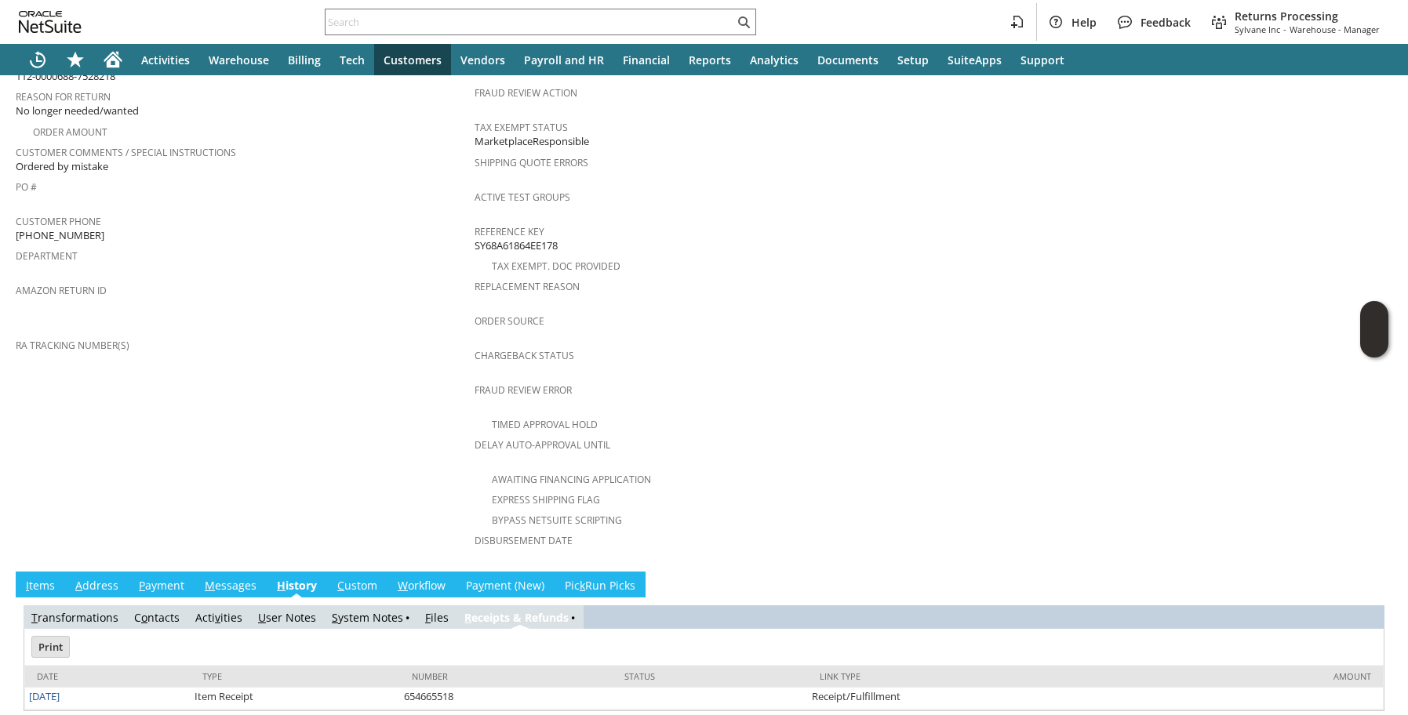
scroll to position [0, 0]
drag, startPoint x: 64, startPoint y: 679, endPoint x: 147, endPoint y: 661, distance: 86.0
click at [60, 690] on link "8/26/2025" at bounding box center [44, 697] width 31 height 14
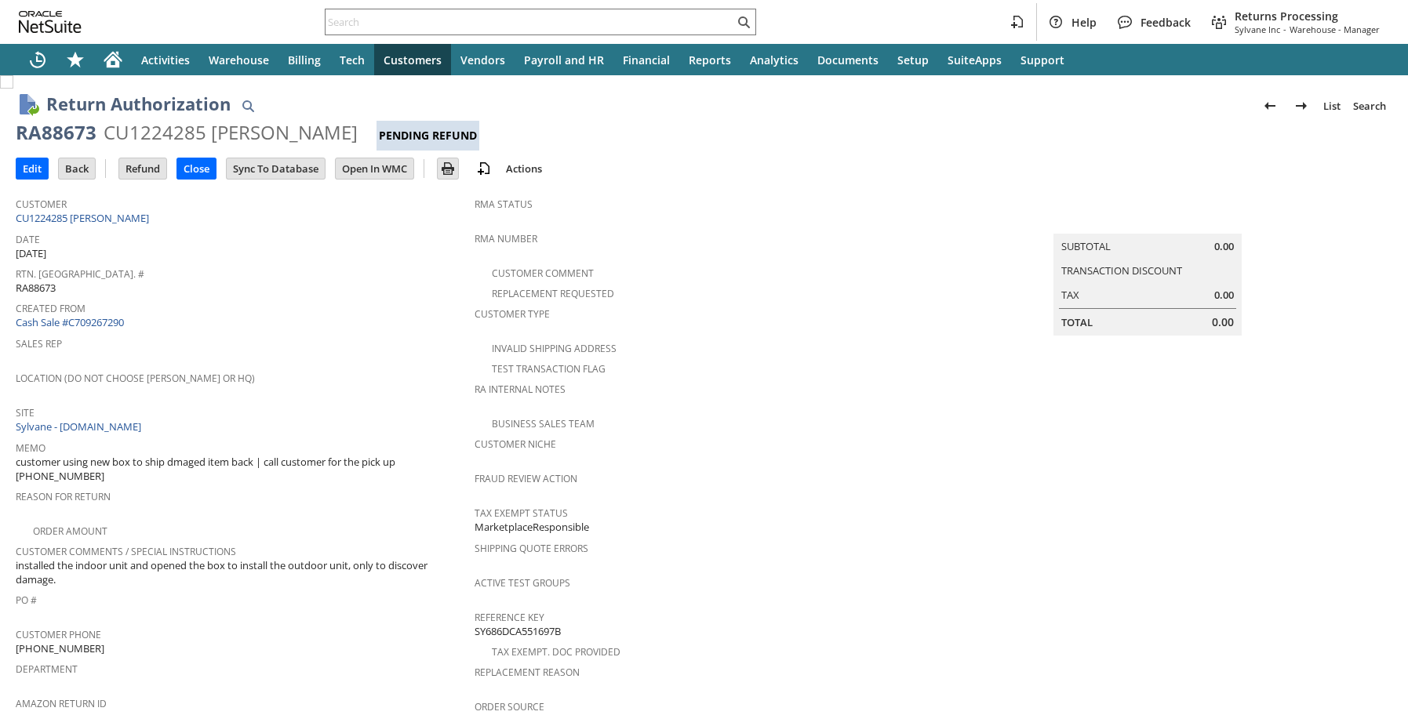
click at [307, 342] on span "Sales Rep" at bounding box center [241, 342] width 451 height 18
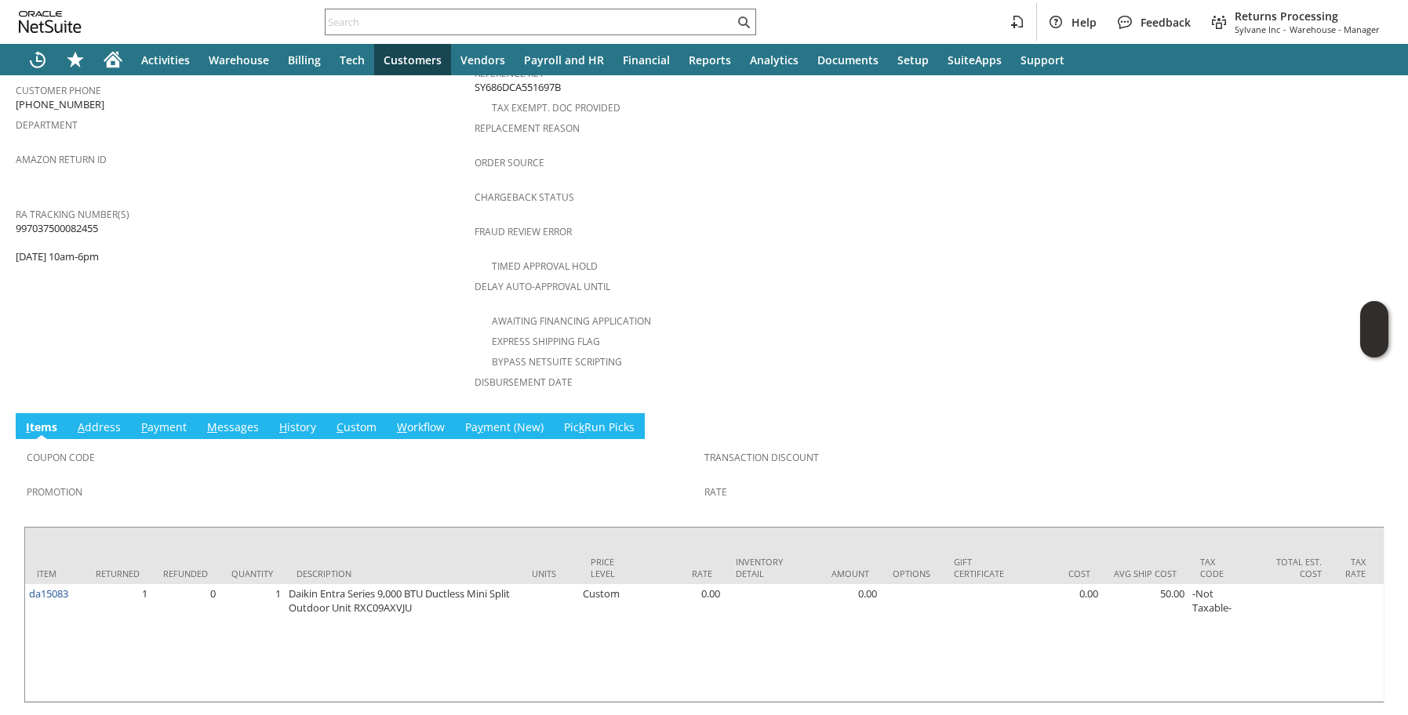
scroll to position [567, 0]
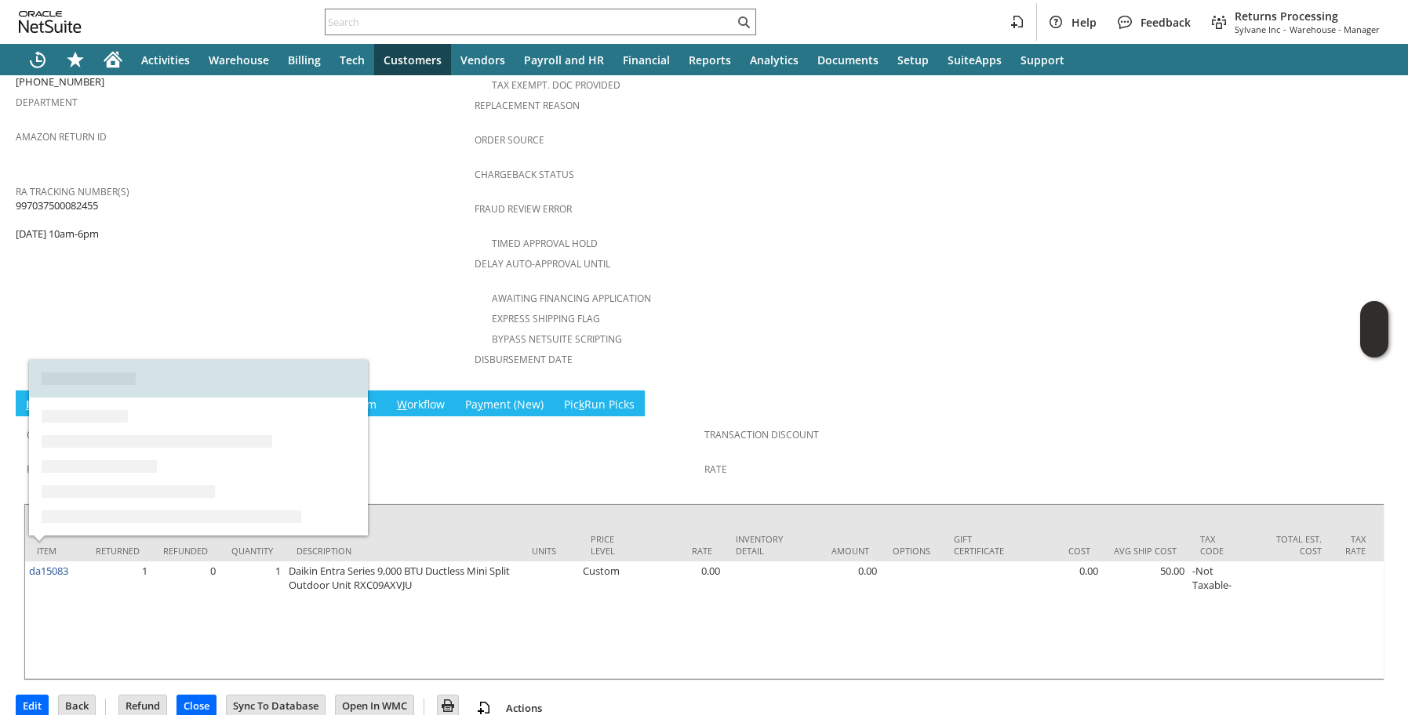
click at [207, 204] on div "RA Tracking Number(s) 997037500082455 08/15 10am-6pm" at bounding box center [241, 210] width 451 height 61
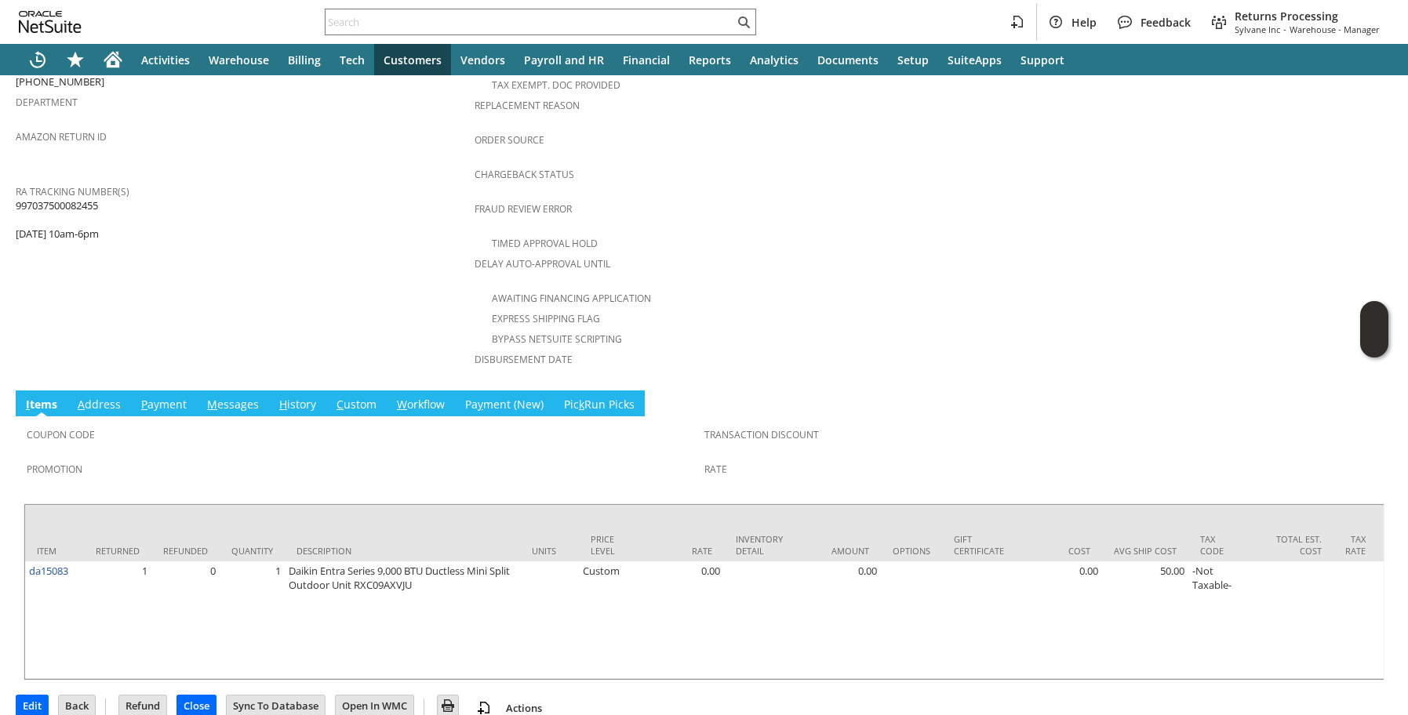
click at [293, 397] on link "H istory" at bounding box center [297, 405] width 45 height 17
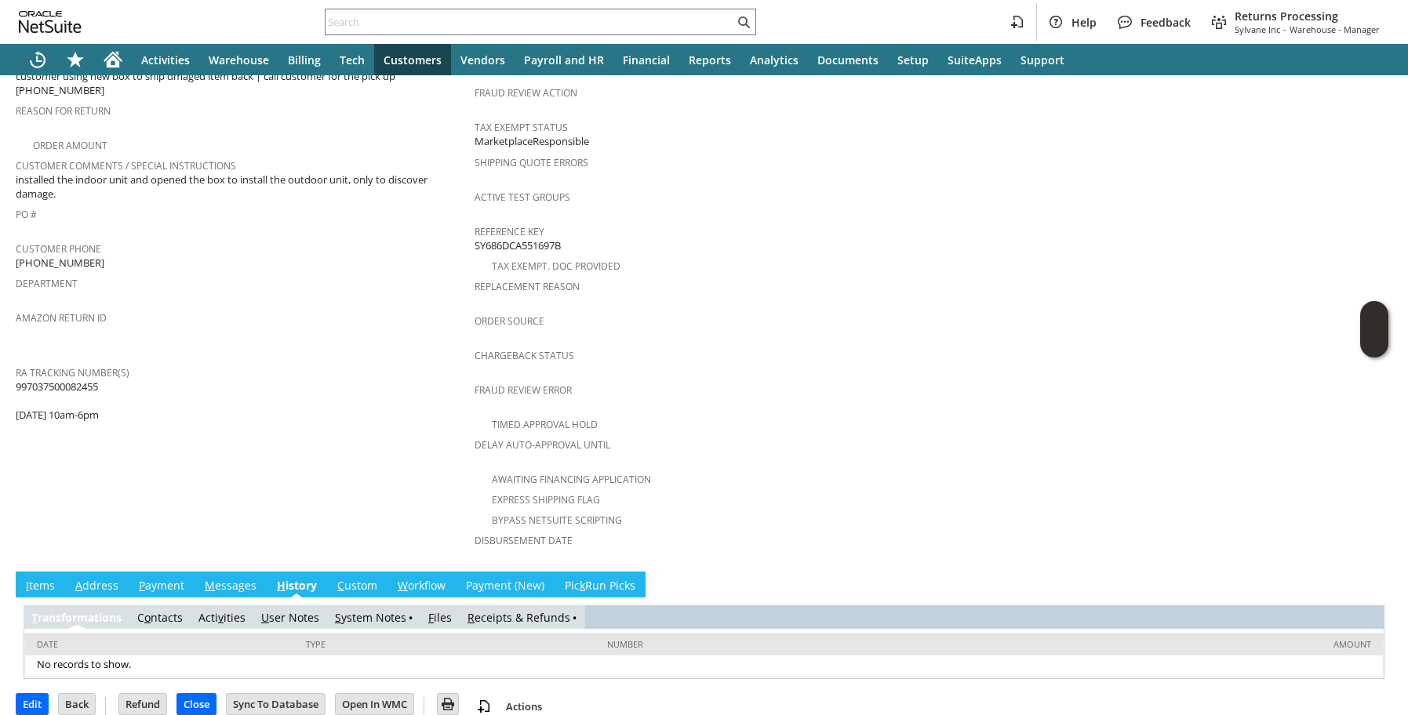
click at [509, 610] on link "R eceipts & Refunds" at bounding box center [519, 617] width 103 height 15
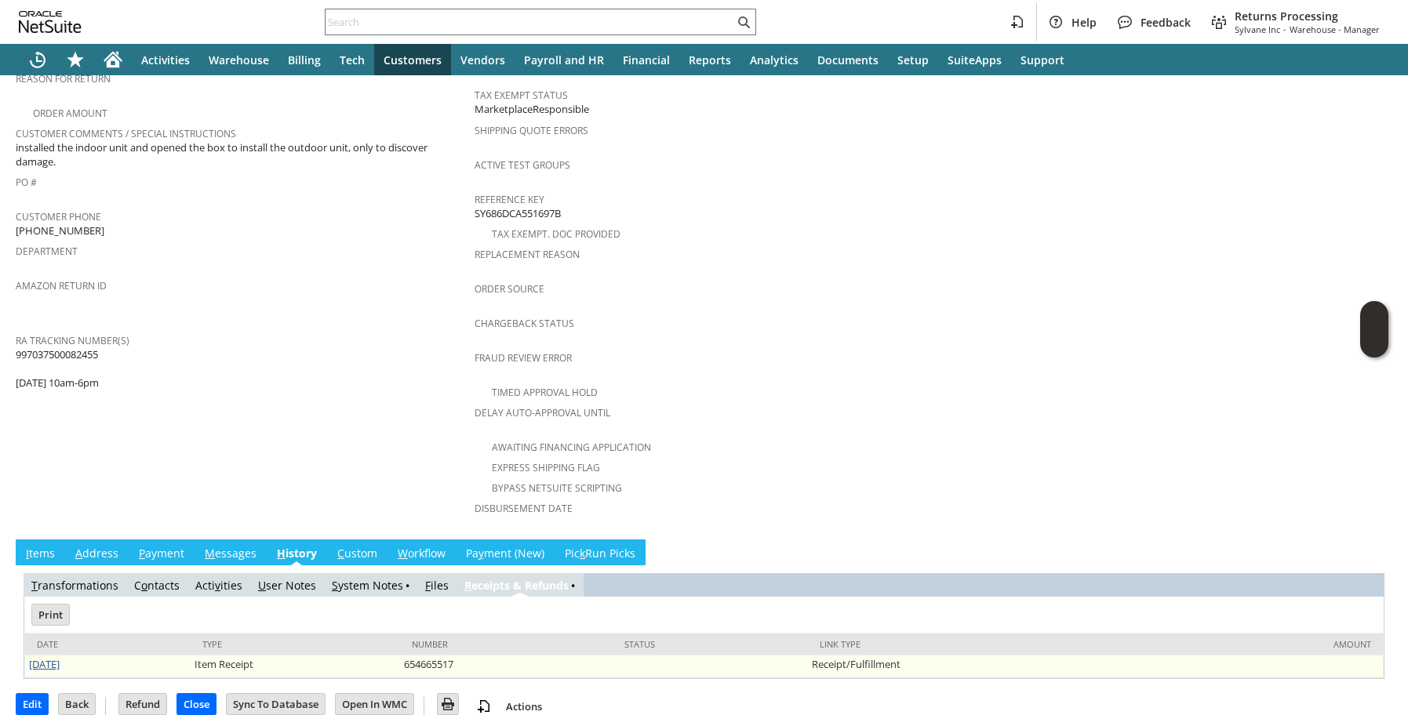
scroll to position [0, 0]
click at [60, 657] on link "8/26/2025" at bounding box center [44, 664] width 31 height 14
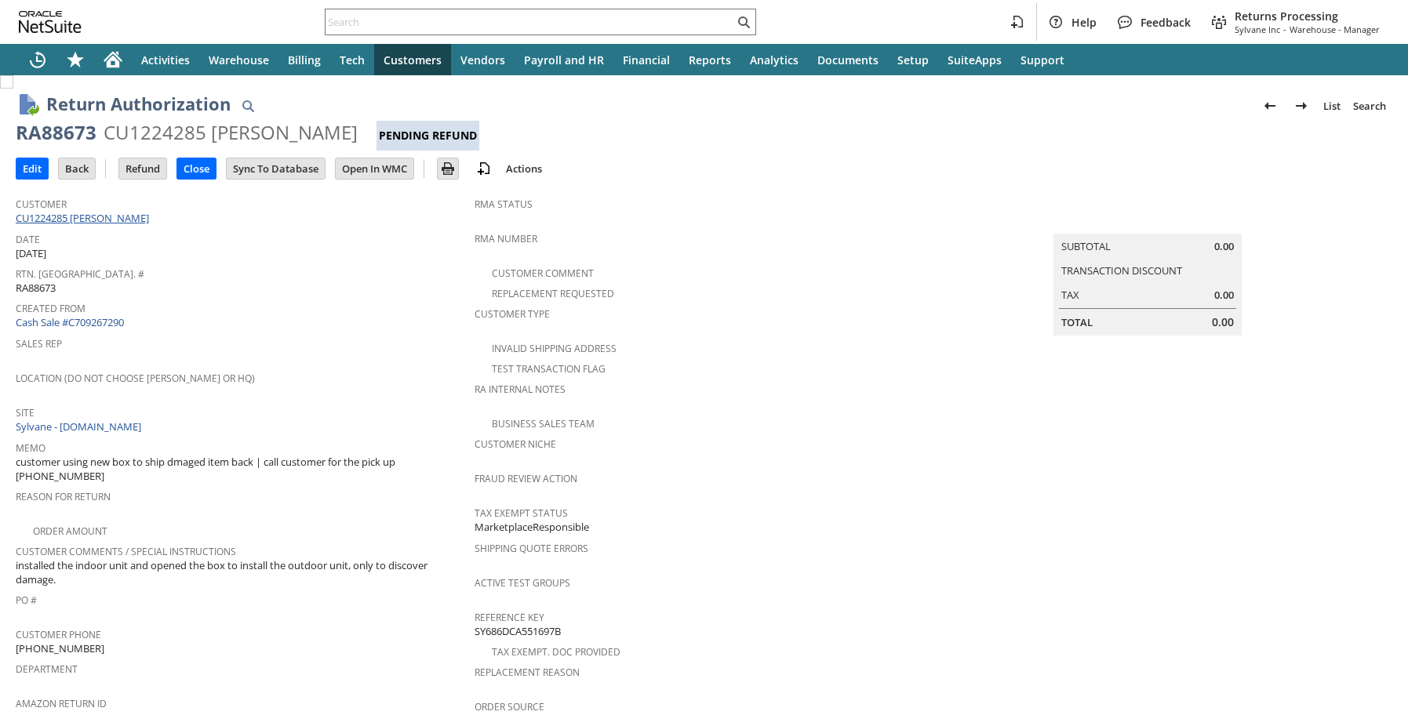
click at [116, 219] on link "CU1224285 [PERSON_NAME]" at bounding box center [84, 218] width 137 height 14
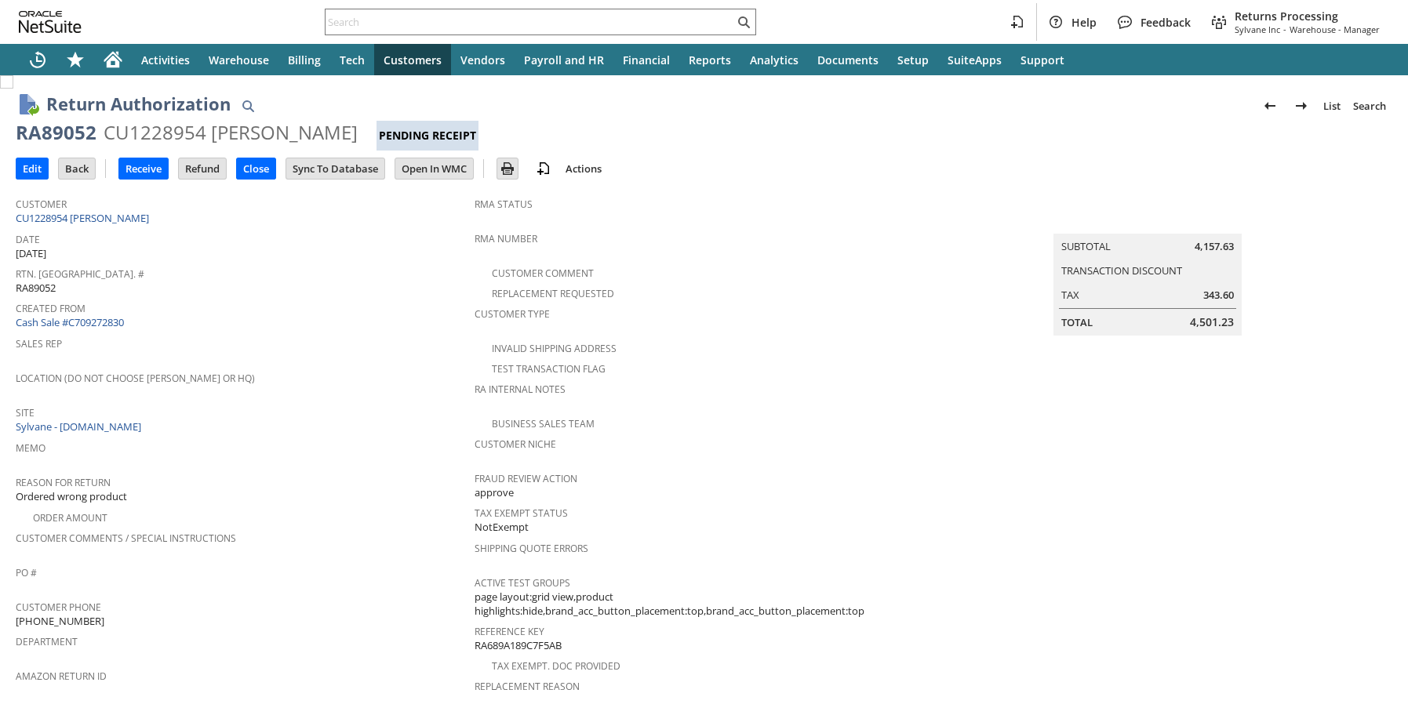
click at [373, 343] on span "Sales Rep" at bounding box center [241, 342] width 451 height 18
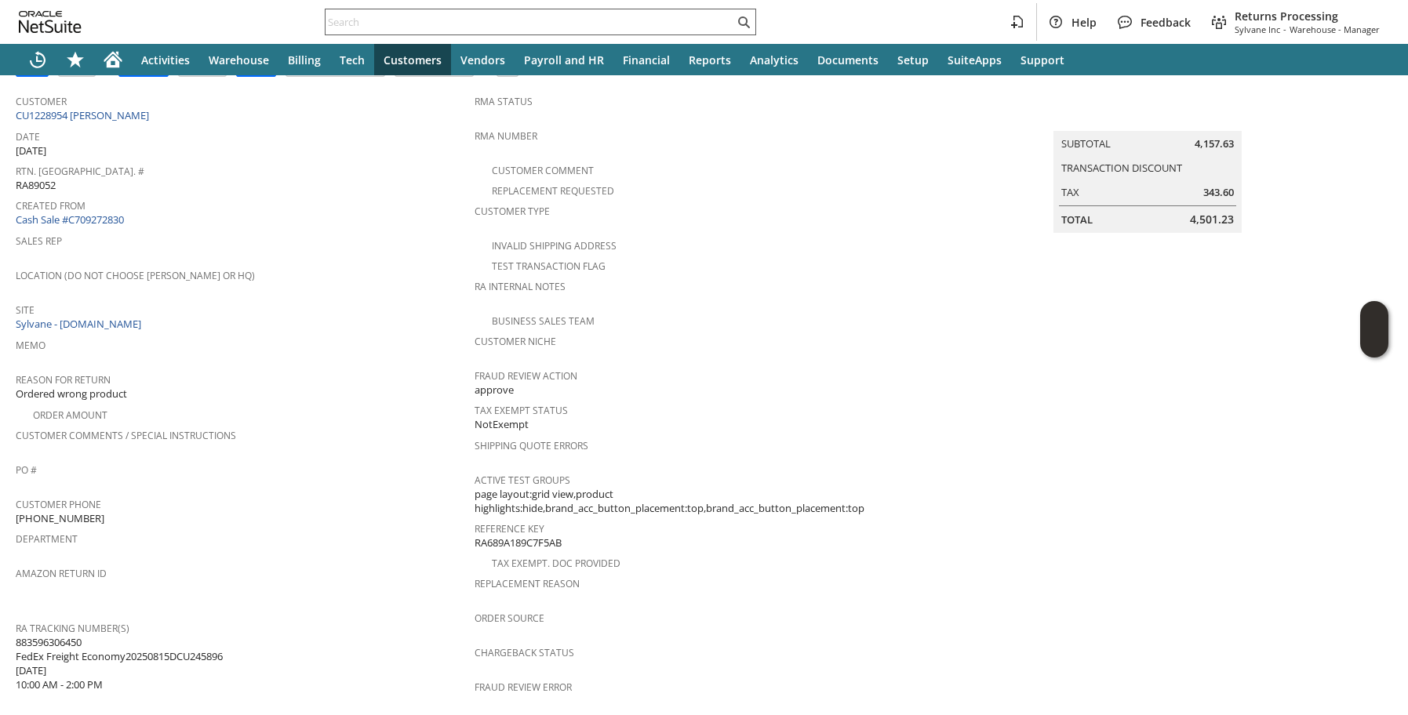
scroll to position [104, 0]
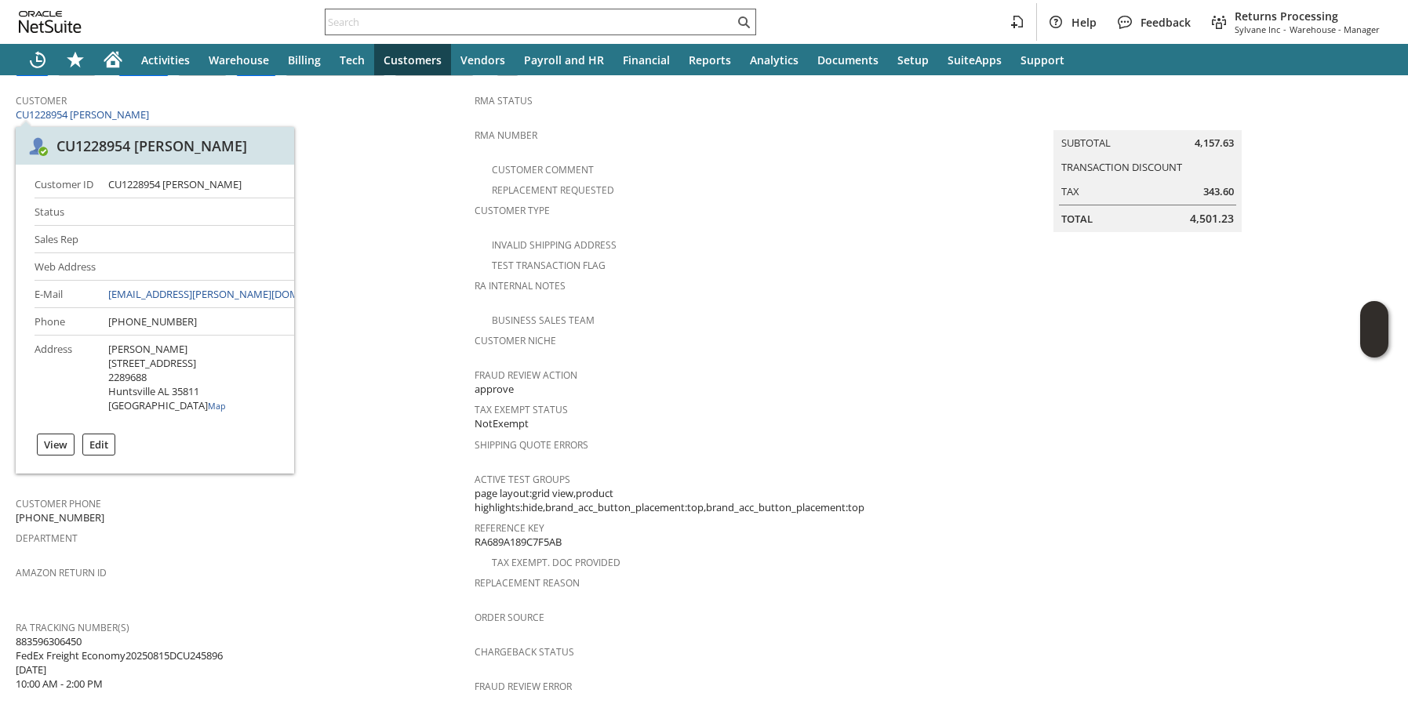
click at [502, 19] on input "text" at bounding box center [530, 22] width 409 height 19
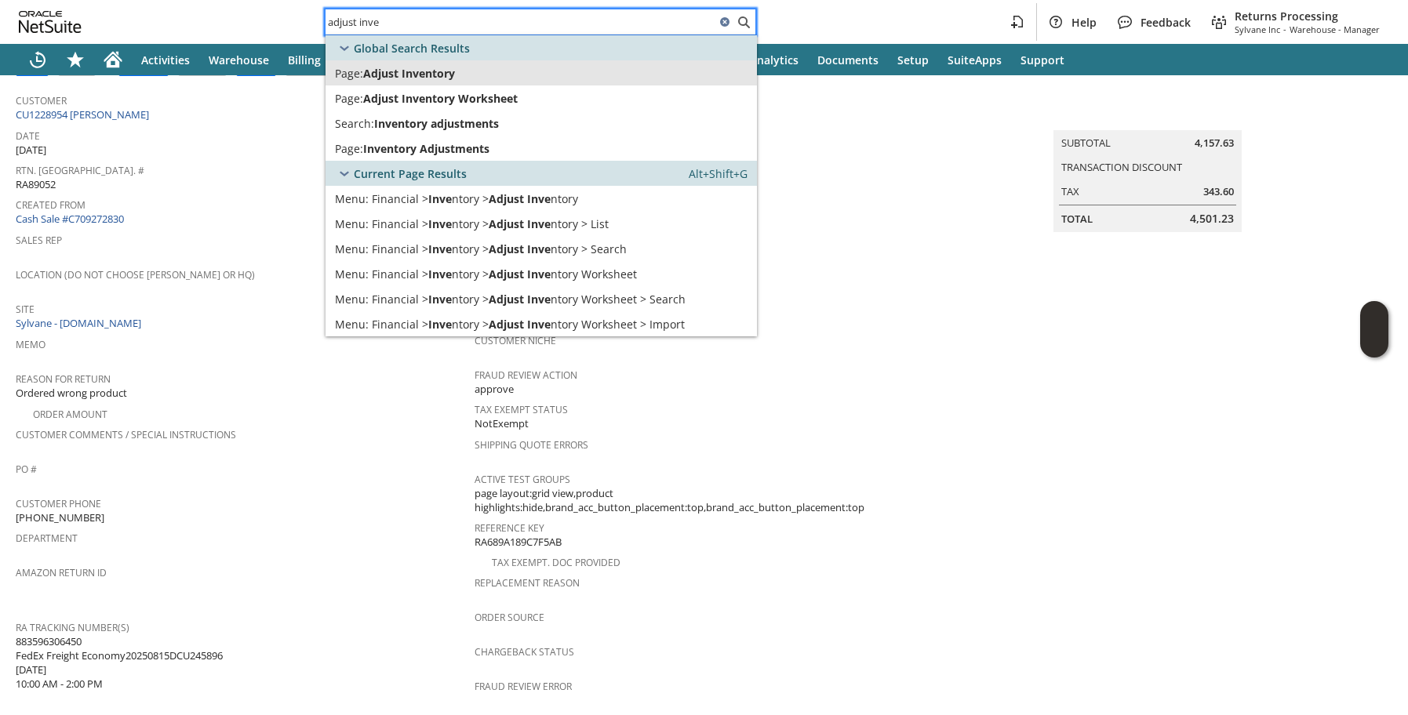
type input "adjust inve"
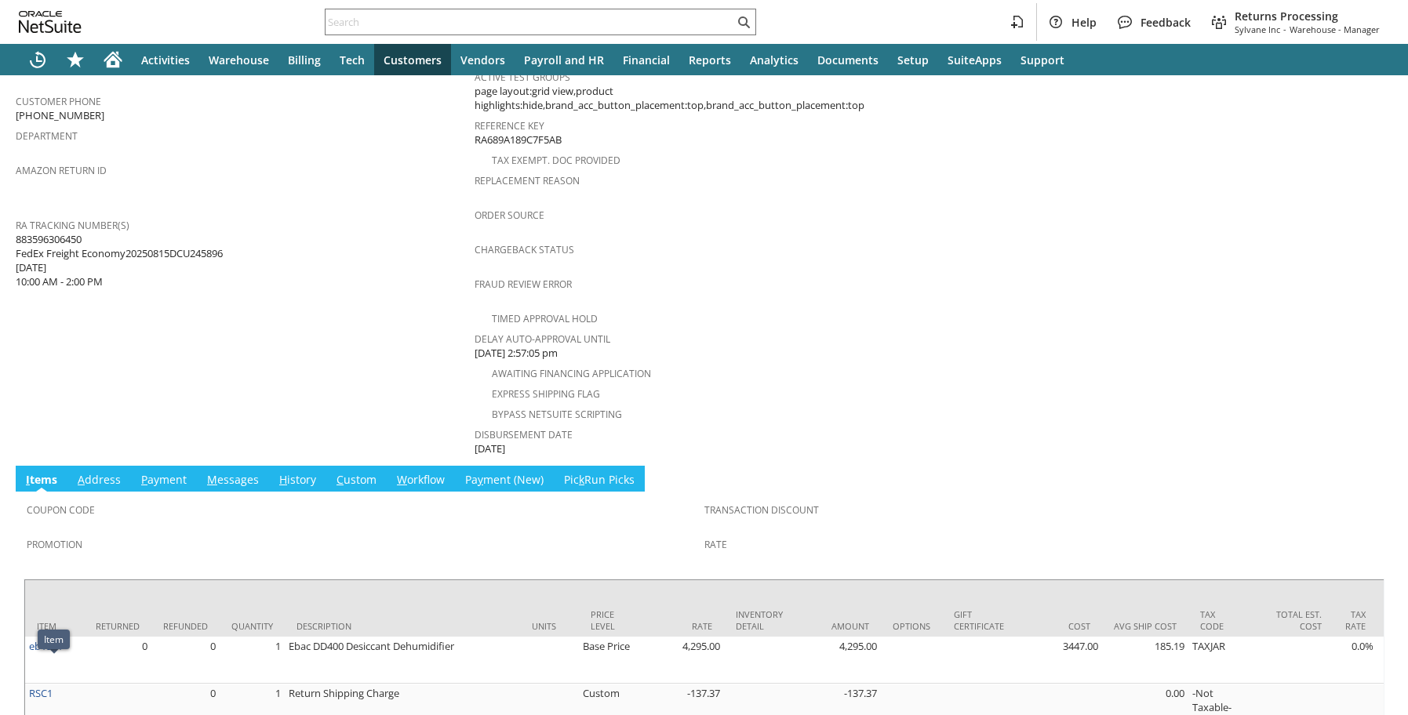
scroll to position [544, 0]
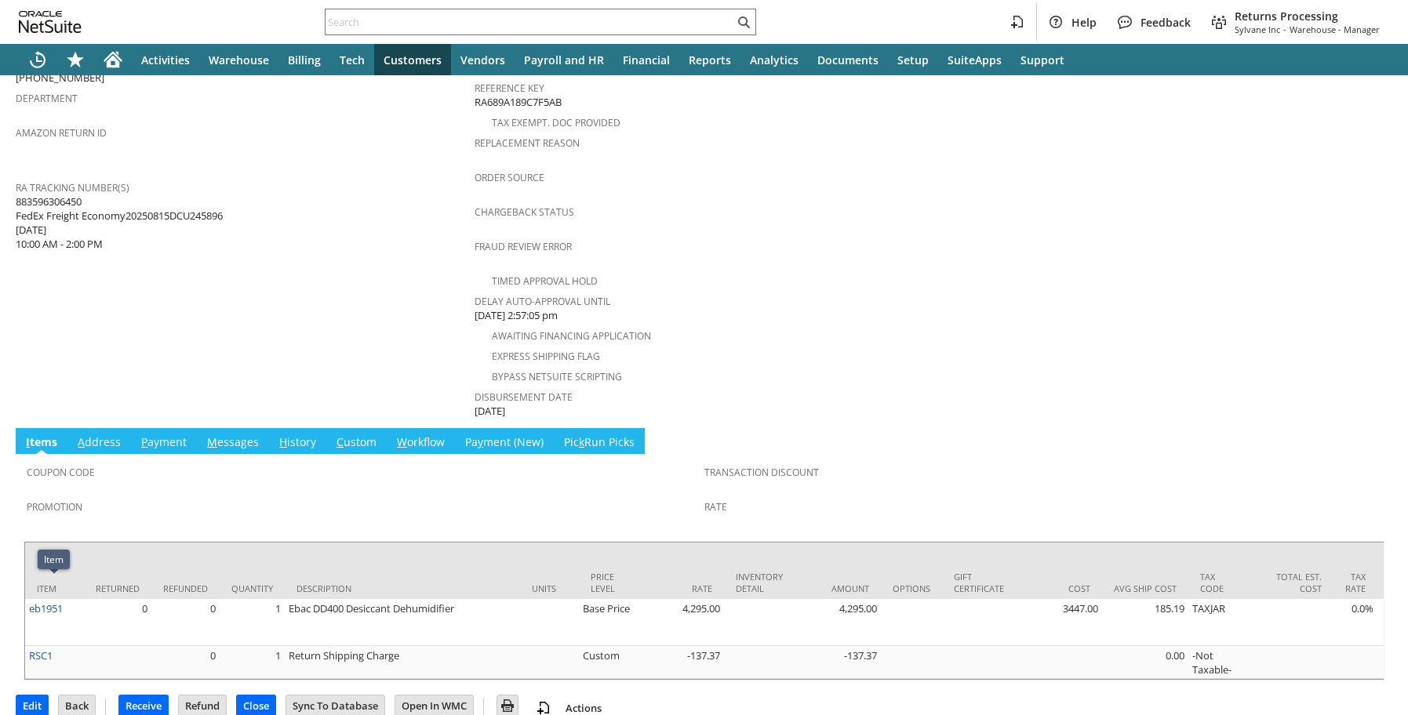
click at [397, 321] on td "Customer CU1228954 Patric Kuehn Date 8/11/2025 Rtn. Auth. # RA89052 Created Fro…" at bounding box center [245, 32] width 459 height 775
click at [315, 340] on td "Customer CU1228954 Patric Kuehn Date 8/11/2025 Rtn. Auth. # RA89052 Created Fro…" at bounding box center [245, 32] width 459 height 775
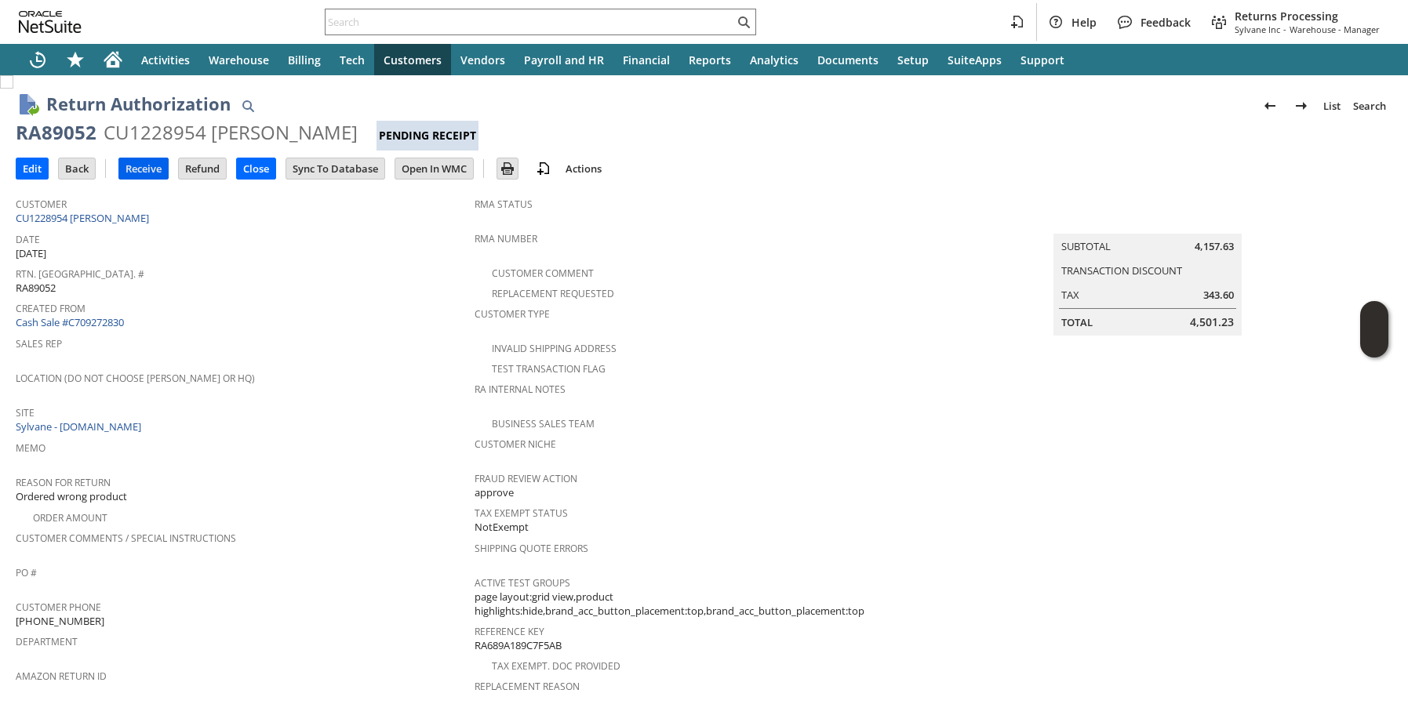
click at [156, 179] on td "Receive" at bounding box center [143, 169] width 50 height 22
click at [125, 176] on input "Receive" at bounding box center [143, 168] width 49 height 20
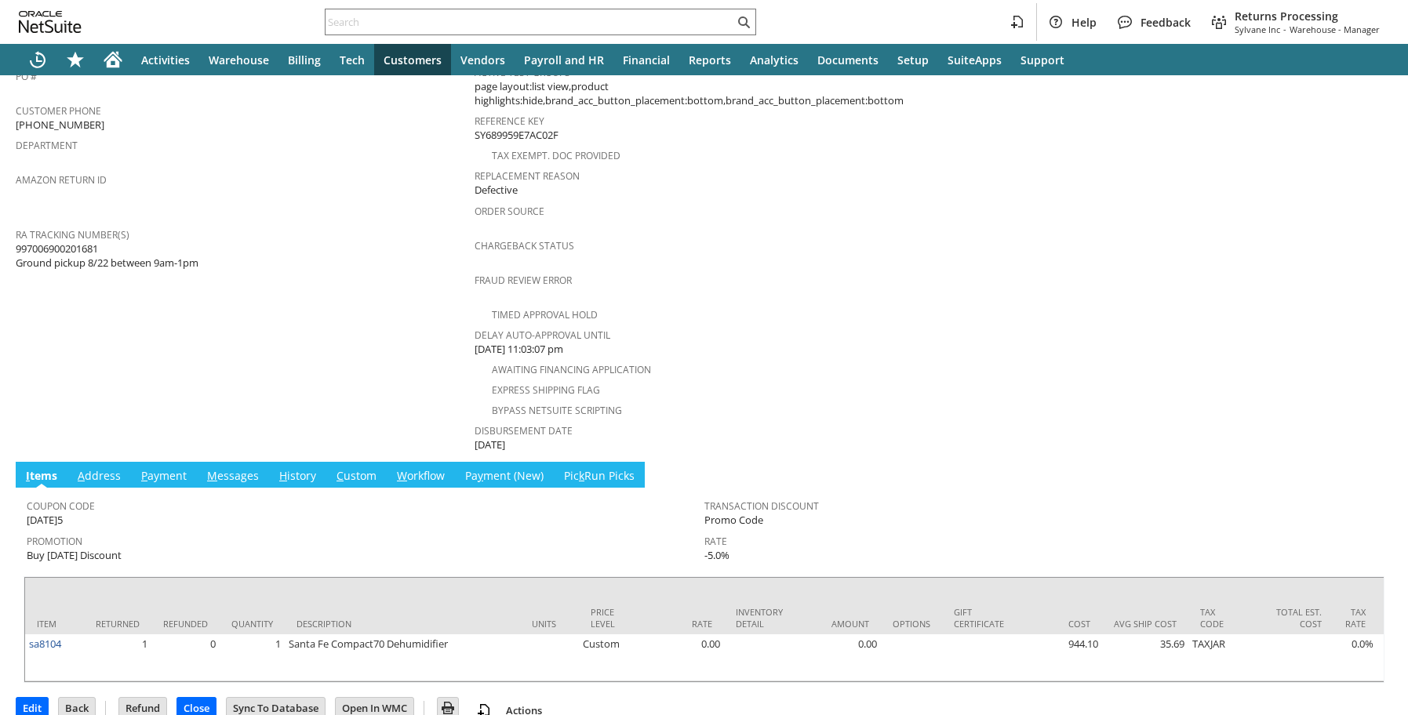
click at [293, 468] on link "H istory" at bounding box center [297, 476] width 45 height 17
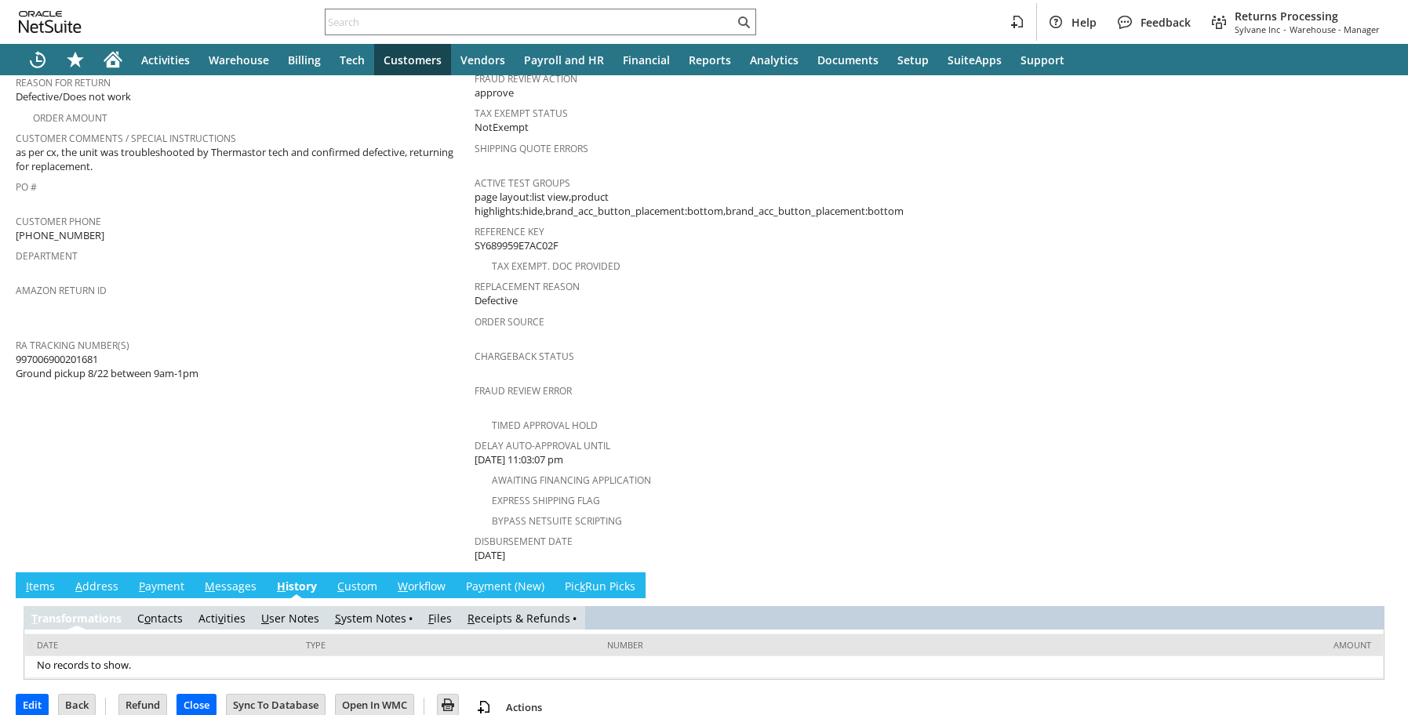
click at [511, 611] on link "R eceipts & Refunds" at bounding box center [519, 618] width 103 height 15
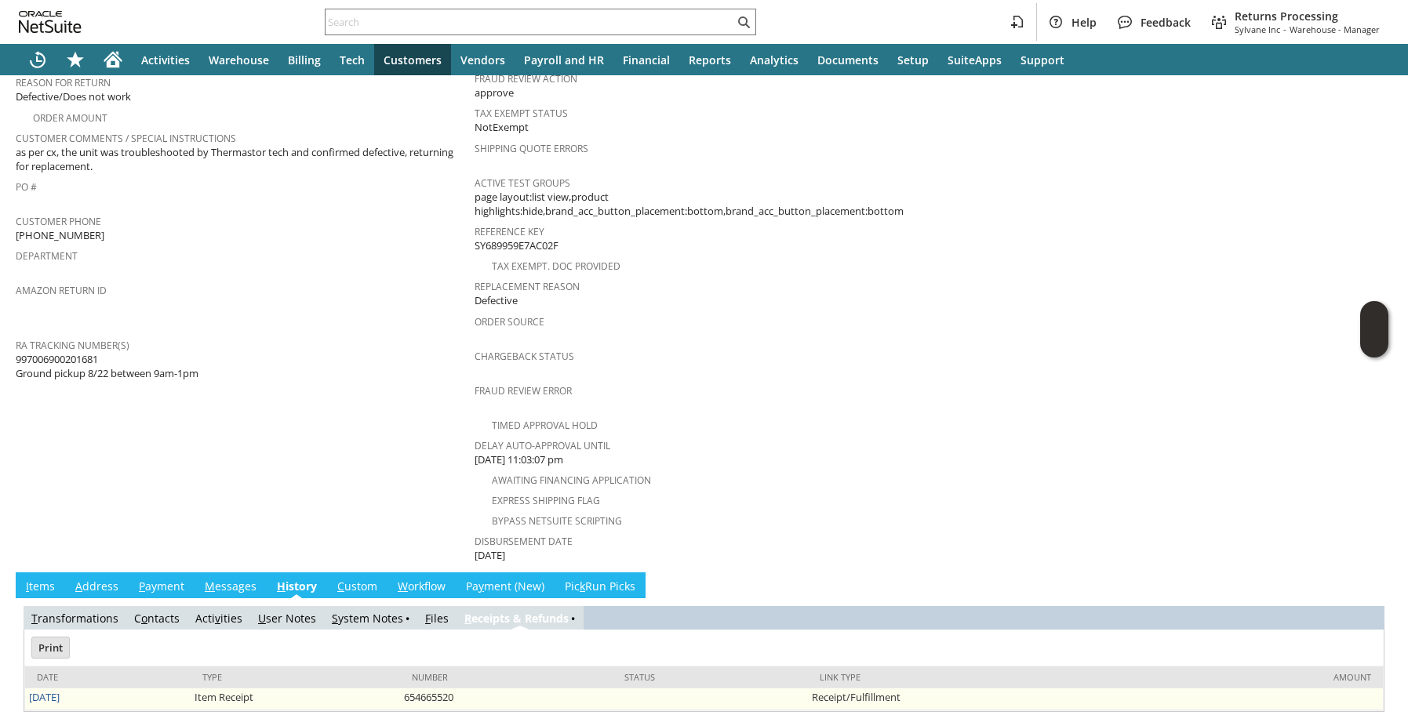
click at [52, 689] on td "[DATE]" at bounding box center [108, 700] width 166 height 22
click at [52, 690] on link "[DATE]" at bounding box center [44, 697] width 31 height 14
